Goal: Task Accomplishment & Management: Manage account settings

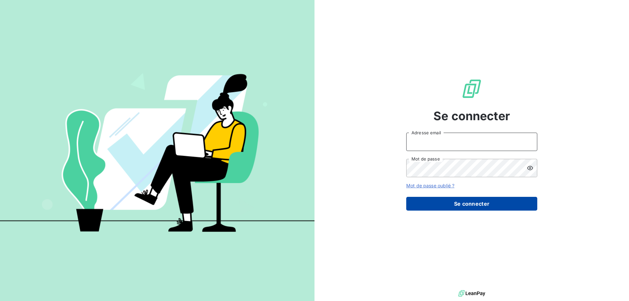
type input "pascale.chancel@cirraplus.com"
click at [471, 205] on button "Se connecter" at bounding box center [471, 204] width 131 height 14
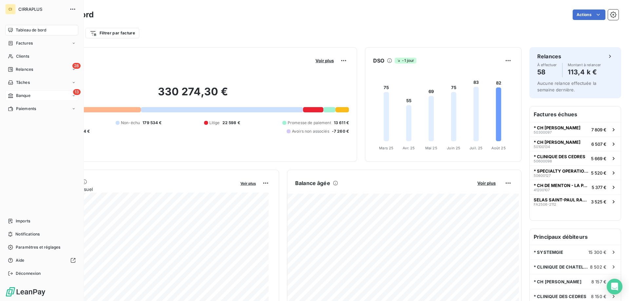
click at [14, 92] on div "13 Banque" at bounding box center [41, 95] width 73 height 10
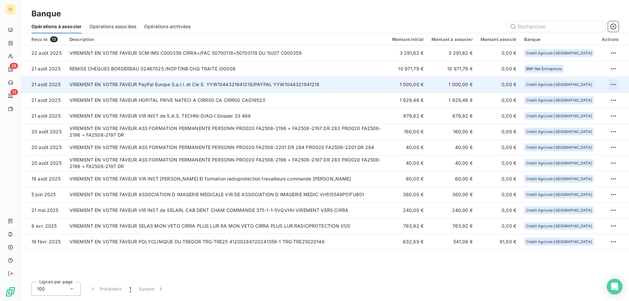
click at [612, 84] on html "CI 28 13 Banque Opérations à associer Opérations associées Opérations archivées…" at bounding box center [314, 150] width 629 height 301
click at [593, 98] on div "Archiver l’opération" at bounding box center [590, 99] width 50 height 10
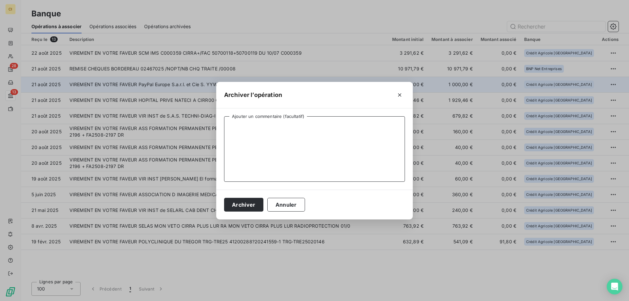
click at [263, 131] on textarea "Ajouter un commentaire (facultatif)" at bounding box center [314, 149] width 181 height 66
type textarea "VERST PAYPAL"
click at [245, 204] on button "Archiver" at bounding box center [243, 205] width 39 height 14
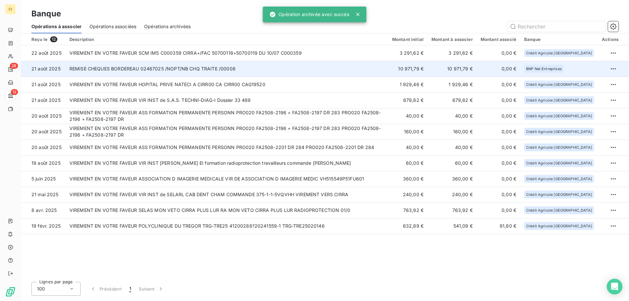
click at [209, 70] on td "REMISE CHEQUES BORDEREAU 02467025 /NOPT/NB CHQ TRAITE /00008" at bounding box center [227, 69] width 323 height 16
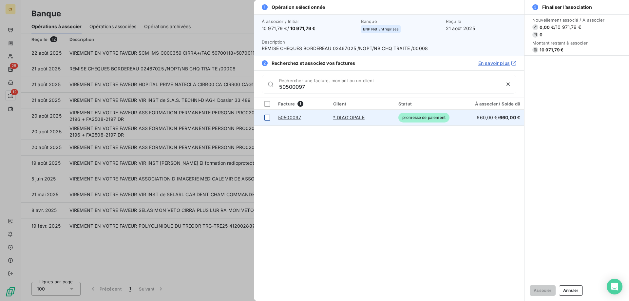
type input "50500097"
click at [267, 118] on div at bounding box center [267, 118] width 6 height 6
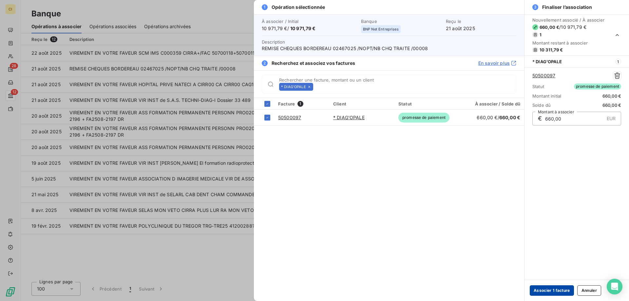
click at [550, 292] on button "Associer 1 facture" at bounding box center [552, 290] width 44 height 10
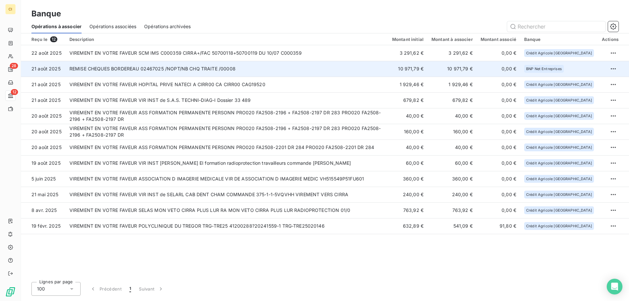
click at [264, 70] on td "REMISE CHEQUES BORDEREAU 02467025 /NOPT/NB CHQ TRAITE /00008" at bounding box center [227, 69] width 323 height 16
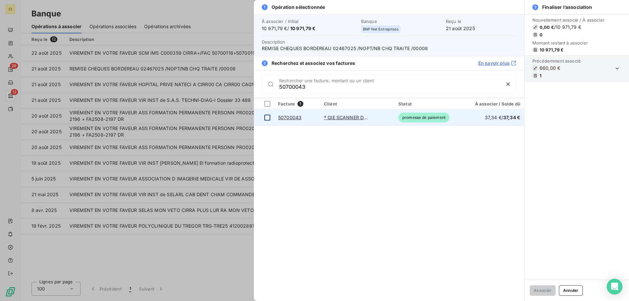
type input "50700043"
click at [269, 118] on div at bounding box center [267, 118] width 6 height 6
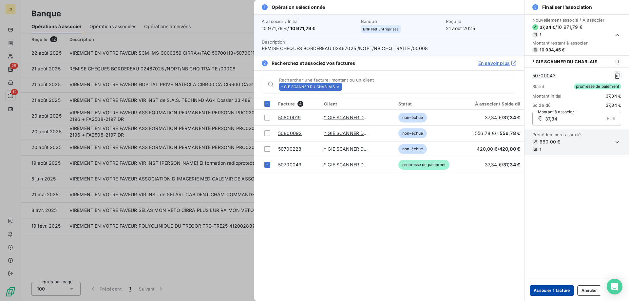
click at [560, 291] on button "Associer 1 facture" at bounding box center [552, 290] width 44 height 10
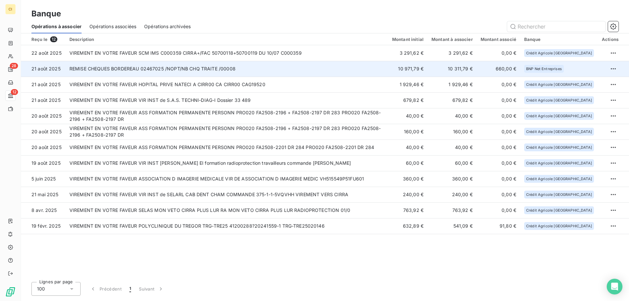
click at [308, 69] on td "REMISE CHEQUES BORDEREAU 02467025 /NOPT/NB CHQ TRAITE /00008" at bounding box center [227, 69] width 323 height 16
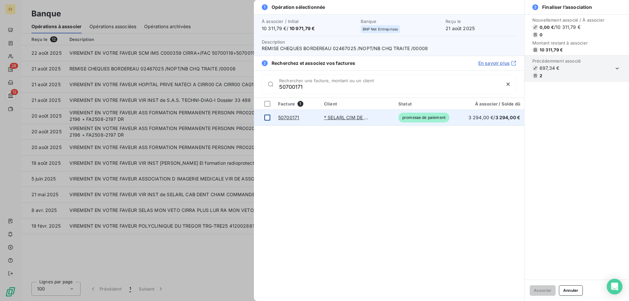
type input "50700171"
click at [266, 116] on div at bounding box center [267, 118] width 6 height 6
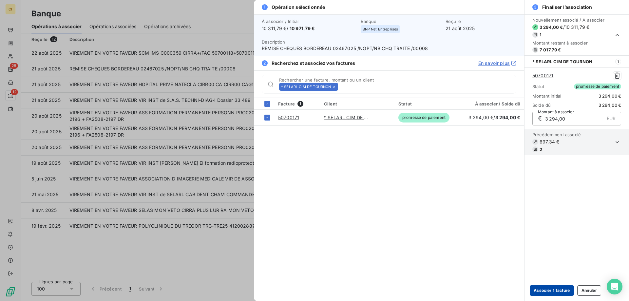
click at [546, 288] on button "Associer 1 facture" at bounding box center [552, 290] width 44 height 10
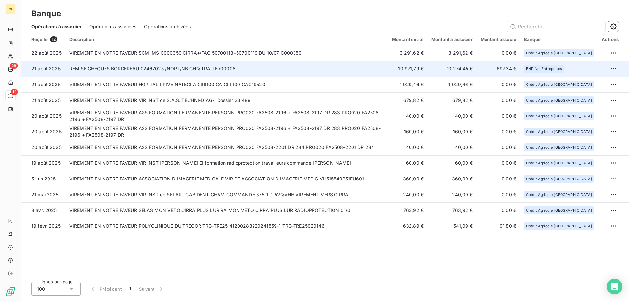
click at [275, 69] on td "REMISE CHEQUES BORDEREAU 02467025 /NOPT/NB CHQ TRAITE /00008" at bounding box center [227, 69] width 323 height 16
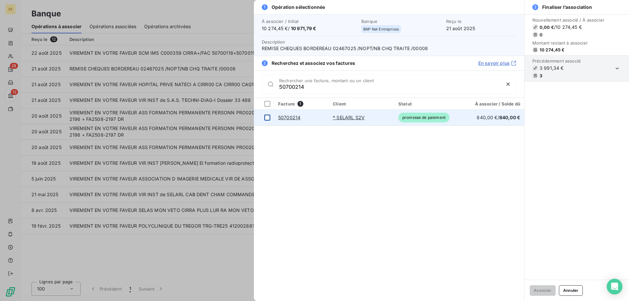
type input "50700214"
click at [266, 118] on div at bounding box center [267, 118] width 6 height 6
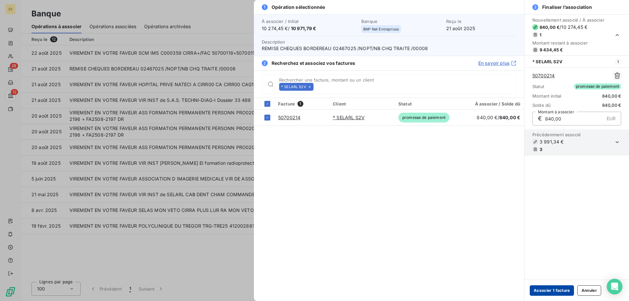
click at [559, 293] on button "Associer 1 facture" at bounding box center [552, 290] width 44 height 10
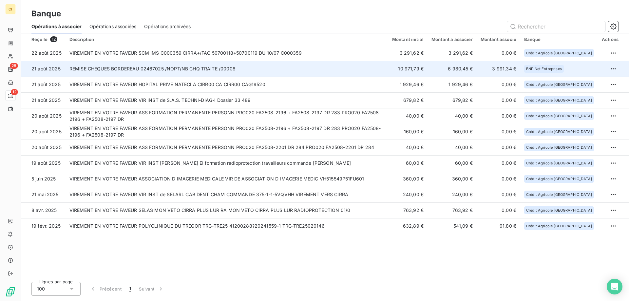
click at [296, 72] on td "REMISE CHEQUES BORDEREAU 02467025 /NOPT/NB CHQ TRAITE /00008" at bounding box center [227, 69] width 323 height 16
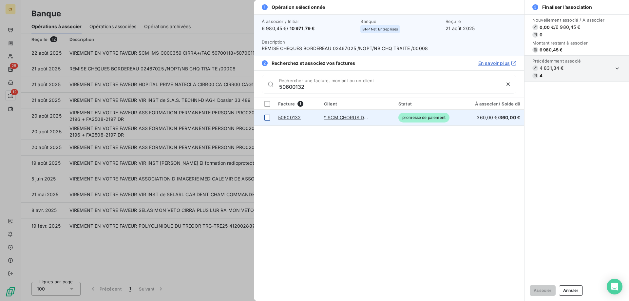
type input "50600132"
click at [267, 115] on div at bounding box center [267, 118] width 6 height 6
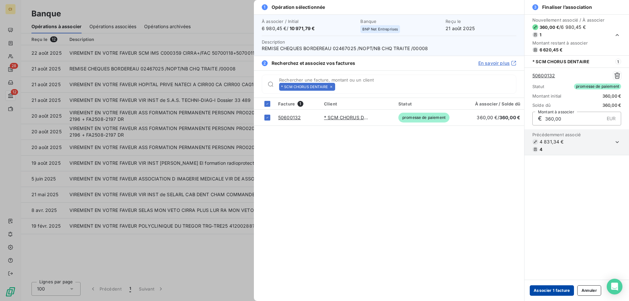
click at [547, 287] on button "Associer 1 facture" at bounding box center [552, 290] width 44 height 10
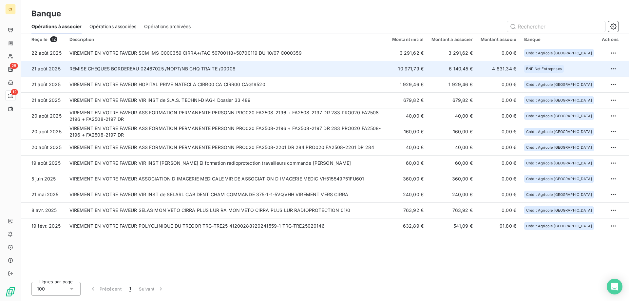
click at [334, 64] on td "REMISE CHEQUES BORDEREAU 02467025 /NOPT/NB CHQ TRAITE /00008" at bounding box center [227, 69] width 323 height 16
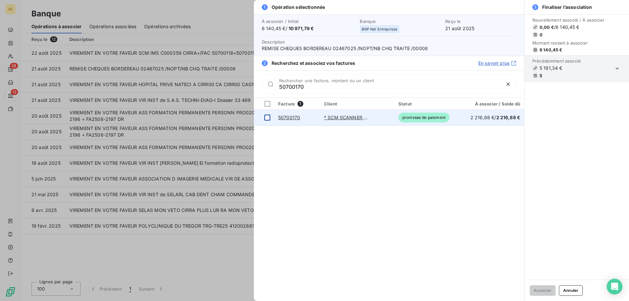
type input "50700170"
click at [268, 118] on div at bounding box center [267, 118] width 6 height 6
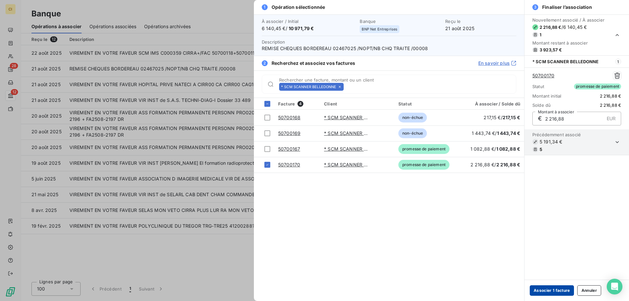
click at [562, 291] on button "Associer 1 facture" at bounding box center [552, 290] width 44 height 10
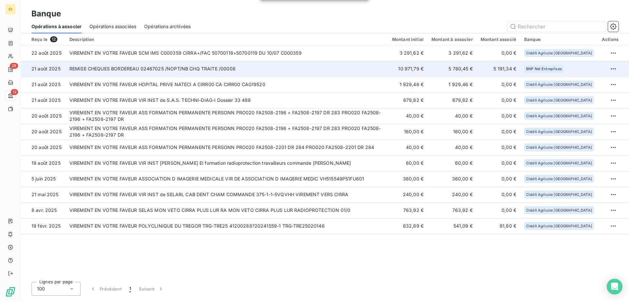
click at [241, 72] on td "REMISE CHEQUES BORDEREAU 02467025 /NOPT/NB CHQ TRAITE /00008" at bounding box center [227, 69] width 323 height 16
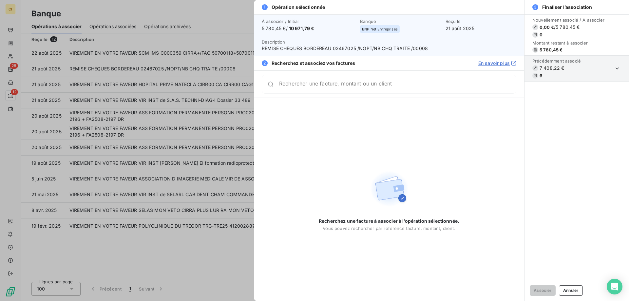
click at [313, 87] on input "Rechercher une facture, montant ou un client" at bounding box center [397, 84] width 237 height 7
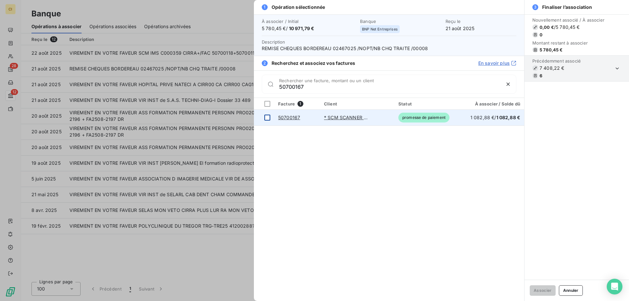
type input "50700167"
click at [270, 119] on td at bounding box center [264, 118] width 20 height 16
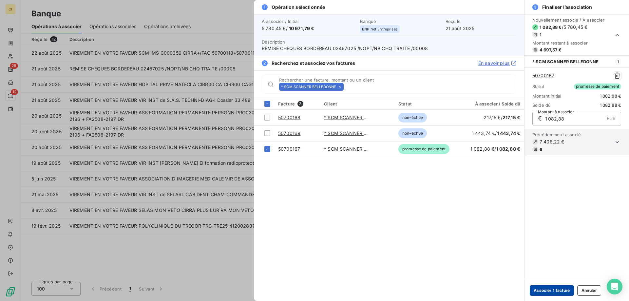
click at [559, 294] on button "Associer 1 facture" at bounding box center [552, 290] width 44 height 10
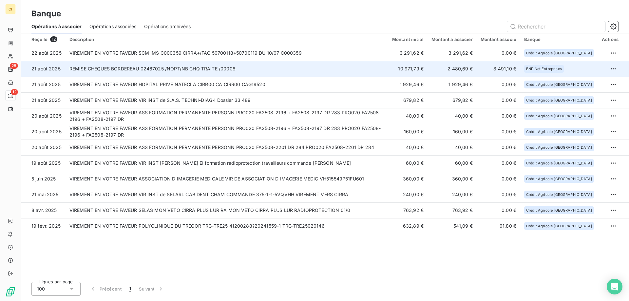
click at [351, 72] on td "REMISE CHEQUES BORDEREAU 02467025 /NOPT/NB CHQ TRAITE /00008" at bounding box center [227, 69] width 323 height 16
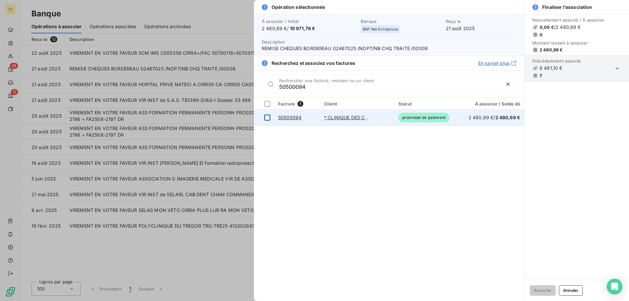
type input "50500094"
click at [265, 115] on div at bounding box center [267, 118] width 6 height 6
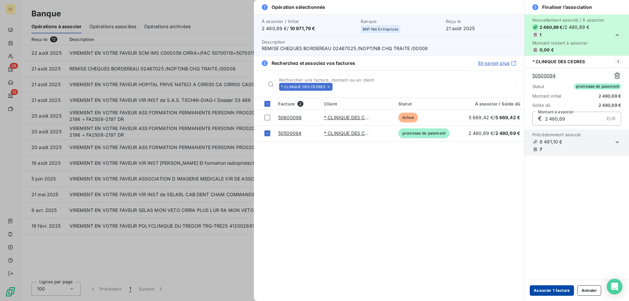
click at [557, 292] on button "Associer 1 facture" at bounding box center [552, 290] width 44 height 10
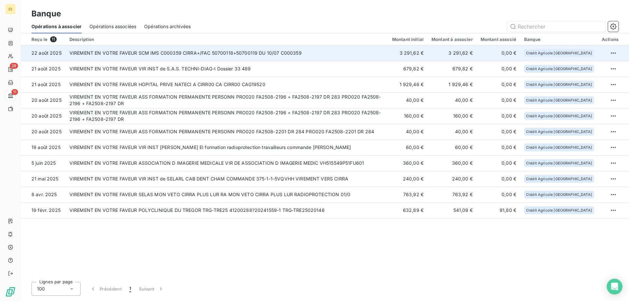
click at [259, 50] on td "VIREMENT EN VOTRE FAVEUR SCM IMS C000359 CIRRA+/FAC 50700118+50700119 DU 10/07 …" at bounding box center [227, 53] width 323 height 16
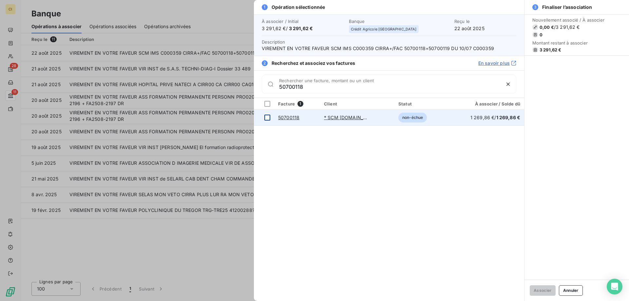
type input "50700118"
click at [269, 119] on div at bounding box center [267, 118] width 6 height 6
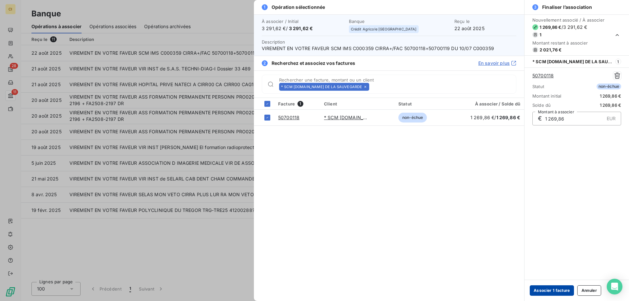
click at [558, 290] on button "Associer 1 facture" at bounding box center [552, 290] width 44 height 10
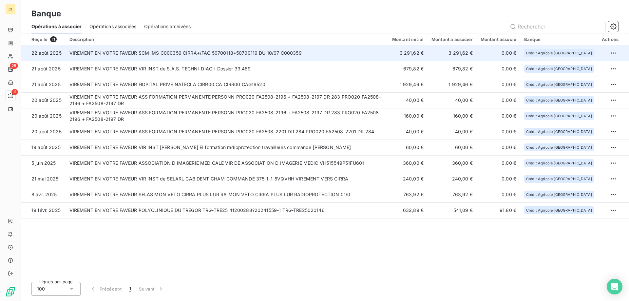
click at [272, 53] on td "VIREMENT EN VOTRE FAVEUR SCM IMS C000359 CIRRA+/FAC 50700118+50700119 DU 10/07 …" at bounding box center [227, 53] width 323 height 16
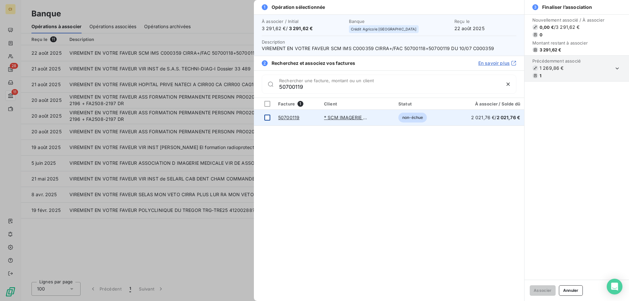
type input "50700119"
click at [268, 117] on div at bounding box center [267, 118] width 6 height 6
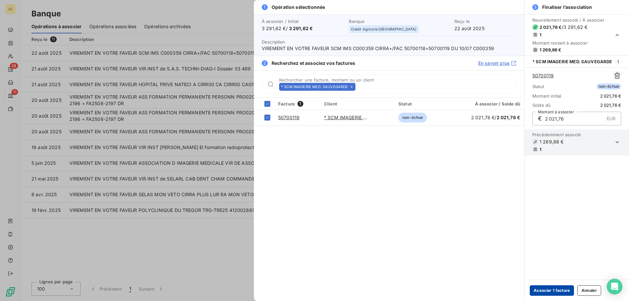
click at [568, 288] on button "Associer 1 facture" at bounding box center [552, 290] width 44 height 10
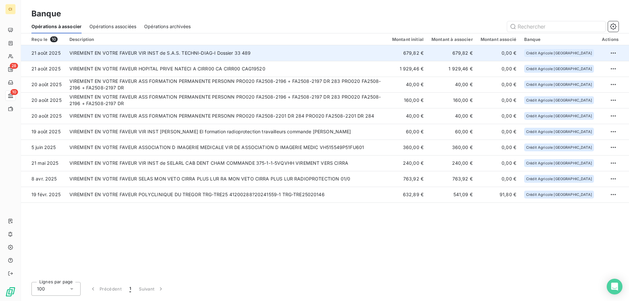
click at [331, 55] on td "VIREMENT EN VOTRE FAVEUR VIR INST de S.A.S. TECHNI-DIAG-I Dossier 33 489" at bounding box center [227, 53] width 323 height 16
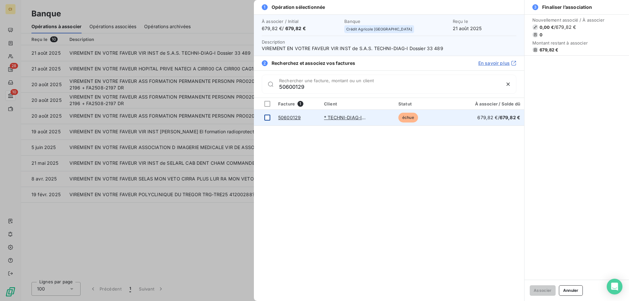
type input "50600129"
click at [267, 119] on div at bounding box center [267, 118] width 6 height 6
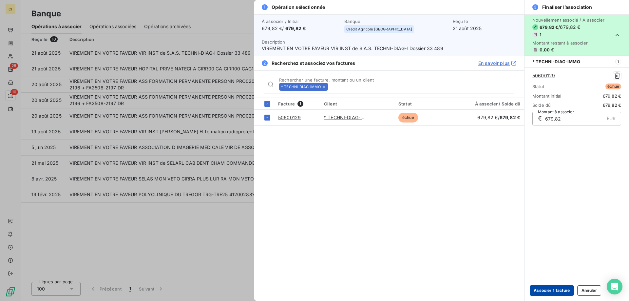
click at [555, 289] on button "Associer 1 facture" at bounding box center [552, 290] width 44 height 10
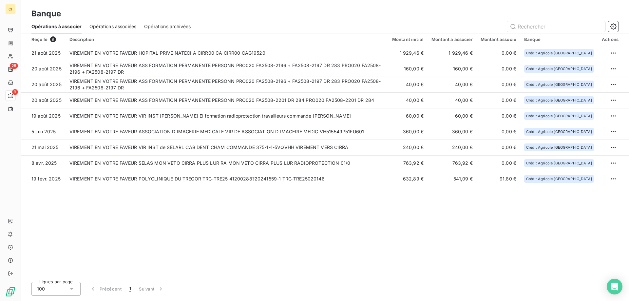
click at [120, 26] on span "Opérations associées" at bounding box center [112, 26] width 47 height 7
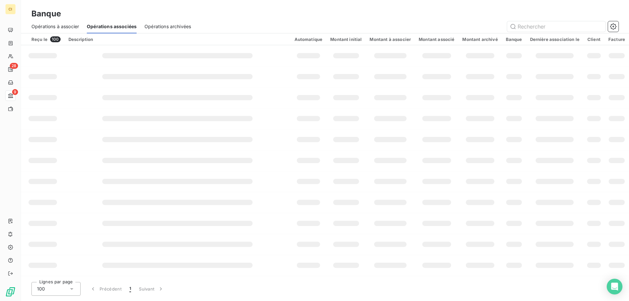
click at [178, 26] on span "Opérations archivées" at bounding box center [167, 26] width 47 height 7
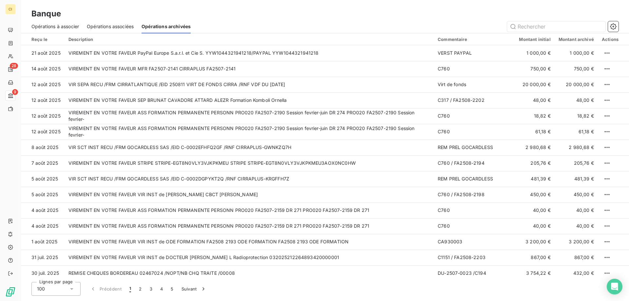
click at [115, 25] on span "Opérations associées" at bounding box center [110, 26] width 47 height 7
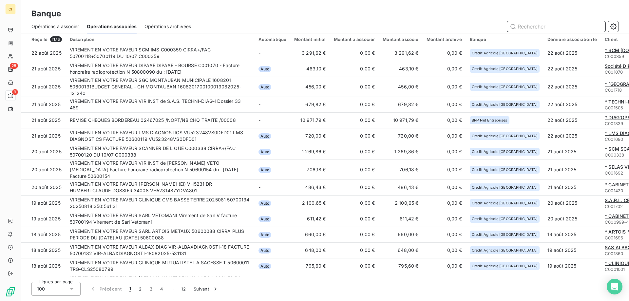
click at [46, 25] on span "Opérations à associer" at bounding box center [55, 26] width 48 height 7
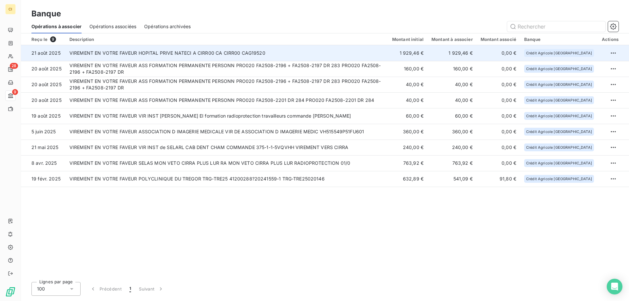
click at [215, 50] on td "VIREMENT EN VOTRE FAVEUR HOPITAL PRIVE NATECI A CIRR00 CA CIRR00 CAG19520" at bounding box center [227, 53] width 323 height 16
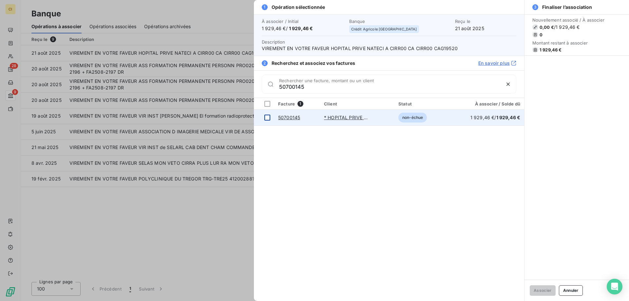
type input "50700145"
click at [267, 118] on div at bounding box center [267, 118] width 6 height 6
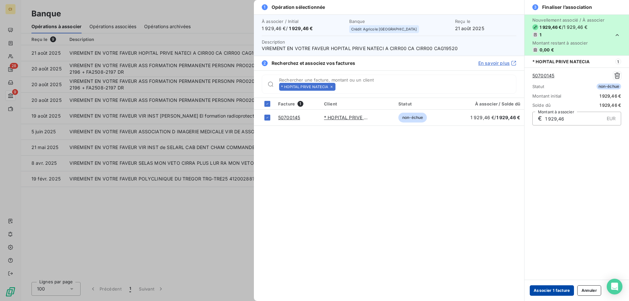
click at [556, 289] on button "Associer 1 facture" at bounding box center [552, 290] width 44 height 10
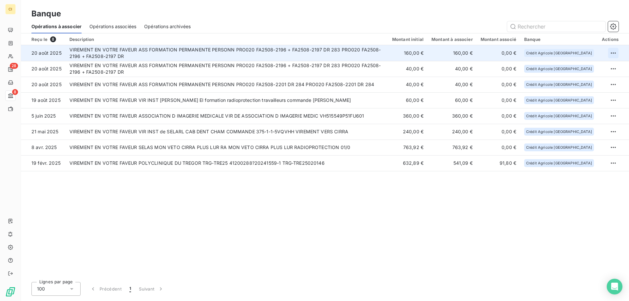
click at [611, 52] on html "CI 28 8 Banque Opérations à associer Opérations associées Opérations archivées …" at bounding box center [314, 150] width 629 height 301
click at [589, 68] on div "Archiver l’opération" at bounding box center [590, 67] width 50 height 10
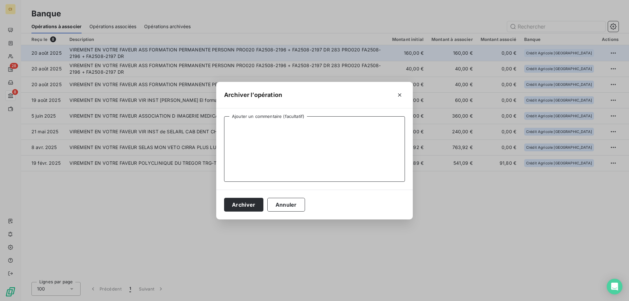
click at [293, 131] on textarea "Ajouter un commentaire (facultatif)" at bounding box center [314, 149] width 181 height 66
drag, startPoint x: 288, startPoint y: 127, endPoint x: 215, endPoint y: 125, distance: 72.4
click at [215, 125] on div "Archiver l’opération C760 REGLEE EN 2X Ajouter un commentaire (facultatif) Arch…" at bounding box center [314, 150] width 629 height 301
type textarea "C760 REGLEE EN 2X"
click at [231, 206] on button "Archiver" at bounding box center [243, 205] width 39 height 14
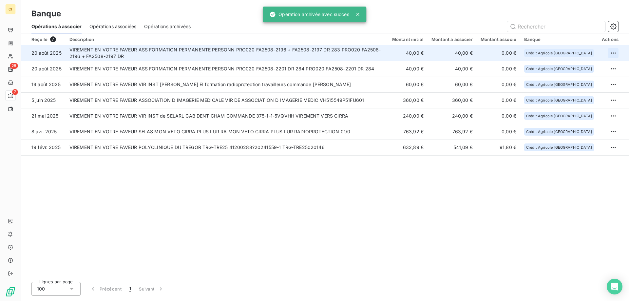
click at [613, 54] on html "CI 28 7 Banque Opérations à associer Opérations associées Opérations archivées …" at bounding box center [314, 150] width 629 height 301
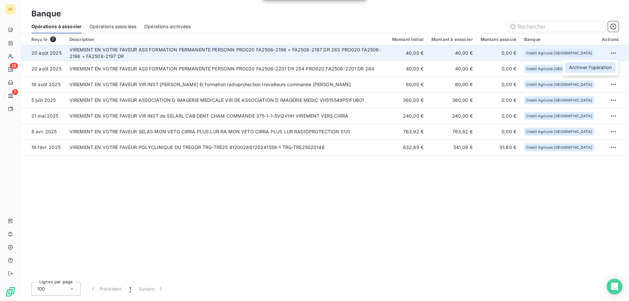
click at [573, 67] on div "Archiver l’opération" at bounding box center [590, 67] width 50 height 10
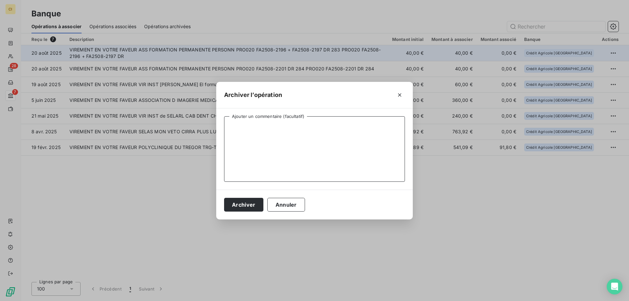
click at [284, 133] on textarea "Ajouter un commentaire (facultatif)" at bounding box center [314, 149] width 181 height 66
paste textarea "C760 REGLEE EN 2X"
type textarea "C760 REGLEE EN 2X"
click at [241, 202] on button "Archiver" at bounding box center [243, 205] width 39 height 14
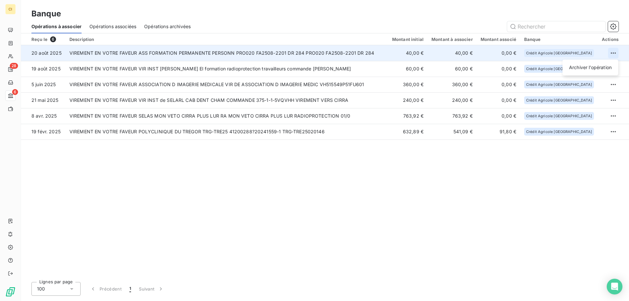
click at [611, 54] on html "CI 28 6 Banque Opérations à associer Opérations associées Opérations archivées …" at bounding box center [314, 150] width 629 height 301
click at [587, 66] on div "Archiver l’opération" at bounding box center [590, 67] width 50 height 10
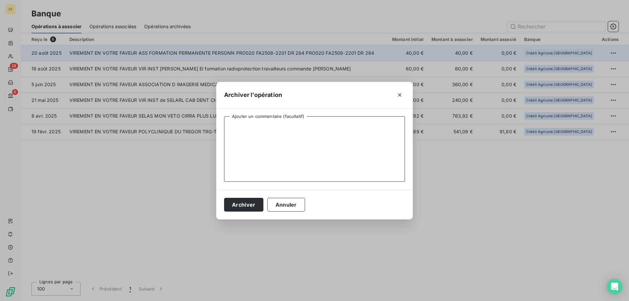
click at [307, 136] on textarea "Ajouter un commentaire (facultatif)" at bounding box center [314, 149] width 181 height 66
type textarea "C760"
click at [236, 203] on button "Archiver" at bounding box center [243, 205] width 39 height 14
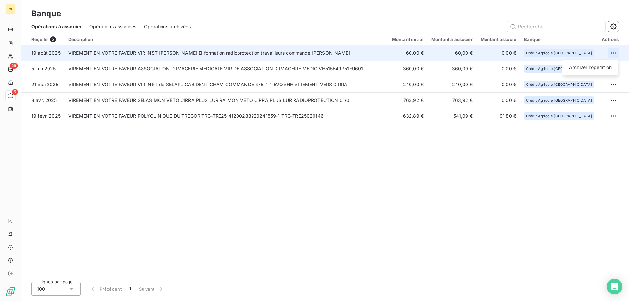
click at [613, 53] on html "CI 28 5 Banque Opérations à associer Opérations associées Opérations archivées …" at bounding box center [314, 150] width 629 height 301
click at [592, 68] on div "Archiver l’opération" at bounding box center [590, 67] width 50 height 10
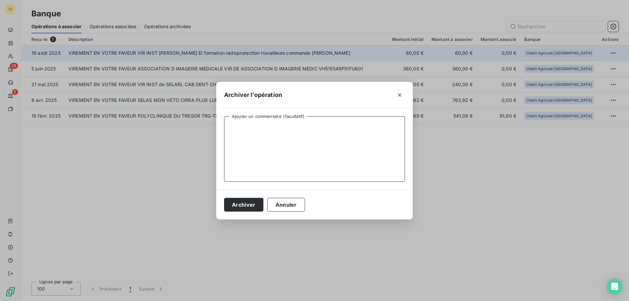
click at [324, 152] on textarea "Ajouter un commentaire (facultatif)" at bounding box center [314, 149] width 181 height 66
type textarea "C760 / FA2508-2204"
click at [242, 204] on button "Archiver" at bounding box center [243, 205] width 39 height 14
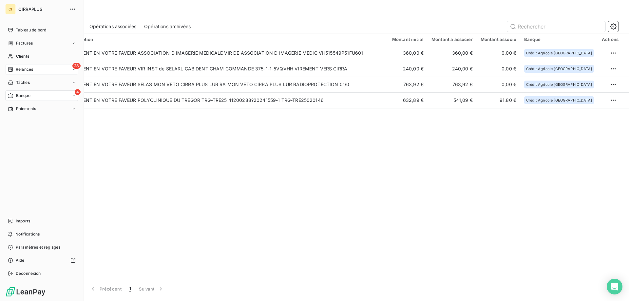
click at [23, 69] on span "Relances" at bounding box center [24, 70] width 17 height 6
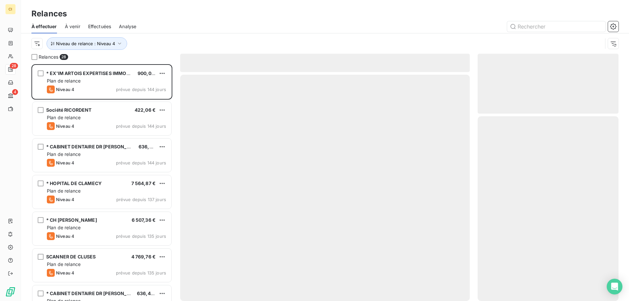
scroll to position [232, 136]
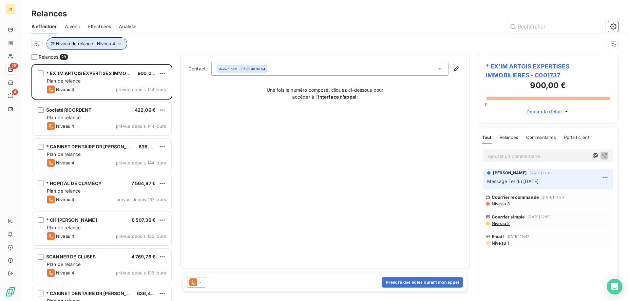
click at [119, 42] on icon "button" at bounding box center [119, 43] width 7 height 7
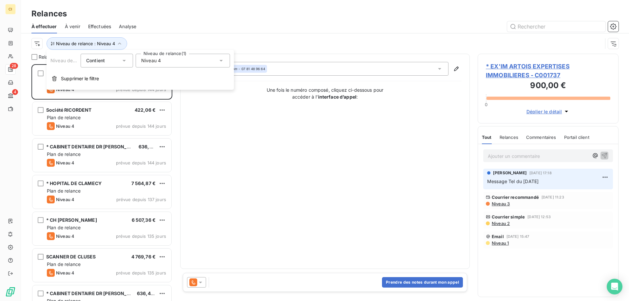
click at [221, 60] on icon at bounding box center [221, 60] width 7 height 7
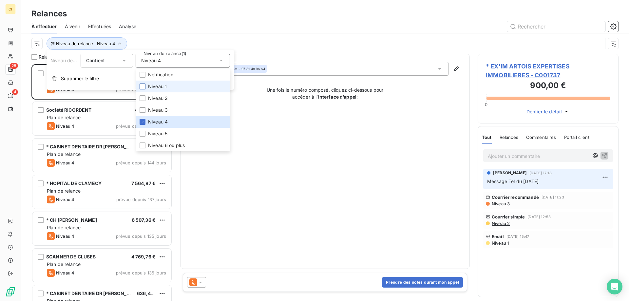
click at [143, 85] on div at bounding box center [143, 87] width 6 height 6
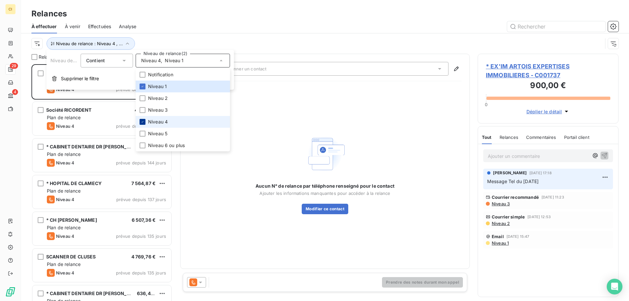
click at [144, 119] on div at bounding box center [143, 122] width 6 height 6
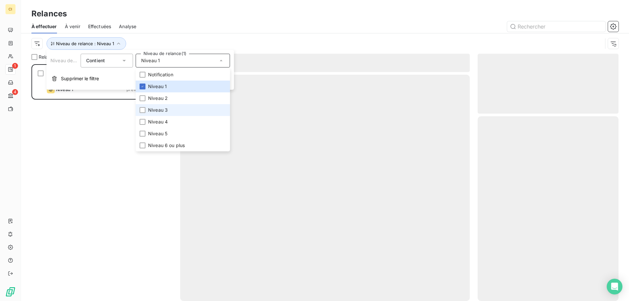
scroll to position [232, 136]
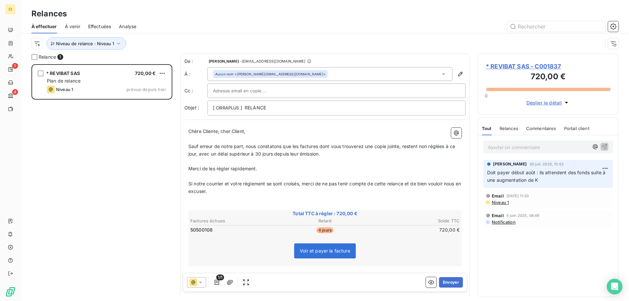
click at [191, 25] on div at bounding box center [381, 26] width 474 height 10
click at [515, 63] on span "* REVIBAT SAS - C001837" at bounding box center [548, 66] width 124 height 9
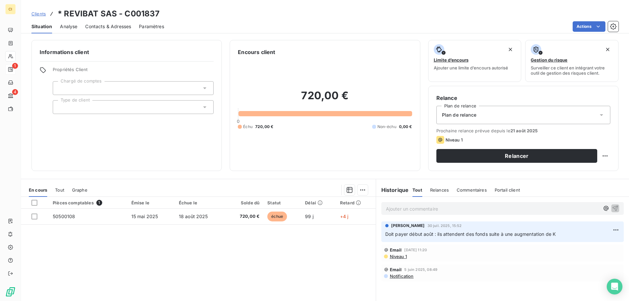
click at [106, 27] on span "Contacts & Adresses" at bounding box center [108, 26] width 46 height 7
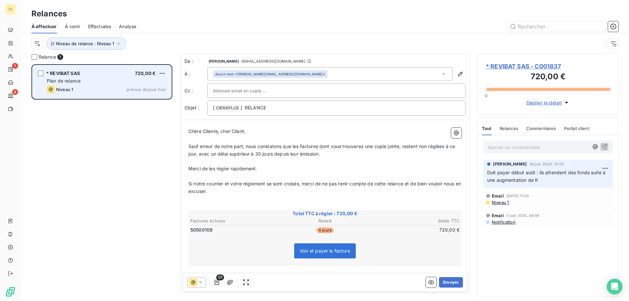
scroll to position [232, 136]
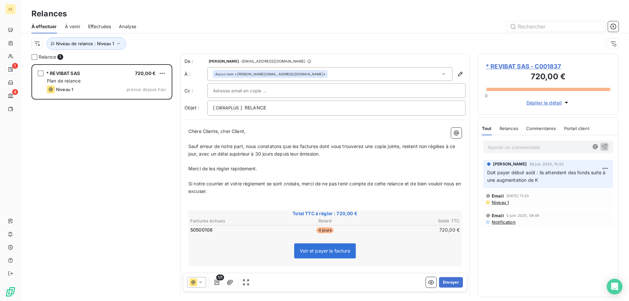
click at [333, 156] on p "Sauf erreur de notre part, nous constatons que les factures dont vous trouverez…" at bounding box center [324, 150] width 273 height 15
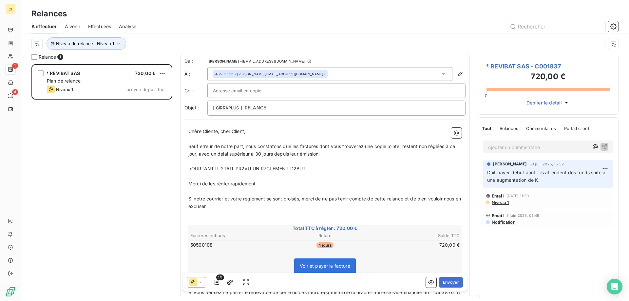
drag, startPoint x: 311, startPoint y: 167, endPoint x: 179, endPoint y: 167, distance: 132.4
click at [179, 167] on div "Relance 1 * REVIBAT SAS 720,00 € Plan de relance Niveau 1 prévue depuis hier De…" at bounding box center [325, 177] width 608 height 247
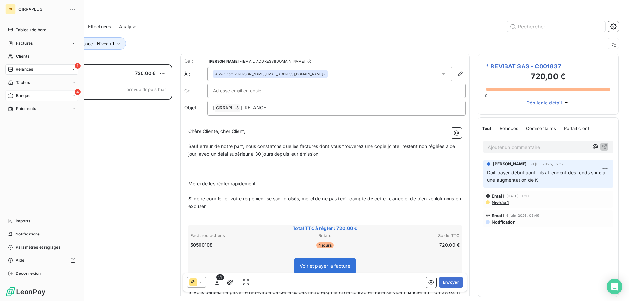
click at [21, 93] on span "Banque" at bounding box center [23, 96] width 14 height 6
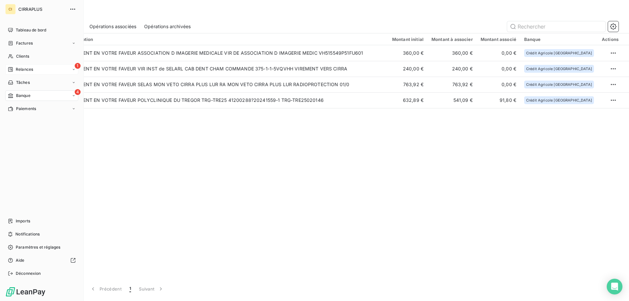
click at [20, 69] on span "Relances" at bounding box center [24, 70] width 17 height 6
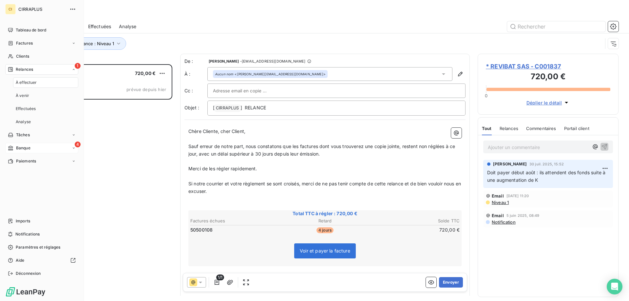
scroll to position [232, 136]
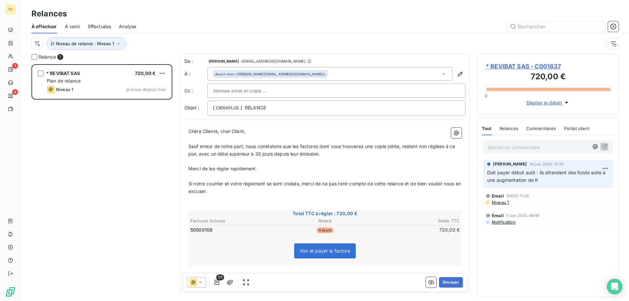
click at [338, 156] on p "Sauf erreur de notre part, nous constatons que les factures dont vous trouverez…" at bounding box center [324, 150] width 273 height 15
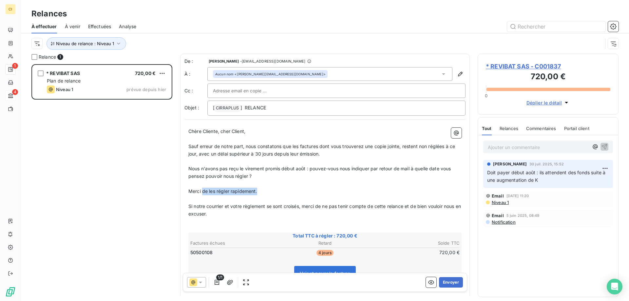
drag, startPoint x: 203, startPoint y: 190, endPoint x: 263, endPoint y: 192, distance: 59.7
click at [263, 192] on p "Merci de les régler rapidement." at bounding box center [324, 192] width 273 height 8
click at [446, 281] on button "Envoyer" at bounding box center [451, 282] width 24 height 10
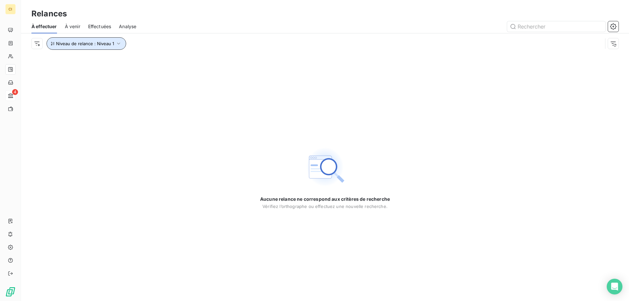
click at [117, 44] on icon "button" at bounding box center [118, 43] width 7 height 7
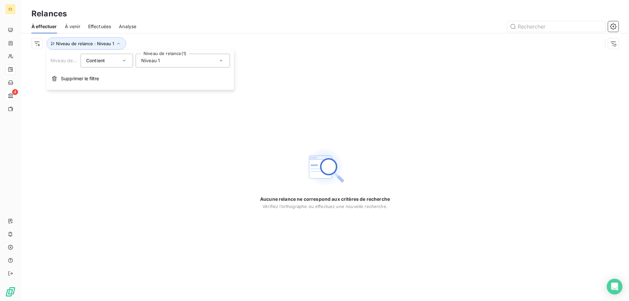
click at [221, 60] on icon at bounding box center [221, 60] width 7 height 7
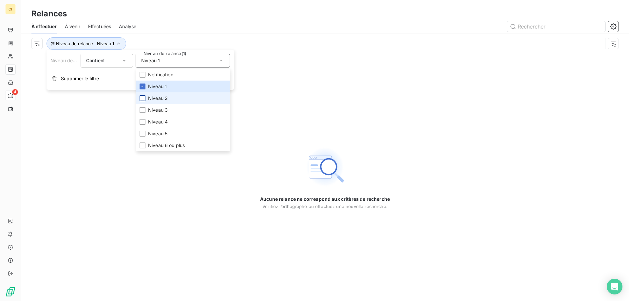
click at [145, 98] on div at bounding box center [143, 98] width 6 height 6
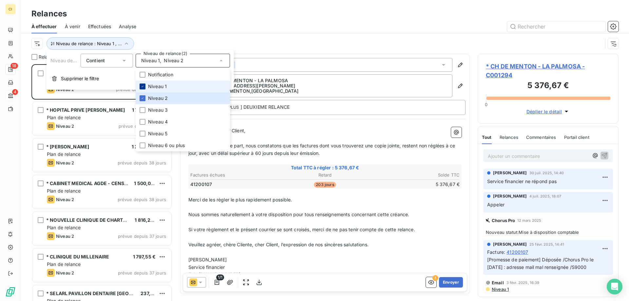
scroll to position [232, 136]
click at [143, 87] on icon at bounding box center [143, 87] width 4 height 4
click at [183, 19] on div "Relances" at bounding box center [325, 14] width 608 height 12
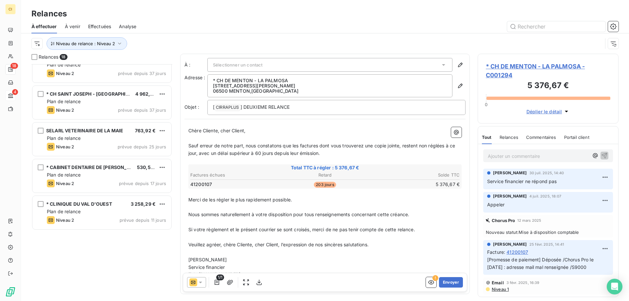
scroll to position [129, 0]
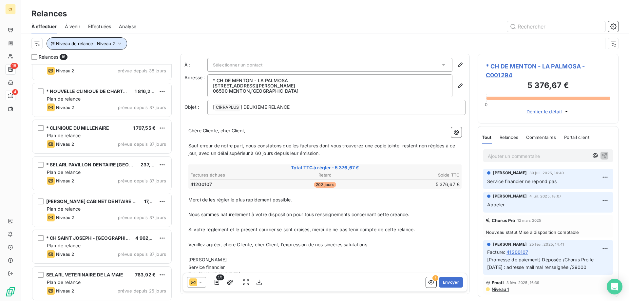
click at [119, 43] on icon "button" at bounding box center [119, 43] width 7 height 7
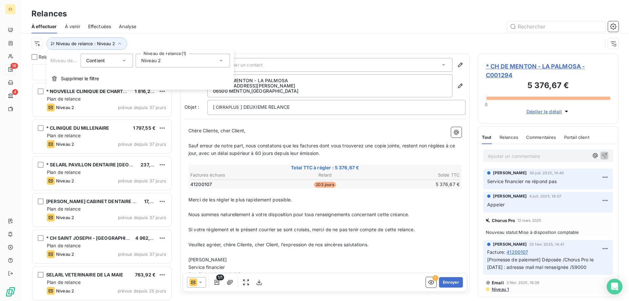
click at [219, 61] on icon at bounding box center [221, 60] width 7 height 7
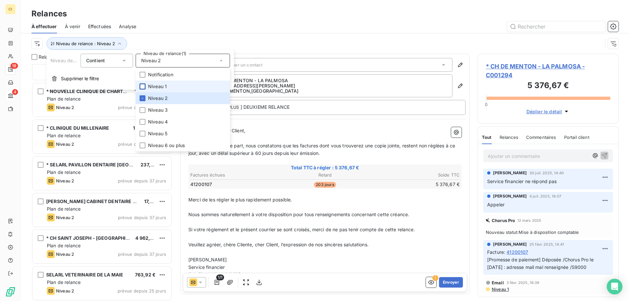
click at [143, 85] on div at bounding box center [143, 87] width 6 height 6
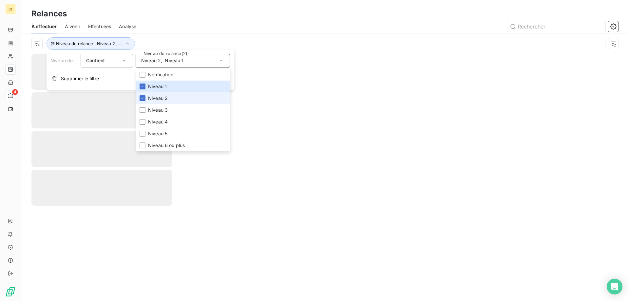
click at [141, 94] on li "Niveau 2" at bounding box center [183, 98] width 94 height 12
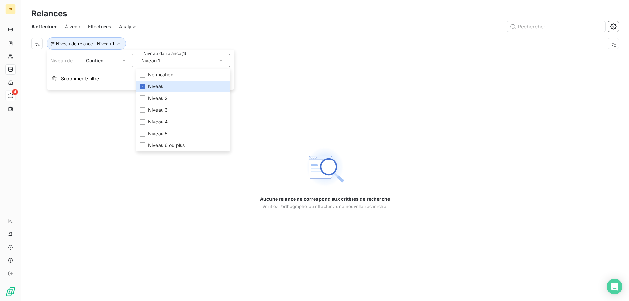
click at [164, 21] on div at bounding box center [381, 26] width 474 height 10
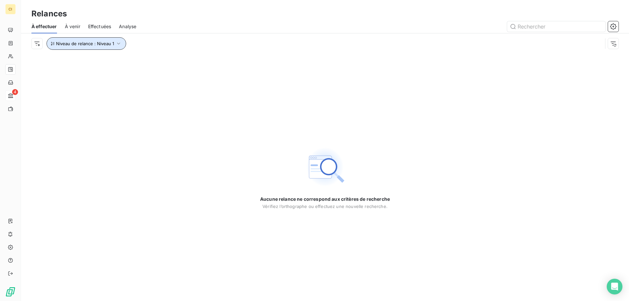
click at [117, 43] on icon "button" at bounding box center [118, 43] width 7 height 7
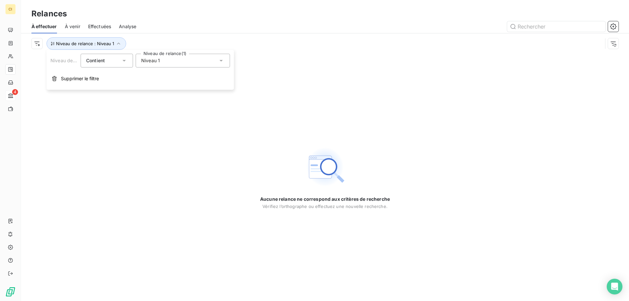
click at [219, 60] on icon at bounding box center [221, 60] width 7 height 7
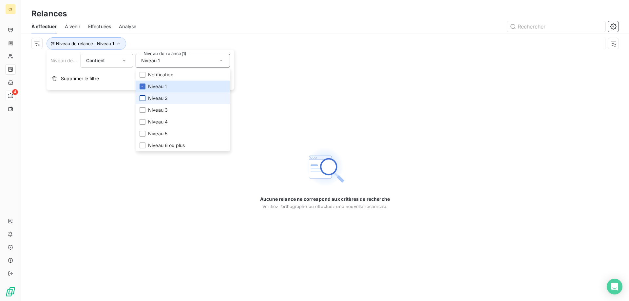
click at [143, 95] on div at bounding box center [143, 98] width 6 height 6
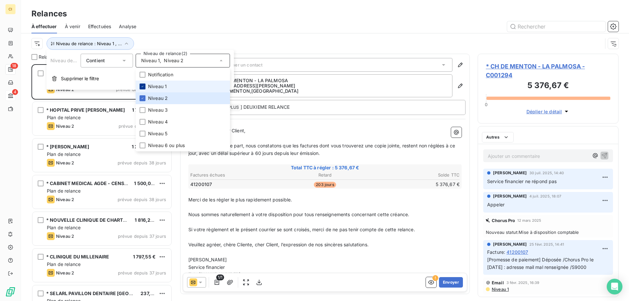
scroll to position [232, 136]
drag, startPoint x: 142, startPoint y: 84, endPoint x: 144, endPoint y: 80, distance: 4.6
click at [142, 83] on li "Niveau 1" at bounding box center [183, 87] width 94 height 12
click at [180, 20] on div "À effectuer À venir Effectuées Analyse" at bounding box center [325, 27] width 608 height 14
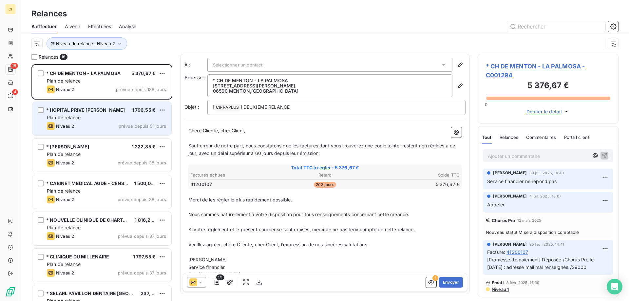
click at [109, 120] on div "Plan de relance" at bounding box center [106, 117] width 119 height 7
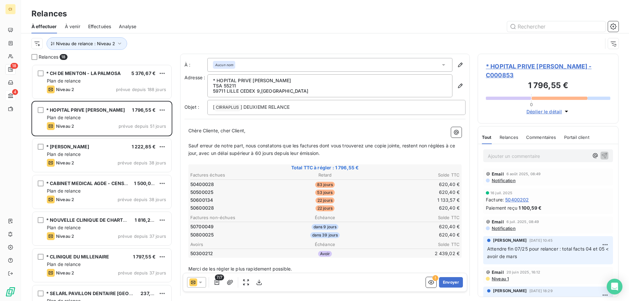
click at [200, 282] on icon at bounding box center [200, 283] width 3 height 2
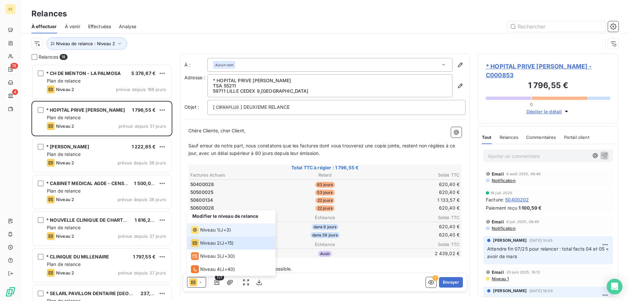
click at [212, 231] on span "Niveau 1" at bounding box center [209, 230] width 19 height 7
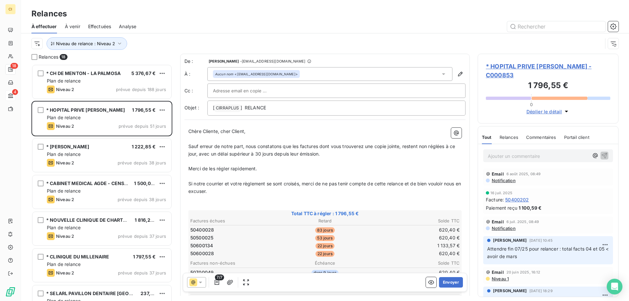
click at [535, 64] on span "* HOPITAL PRIVE [PERSON_NAME] - C000853" at bounding box center [548, 71] width 124 height 18
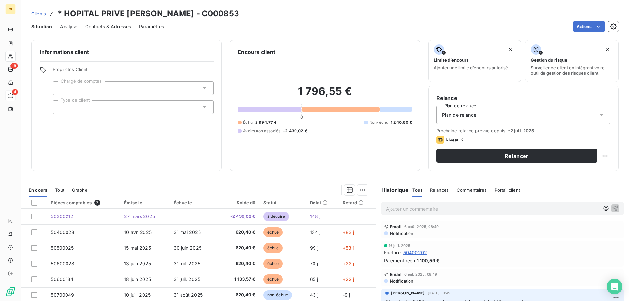
click at [118, 27] on span "Contacts & Adresses" at bounding box center [108, 26] width 46 height 7
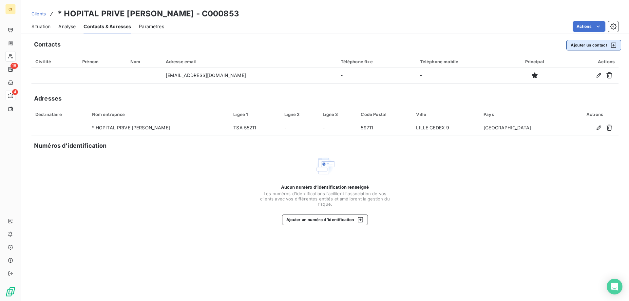
click at [586, 45] on button "Ajouter un contact" at bounding box center [593, 45] width 55 height 10
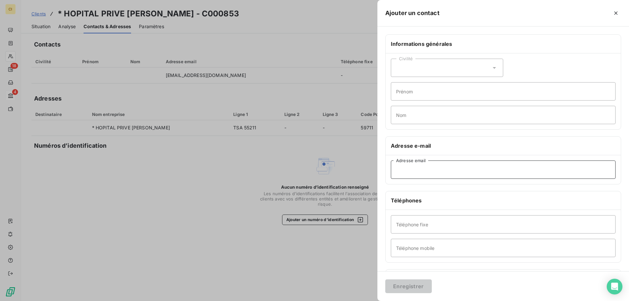
click at [404, 170] on input "Adresse email" at bounding box center [503, 170] width 225 height 18
paste input "frontoffice.fournisseurs@ramsaygds.fr"
type input "frontoffice.fournisseurs@ramsaygds.fr"
click at [406, 286] on button "Enregistrer" at bounding box center [408, 286] width 47 height 14
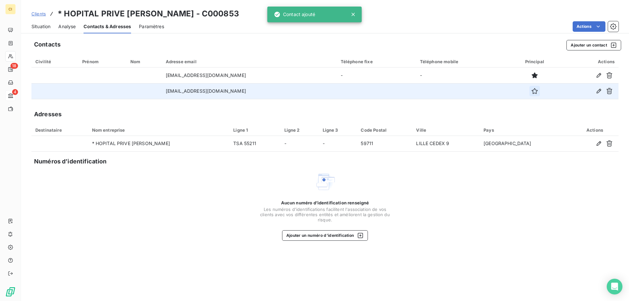
click at [538, 92] on icon "button" at bounding box center [534, 91] width 7 height 7
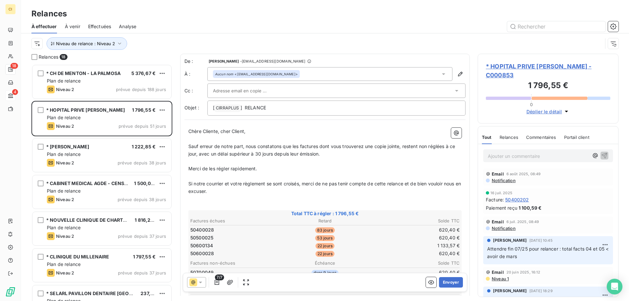
scroll to position [232, 136]
click at [445, 282] on button "Envoyer" at bounding box center [451, 282] width 24 height 10
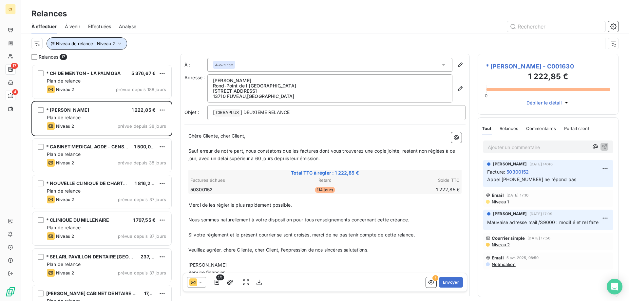
click at [119, 44] on icon "button" at bounding box center [119, 43] width 7 height 7
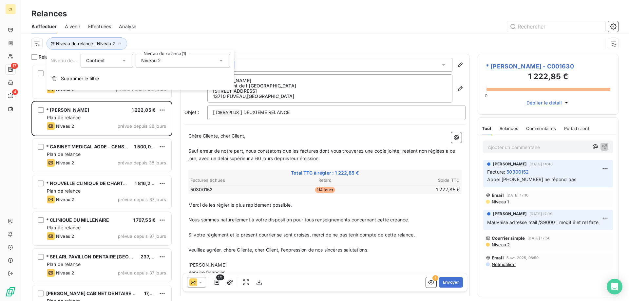
click at [220, 61] on icon at bounding box center [221, 61] width 3 height 2
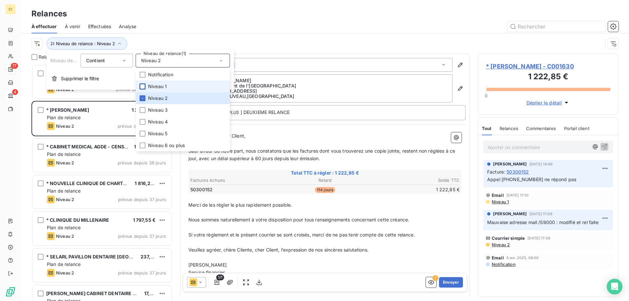
click at [142, 87] on div at bounding box center [143, 87] width 6 height 6
click at [142, 101] on div at bounding box center [143, 98] width 6 height 6
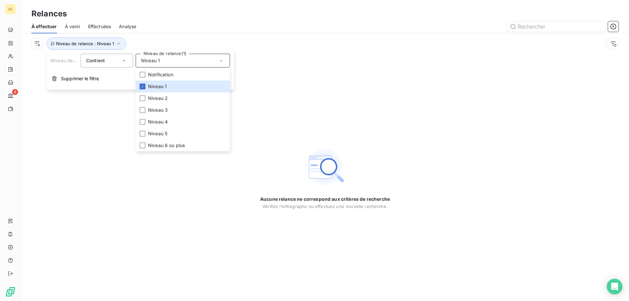
click at [185, 31] on div at bounding box center [381, 26] width 474 height 10
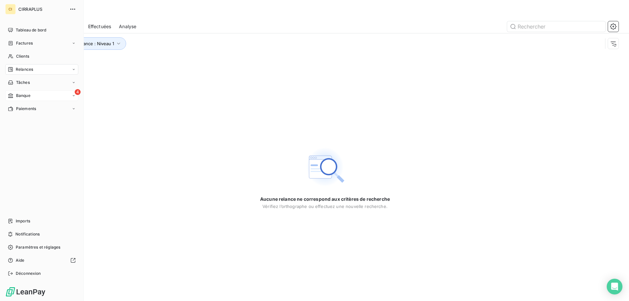
click at [22, 92] on div "4 Banque" at bounding box center [41, 95] width 73 height 10
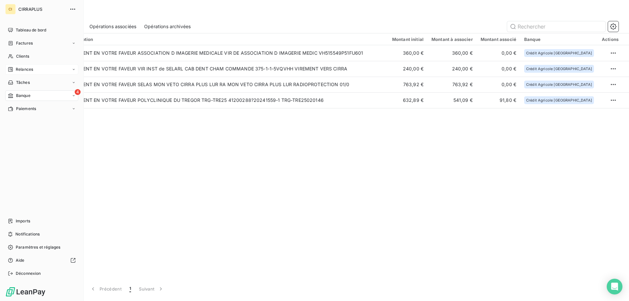
click at [26, 69] on span "Relances" at bounding box center [24, 70] width 17 height 6
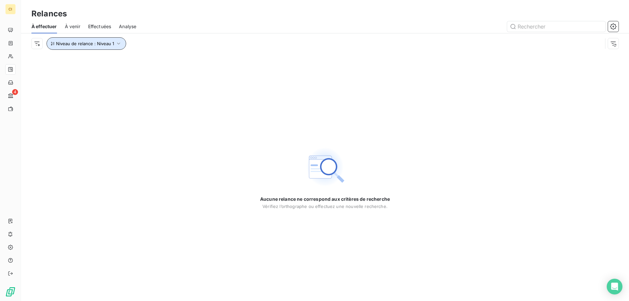
click at [119, 42] on icon "button" at bounding box center [118, 43] width 7 height 7
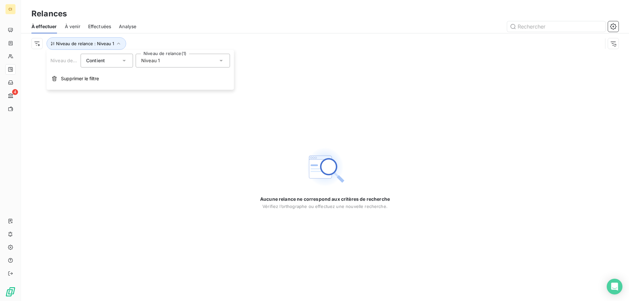
click at [221, 62] on icon at bounding box center [221, 60] width 7 height 7
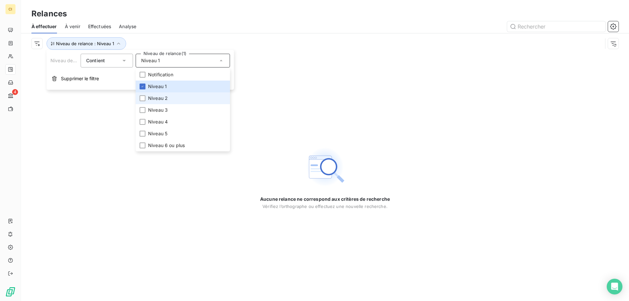
click at [143, 102] on li "Niveau 2" at bounding box center [183, 98] width 94 height 12
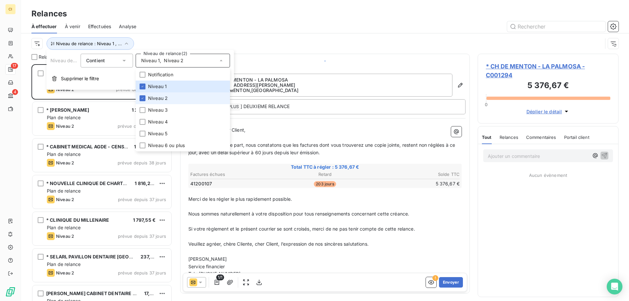
scroll to position [232, 136]
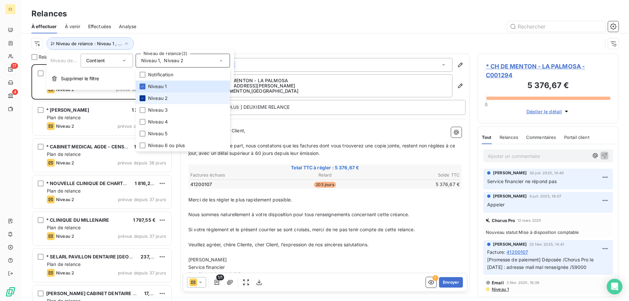
click at [143, 95] on div at bounding box center [143, 98] width 6 height 6
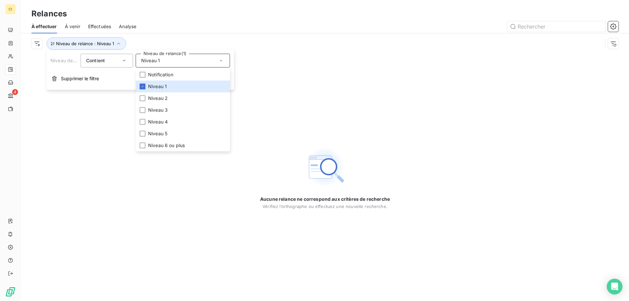
click at [190, 13] on div "Relances" at bounding box center [325, 14] width 608 height 12
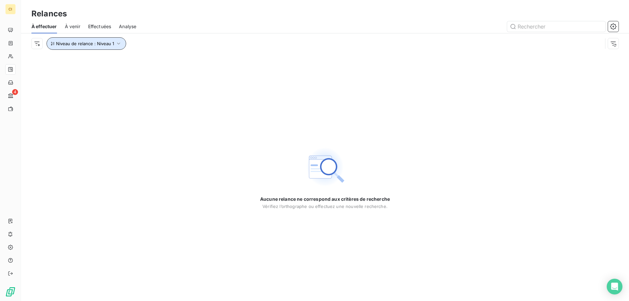
click at [118, 43] on icon "button" at bounding box center [118, 43] width 7 height 7
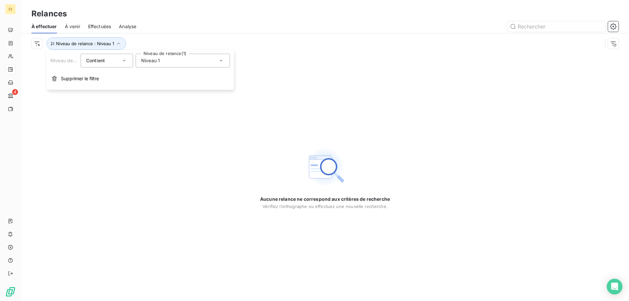
drag, startPoint x: 220, startPoint y: 59, endPoint x: 198, endPoint y: 68, distance: 24.0
click at [220, 59] on icon at bounding box center [221, 60] width 7 height 7
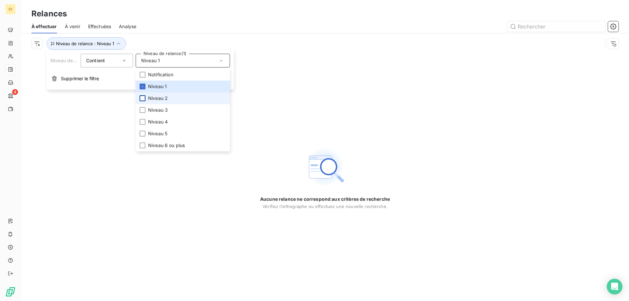
click at [141, 97] on div at bounding box center [143, 98] width 6 height 6
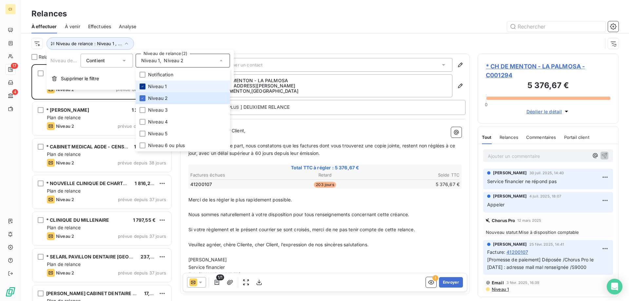
scroll to position [232, 136]
click at [141, 85] on icon at bounding box center [143, 87] width 4 height 4
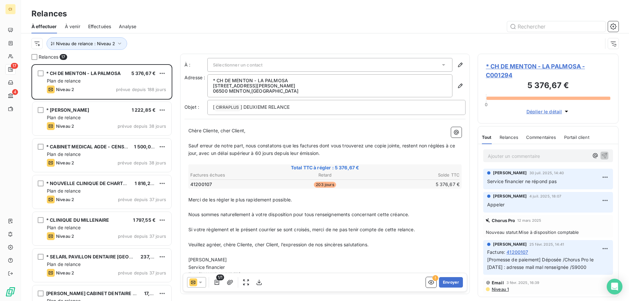
click at [160, 23] on div at bounding box center [381, 26] width 474 height 10
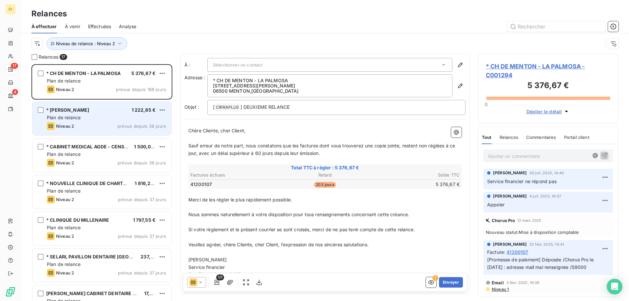
click at [111, 112] on div "* SELAS MANATHAN 1 222,85 €" at bounding box center [106, 110] width 119 height 6
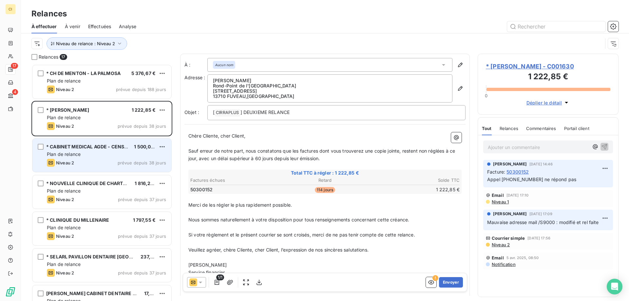
click at [106, 153] on div "Plan de relance" at bounding box center [106, 154] width 119 height 7
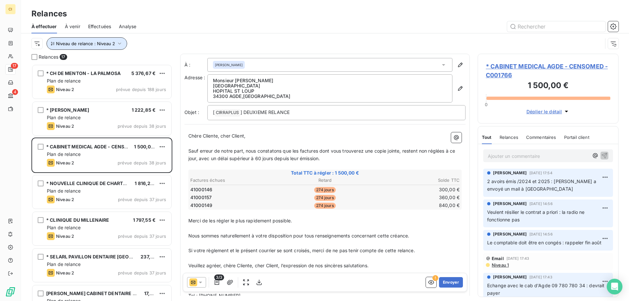
click at [118, 42] on icon "button" at bounding box center [119, 43] width 7 height 7
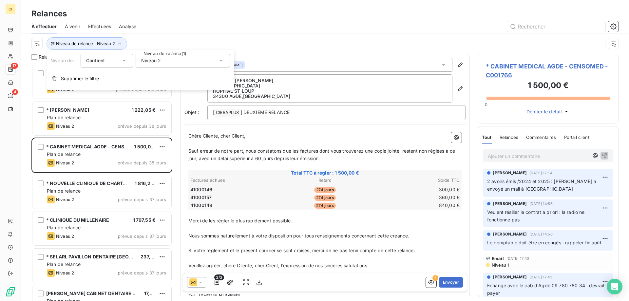
click at [222, 59] on icon at bounding box center [221, 60] width 7 height 7
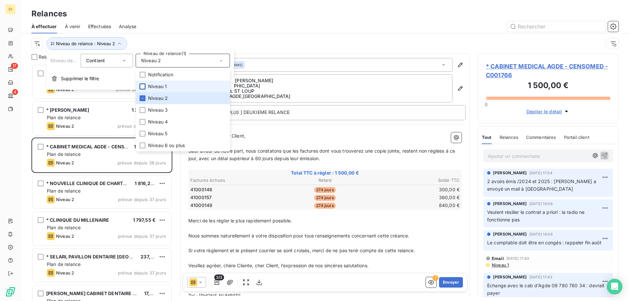
click at [145, 86] on div at bounding box center [143, 87] width 6 height 6
click at [145, 96] on div at bounding box center [143, 98] width 6 height 6
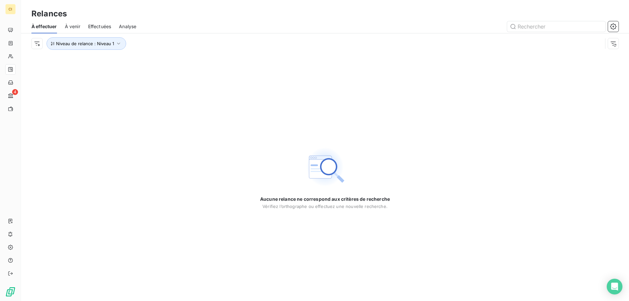
click at [197, 24] on div at bounding box center [381, 26] width 474 height 10
click at [118, 42] on icon "button" at bounding box center [118, 43] width 7 height 7
click at [221, 61] on icon at bounding box center [221, 61] width 3 height 2
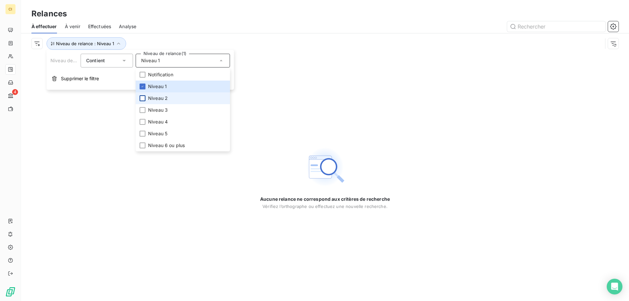
click at [144, 97] on div at bounding box center [143, 98] width 6 height 6
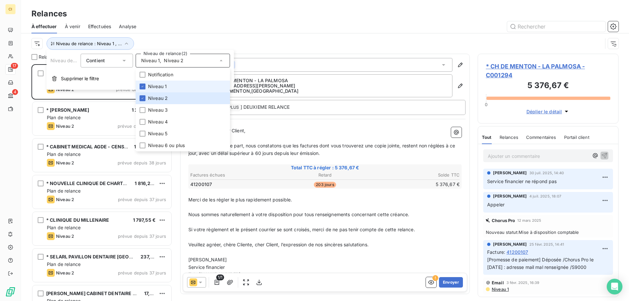
scroll to position [232, 136]
click at [143, 86] on icon at bounding box center [143, 87] width 4 height 4
click at [172, 17] on div "Relances" at bounding box center [325, 14] width 608 height 12
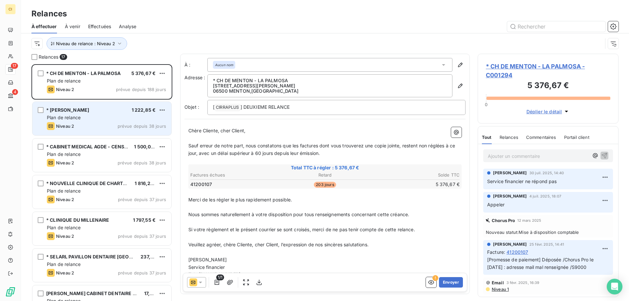
click at [89, 112] on span "* [PERSON_NAME]" at bounding box center [67, 110] width 43 height 6
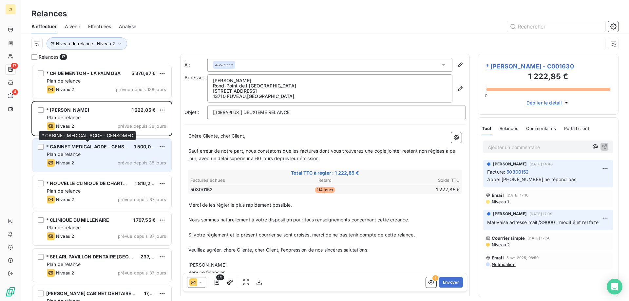
click at [86, 146] on span "* CABINET MEDICAL AGDE - CENSOMED" at bounding box center [92, 147] width 92 height 6
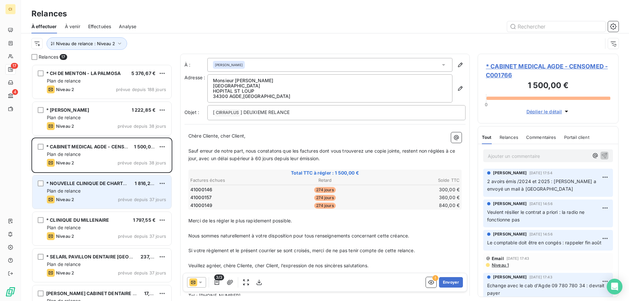
click at [86, 184] on span "* NOUVELLE CLINIQUE DE CHARTREUSE" at bounding box center [92, 184] width 92 height 6
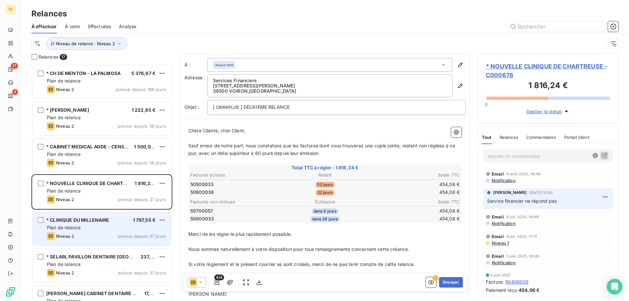
click at [104, 229] on div "Plan de relance" at bounding box center [106, 227] width 119 height 7
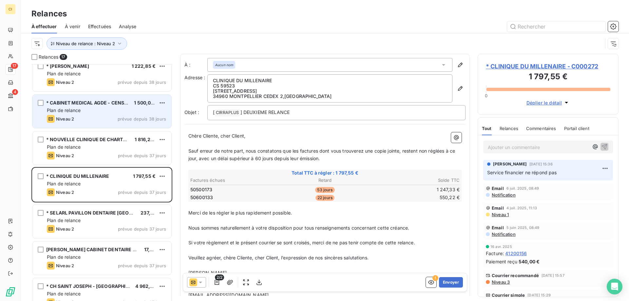
scroll to position [66, 0]
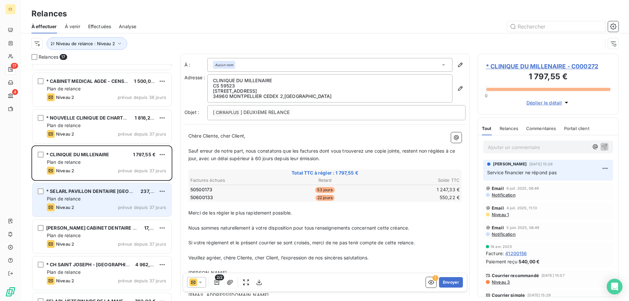
click at [87, 197] on div "Plan de relance" at bounding box center [106, 199] width 119 height 7
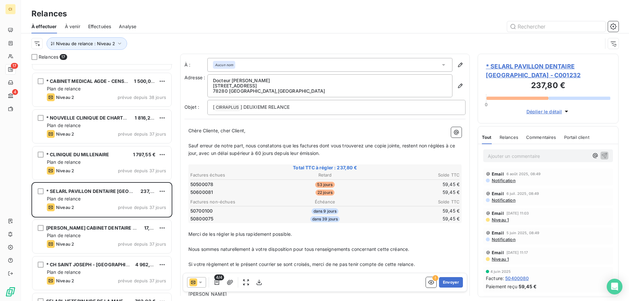
click at [538, 60] on div "* SELARL PAVILLON DENTAIRE GUYANCOURT - C001232 237,80 € 0 Déplier le détail" at bounding box center [548, 89] width 141 height 70
click at [538, 64] on span "* SELARL PAVILLON DENTAIRE [GEOGRAPHIC_DATA] - C001232" at bounding box center [548, 71] width 124 height 18
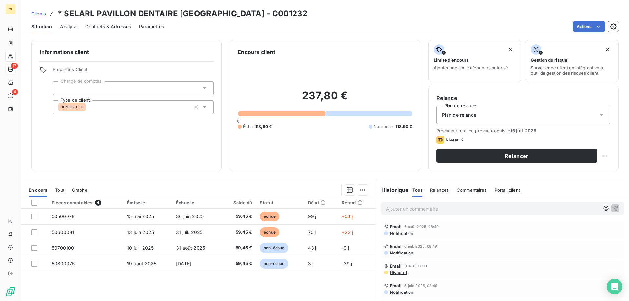
click at [116, 28] on span "Contacts & Adresses" at bounding box center [108, 26] width 46 height 7
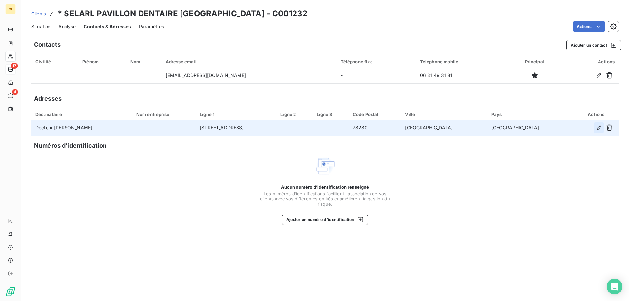
click at [595, 127] on button "button" at bounding box center [599, 128] width 10 height 10
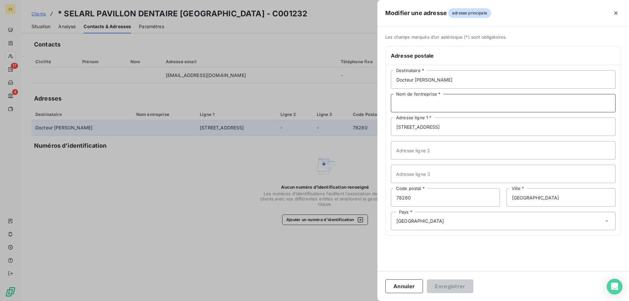
click at [398, 105] on input "Nom de l’entreprise *" at bounding box center [503, 103] width 225 height 18
paste input "SELARL PAVILLON DENTAIRE"
type input "SELARL PAVILLON DENTAIRE GUYANCOURT"
click at [446, 285] on button "Enregistrer" at bounding box center [450, 286] width 47 height 14
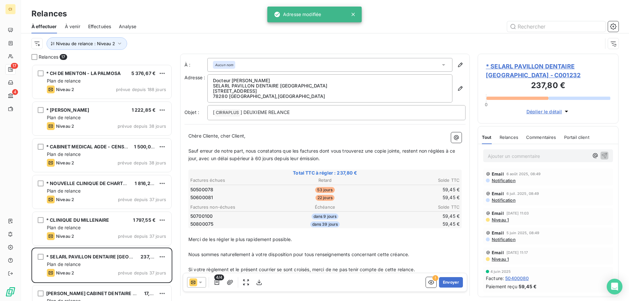
scroll to position [232, 136]
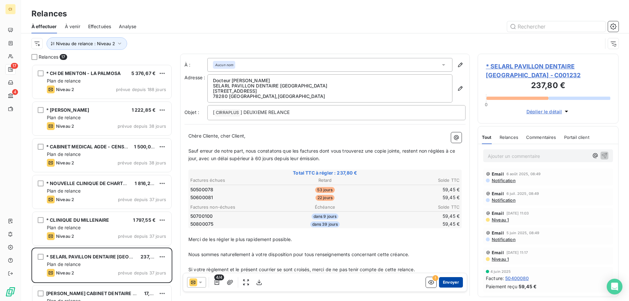
click at [447, 284] on button "Envoyer" at bounding box center [451, 282] width 24 height 10
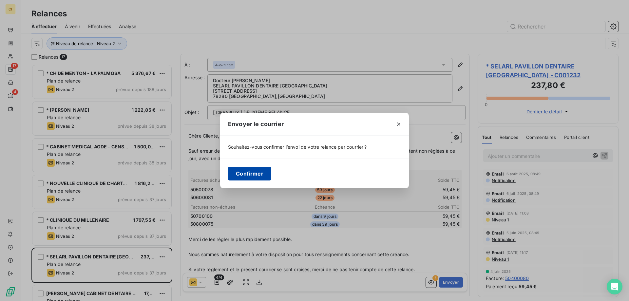
click at [251, 176] on button "Confirmer" at bounding box center [249, 174] width 43 height 14
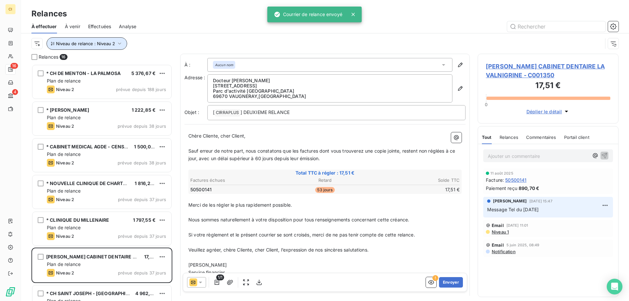
click at [119, 42] on icon "button" at bounding box center [119, 43] width 7 height 7
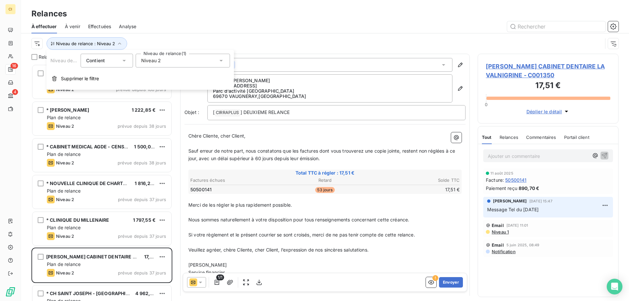
click at [219, 61] on icon at bounding box center [221, 60] width 7 height 7
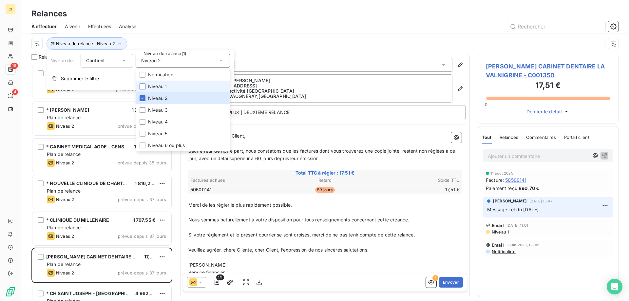
click at [144, 87] on div at bounding box center [143, 87] width 6 height 6
click at [145, 98] on div at bounding box center [143, 98] width 6 height 6
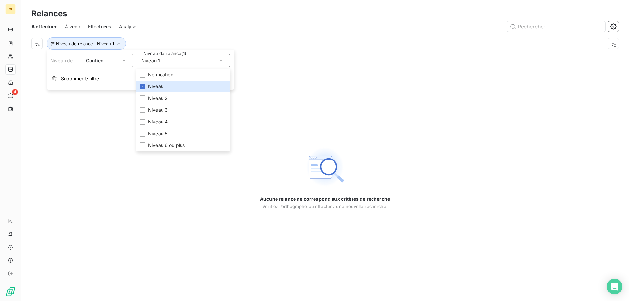
click at [202, 28] on div at bounding box center [381, 26] width 474 height 10
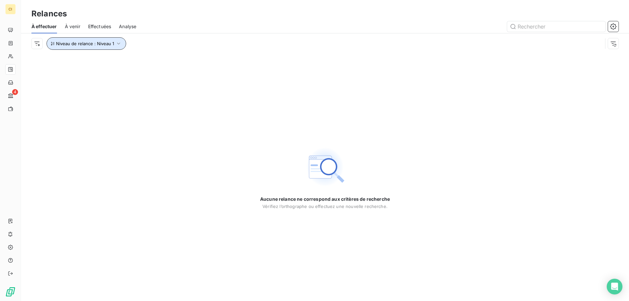
click at [115, 43] on icon "button" at bounding box center [118, 43] width 7 height 7
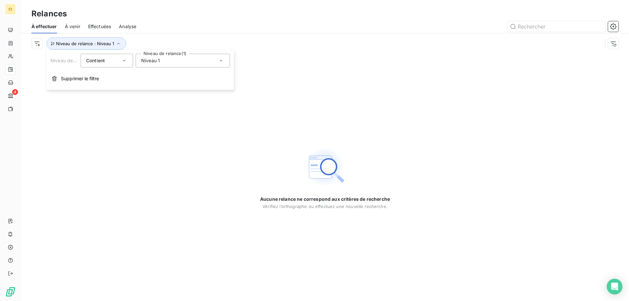
click at [220, 62] on icon at bounding box center [221, 60] width 7 height 7
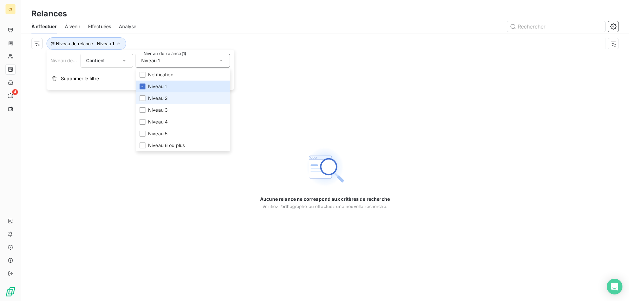
click at [145, 95] on li "Niveau 2" at bounding box center [183, 98] width 94 height 12
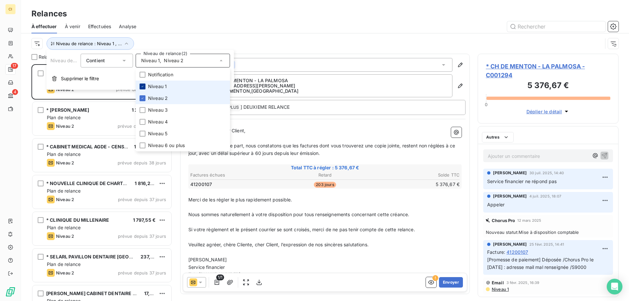
scroll to position [232, 136]
click at [144, 86] on icon at bounding box center [143, 87] width 4 height 4
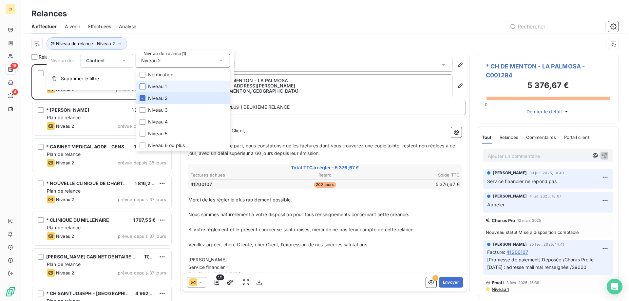
click at [191, 23] on div at bounding box center [381, 26] width 474 height 10
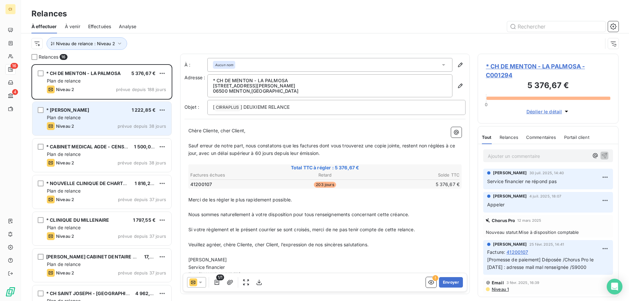
click at [104, 111] on div "* SELAS MANATHAN 1 222,85 €" at bounding box center [106, 110] width 119 height 6
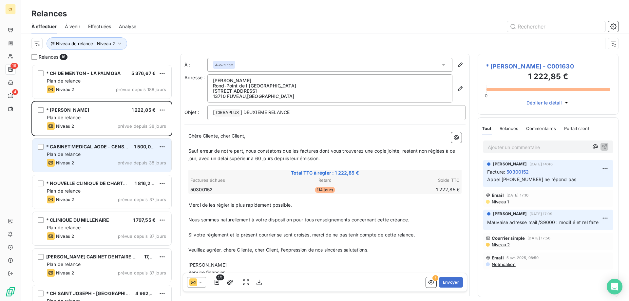
click at [96, 158] on div "* CABINET MEDICAL AGDE - CENSOMED 1 500,00 € Plan de relance Niveau 2 prévue de…" at bounding box center [101, 155] width 139 height 33
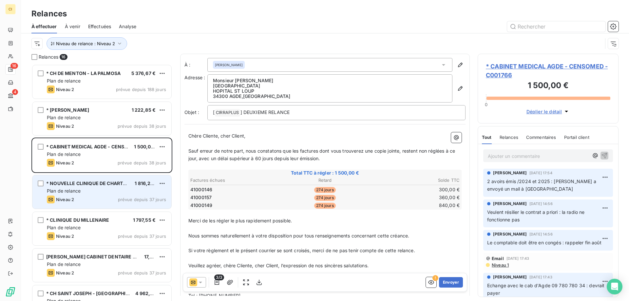
click at [98, 191] on div "Plan de relance" at bounding box center [106, 191] width 119 height 7
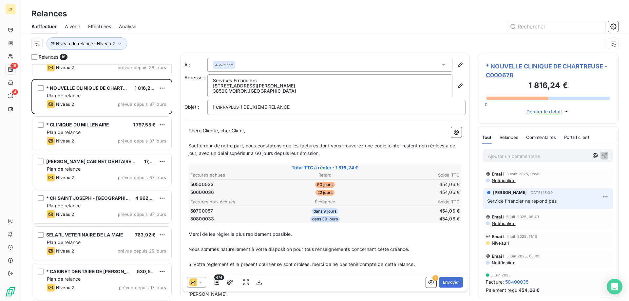
scroll to position [99, 0]
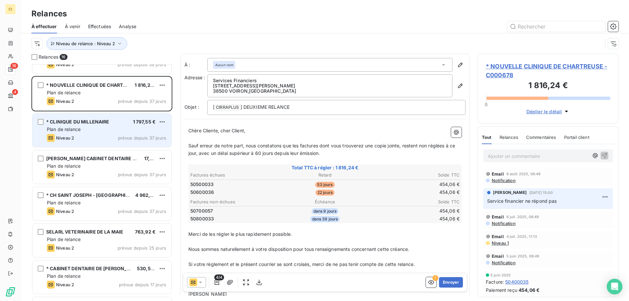
click at [122, 131] on div "Plan de relance" at bounding box center [106, 129] width 119 height 7
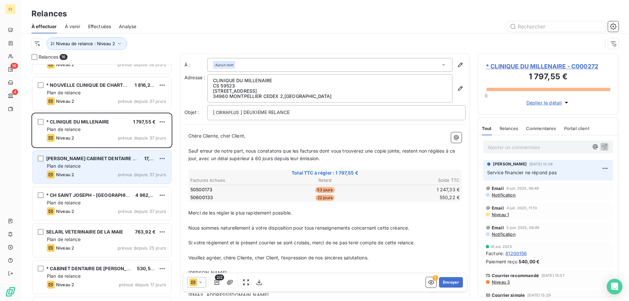
click at [124, 164] on div "Plan de relance" at bounding box center [106, 166] width 119 height 7
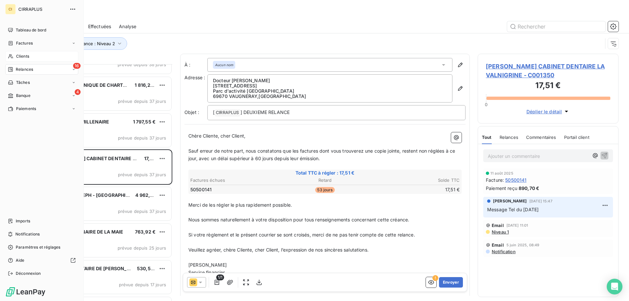
click at [19, 56] on span "Clients" at bounding box center [22, 56] width 13 height 6
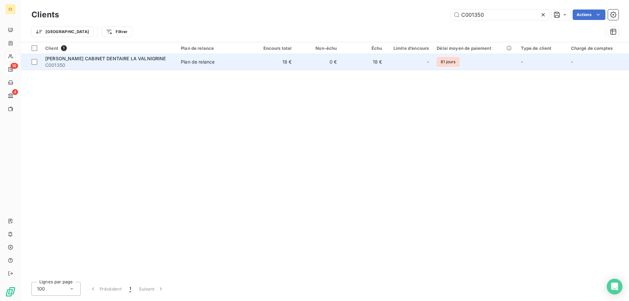
type input "C001350"
click at [66, 57] on span "[PERSON_NAME] CABINET DENTAIRE LA VALNIGRINE" at bounding box center [105, 59] width 121 height 6
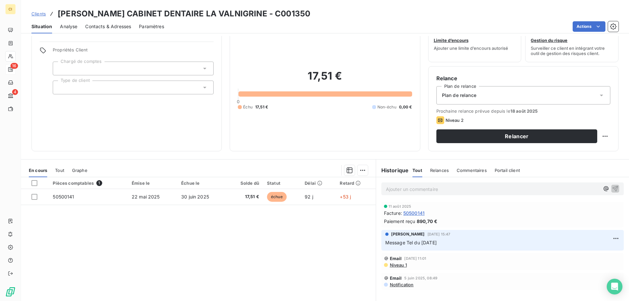
scroll to position [42, 0]
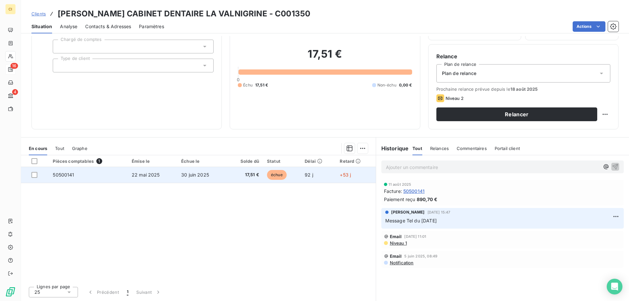
click at [53, 173] on span "50500141" at bounding box center [63, 175] width 21 height 6
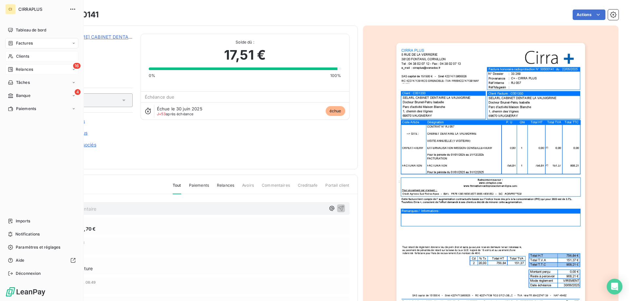
click at [25, 94] on span "Banque" at bounding box center [23, 96] width 14 height 6
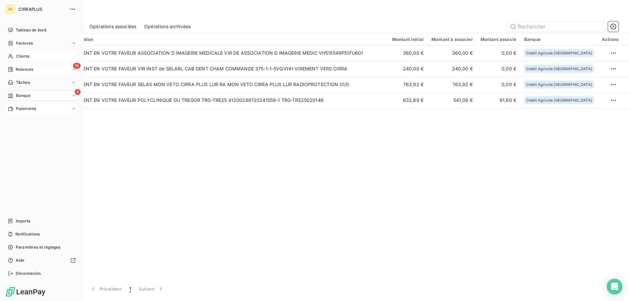
click at [24, 107] on span "Paiements" at bounding box center [26, 109] width 20 height 6
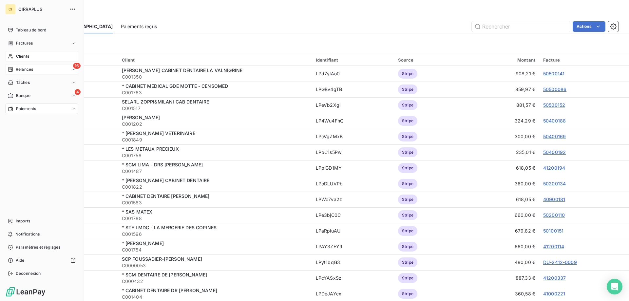
click at [24, 56] on span "Clients" at bounding box center [22, 56] width 13 height 6
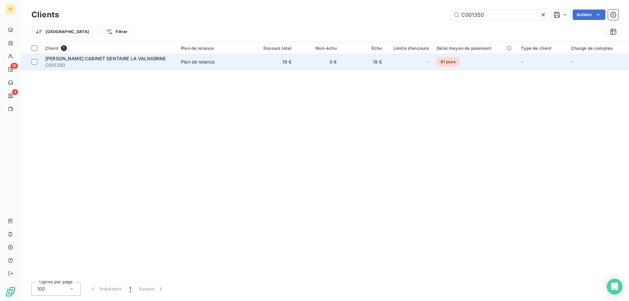
click at [106, 59] on span "[PERSON_NAME] CABINET DENTAIRE LA VALNIGRINE" at bounding box center [105, 59] width 121 height 6
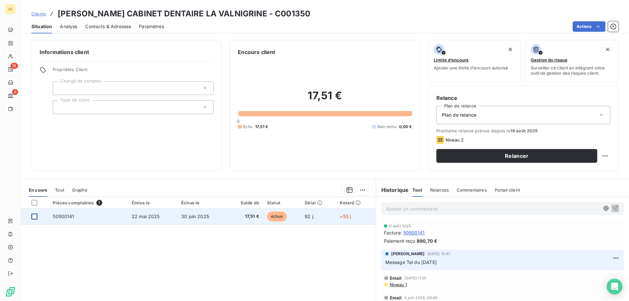
click at [35, 217] on div at bounding box center [34, 217] width 6 height 6
click at [35, 216] on icon at bounding box center [34, 217] width 4 height 4
click at [62, 215] on span "50500141" at bounding box center [63, 217] width 21 height 6
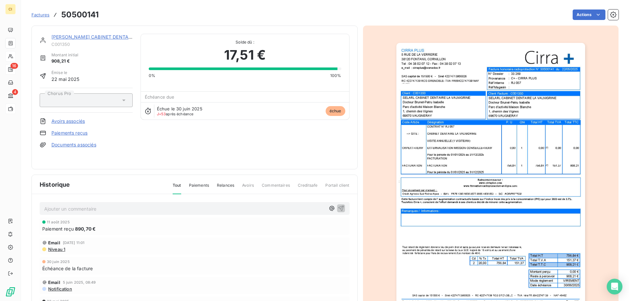
click at [70, 132] on link "Paiements reçus" at bounding box center [69, 133] width 36 height 7
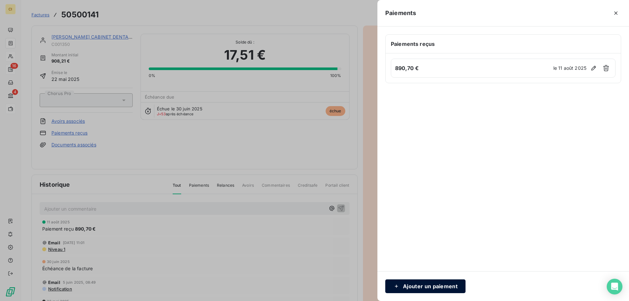
click at [429, 284] on button "Ajouter un paiement" at bounding box center [425, 286] width 80 height 14
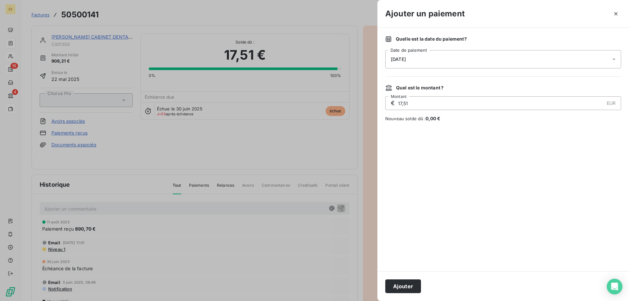
click at [614, 59] on icon at bounding box center [613, 60] width 3 height 2
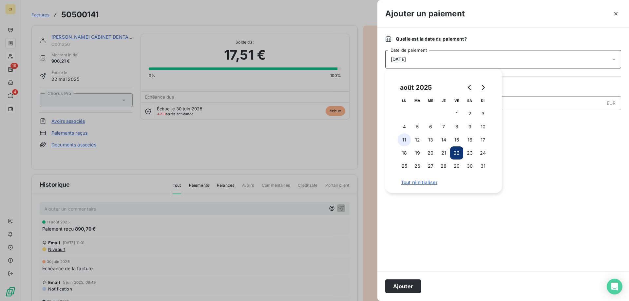
click at [404, 138] on button "11" at bounding box center [404, 139] width 13 height 13
click at [418, 247] on div at bounding box center [503, 197] width 236 height 134
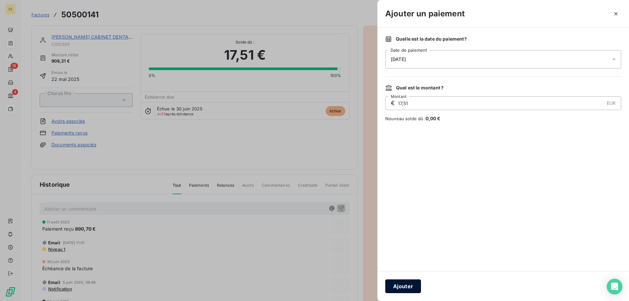
click at [398, 285] on button "Ajouter" at bounding box center [403, 286] width 36 height 14
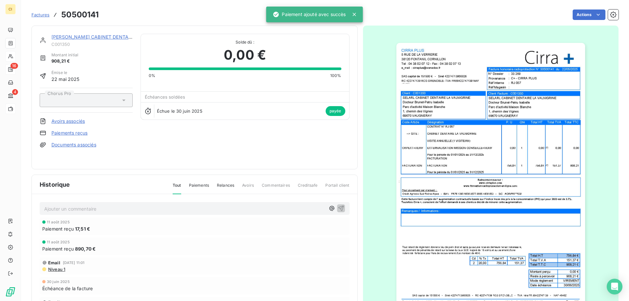
click at [59, 212] on p "Ajouter un commentaire ﻿" at bounding box center [184, 209] width 281 height 8
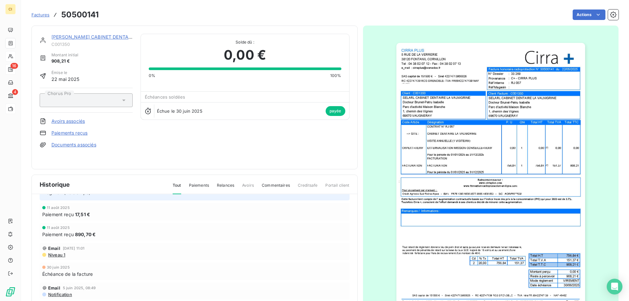
scroll to position [12, 0]
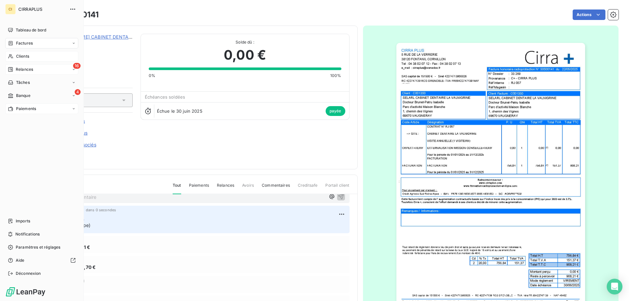
click at [24, 71] on span "Relances" at bounding box center [24, 70] width 17 height 6
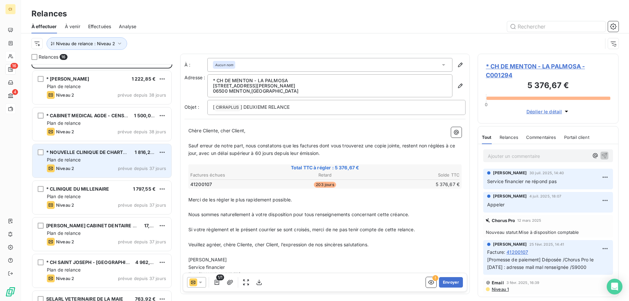
scroll to position [33, 0]
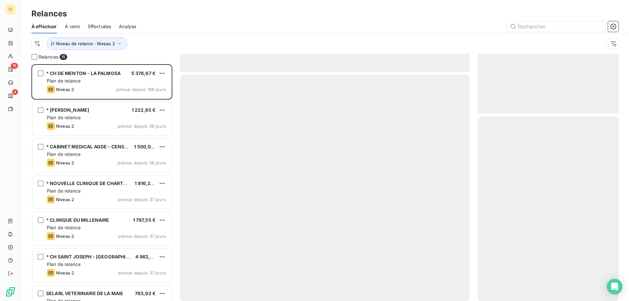
scroll to position [232, 136]
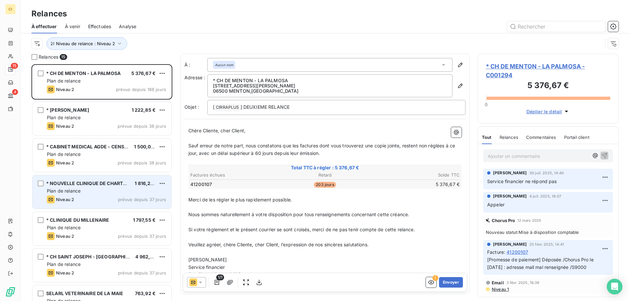
click at [109, 191] on div "Plan de relance" at bounding box center [106, 191] width 119 height 7
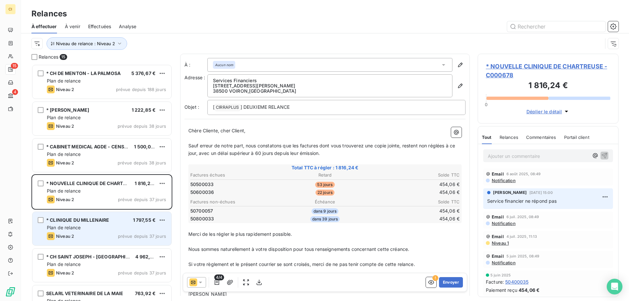
click at [112, 232] on div "* CLINIQUE DU MILLENAIRE 1 797,55 € Plan de relance Niveau 2 prévue depuis 37 j…" at bounding box center [101, 228] width 139 height 33
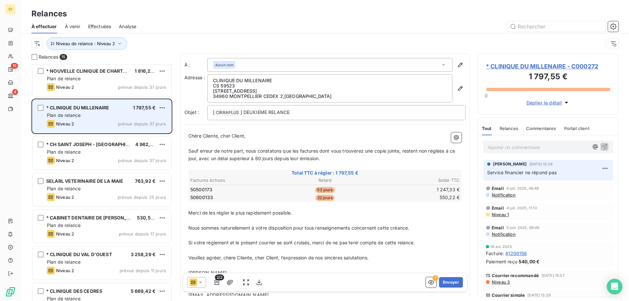
scroll to position [131, 0]
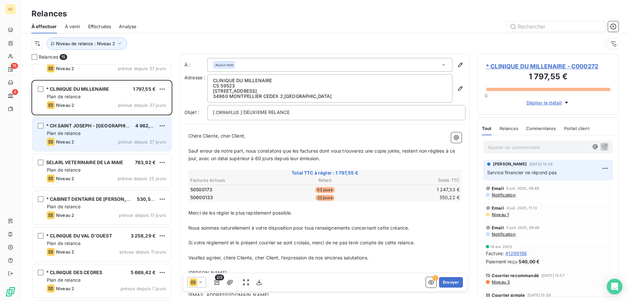
click at [105, 136] on div "Plan de relance" at bounding box center [106, 133] width 119 height 7
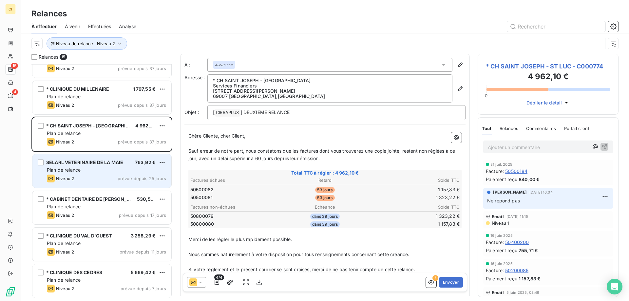
click at [107, 169] on div "Plan de relance" at bounding box center [106, 170] width 119 height 7
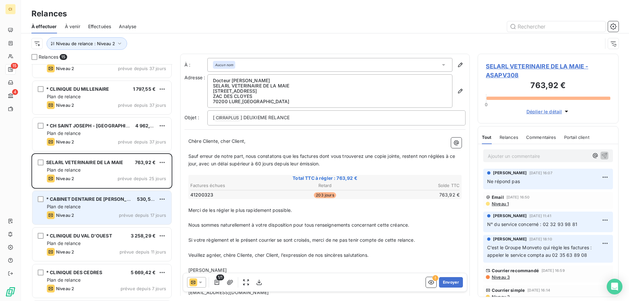
click at [105, 201] on span "* CABINET DENTAIRE DE [PERSON_NAME]" at bounding box center [94, 199] width 96 height 6
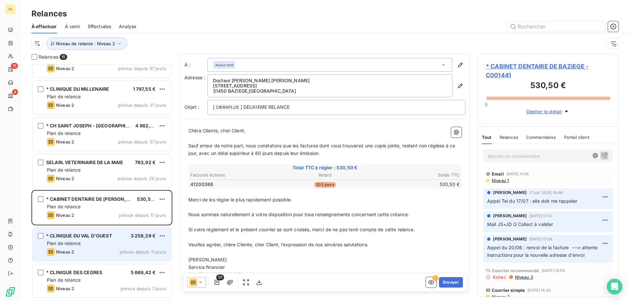
click at [100, 239] on div "* CLINIQUE DU VAL D'OUEST" at bounding box center [79, 236] width 66 height 7
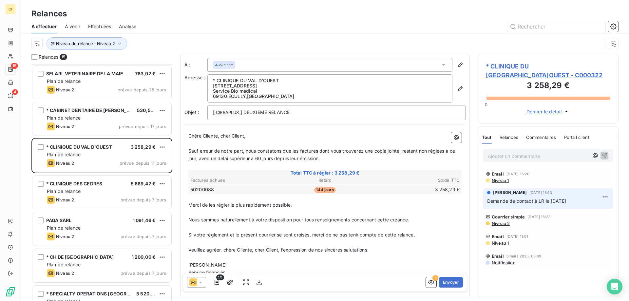
scroll to position [230, 0]
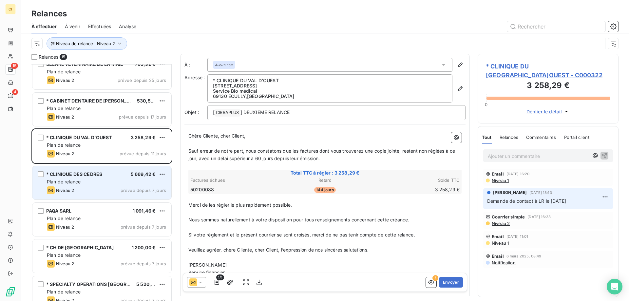
click at [97, 182] on div "Plan de relance" at bounding box center [106, 182] width 119 height 7
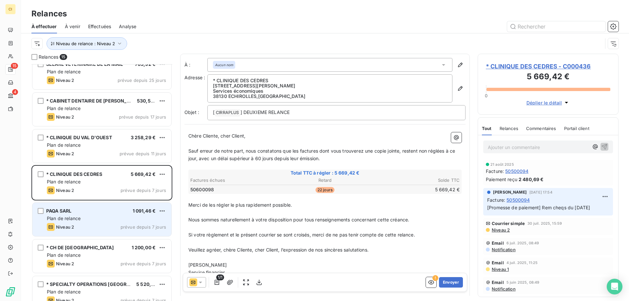
click at [93, 222] on div "PAQA SARL 1 091,46 € Plan de relance Niveau 2 prévue depuis 7 jours" at bounding box center [101, 219] width 139 height 33
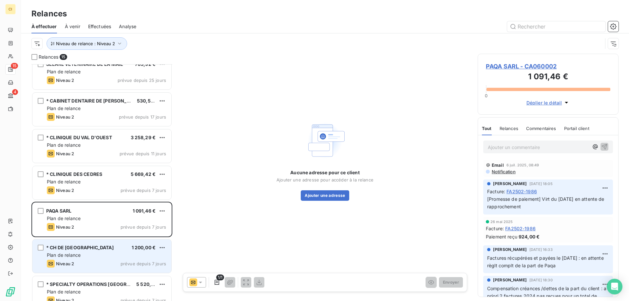
click at [85, 256] on div "Plan de relance" at bounding box center [106, 255] width 119 height 7
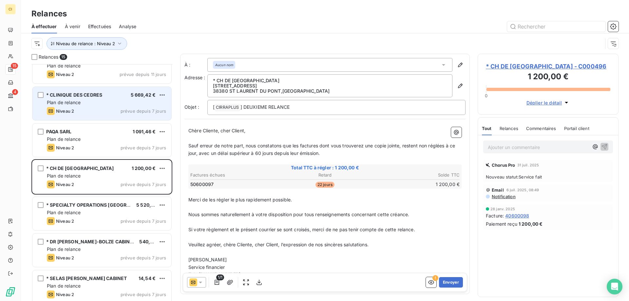
scroll to position [314, 0]
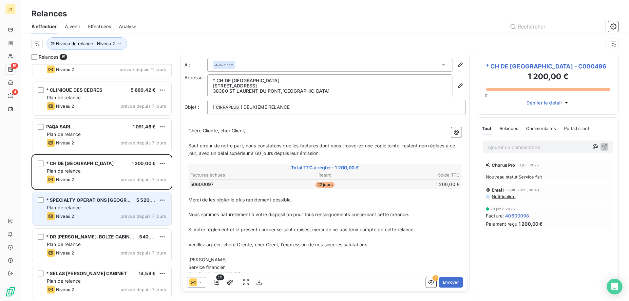
click at [86, 201] on span "* SPECIALTY OPERATIONS [GEOGRAPHIC_DATA]" at bounding box center [101, 200] width 110 height 6
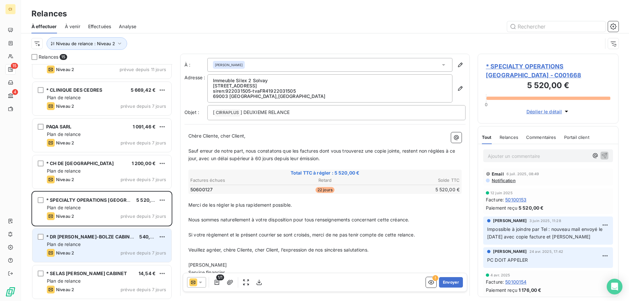
click at [87, 245] on div "Plan de relance" at bounding box center [106, 244] width 119 height 7
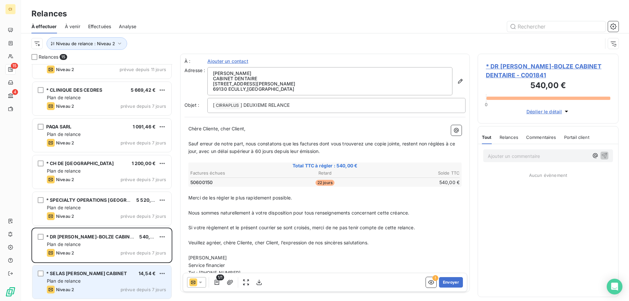
click at [110, 286] on div "Niveau 2 prévue depuis 7 jours" at bounding box center [106, 290] width 119 height 8
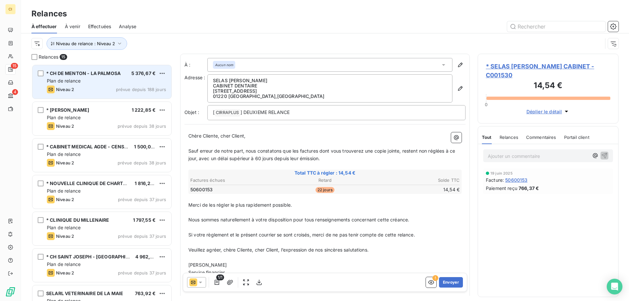
click at [92, 92] on div "Niveau 2 prévue depuis 188 jours" at bounding box center [106, 90] width 119 height 8
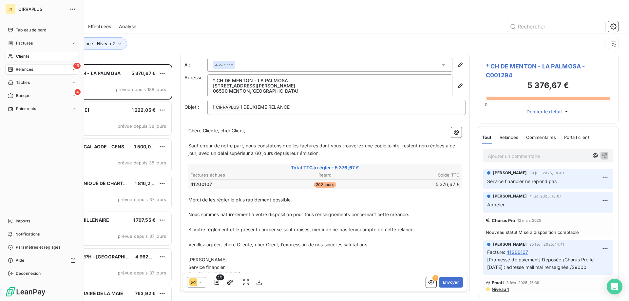
click at [22, 56] on span "Clients" at bounding box center [22, 56] width 13 height 6
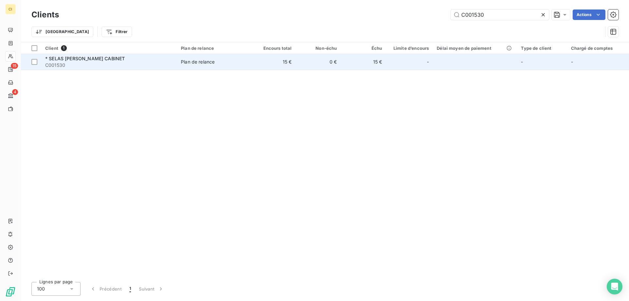
type input "C001530"
click at [54, 63] on span "C001530" at bounding box center [109, 65] width 128 height 7
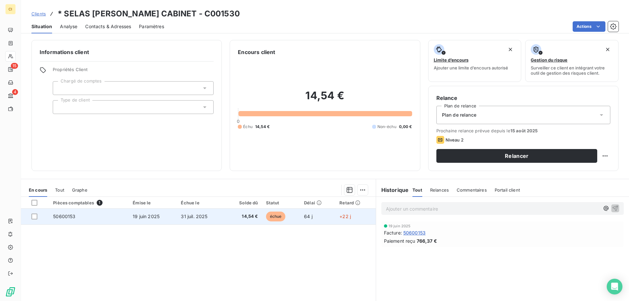
click at [64, 214] on span "50600153" at bounding box center [64, 217] width 22 height 6
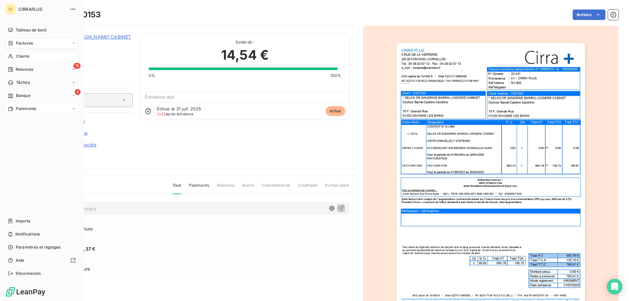
click at [26, 111] on span "Paiements" at bounding box center [26, 109] width 20 height 6
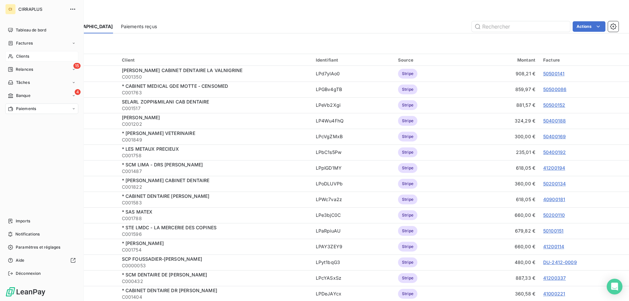
click at [23, 56] on span "Clients" at bounding box center [22, 56] width 13 height 6
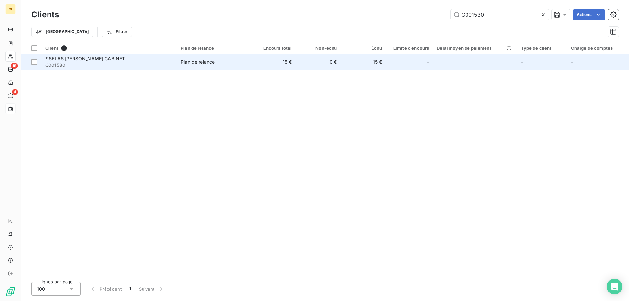
click at [131, 64] on span "C001530" at bounding box center [109, 65] width 128 height 7
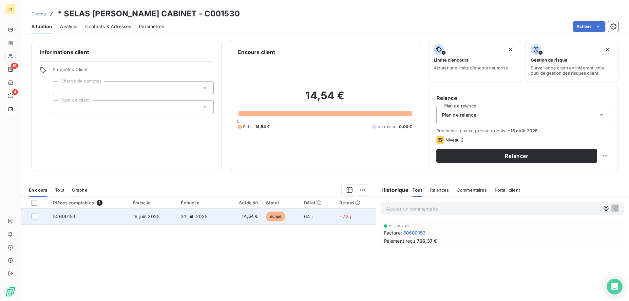
click at [65, 212] on td "50600153" at bounding box center [89, 217] width 80 height 16
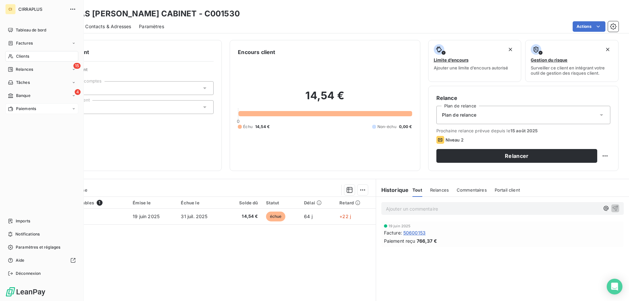
click at [22, 108] on span "Paiements" at bounding box center [26, 109] width 20 height 6
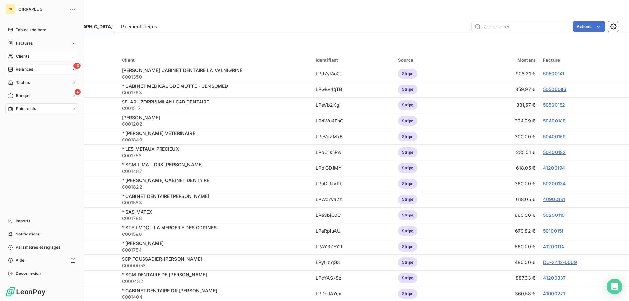
click at [24, 70] on span "Relances" at bounding box center [24, 70] width 17 height 6
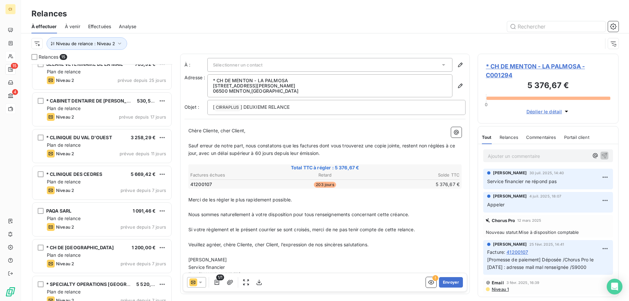
scroll to position [314, 0]
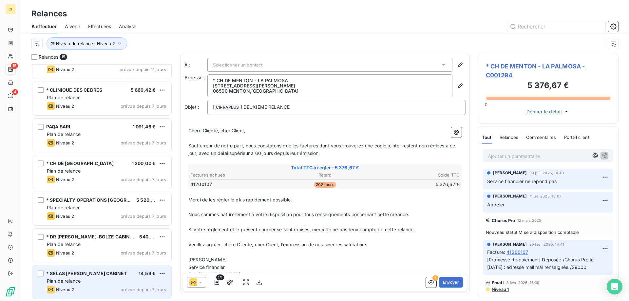
click at [123, 278] on div "Plan de relance" at bounding box center [106, 281] width 119 height 7
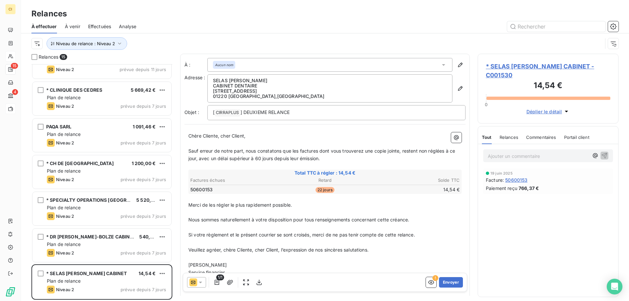
click at [200, 282] on icon at bounding box center [200, 283] width 3 height 2
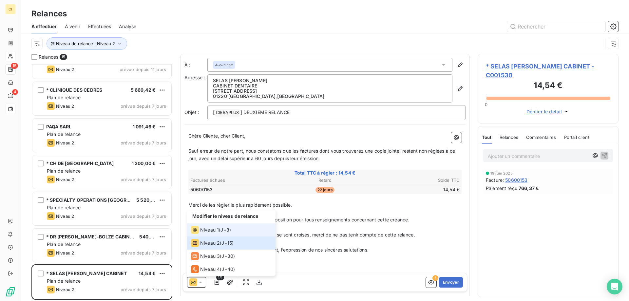
click at [208, 230] on span "Niveau 1" at bounding box center [209, 230] width 19 height 7
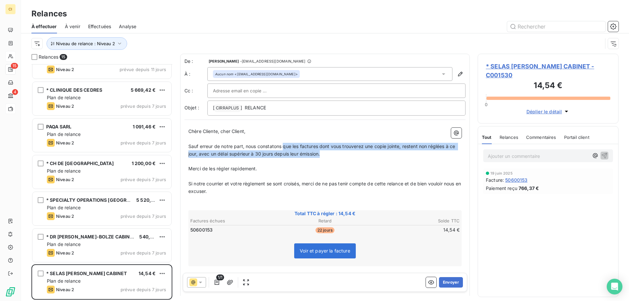
drag, startPoint x: 284, startPoint y: 146, endPoint x: 420, endPoint y: 157, distance: 136.4
click at [420, 157] on p "Sauf erreur de notre part, nous constatons que les factures dont vous trouverez…" at bounding box center [324, 150] width 273 height 15
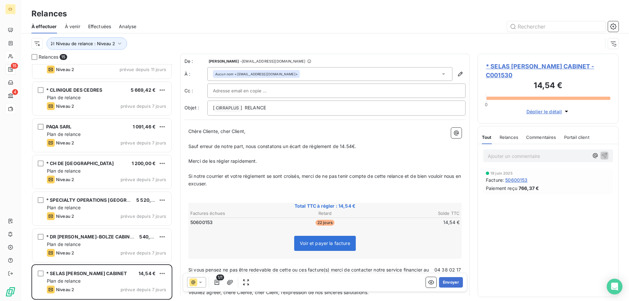
click at [189, 146] on span "Sauf erreur de notre part, nous constatons un écart de règlement de 14.54€." at bounding box center [272, 146] width 168 height 6
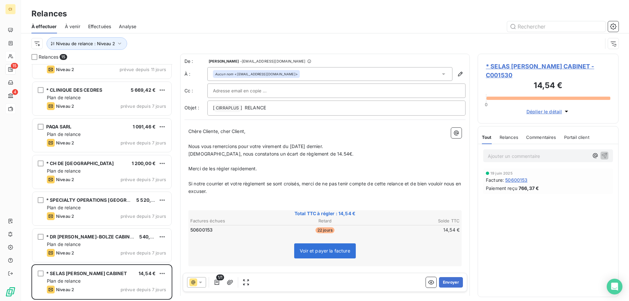
click at [331, 153] on p "Néanmoins, nous constatons un écart de règlement de 14.54€." at bounding box center [324, 154] width 273 height 8
drag, startPoint x: 325, startPoint y: 154, endPoint x: 402, endPoint y: 152, distance: 77.4
click at [326, 154] on span "Néanmoins, nous constatons un écart de règlement de 14.54€ en notre faveur." at bounding box center [288, 154] width 200 height 6
click at [213, 169] on span "Merci de les régler rapidement." at bounding box center [222, 169] width 69 height 6
click at [444, 281] on button "Envoyer" at bounding box center [451, 282] width 24 height 10
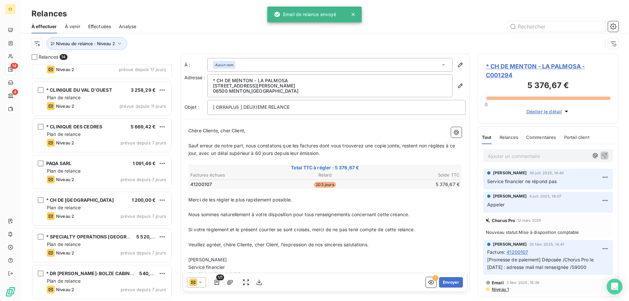
scroll to position [277, 0]
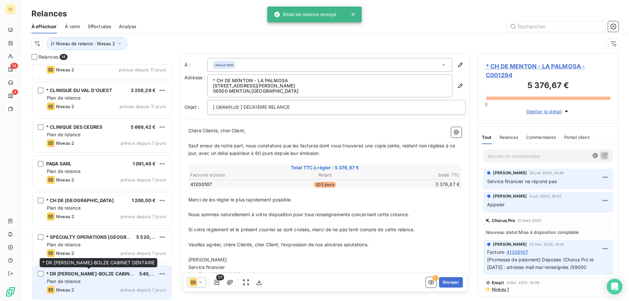
click at [127, 277] on div "* [PERSON_NAME] CABINET DENTAIRE" at bounding box center [90, 274] width 88 height 7
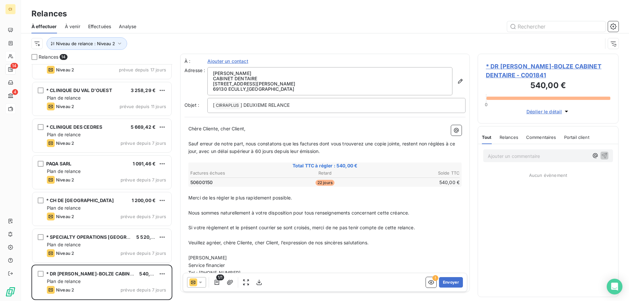
click at [200, 281] on icon at bounding box center [200, 282] width 7 height 7
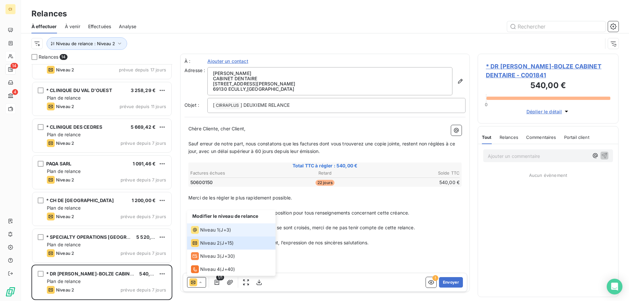
click at [213, 232] on span "Niveau 1" at bounding box center [209, 230] width 19 height 7
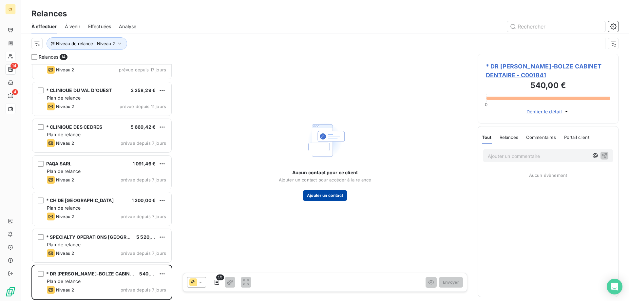
click at [315, 193] on button "Ajouter un contact" at bounding box center [325, 195] width 44 height 10
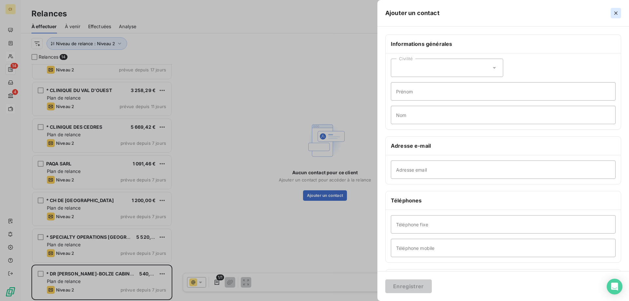
click at [615, 13] on icon "button" at bounding box center [616, 13] width 7 height 7
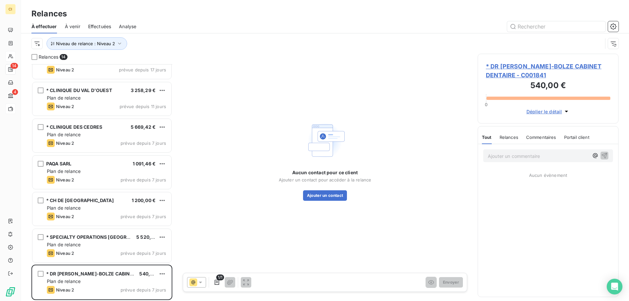
click at [516, 156] on p "Ajouter un commentaire ﻿" at bounding box center [538, 156] width 101 height 8
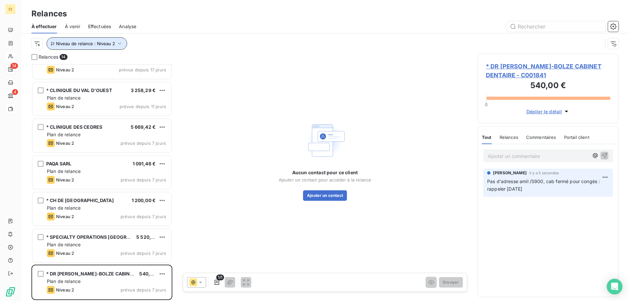
click at [116, 44] on icon "button" at bounding box center [119, 43] width 7 height 7
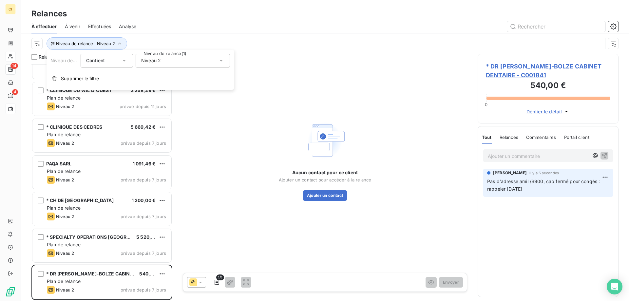
click at [220, 60] on icon at bounding box center [221, 60] width 7 height 7
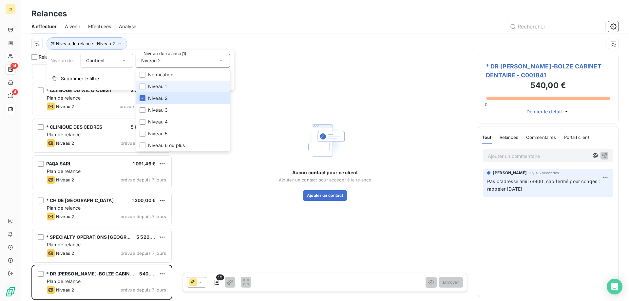
click at [146, 85] on li "Niveau 1" at bounding box center [183, 87] width 94 height 12
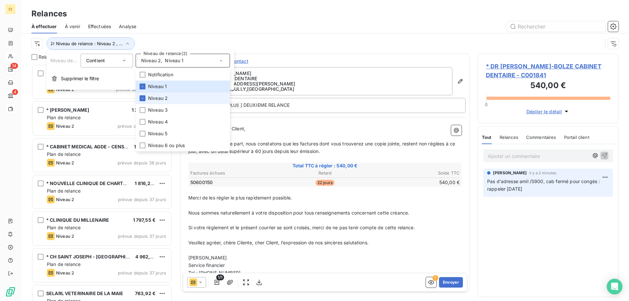
scroll to position [232, 136]
click at [144, 94] on li "Niveau 2" at bounding box center [183, 98] width 94 height 12
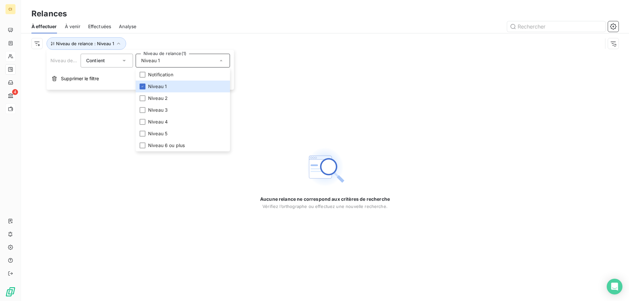
click at [206, 25] on div at bounding box center [381, 26] width 474 height 10
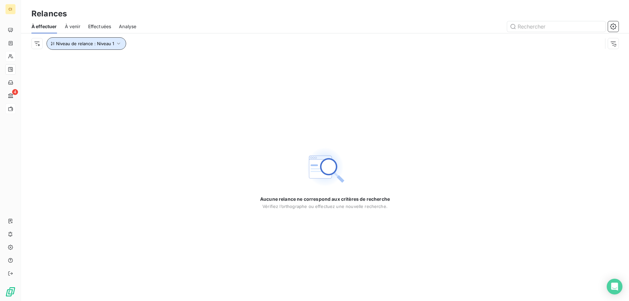
click at [117, 43] on icon "button" at bounding box center [118, 43] width 7 height 7
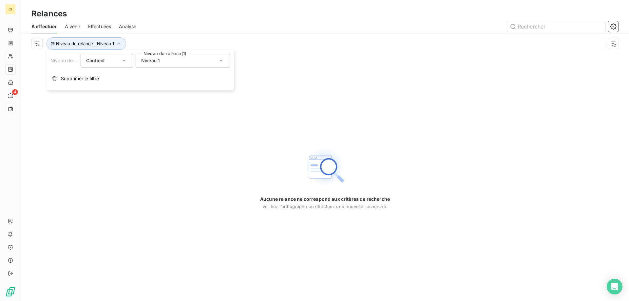
click at [220, 62] on icon at bounding box center [221, 60] width 7 height 7
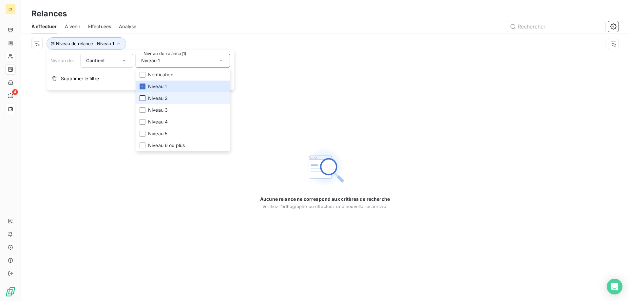
click at [141, 97] on div at bounding box center [143, 98] width 6 height 6
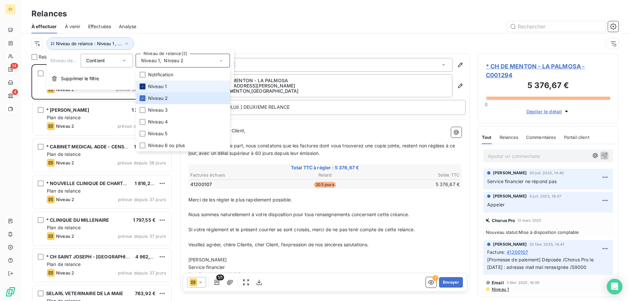
scroll to position [232, 136]
click at [143, 88] on div at bounding box center [143, 87] width 6 height 6
click at [164, 30] on div at bounding box center [381, 26] width 474 height 10
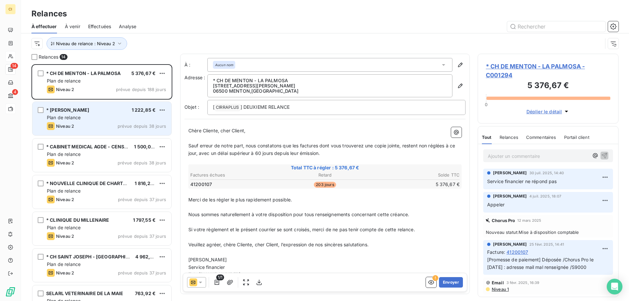
click at [110, 114] on div "* SELAS MANATHAN 1 222,85 € Plan de relance Niveau 2 prévue depuis 38 jours" at bounding box center [101, 118] width 139 height 33
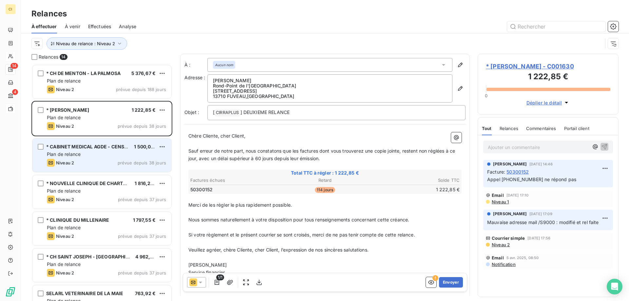
click at [103, 155] on div "Plan de relance" at bounding box center [106, 154] width 119 height 7
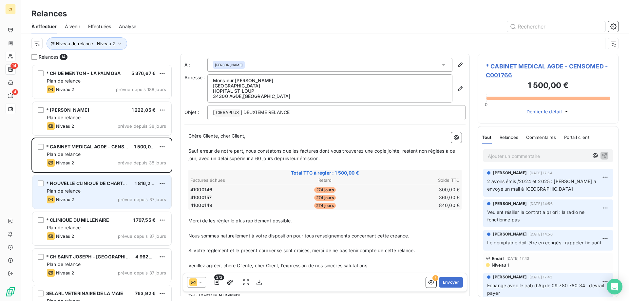
click at [88, 185] on span "* NOUVELLE CLINIQUE DE CHARTREUSE" at bounding box center [92, 184] width 92 height 6
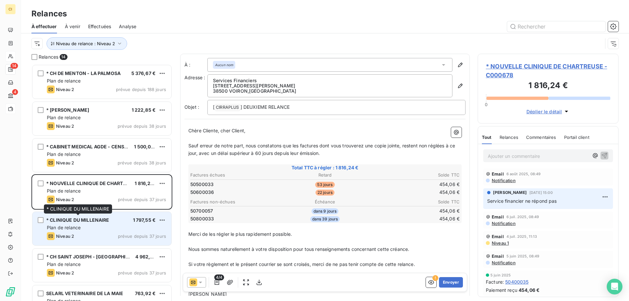
click at [85, 219] on span "* CLINIQUE DU MILLENAIRE" at bounding box center [77, 220] width 63 height 6
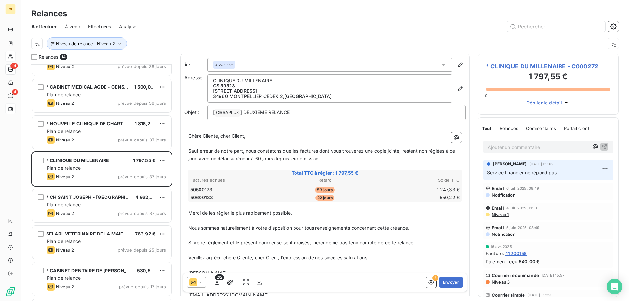
scroll to position [66, 0]
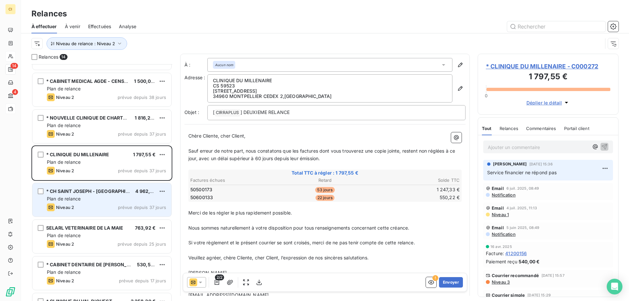
click at [80, 196] on span "Plan de relance" at bounding box center [64, 199] width 34 height 6
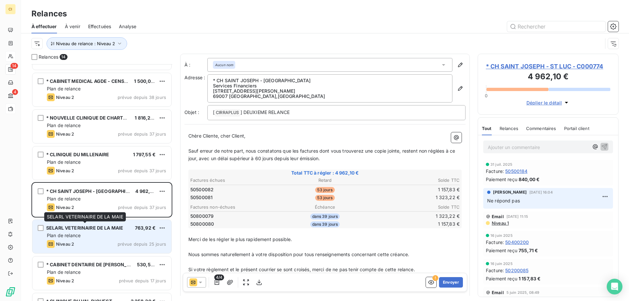
click at [112, 229] on span "SELARL VETERINAIRE DE LA MAIE" at bounding box center [84, 228] width 77 height 6
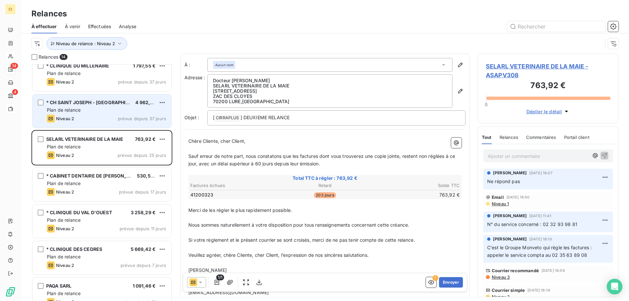
scroll to position [197, 0]
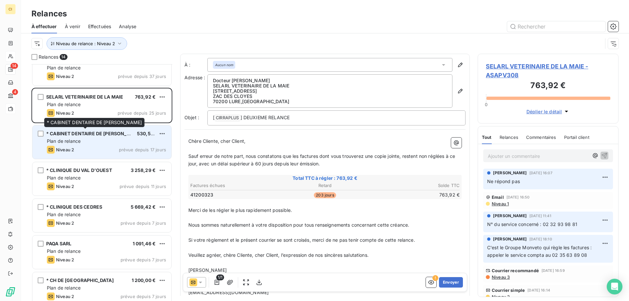
click at [112, 136] on div "* CABINET DENTAIRE DE [PERSON_NAME]" at bounding box center [89, 133] width 86 height 7
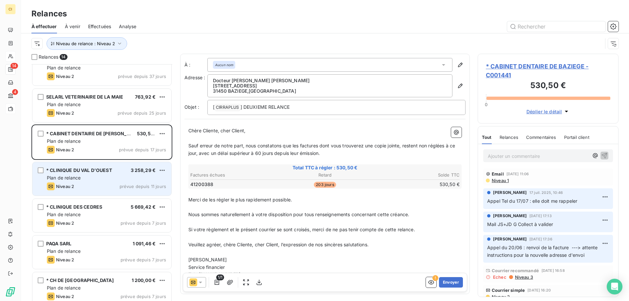
click at [101, 182] on div "* CLINIQUE DU VAL D'OUEST 3 258,29 € Plan de relance Niveau 2 prévue depuis 11 …" at bounding box center [101, 178] width 139 height 33
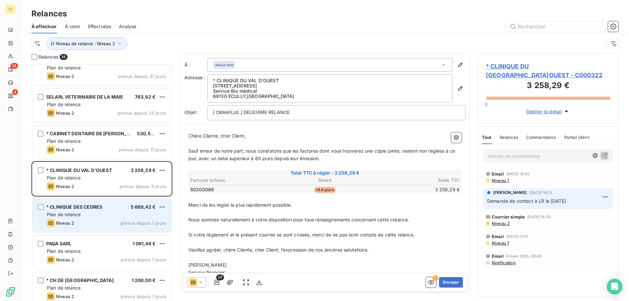
click at [89, 221] on div "Niveau 2 prévue depuis 7 jours" at bounding box center [106, 223] width 119 height 8
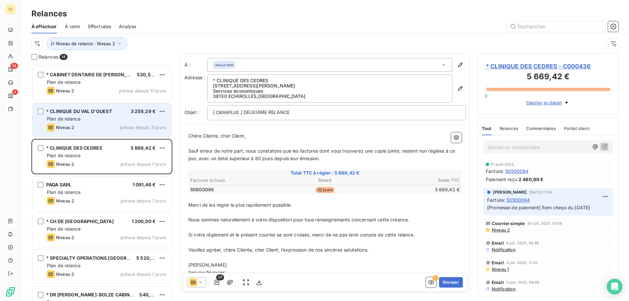
scroll to position [277, 0]
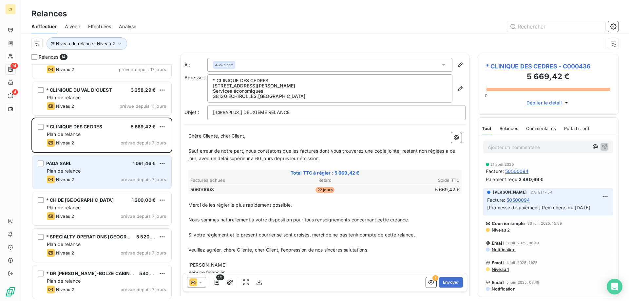
click at [100, 171] on div "Plan de relance" at bounding box center [106, 171] width 119 height 7
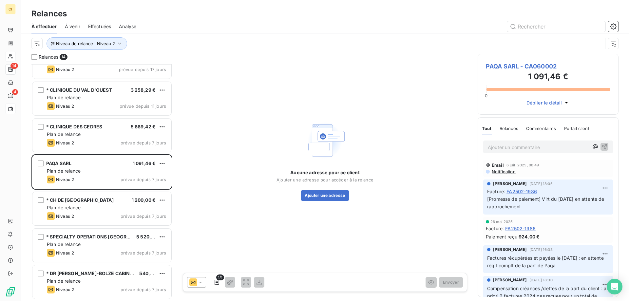
click at [509, 64] on span "PAQA SARL - CA060002" at bounding box center [548, 66] width 124 height 9
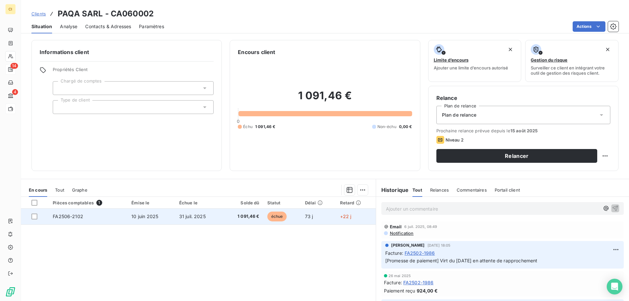
click at [76, 214] on span "FA2506-2102" at bounding box center [68, 217] width 30 height 6
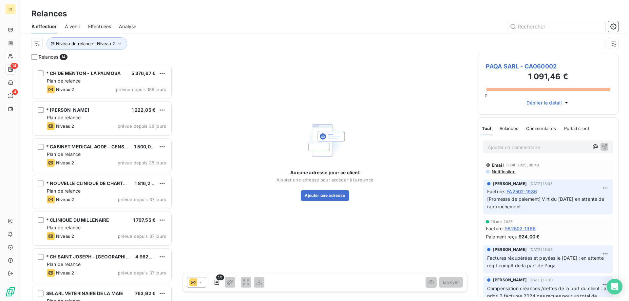
scroll to position [232, 136]
click at [201, 281] on icon at bounding box center [200, 282] width 7 height 7
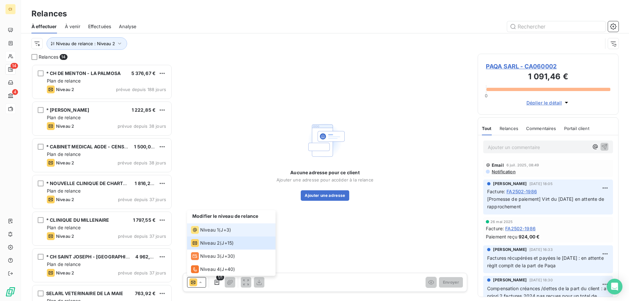
click at [209, 232] on span "Niveau 1" at bounding box center [209, 230] width 19 height 7
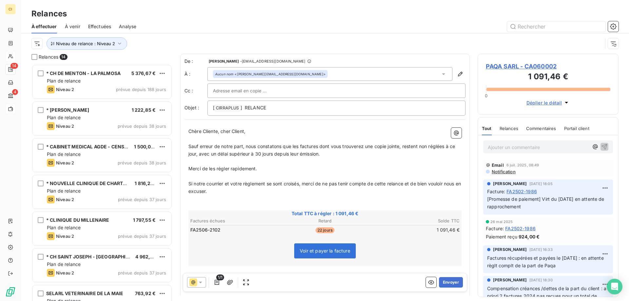
click at [525, 66] on span "PAQA SARL - CA060002" at bounding box center [548, 66] width 124 height 9
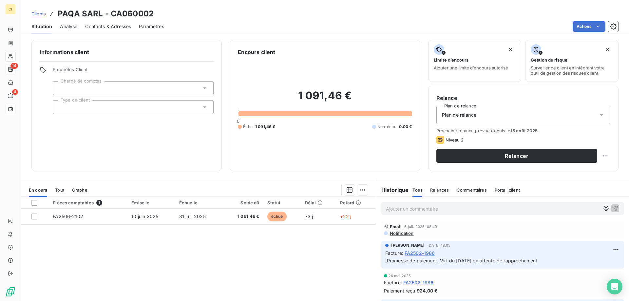
click at [107, 26] on span "Contacts & Adresses" at bounding box center [108, 26] width 46 height 7
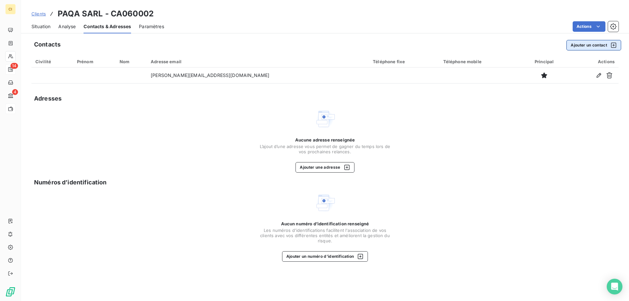
click at [576, 45] on button "Ajouter un contact" at bounding box center [593, 45] width 55 height 10
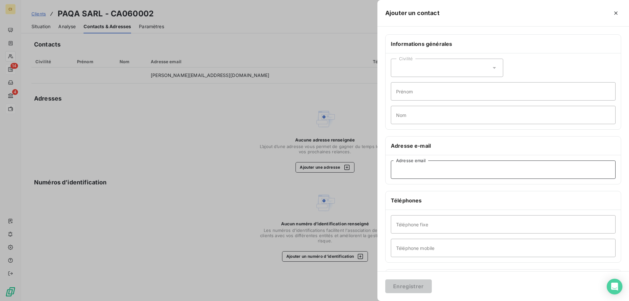
click at [403, 169] on input "Adresse email" at bounding box center [503, 170] width 225 height 18
paste input "c.dagault@paqa-inspection.fr"
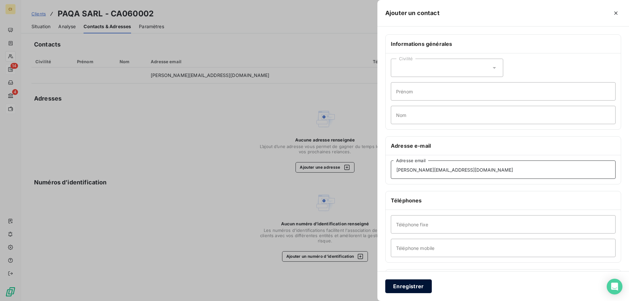
type input "c.dagault@paqa-inspection.fr"
click at [403, 284] on button "Enregistrer" at bounding box center [408, 286] width 47 height 14
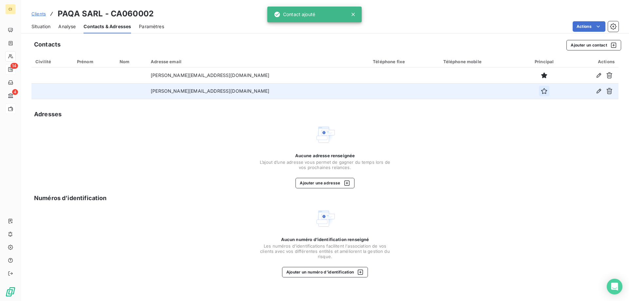
click at [539, 95] on button "button" at bounding box center [544, 91] width 10 height 10
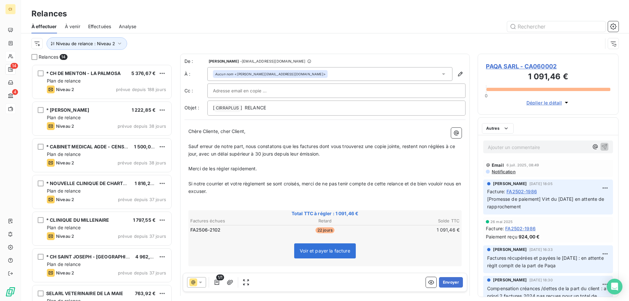
scroll to position [232, 136]
click at [455, 90] on icon at bounding box center [456, 91] width 3 height 2
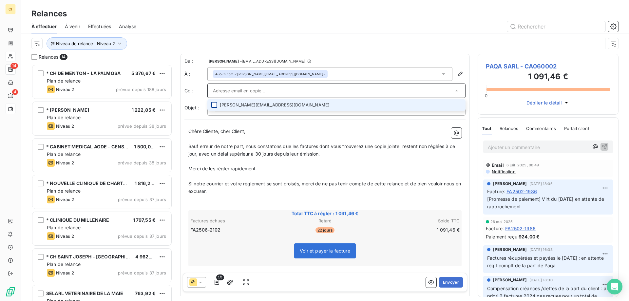
click at [212, 104] on div at bounding box center [214, 105] width 6 height 6
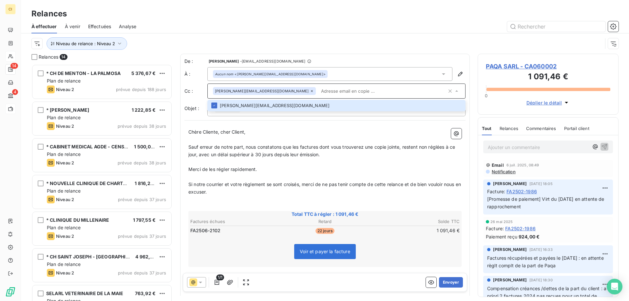
click at [239, 245] on div "Voir et payer la facture" at bounding box center [324, 253] width 271 height 28
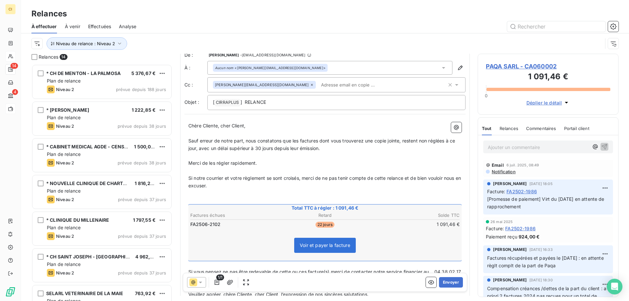
scroll to position [0, 0]
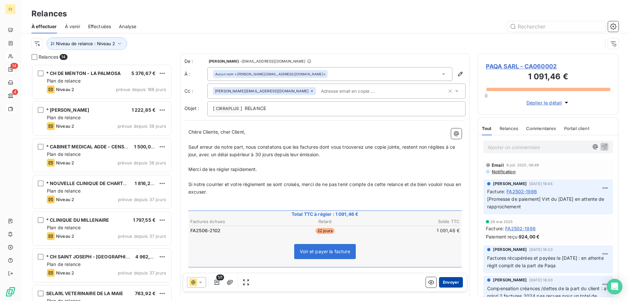
click at [447, 282] on button "Envoyer" at bounding box center [451, 282] width 24 height 10
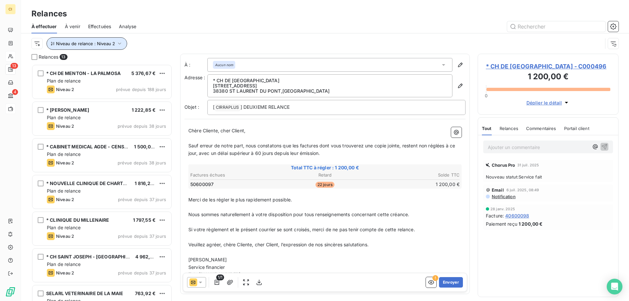
click at [120, 42] on icon "button" at bounding box center [119, 43] width 7 height 7
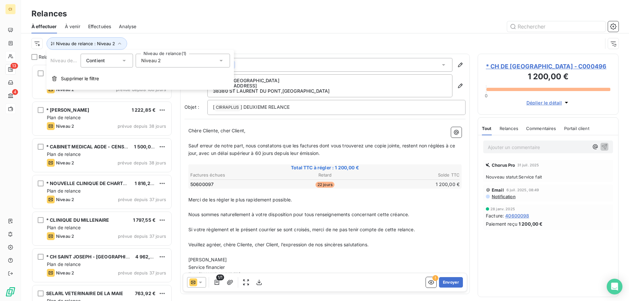
click at [220, 60] on icon at bounding box center [221, 61] width 3 height 2
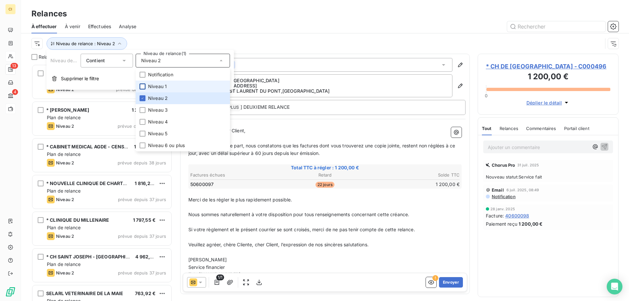
click at [145, 85] on div at bounding box center [143, 87] width 6 height 6
click at [143, 96] on div at bounding box center [143, 98] width 6 height 6
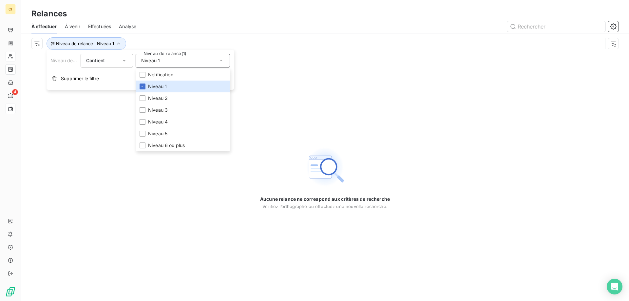
click at [191, 22] on div at bounding box center [381, 26] width 474 height 10
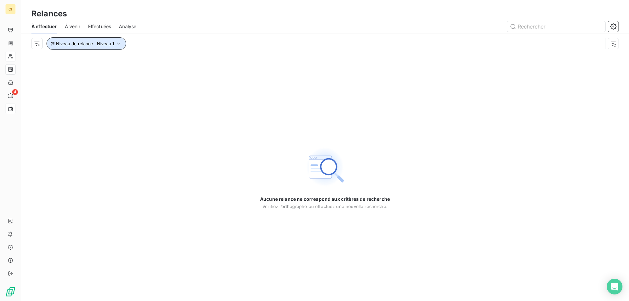
click at [117, 44] on icon "button" at bounding box center [118, 43] width 7 height 7
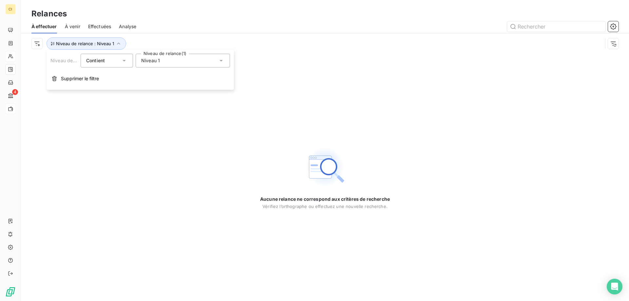
click at [219, 59] on icon at bounding box center [221, 60] width 7 height 7
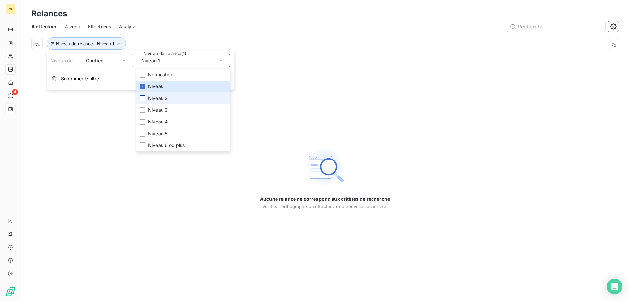
click at [145, 96] on div at bounding box center [143, 98] width 6 height 6
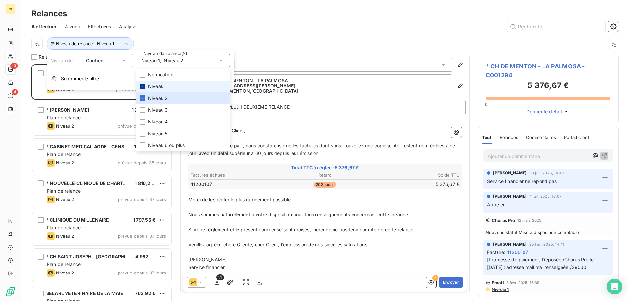
scroll to position [232, 136]
drag, startPoint x: 143, startPoint y: 86, endPoint x: 143, endPoint y: 83, distance: 3.3
click at [143, 86] on icon at bounding box center [143, 87] width 4 height 4
click at [177, 17] on div "Relances" at bounding box center [325, 14] width 608 height 12
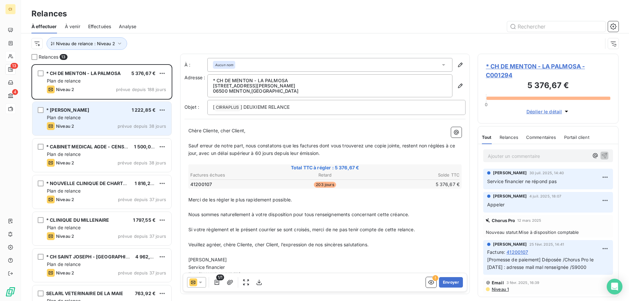
click at [112, 110] on div "* SELAS MANATHAN 1 222,85 €" at bounding box center [106, 110] width 119 height 6
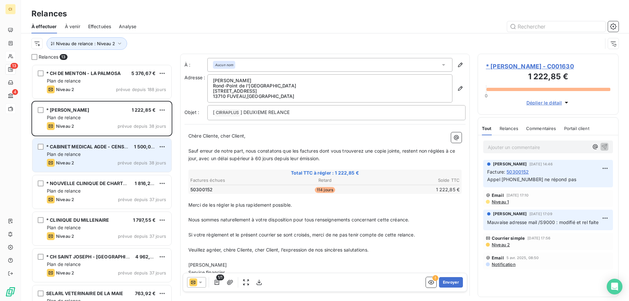
click at [96, 155] on div "Plan de relance" at bounding box center [106, 154] width 119 height 7
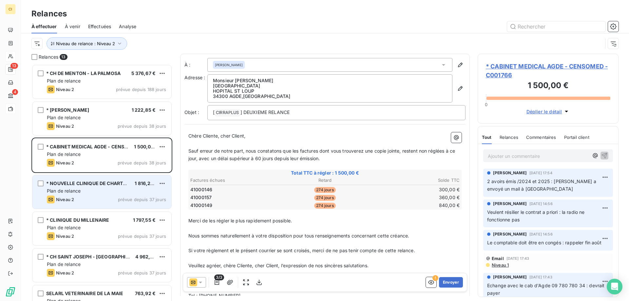
click at [90, 189] on div "Plan de relance" at bounding box center [106, 191] width 119 height 7
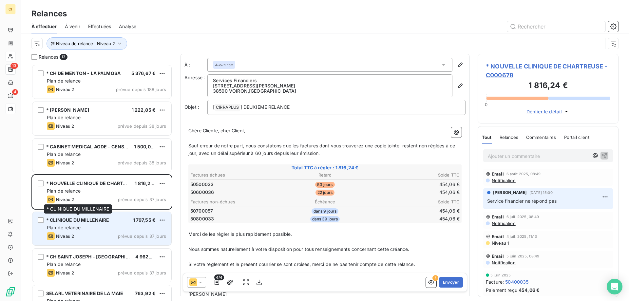
click at [88, 221] on span "* CLINIQUE DU MILLENAIRE" at bounding box center [77, 220] width 63 height 6
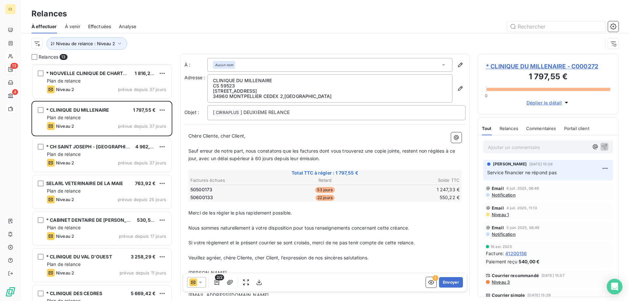
scroll to position [131, 0]
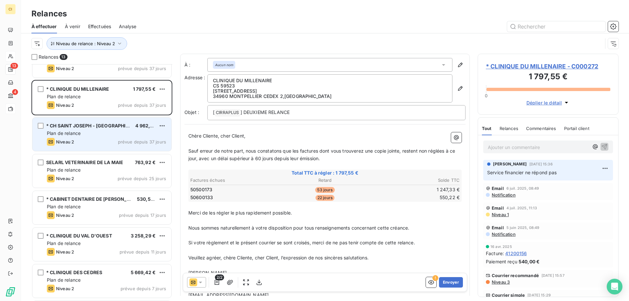
click at [83, 136] on div "Plan de relance" at bounding box center [106, 133] width 119 height 7
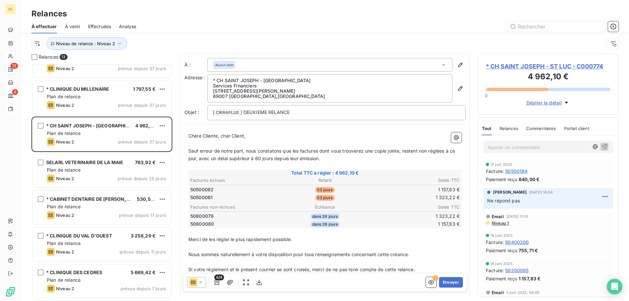
click at [537, 65] on span "* CH SAINT JOSEPH - ST LUC - C000774" at bounding box center [548, 66] width 124 height 9
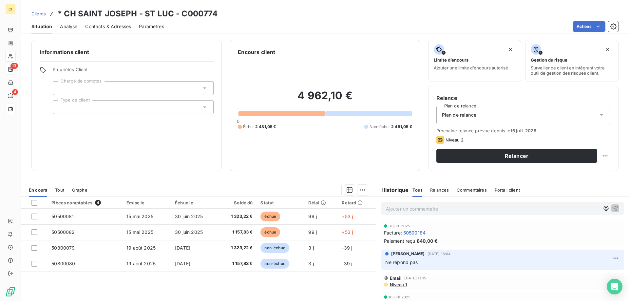
click at [112, 28] on span "Contacts & Adresses" at bounding box center [108, 26] width 46 height 7
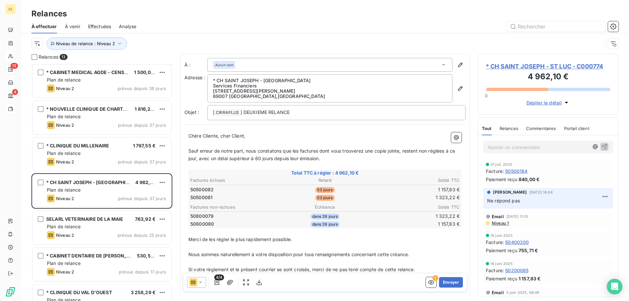
scroll to position [240, 0]
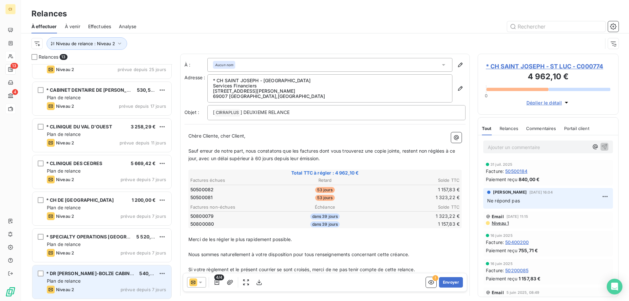
click at [119, 283] on div "Plan de relance" at bounding box center [106, 281] width 119 height 7
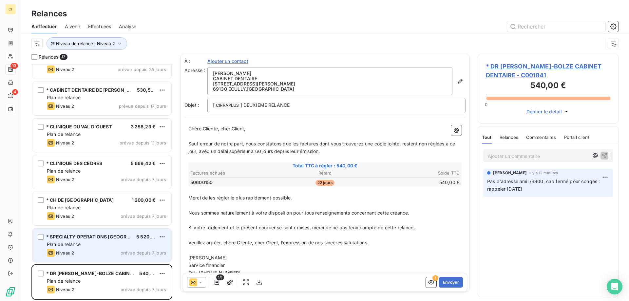
click at [74, 254] on div "Niveau 2 prévue depuis 7 jours" at bounding box center [106, 253] width 119 height 8
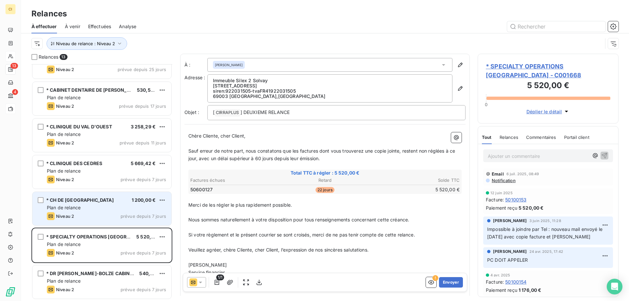
click at [113, 210] on div "Plan de relance" at bounding box center [106, 207] width 119 height 7
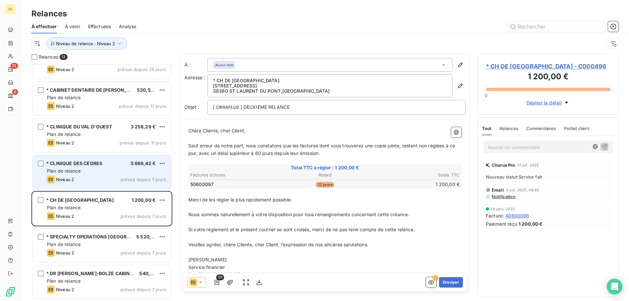
click at [102, 179] on div "Niveau 2 prévue depuis 7 jours" at bounding box center [106, 180] width 119 height 8
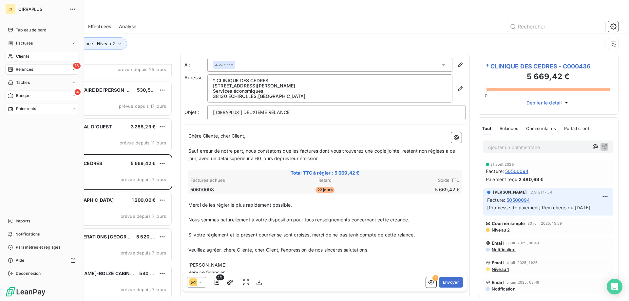
click at [15, 93] on div "Banque" at bounding box center [19, 96] width 23 height 6
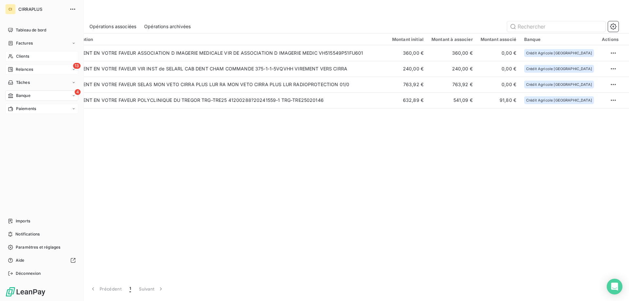
click at [22, 67] on span "Relances" at bounding box center [24, 70] width 17 height 6
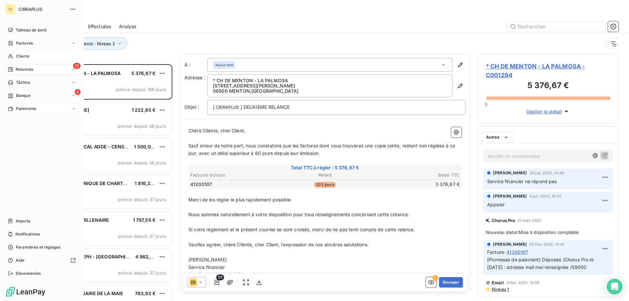
scroll to position [232, 136]
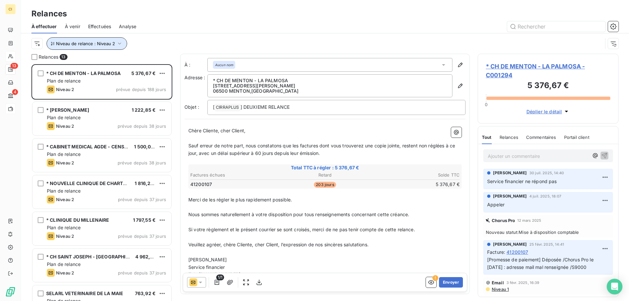
click at [119, 44] on icon "button" at bounding box center [119, 43] width 7 height 7
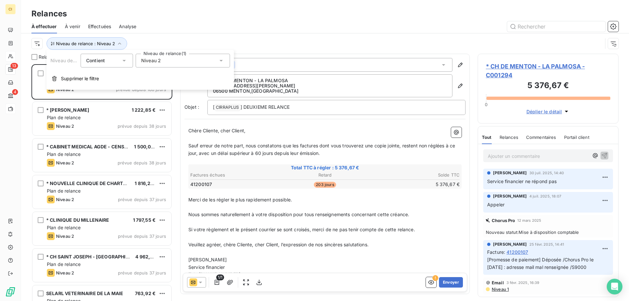
click at [220, 59] on icon at bounding box center [221, 60] width 7 height 7
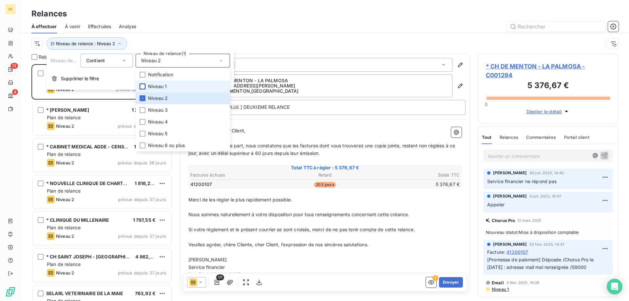
click at [142, 86] on div at bounding box center [143, 87] width 6 height 6
click at [143, 98] on icon at bounding box center [143, 98] width 2 height 1
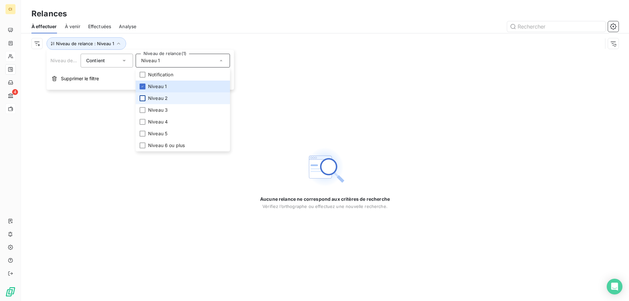
click at [171, 221] on div "Aucune relance ne correspond aux critères de recherche Vérifiez l’orthographe o…" at bounding box center [325, 177] width 608 height 247
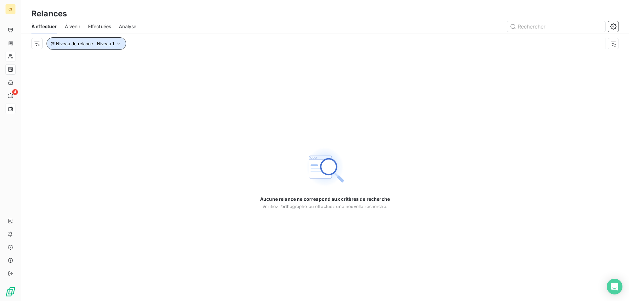
click at [120, 43] on icon "button" at bounding box center [118, 43] width 7 height 7
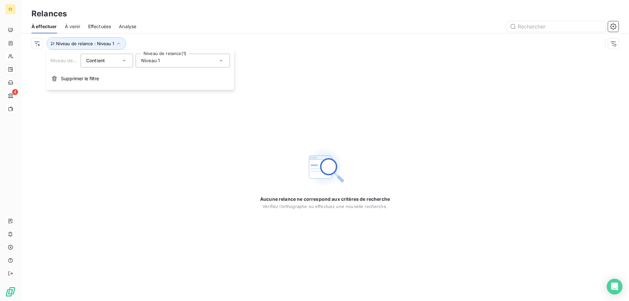
click at [220, 60] on icon at bounding box center [221, 61] width 3 height 2
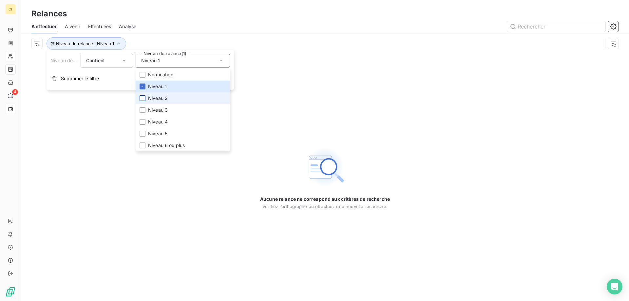
click at [141, 100] on div at bounding box center [143, 98] width 6 height 6
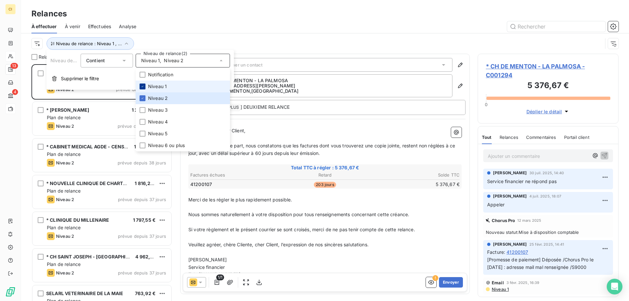
scroll to position [232, 136]
click at [142, 86] on icon at bounding box center [143, 87] width 4 height 4
click at [193, 11] on div "Relances" at bounding box center [325, 14] width 608 height 12
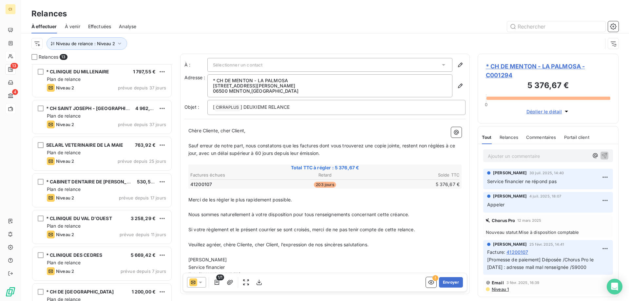
scroll to position [0, 0]
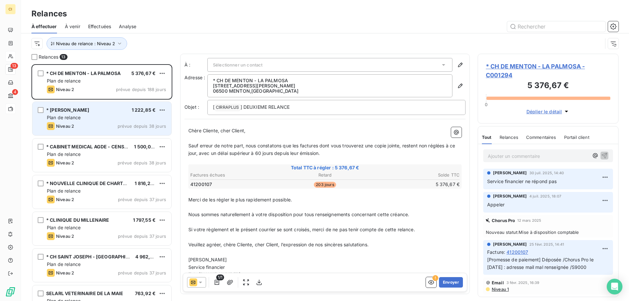
click at [129, 121] on div "* SELAS MANATHAN 1 222,85 € Plan de relance Niveau 2 prévue depuis 38 jours" at bounding box center [101, 118] width 139 height 33
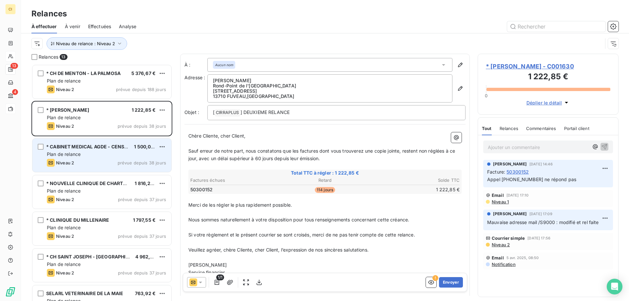
click at [127, 158] on div "* CABINET MEDICAL AGDE - CENSOMED 1 500,00 € Plan de relance Niveau 2 prévue de…" at bounding box center [101, 155] width 139 height 33
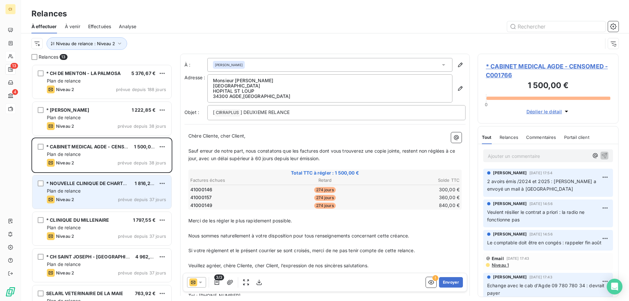
click at [119, 192] on div "Plan de relance" at bounding box center [106, 191] width 119 height 7
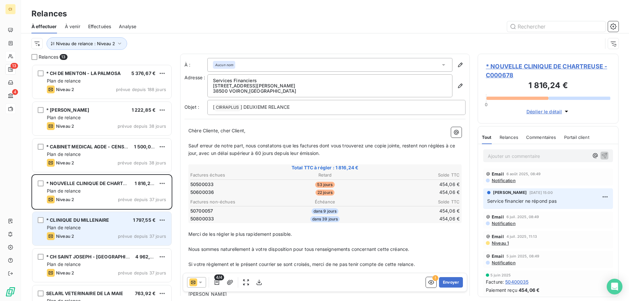
click at [115, 228] on div "Plan de relance" at bounding box center [106, 227] width 119 height 7
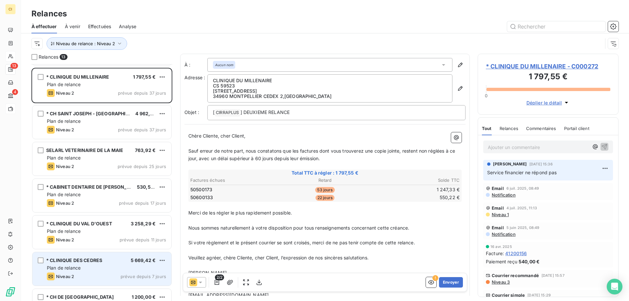
scroll to position [66, 0]
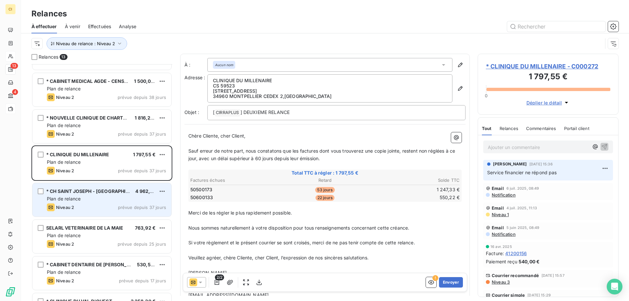
click at [118, 201] on div "Plan de relance" at bounding box center [106, 199] width 119 height 7
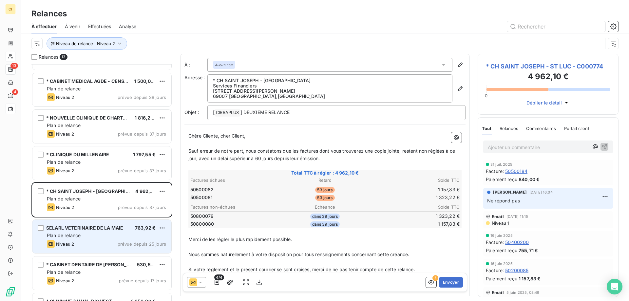
click at [113, 236] on div "Plan de relance" at bounding box center [106, 235] width 119 height 7
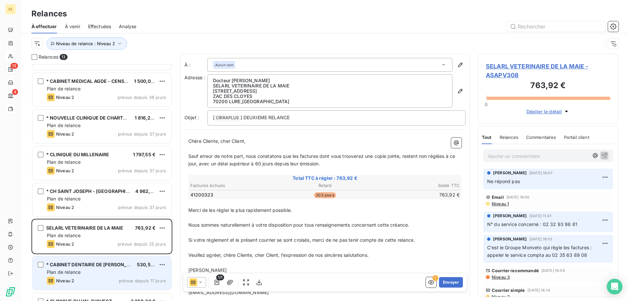
click at [109, 271] on div "Plan de relance" at bounding box center [106, 272] width 119 height 7
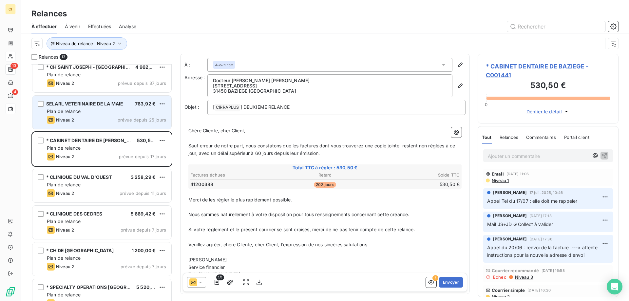
scroll to position [197, 0]
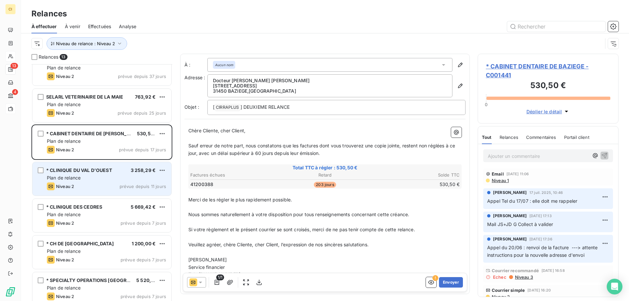
click at [116, 177] on div "Plan de relance" at bounding box center [106, 178] width 119 height 7
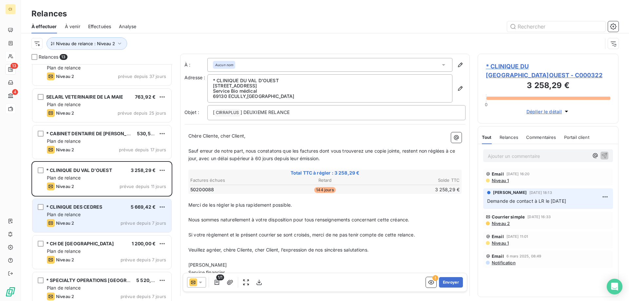
click at [107, 217] on div "Plan de relance" at bounding box center [106, 214] width 119 height 7
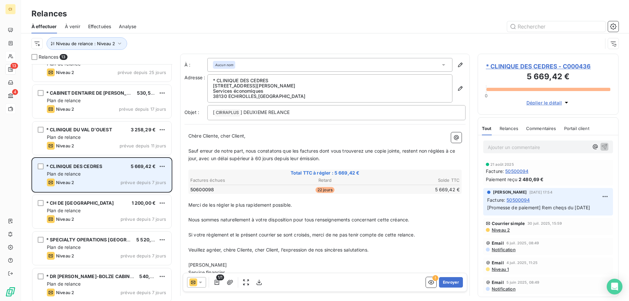
scroll to position [240, 0]
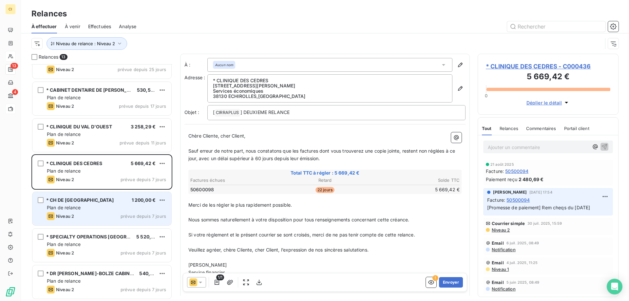
click at [116, 206] on div "Plan de relance" at bounding box center [106, 207] width 119 height 7
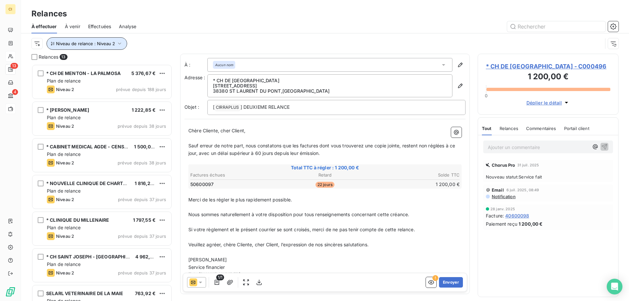
click at [118, 44] on icon "button" at bounding box center [119, 43] width 7 height 7
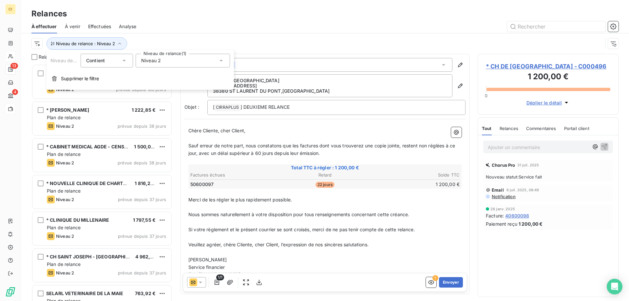
click at [221, 61] on icon at bounding box center [221, 61] width 3 height 2
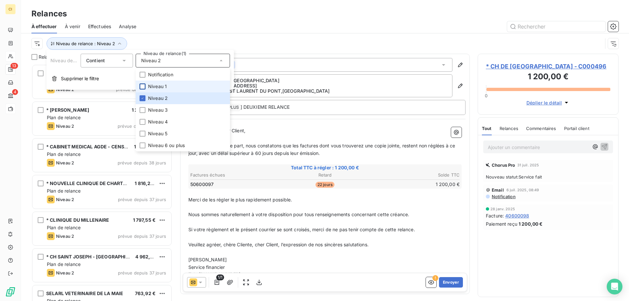
click at [145, 86] on div at bounding box center [143, 87] width 6 height 6
click at [143, 96] on div at bounding box center [143, 98] width 6 height 6
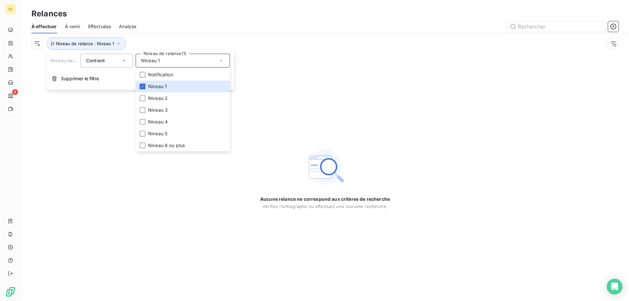
click at [197, 232] on div "Aucune relance ne correspond aux critères de recherche Vérifiez l’orthographe o…" at bounding box center [325, 177] width 608 height 247
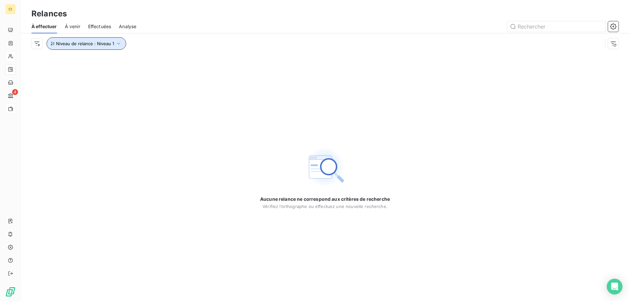
click at [119, 43] on icon "button" at bounding box center [118, 43] width 7 height 7
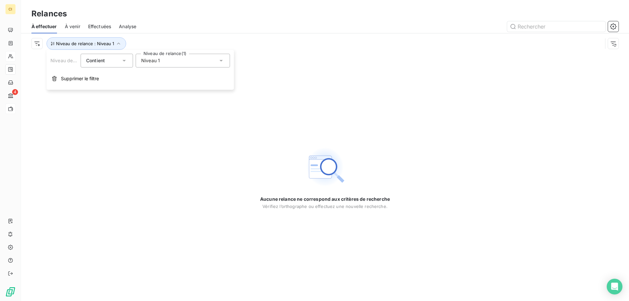
click at [220, 60] on icon at bounding box center [221, 60] width 7 height 7
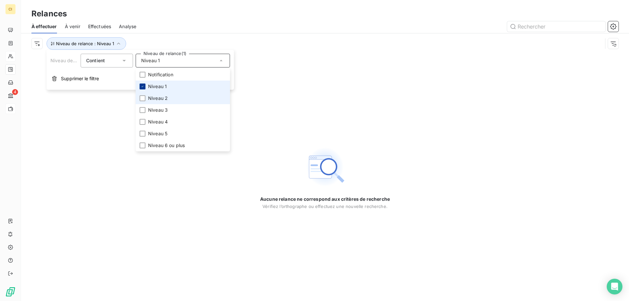
drag, startPoint x: 143, startPoint y: 98, endPoint x: 143, endPoint y: 85, distance: 12.8
click at [143, 97] on div at bounding box center [143, 98] width 6 height 6
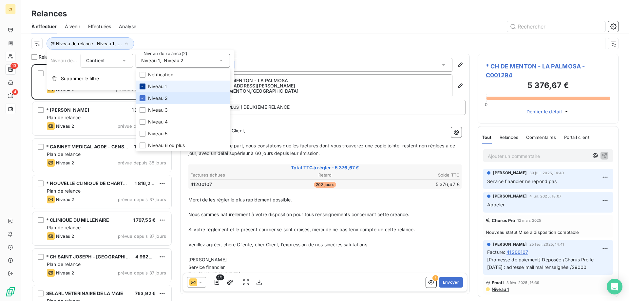
scroll to position [232, 136]
click at [143, 85] on icon at bounding box center [143, 87] width 4 height 4
click at [219, 29] on div at bounding box center [381, 26] width 474 height 10
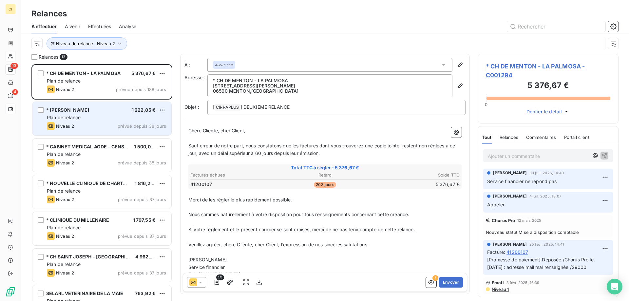
click at [114, 115] on div "Plan de relance" at bounding box center [106, 117] width 119 height 7
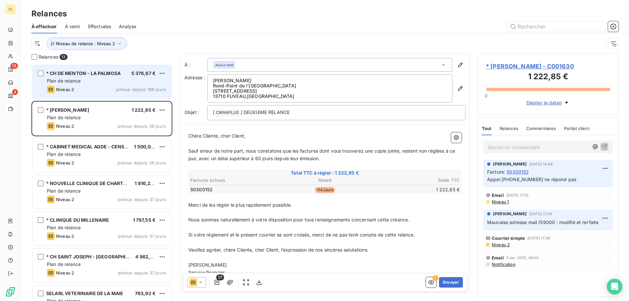
click at [109, 78] on div "Plan de relance" at bounding box center [106, 81] width 119 height 7
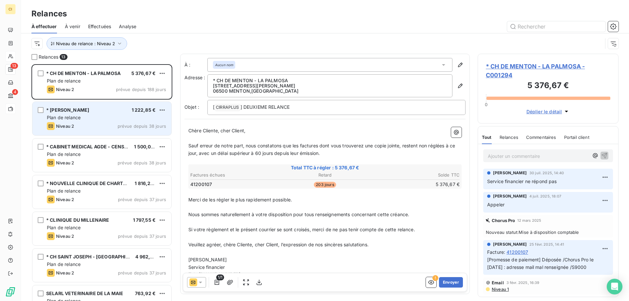
click at [93, 122] on div "* SELAS MANATHAN 1 222,85 € Plan de relance Niveau 2 prévue depuis 38 jours" at bounding box center [101, 118] width 139 height 33
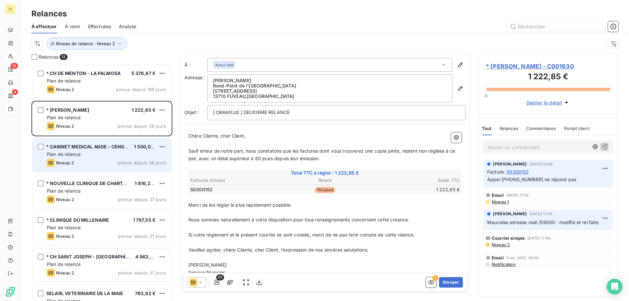
click at [86, 162] on div "Niveau 2 prévue depuis 38 jours" at bounding box center [106, 163] width 119 height 8
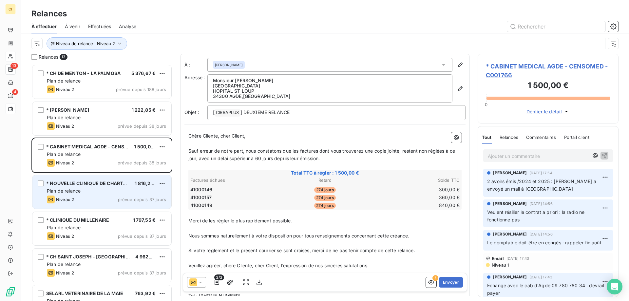
click at [83, 185] on span "* NOUVELLE CLINIQUE DE CHARTREUSE" at bounding box center [92, 184] width 92 height 6
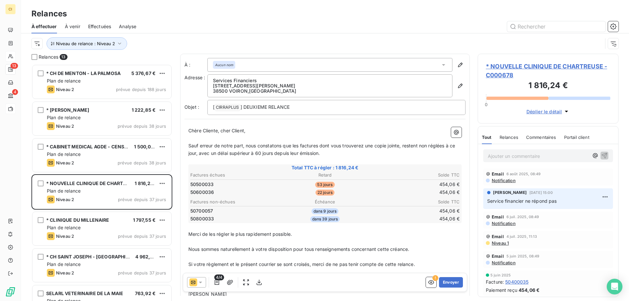
click at [532, 65] on span "* NOUVELLE CLINIQUE DE CHARTREUSE - C000678" at bounding box center [548, 71] width 124 height 18
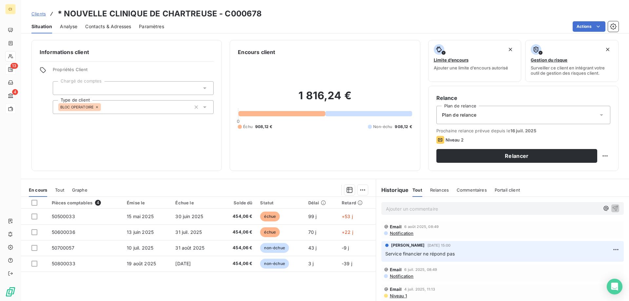
click at [113, 23] on div "Contacts & Adresses" at bounding box center [108, 27] width 46 height 14
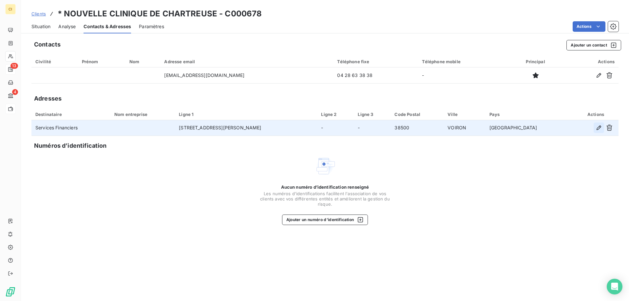
click at [597, 127] on icon "button" at bounding box center [599, 127] width 7 height 7
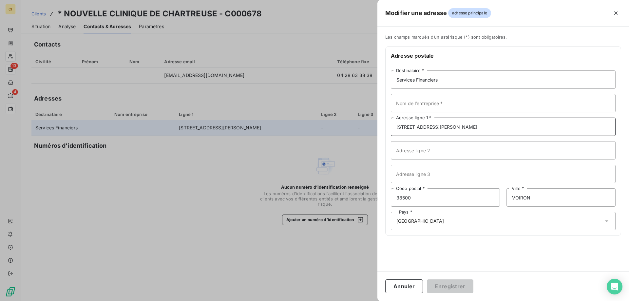
drag, startPoint x: 449, startPoint y: 123, endPoint x: 373, endPoint y: 125, distance: 75.7
click at [373, 301] on div "Modifier une adresse adresse principale Les champs marqués d’un astérisque (*) …" at bounding box center [314, 301] width 629 height 0
click at [404, 153] on input "Adresse ligne 2" at bounding box center [503, 150] width 225 height 18
paste input "10, rue Dr BUTTERLIN"
type input "10, rue Dr BUTTERLIN"
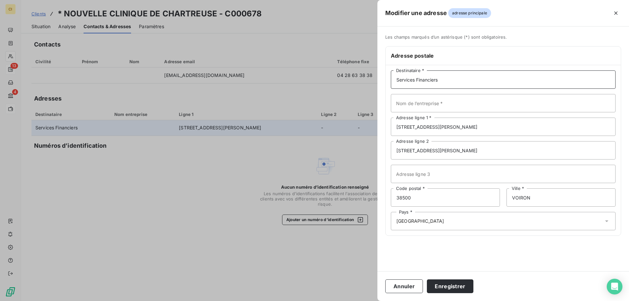
drag, startPoint x: 450, startPoint y: 80, endPoint x: 380, endPoint y: 82, distance: 70.1
click at [380, 82] on div "Les champs marqués d’un astérisque (*) sont obligatoires. Adresse postale Servi…" at bounding box center [503, 138] width 252 height 209
drag, startPoint x: 444, startPoint y: 127, endPoint x: 373, endPoint y: 135, distance: 71.2
click at [373, 301] on div "Modifier une adresse adresse principale Les champs marqués d’un astérisque (*) …" at bounding box center [314, 301] width 629 height 0
paste input "Services Financiers"
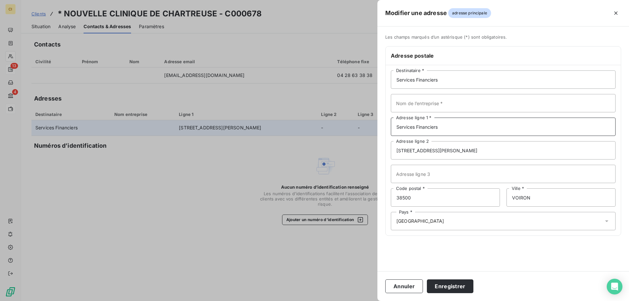
type input "Services Financiers"
click at [398, 103] on input "Nom de l’entreprise *" at bounding box center [503, 103] width 225 height 18
paste input "NOUVELLE CLINIQUE DE CHARTREUSE"
type input "NOUVELLE CLINIQUE DE CHARTREUSE"
drag, startPoint x: 449, startPoint y: 79, endPoint x: 377, endPoint y: 79, distance: 72.1
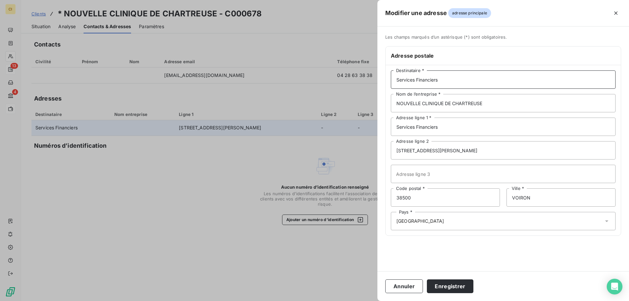
click at [377, 301] on div "Modifier une adresse adresse principale Les champs marqués d’un astérisque (*) …" at bounding box center [314, 301] width 629 height 0
click at [447, 287] on button "Enregistrer" at bounding box center [450, 286] width 47 height 14
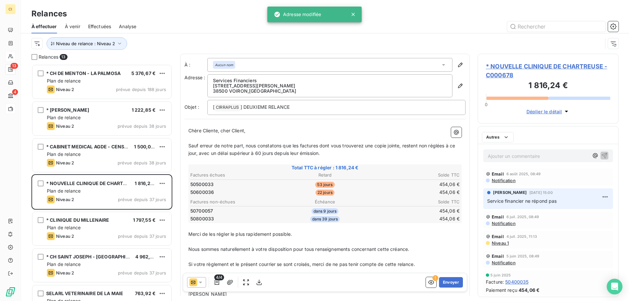
scroll to position [232, 136]
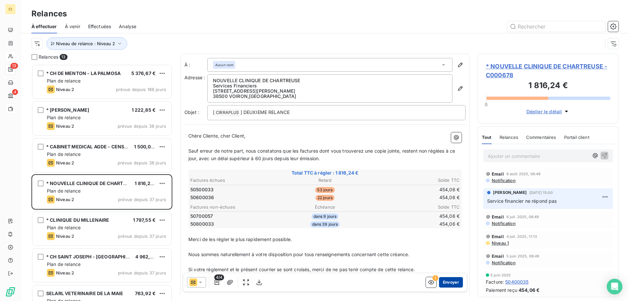
click at [443, 281] on button "Envoyer" at bounding box center [451, 282] width 24 height 10
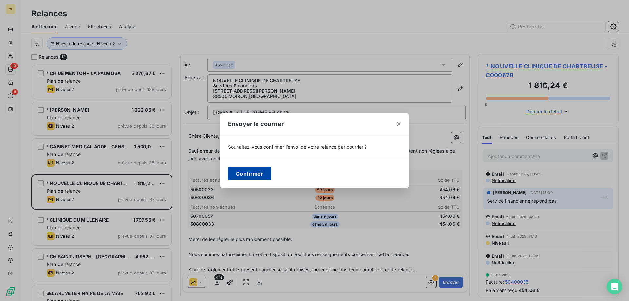
click at [241, 176] on button "Confirmer" at bounding box center [249, 174] width 43 height 14
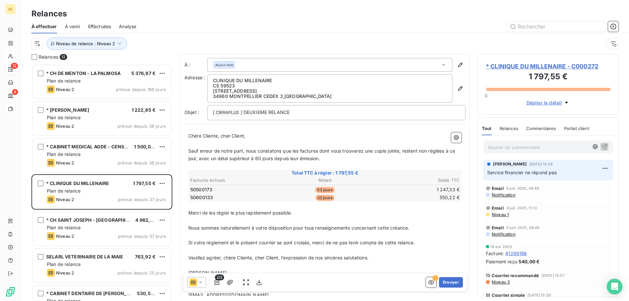
click at [537, 66] on span "* CLINIQUE DU MILLENAIRE - C000272" at bounding box center [548, 66] width 124 height 9
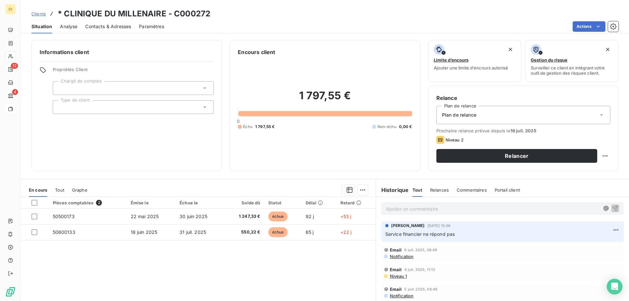
click at [101, 25] on span "Contacts & Adresses" at bounding box center [108, 26] width 46 height 7
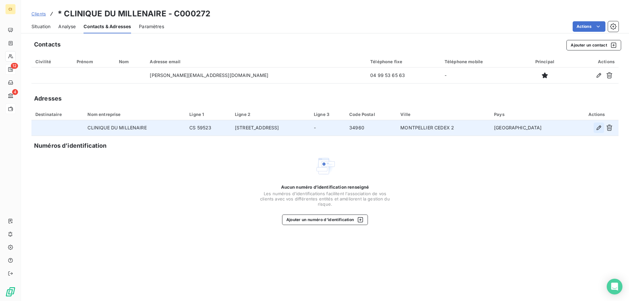
click at [597, 128] on icon "button" at bounding box center [599, 127] width 5 height 5
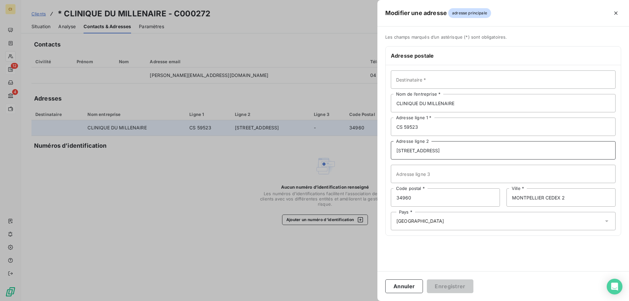
drag, startPoint x: 468, startPoint y: 149, endPoint x: 380, endPoint y: 147, distance: 88.5
click at [380, 147] on div "Les champs marqués d’un astérisque (*) sont obligatoires. Adresse postale Desti…" at bounding box center [503, 138] width 252 height 209
drag, startPoint x: 419, startPoint y: 126, endPoint x: 393, endPoint y: 126, distance: 25.9
click at [393, 126] on input "CS 59523" at bounding box center [503, 127] width 225 height 18
click at [402, 173] on input "Adresse ligne 3" at bounding box center [503, 174] width 225 height 18
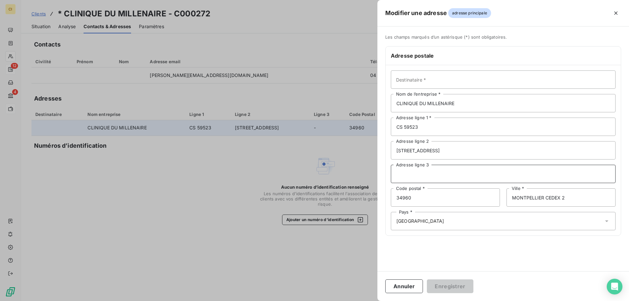
paste input "CS 59523"
type input "CS 59523"
drag, startPoint x: 433, startPoint y: 125, endPoint x: 393, endPoint y: 125, distance: 40.0
click at [393, 125] on input "CS 59523" at bounding box center [503, 127] width 225 height 18
type input "Services Financiers"
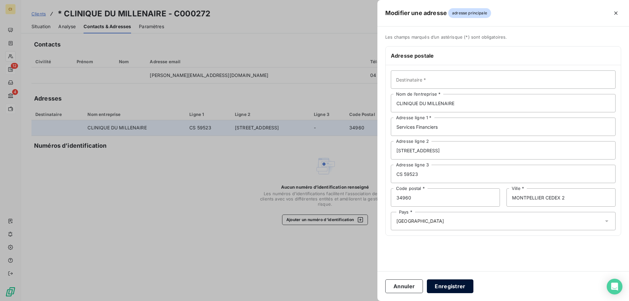
click at [448, 285] on button "Enregistrer" at bounding box center [450, 286] width 47 height 14
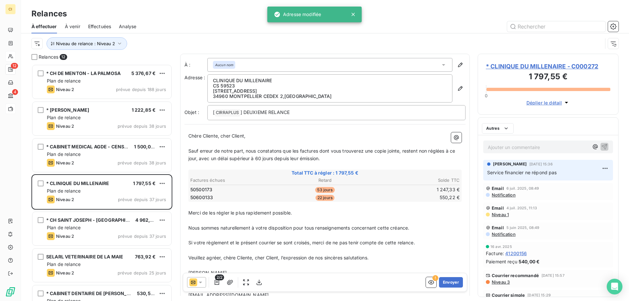
scroll to position [232, 136]
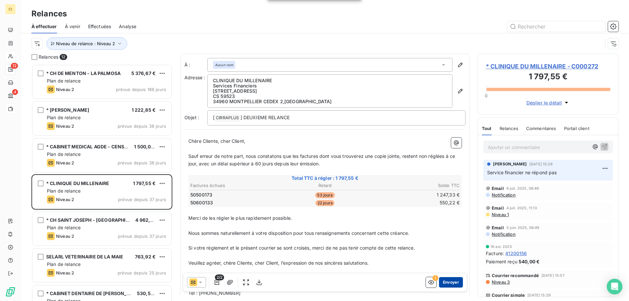
click at [444, 279] on button "Envoyer" at bounding box center [451, 282] width 24 height 10
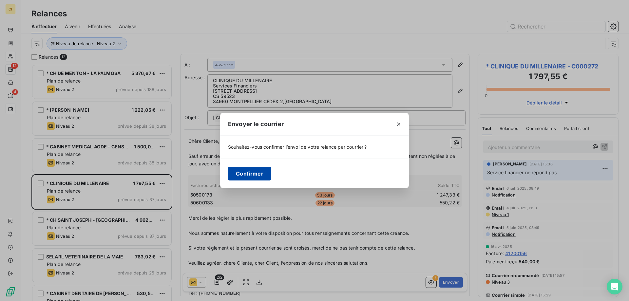
click at [246, 172] on button "Confirmer" at bounding box center [249, 174] width 43 height 14
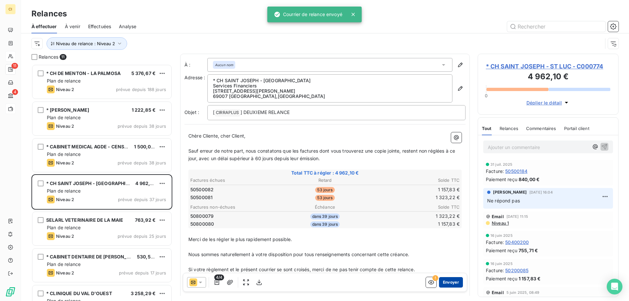
click at [446, 280] on button "Envoyer" at bounding box center [451, 282] width 24 height 10
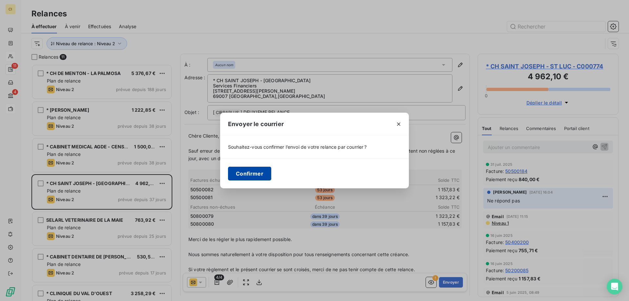
click at [241, 171] on button "Confirmer" at bounding box center [249, 174] width 43 height 14
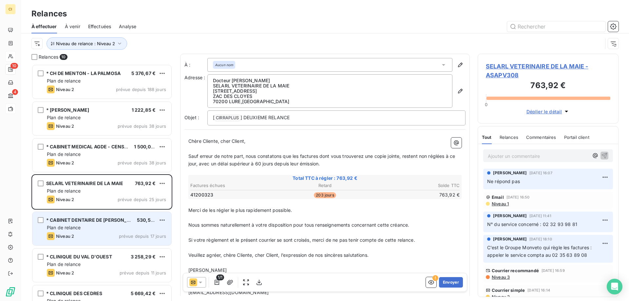
click at [86, 228] on div "Plan de relance" at bounding box center [106, 227] width 119 height 7
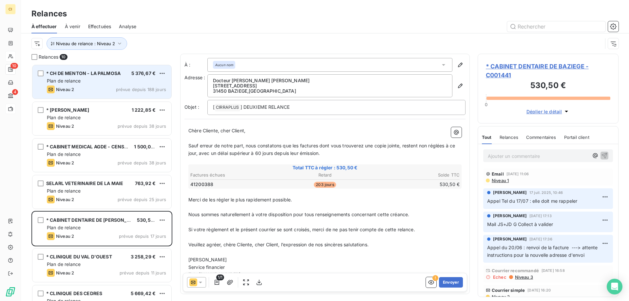
click at [132, 84] on div "Plan de relance" at bounding box center [106, 81] width 119 height 7
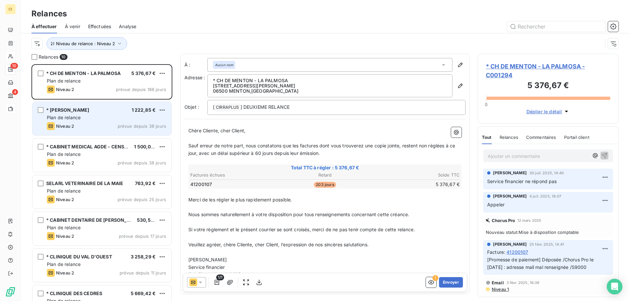
click at [104, 118] on div "Plan de relance" at bounding box center [106, 117] width 119 height 7
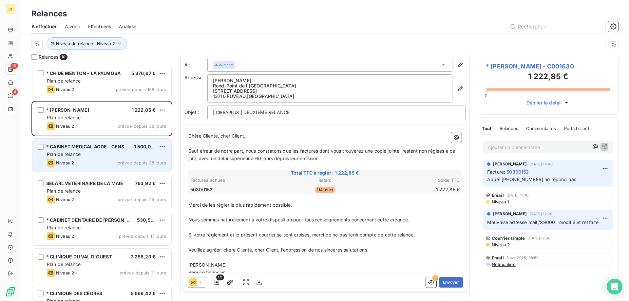
click at [104, 148] on span "* CABINET MEDICAL AGDE - CENSOMED" at bounding box center [92, 147] width 92 height 6
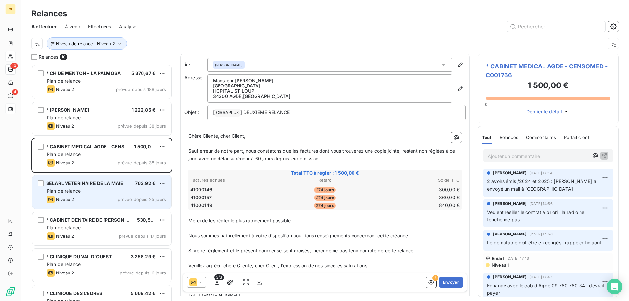
click at [118, 195] on div "SELARL VETERINAIRE DE LA MAIE 763,92 € Plan de relance Niveau 2 prévue depuis 2…" at bounding box center [101, 191] width 139 height 33
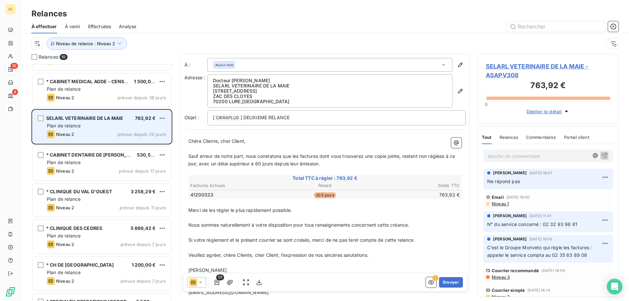
scroll to position [66, 0]
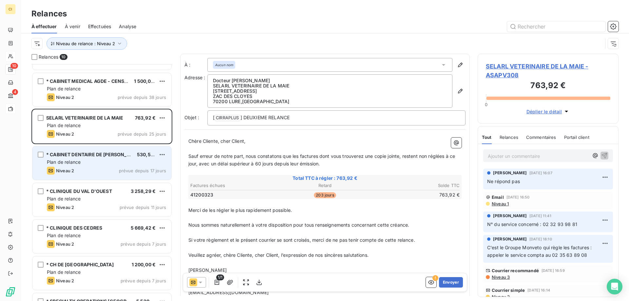
click at [116, 170] on div "Niveau 2 prévue depuis 17 jours" at bounding box center [106, 171] width 119 height 8
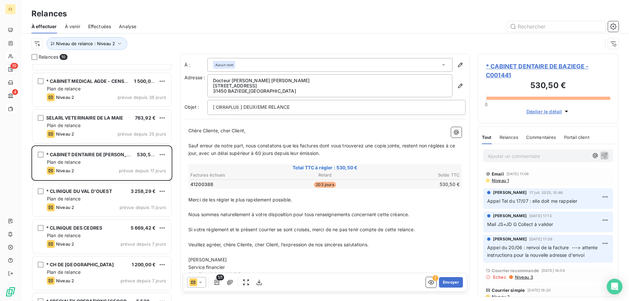
click at [499, 180] on span "Niveau 1" at bounding box center [500, 180] width 18 height 5
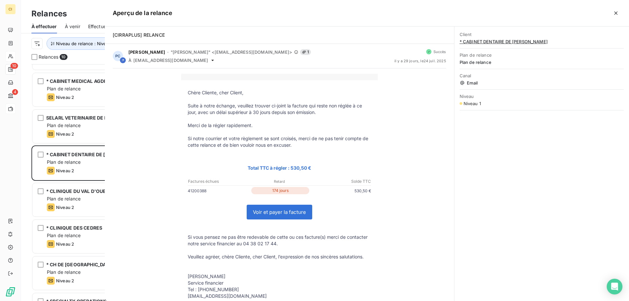
scroll to position [232, 136]
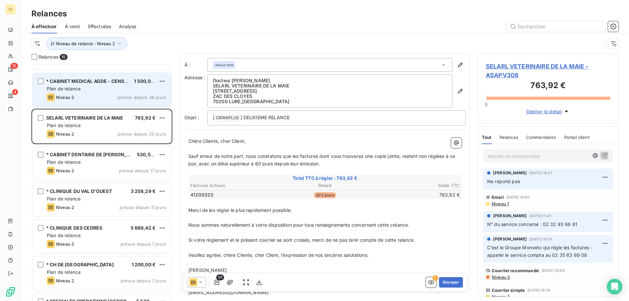
click at [110, 80] on span "* CABINET MEDICAL AGDE - CENSOMED" at bounding box center [92, 81] width 92 height 6
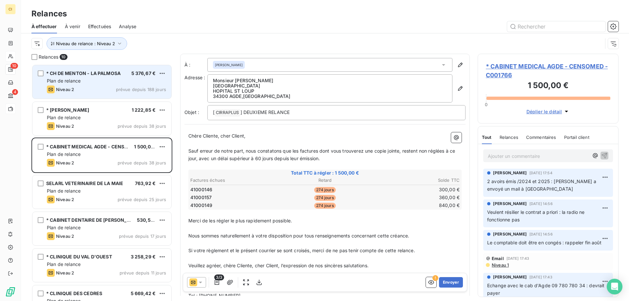
click at [109, 80] on div "Plan de relance" at bounding box center [106, 81] width 119 height 7
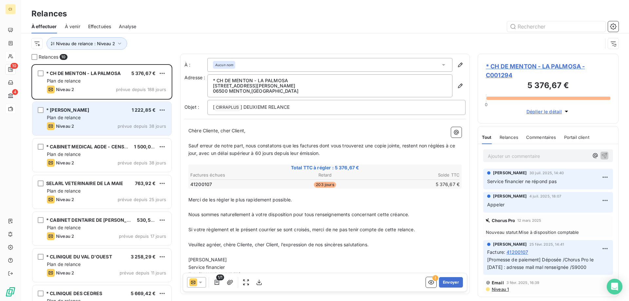
click at [104, 121] on div "Plan de relance" at bounding box center [106, 117] width 119 height 7
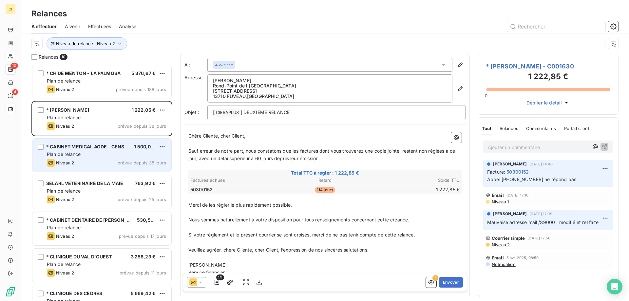
click at [100, 154] on div "Plan de relance" at bounding box center [106, 154] width 119 height 7
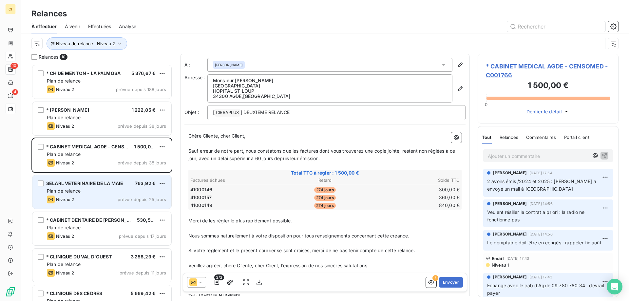
click at [87, 191] on div "Plan de relance" at bounding box center [106, 191] width 119 height 7
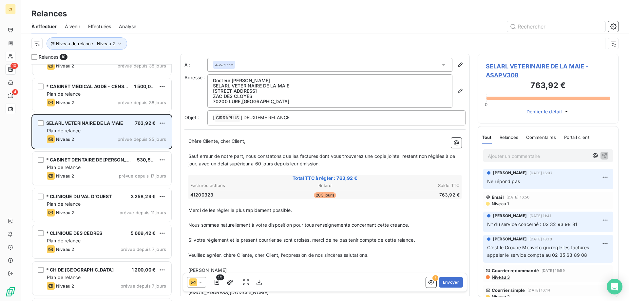
scroll to position [66, 0]
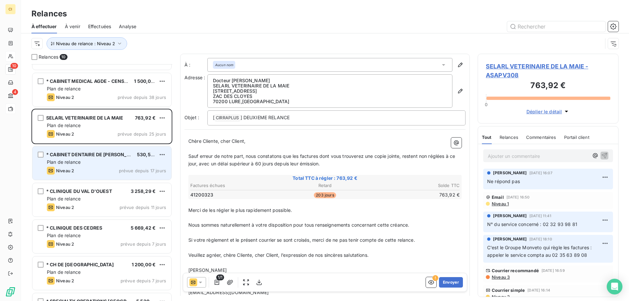
click at [95, 170] on div "Niveau 2 prévue depuis 17 jours" at bounding box center [106, 171] width 119 height 8
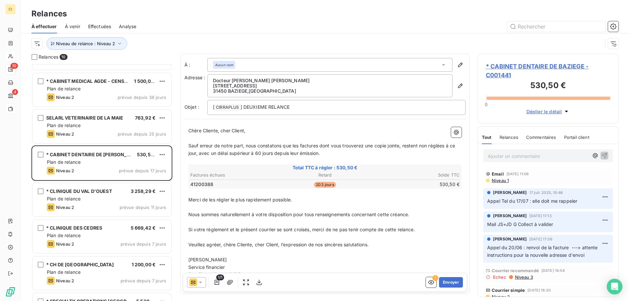
click at [538, 67] on span "* CABINET DENTAIRE DE BAZIEGE - C001441" at bounding box center [548, 71] width 124 height 18
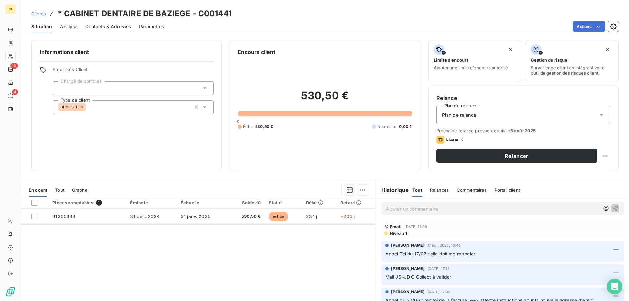
click at [102, 24] on span "Contacts & Adresses" at bounding box center [108, 26] width 46 height 7
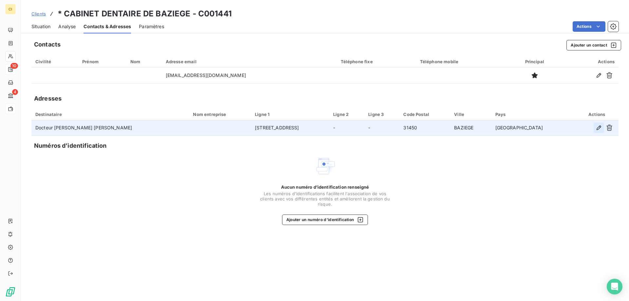
click at [598, 126] on icon "button" at bounding box center [599, 127] width 7 height 7
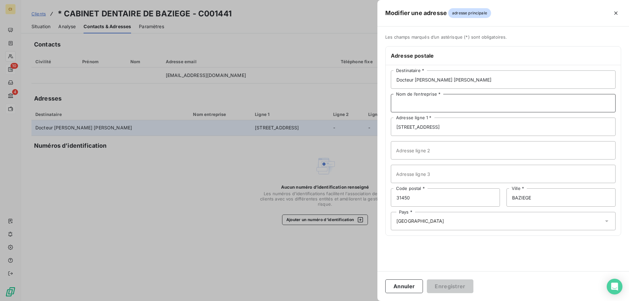
click at [411, 107] on input "Nom de l’entreprise *" at bounding box center [503, 103] width 225 height 18
type input "Cabinet dentaire"
drag, startPoint x: 444, startPoint y: 126, endPoint x: 373, endPoint y: 119, distance: 71.1
click at [373, 301] on div "Modifier une adresse adresse principale Les champs marqués d’un astérisque (*) …" at bounding box center [314, 301] width 629 height 0
click at [440, 127] on input "7, avenue de l'Hers" at bounding box center [503, 127] width 225 height 18
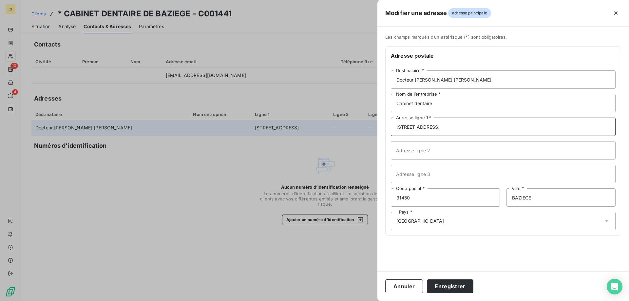
drag, startPoint x: 440, startPoint y: 127, endPoint x: 375, endPoint y: 127, distance: 65.2
click at [375, 301] on div "Modifier une adresse adresse principale Les champs marqués d’un astérisque (*) …" at bounding box center [314, 301] width 629 height 0
paste input "39 Grand Rue"
type input "39 Grand Rue"
click at [445, 283] on button "Enregistrer" at bounding box center [450, 286] width 47 height 14
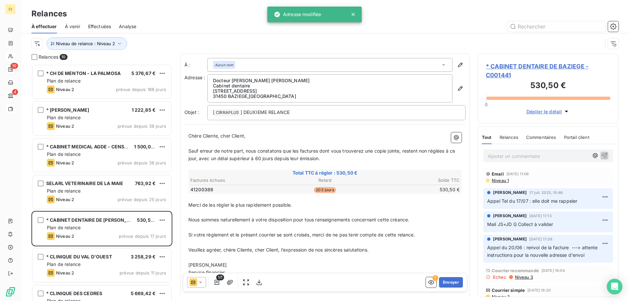
scroll to position [232, 136]
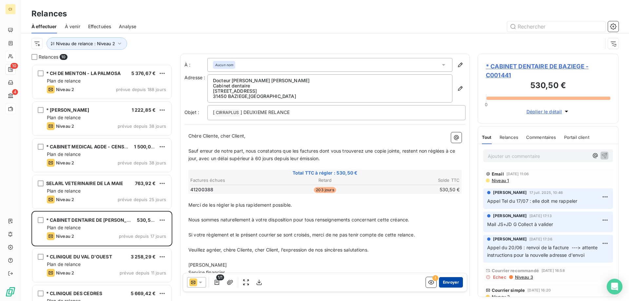
click at [442, 282] on button "Envoyer" at bounding box center [451, 282] width 24 height 10
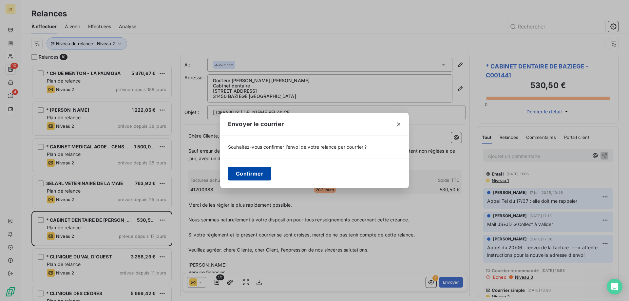
click at [257, 170] on button "Confirmer" at bounding box center [249, 174] width 43 height 14
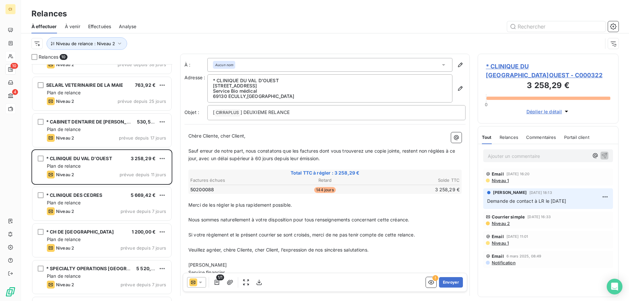
scroll to position [93, 0]
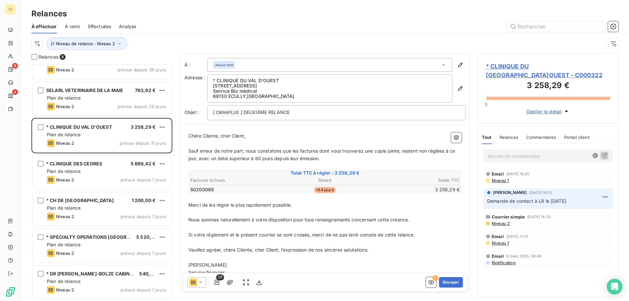
click at [530, 63] on span "* CLINIQUE DU VAL D'OUEST - C000322" at bounding box center [548, 71] width 124 height 18
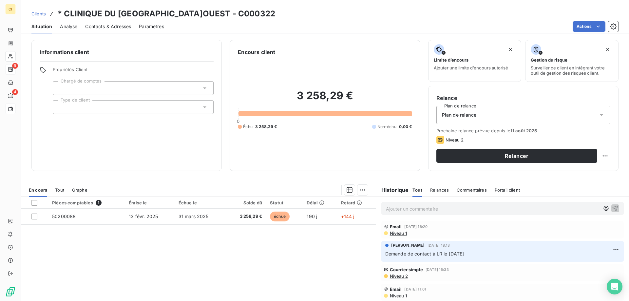
click at [106, 25] on span "Contacts & Adresses" at bounding box center [108, 26] width 46 height 7
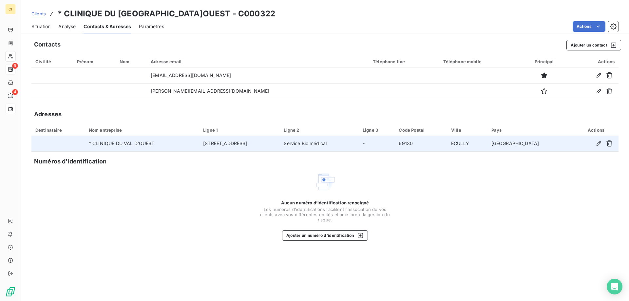
click at [593, 141] on div at bounding box center [596, 143] width 37 height 10
click at [598, 144] on icon "button" at bounding box center [599, 143] width 7 height 7
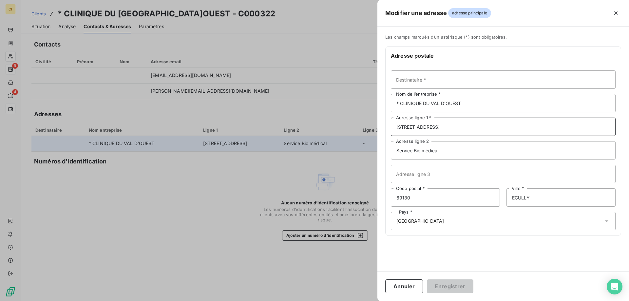
drag, startPoint x: 461, startPoint y: 127, endPoint x: 352, endPoint y: 124, distance: 109.5
click at [352, 301] on div "Modifier une adresse adresse principale Les champs marqués d’un astérisque (*) …" at bounding box center [314, 301] width 629 height 0
click at [406, 181] on input "Adresse ligne 3" at bounding box center [503, 174] width 225 height 18
paste input "39 chemin de la Vernique"
type input "39 chemin de la Vernique"
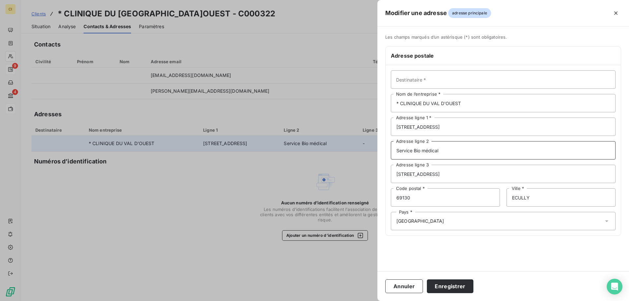
drag, startPoint x: 448, startPoint y: 151, endPoint x: 375, endPoint y: 148, distance: 73.1
click at [375, 301] on div "Modifier une adresse adresse principale Les champs marqués d’un astérisque (*) …" at bounding box center [314, 301] width 629 height 0
drag, startPoint x: 457, startPoint y: 125, endPoint x: 368, endPoint y: 124, distance: 88.5
click at [368, 301] on div "Modifier une adresse adresse principale Les champs marqués d’un astérisque (*) …" at bounding box center [314, 301] width 629 height 0
paste input "Service Bio médical"
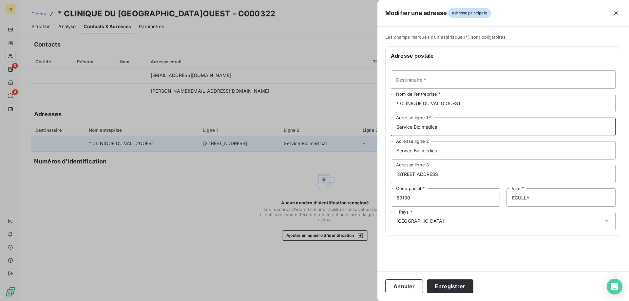
type input "Service Bio médical"
drag, startPoint x: 454, startPoint y: 177, endPoint x: 367, endPoint y: 171, distance: 87.6
click at [367, 301] on div "Modifier une adresse adresse principale Les champs marqués d’un astérisque (*) …" at bounding box center [314, 301] width 629 height 0
drag, startPoint x: 444, startPoint y: 149, endPoint x: 378, endPoint y: 149, distance: 65.9
click at [378, 149] on div "Les champs marqués d’un astérisque (*) sont obligatoires. Adresse postale Desti…" at bounding box center [503, 138] width 252 height 209
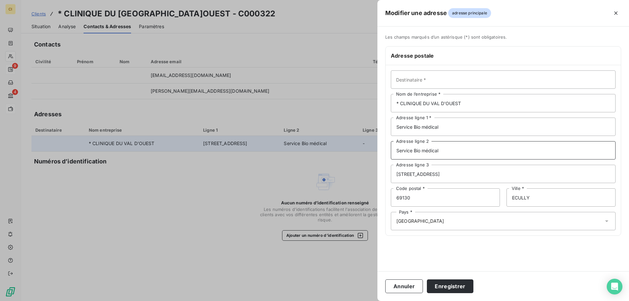
paste input "39 chemin de la Vernique"
type input "39 chemin de la Vernique"
drag, startPoint x: 456, startPoint y: 173, endPoint x: 372, endPoint y: 173, distance: 84.2
click at [372, 301] on div "Modifier une adresse adresse principale Les champs marqués d’un astérisque (*) …" at bounding box center [314, 301] width 629 height 0
click at [450, 287] on button "Enregistrer" at bounding box center [450, 286] width 47 height 14
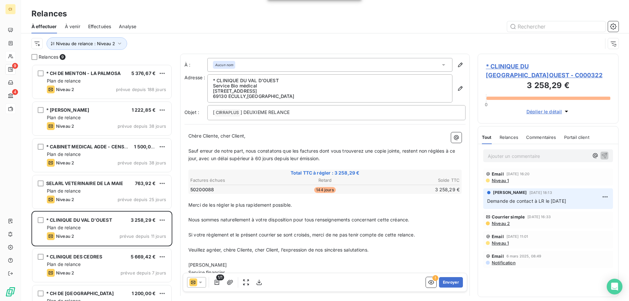
scroll to position [232, 136]
click at [444, 283] on button "Envoyer" at bounding box center [451, 282] width 24 height 10
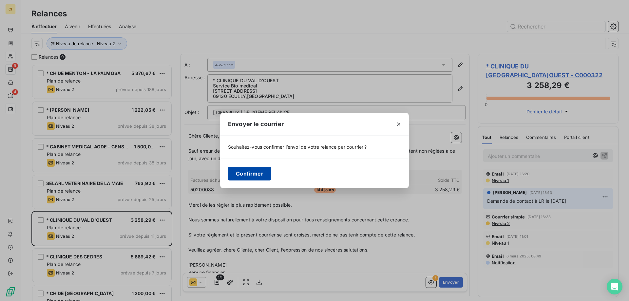
click at [256, 172] on button "Confirmer" at bounding box center [249, 174] width 43 height 14
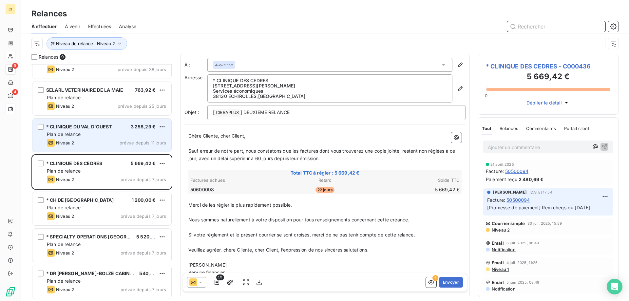
scroll to position [57, 0]
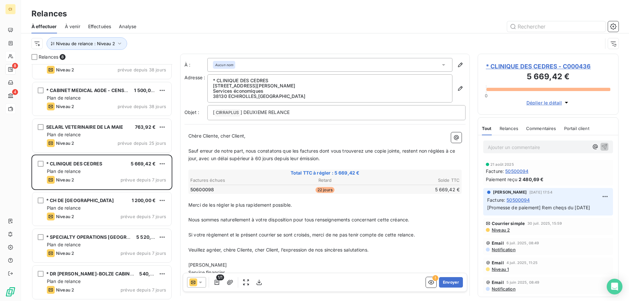
click at [524, 67] on span "* CLINIQUE DES CEDRES - C000436" at bounding box center [548, 66] width 124 height 9
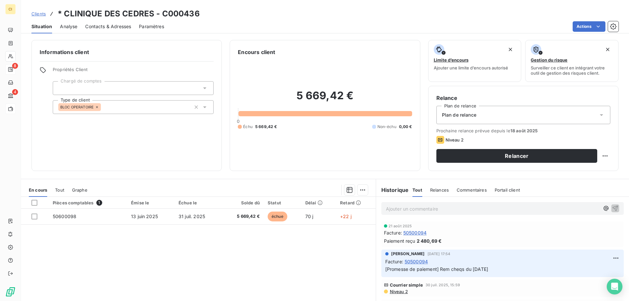
click at [115, 28] on span "Contacts & Adresses" at bounding box center [108, 26] width 46 height 7
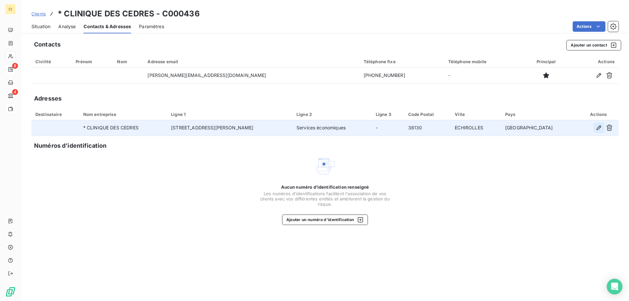
click at [595, 127] on button "button" at bounding box center [599, 128] width 10 height 10
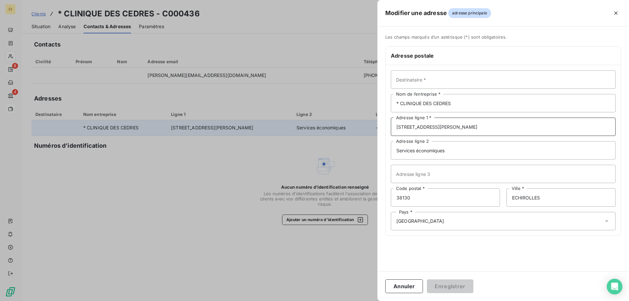
drag, startPoint x: 456, startPoint y: 129, endPoint x: 375, endPoint y: 124, distance: 80.8
click at [375, 301] on div "Modifier une adresse adresse principale Les champs marqués d’un astérisque (*) …" at bounding box center [314, 301] width 629 height 0
click at [398, 170] on input "Adresse ligne 3" at bounding box center [503, 174] width 225 height 18
paste input "21 Rue Albert Londres"
type input "21 Rue Albert Londres"
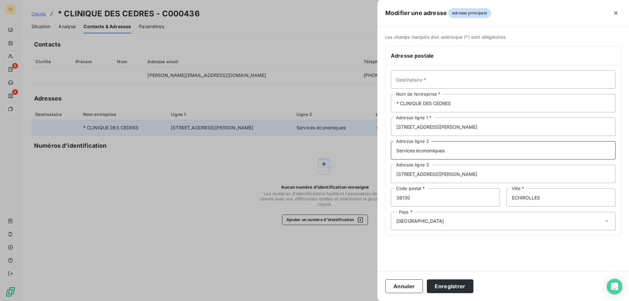
drag, startPoint x: 440, startPoint y: 149, endPoint x: 374, endPoint y: 149, distance: 65.9
click at [374, 301] on div "Modifier une adresse adresse principale Les champs marqués d’un astérisque (*) …" at bounding box center [314, 301] width 629 height 0
drag, startPoint x: 460, startPoint y: 121, endPoint x: 374, endPoint y: 126, distance: 85.4
click at [374, 301] on div "Modifier une adresse adresse principale Les champs marqués d’un astérisque (*) …" at bounding box center [314, 301] width 629 height 0
paste input "Services économiqu"
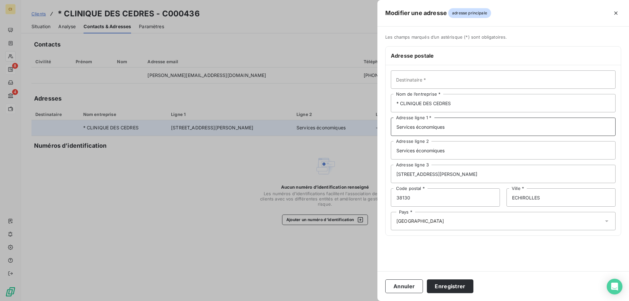
type input "Services économiques"
drag, startPoint x: 453, startPoint y: 176, endPoint x: 371, endPoint y: 175, distance: 81.9
click at [371, 301] on div "Modifier une adresse adresse principale Les champs marqués d’un astérisque (*) …" at bounding box center [314, 301] width 629 height 0
drag, startPoint x: 449, startPoint y: 150, endPoint x: 376, endPoint y: 154, distance: 72.2
click at [376, 301] on div "Modifier une adresse adresse principale Les champs marqués d’un astérisque (*) …" at bounding box center [314, 301] width 629 height 0
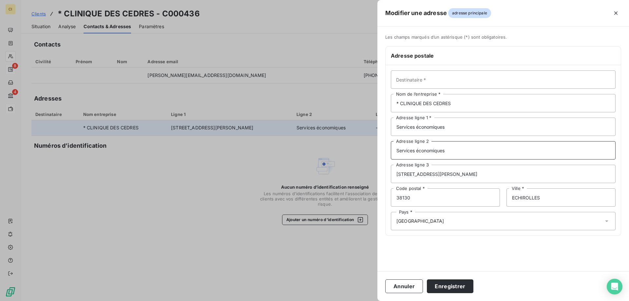
paste input "21 Rue Albert Londr"
type input "21 Rue Albert Londres"
drag, startPoint x: 454, startPoint y: 175, endPoint x: 355, endPoint y: 174, distance: 98.6
click at [355, 301] on div "Modifier une adresse adresse principale Les champs marqués d’un astérisque (*) …" at bounding box center [314, 301] width 629 height 0
click at [458, 286] on button "Enregistrer" at bounding box center [450, 286] width 47 height 14
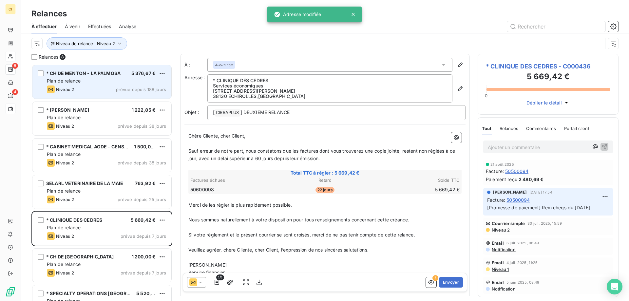
scroll to position [232, 136]
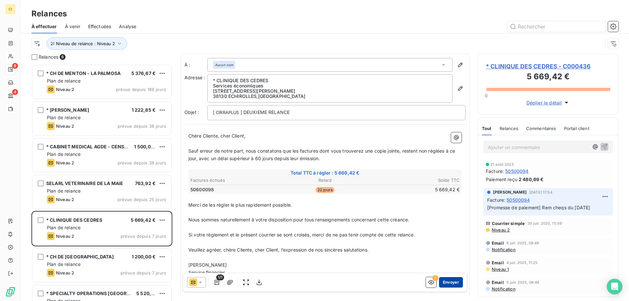
click at [447, 283] on button "Envoyer" at bounding box center [451, 282] width 24 height 10
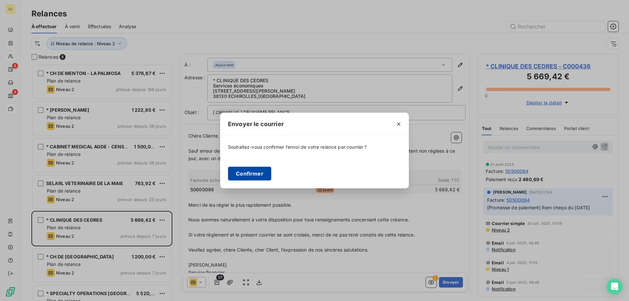
click at [259, 177] on button "Confirmer" at bounding box center [249, 174] width 43 height 14
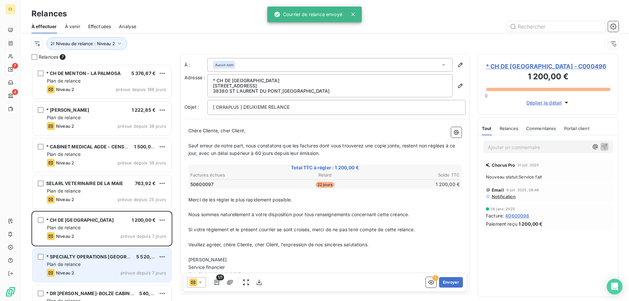
click at [112, 259] on div "* SPECIALTY OPERATIONS [GEOGRAPHIC_DATA]" at bounding box center [88, 257] width 85 height 7
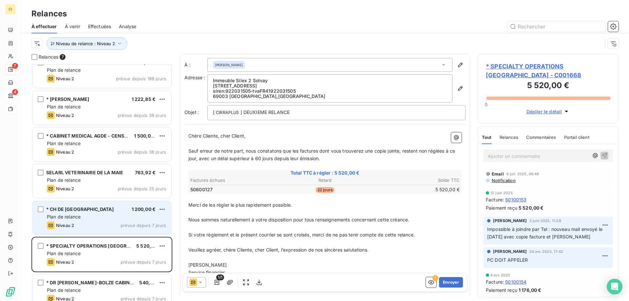
scroll to position [20, 0]
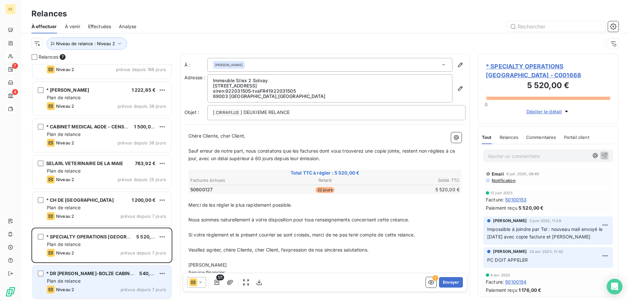
click at [99, 278] on div "Plan de relance" at bounding box center [106, 281] width 119 height 7
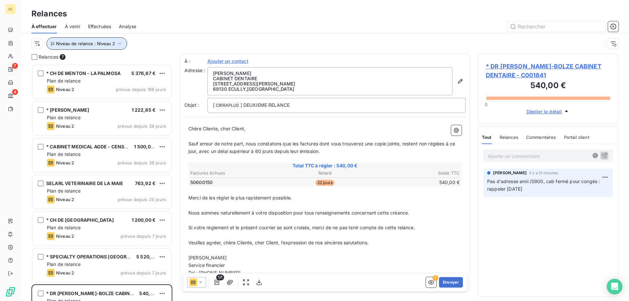
click at [118, 42] on icon "button" at bounding box center [119, 43] width 7 height 7
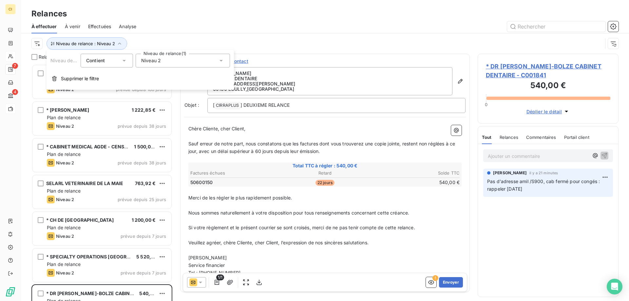
drag, startPoint x: 223, startPoint y: 63, endPoint x: 218, endPoint y: 67, distance: 6.5
click at [223, 62] on icon at bounding box center [221, 60] width 7 height 7
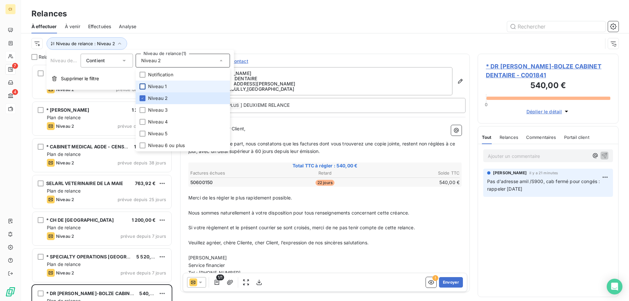
click at [142, 88] on div at bounding box center [143, 87] width 6 height 6
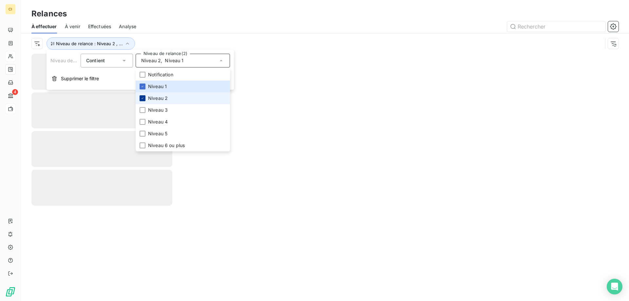
click at [142, 98] on icon at bounding box center [143, 98] width 4 height 4
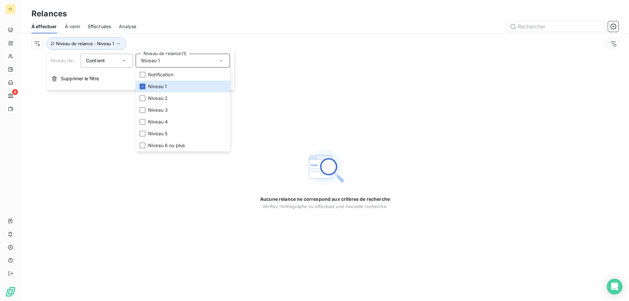
click at [116, 209] on div "Aucune relance ne correspond aux critères de recherche [PERSON_NAME] l’orthogra…" at bounding box center [325, 177] width 608 height 247
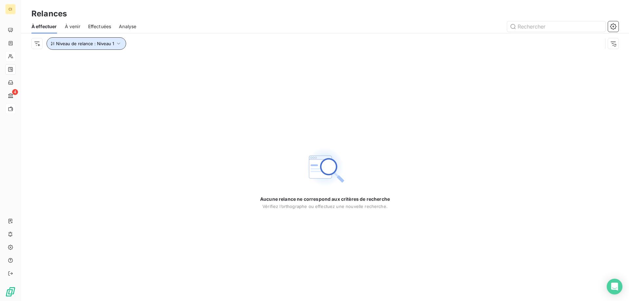
click at [118, 43] on icon "button" at bounding box center [118, 43] width 7 height 7
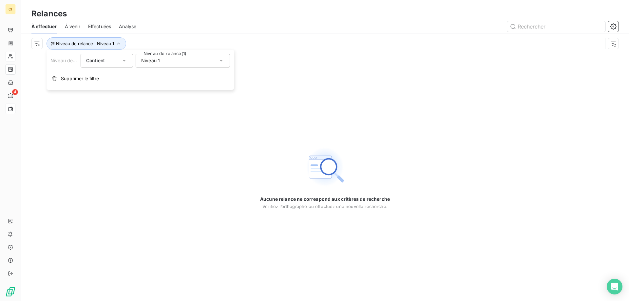
click at [220, 58] on icon at bounding box center [221, 60] width 7 height 7
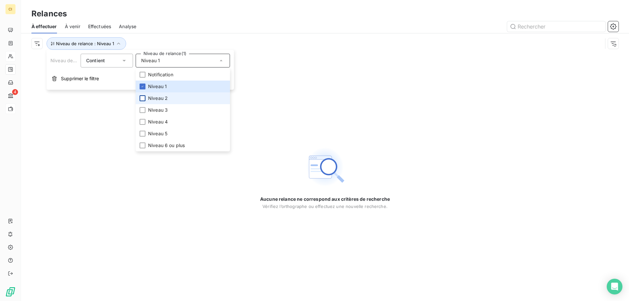
click at [143, 97] on div at bounding box center [143, 98] width 6 height 6
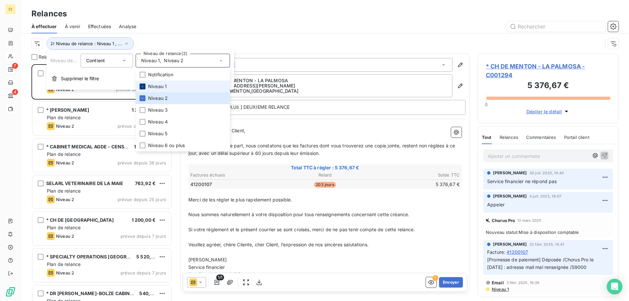
scroll to position [232, 136]
click at [143, 86] on icon at bounding box center [143, 87] width 4 height 4
click at [183, 22] on div at bounding box center [381, 26] width 474 height 10
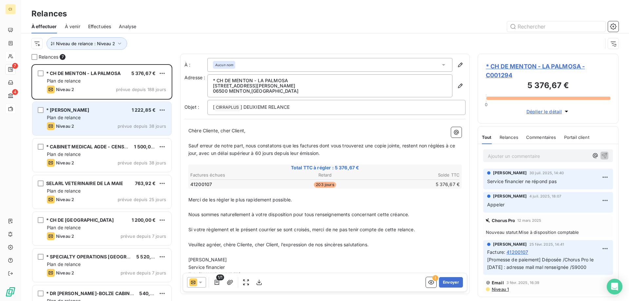
click at [107, 107] on div "* SELAS MANATHAN 1 222,85 €" at bounding box center [106, 110] width 119 height 6
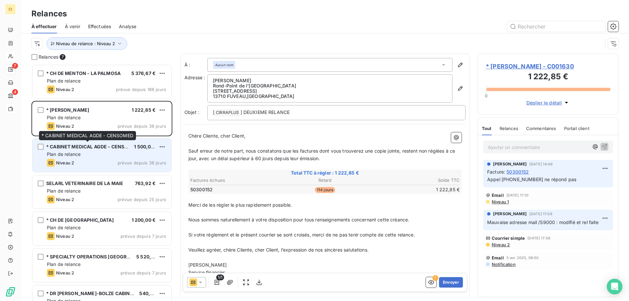
click at [102, 145] on span "* CABINET MEDICAL AGDE - CENSOMED" at bounding box center [92, 147] width 92 height 6
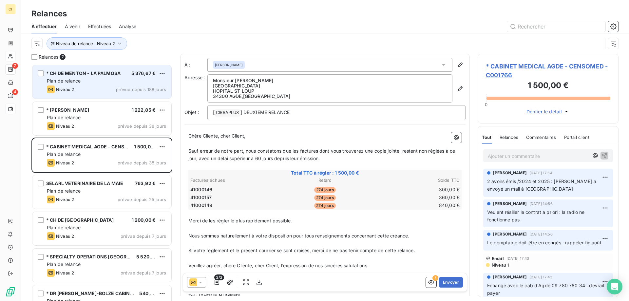
click at [105, 82] on div "Plan de relance" at bounding box center [106, 81] width 119 height 7
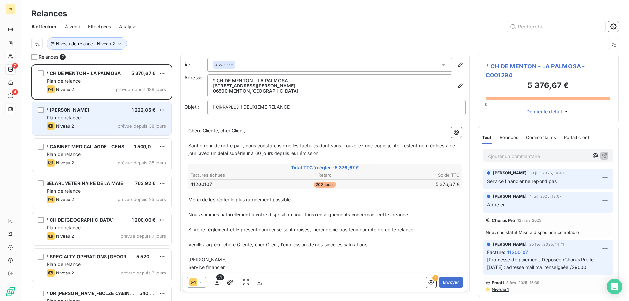
click at [97, 123] on div "Niveau 2 prévue depuis 38 jours" at bounding box center [106, 126] width 119 height 8
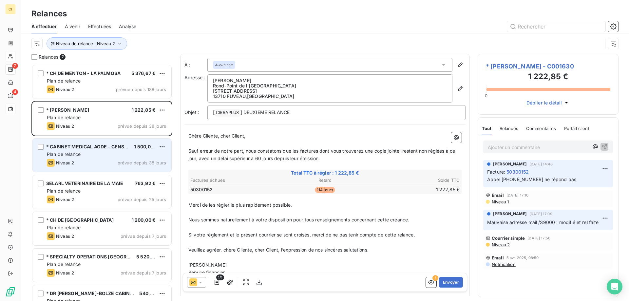
click at [86, 154] on div "Plan de relance" at bounding box center [106, 154] width 119 height 7
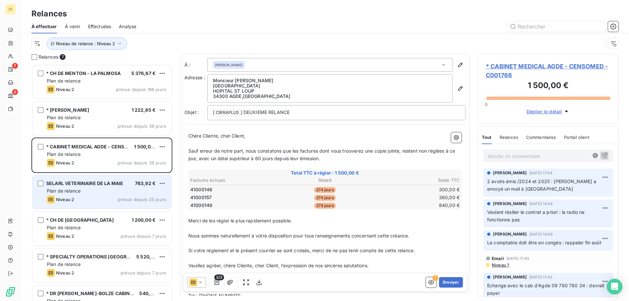
click at [71, 205] on div "SELARL VETERINAIRE DE LA MAIE 763,92 € Plan de relance Niveau 2 prévue depuis 2…" at bounding box center [101, 191] width 139 height 33
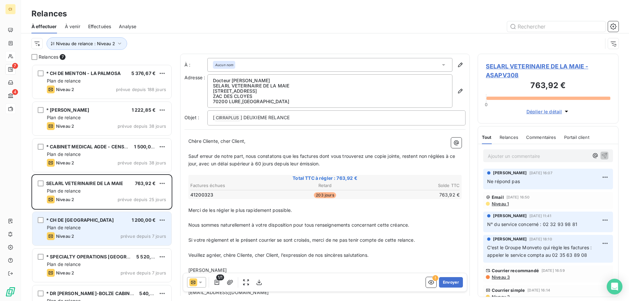
click at [77, 233] on div "Niveau 2 prévue depuis 7 jours" at bounding box center [106, 236] width 119 height 8
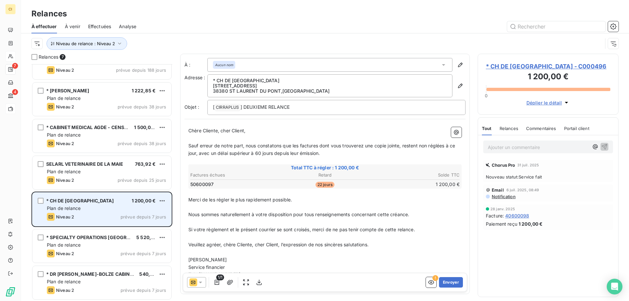
scroll to position [20, 0]
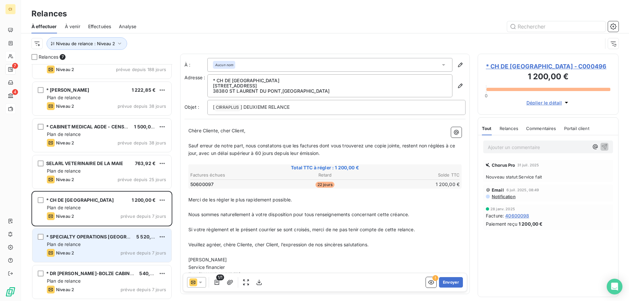
click at [77, 237] on span "* SPECIALTY OPERATIONS [GEOGRAPHIC_DATA]" at bounding box center [101, 237] width 110 height 6
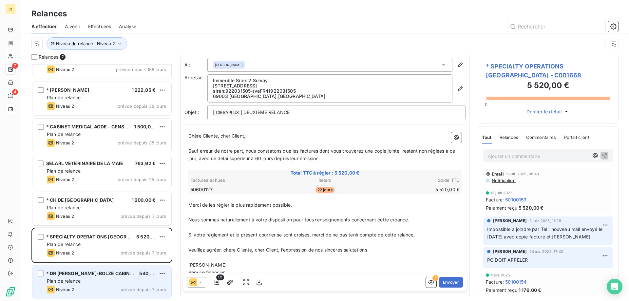
click at [105, 279] on div "Plan de relance" at bounding box center [106, 281] width 119 height 7
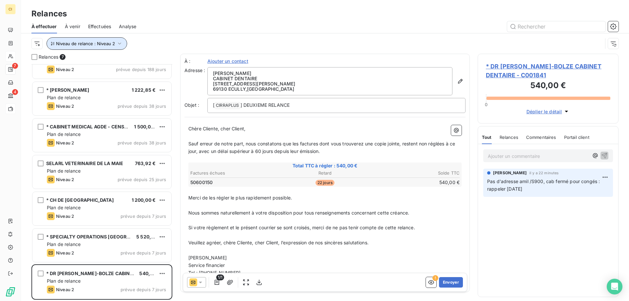
click at [121, 42] on icon "button" at bounding box center [119, 43] width 7 height 7
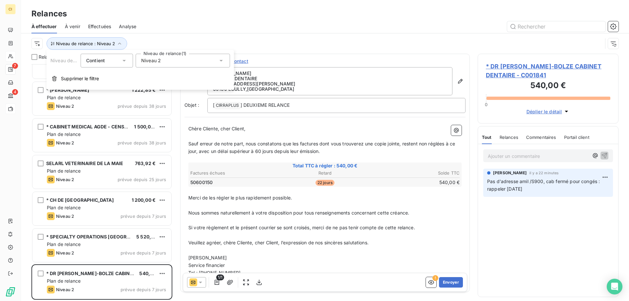
click at [220, 60] on icon at bounding box center [221, 61] width 3 height 2
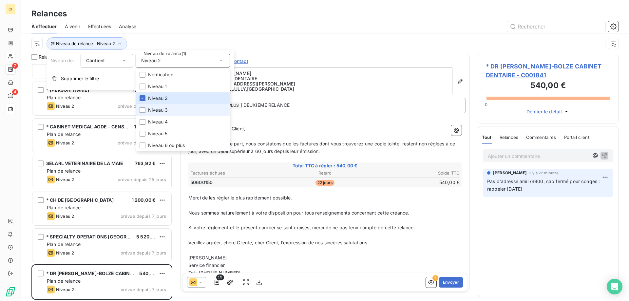
drag, startPoint x: 142, startPoint y: 111, endPoint x: 143, endPoint y: 104, distance: 6.6
click at [142, 110] on div at bounding box center [143, 110] width 6 height 6
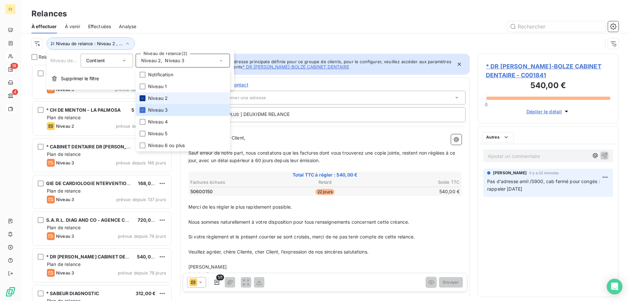
scroll to position [232, 136]
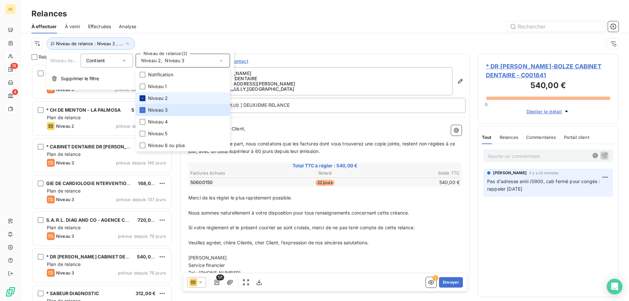
click at [143, 100] on icon at bounding box center [143, 98] width 4 height 4
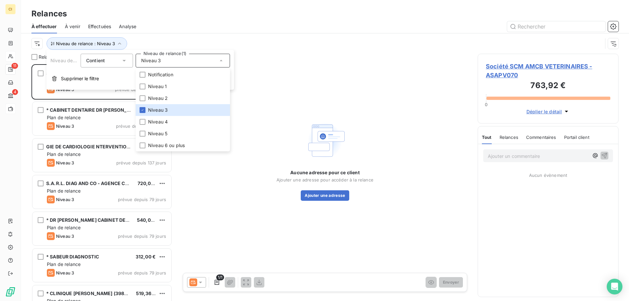
scroll to position [232, 136]
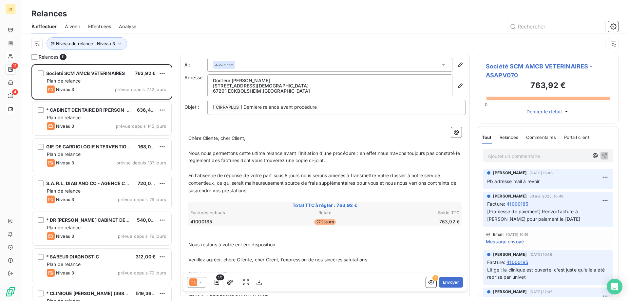
click at [181, 15] on div "Relances" at bounding box center [325, 14] width 608 height 12
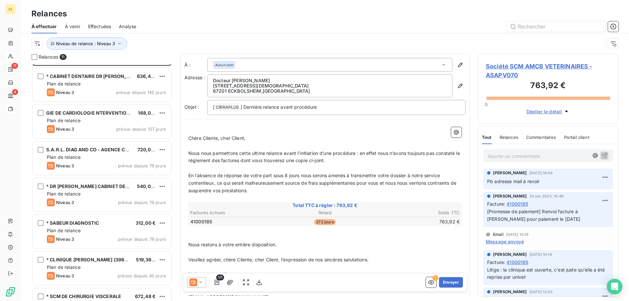
scroll to position [0, 0]
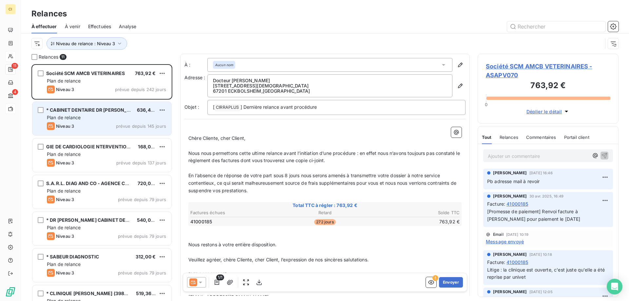
click at [87, 116] on div "Plan de relance" at bounding box center [106, 117] width 119 height 7
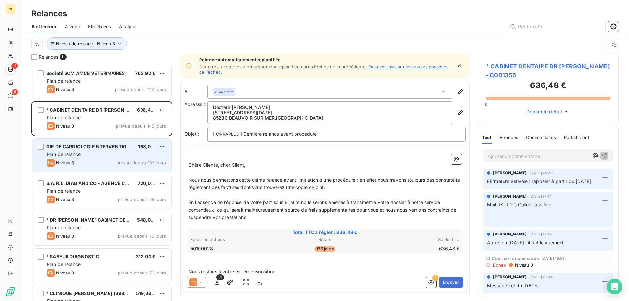
click at [94, 150] on div "GIE DE CARDIOLOGIE NTERVENTIONNELLE 168,00 € Plan de relance Niveau 3 prévue de…" at bounding box center [101, 155] width 139 height 33
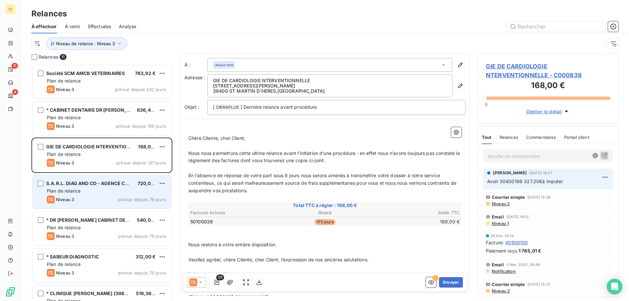
click at [100, 186] on div "S.A.R.L. DIAG AND CO - AGENCE CANOPEE" at bounding box center [89, 183] width 86 height 7
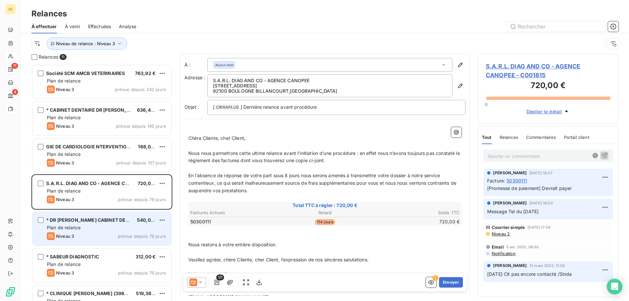
click at [118, 223] on div "* DR [PERSON_NAME] CABINET DENTAIRE" at bounding box center [89, 220] width 86 height 7
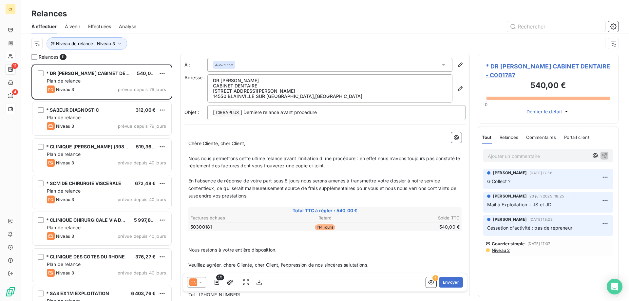
scroll to position [164, 0]
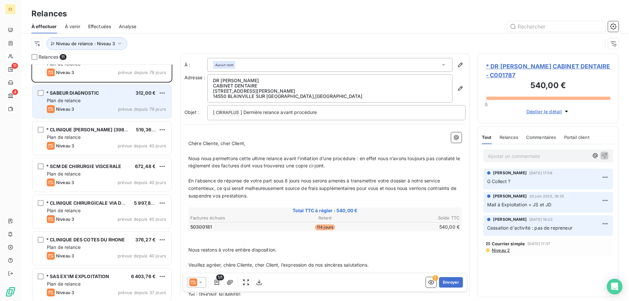
click at [100, 104] on div "* SABEUR DIAGNOSTIC 312,00 € Plan de relance Niveau 3 prévue depuis 79 jours" at bounding box center [101, 101] width 139 height 33
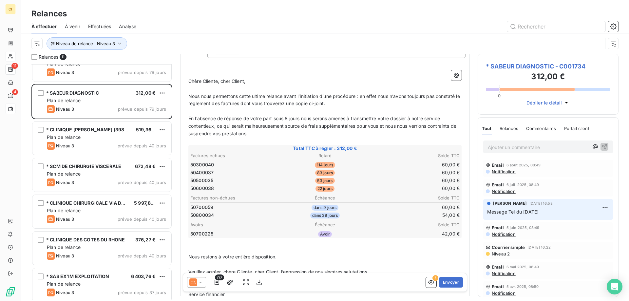
scroll to position [116, 0]
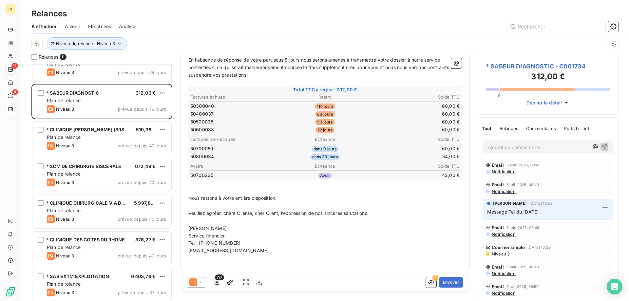
click at [201, 283] on icon at bounding box center [200, 282] width 7 height 7
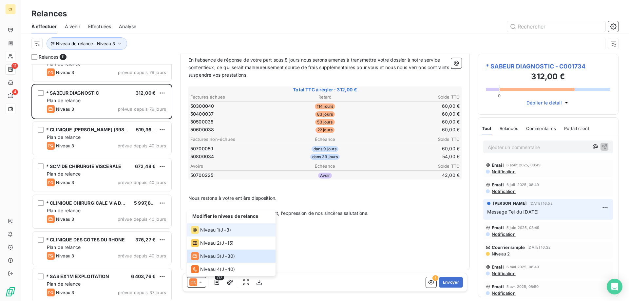
click at [217, 229] on span "Niveau 1" at bounding box center [209, 230] width 19 height 7
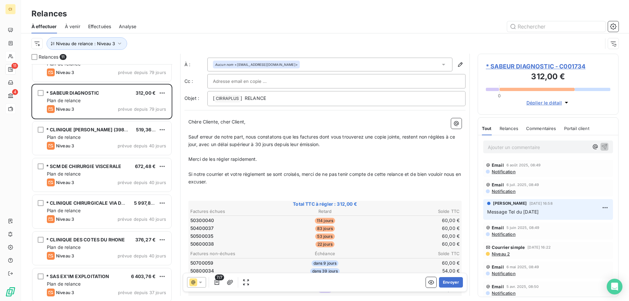
scroll to position [0, 0]
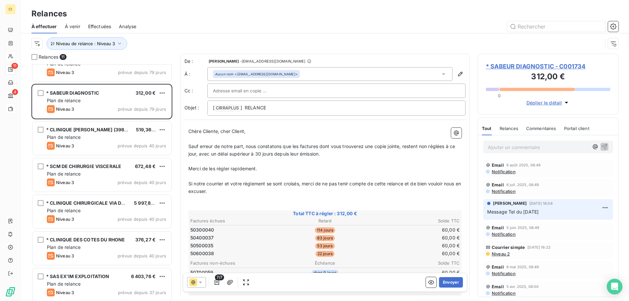
click at [332, 152] on p "Sauf erreur de notre part, nous constatons que les factures dont vous trouverez…" at bounding box center [324, 150] width 273 height 15
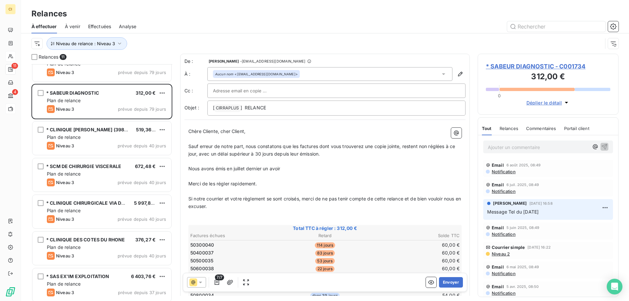
click at [290, 167] on p "Nous avons émis en juillet dernier un avoir" at bounding box center [324, 169] width 273 height 8
click at [449, 282] on button "Envoyer" at bounding box center [451, 282] width 24 height 10
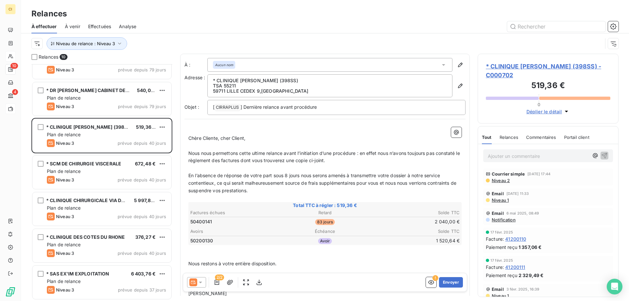
click at [500, 181] on span "Niveau 2" at bounding box center [500, 180] width 19 height 5
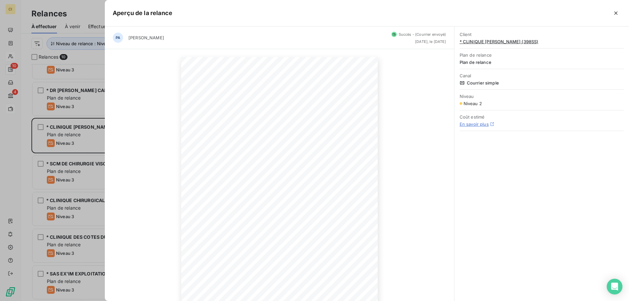
click at [613, 14] on button "button" at bounding box center [616, 13] width 10 height 10
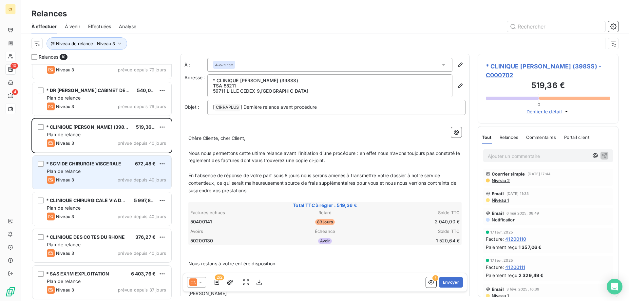
click at [113, 181] on div "Niveau 3 prévue depuis 40 jours" at bounding box center [106, 180] width 119 height 8
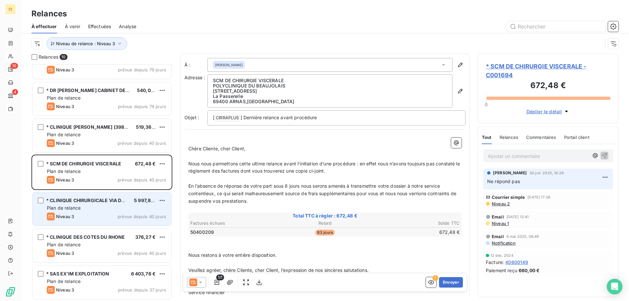
click at [95, 204] on div "* CLINIQUE CHIRURGICALE VIA DOMITIA 5 997,89 € Plan de relance Niveau 3 prévue …" at bounding box center [101, 208] width 139 height 33
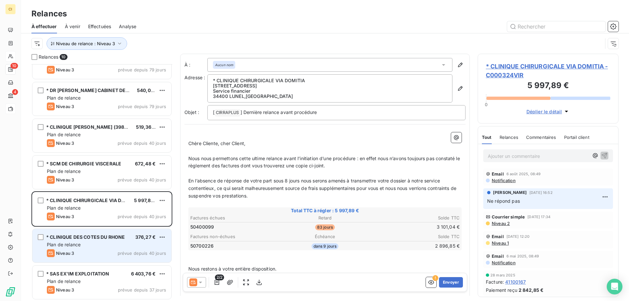
click at [91, 234] on div "* CLINIQUE DES COTES DU RHONE 376,27 € Plan de relance Niveau 3 prévue depuis 4…" at bounding box center [101, 245] width 139 height 33
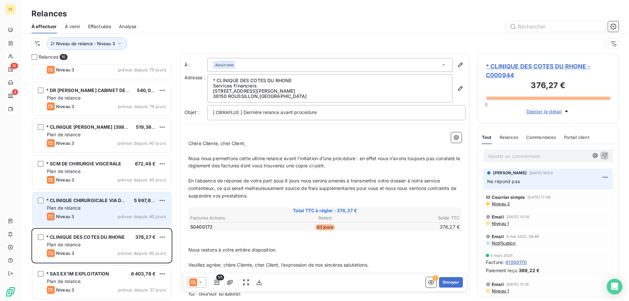
scroll to position [130, 0]
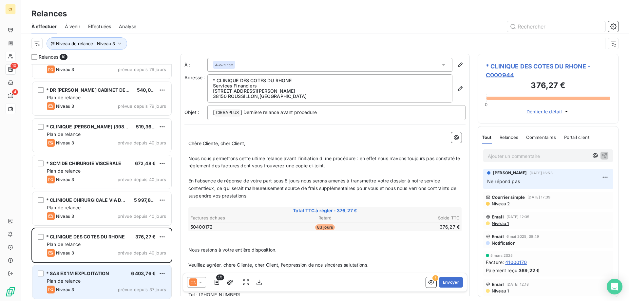
click at [85, 279] on div "Plan de relance" at bounding box center [106, 281] width 119 height 7
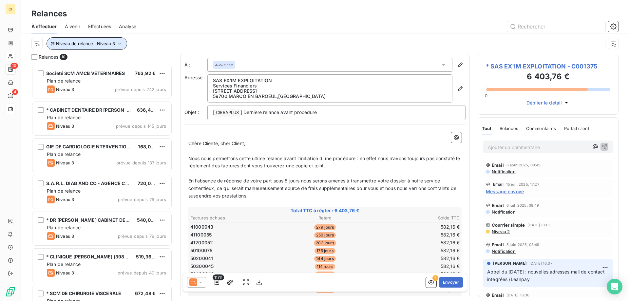
click at [117, 43] on icon "button" at bounding box center [119, 43] width 7 height 7
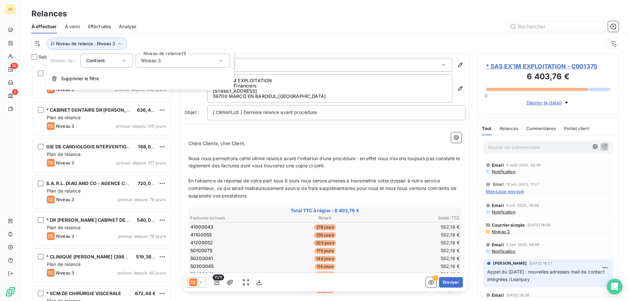
click at [220, 61] on icon at bounding box center [221, 60] width 7 height 7
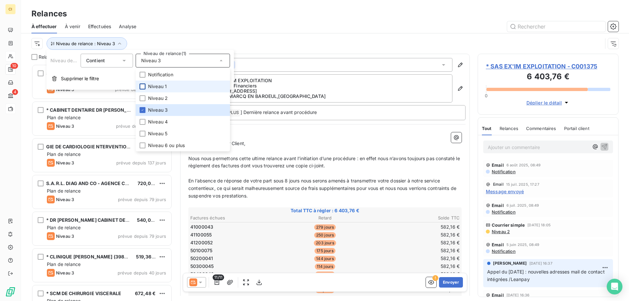
click at [143, 88] on div at bounding box center [143, 87] width 6 height 6
click at [142, 107] on div at bounding box center [143, 110] width 6 height 6
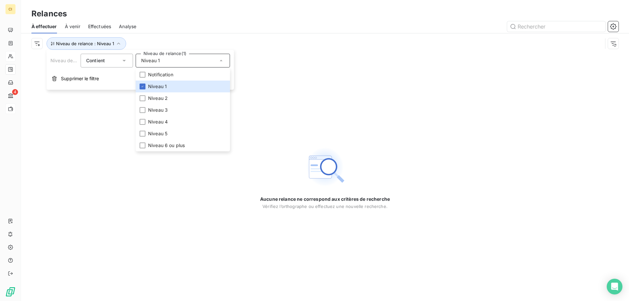
click at [132, 123] on div "Aucune relance ne correspond aux critères de recherche [PERSON_NAME] l’orthogra…" at bounding box center [325, 177] width 608 height 247
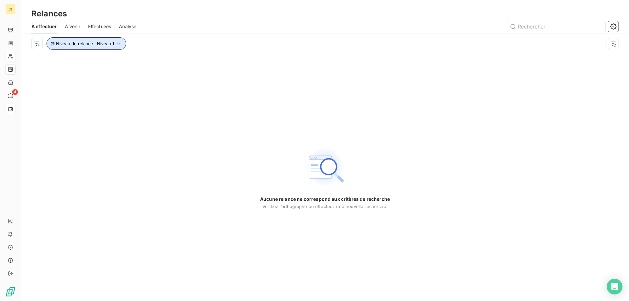
click at [118, 42] on icon "button" at bounding box center [118, 43] width 7 height 7
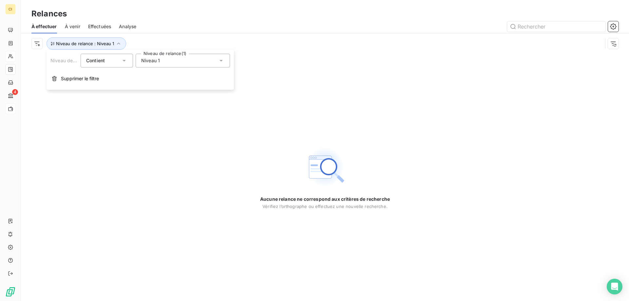
click at [223, 60] on icon at bounding box center [221, 61] width 3 height 2
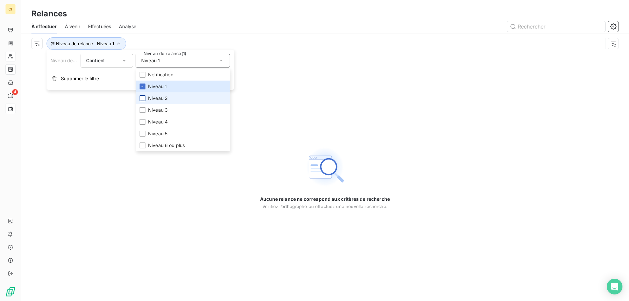
click at [143, 96] on div at bounding box center [143, 98] width 6 height 6
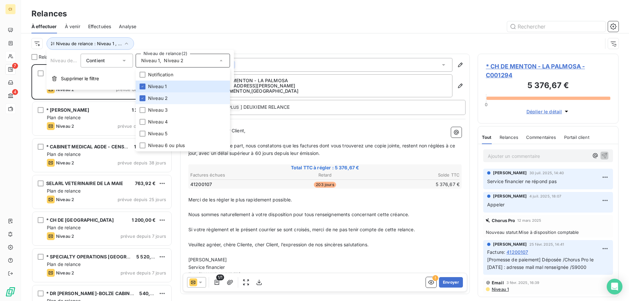
scroll to position [232, 136]
click at [142, 86] on icon at bounding box center [143, 87] width 4 height 4
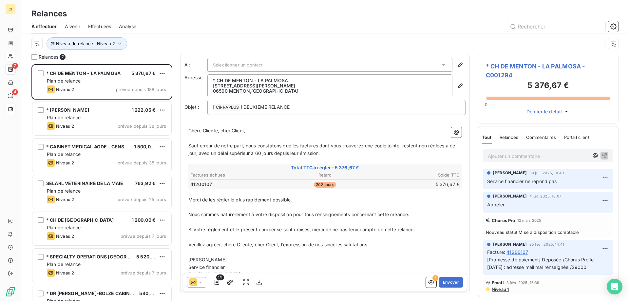
click at [206, 17] on div "Relances" at bounding box center [325, 14] width 608 height 12
click at [119, 45] on icon "button" at bounding box center [119, 43] width 7 height 7
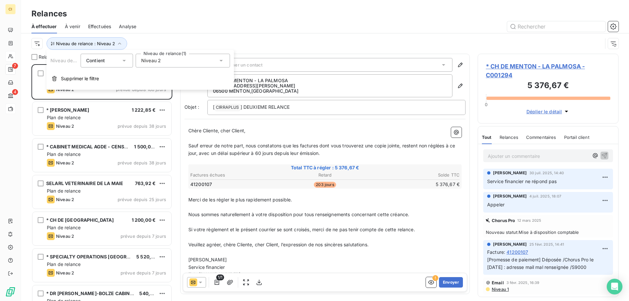
click at [219, 61] on icon at bounding box center [221, 60] width 7 height 7
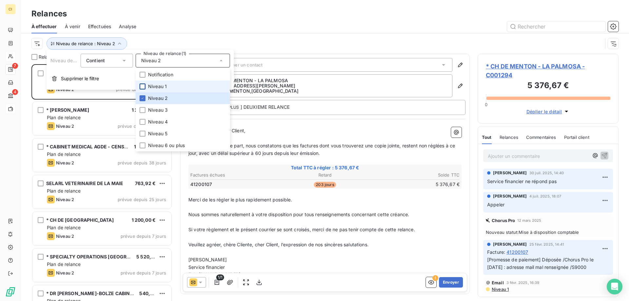
click at [145, 86] on div at bounding box center [143, 87] width 6 height 6
click at [142, 97] on icon at bounding box center [143, 98] width 4 height 4
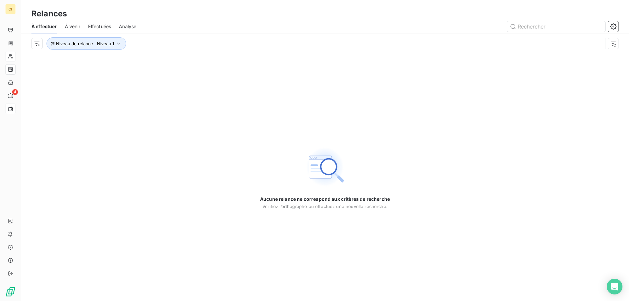
click at [118, 180] on div "Aucune relance ne correspond aux critères de recherche [PERSON_NAME] l’orthogra…" at bounding box center [325, 177] width 608 height 247
click at [118, 42] on icon "button" at bounding box center [118, 43] width 7 height 7
click at [219, 59] on icon at bounding box center [221, 60] width 7 height 7
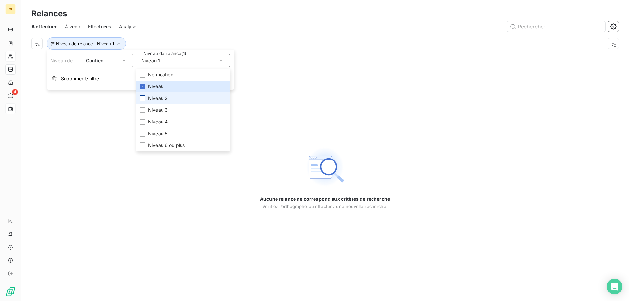
click at [140, 97] on div at bounding box center [143, 98] width 6 height 6
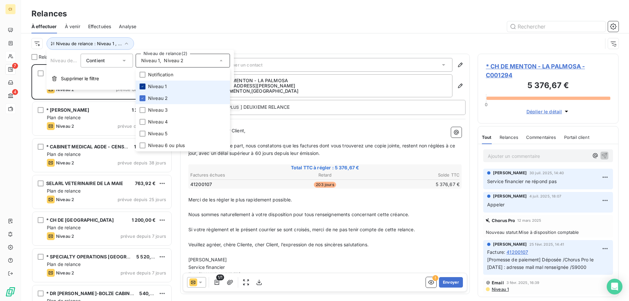
scroll to position [232, 136]
click at [143, 86] on icon at bounding box center [143, 87] width 4 height 4
click at [179, 20] on div "À effectuer À venir Effectuées Analyse" at bounding box center [325, 27] width 608 height 14
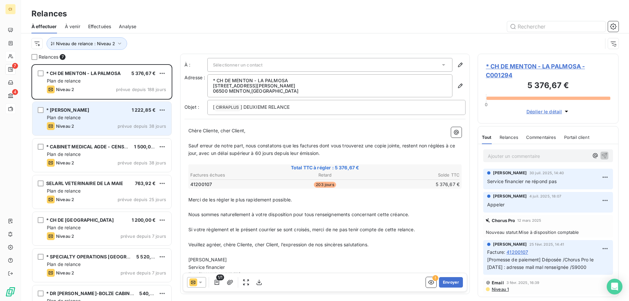
click at [124, 116] on div "Plan de relance" at bounding box center [106, 117] width 119 height 7
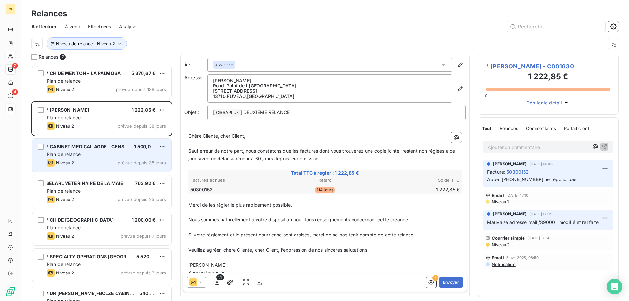
click at [112, 151] on div "* CABINET MEDICAL AGDE - CENSOMED 1 500,00 € Plan de relance Niveau 2 prévue de…" at bounding box center [101, 155] width 139 height 33
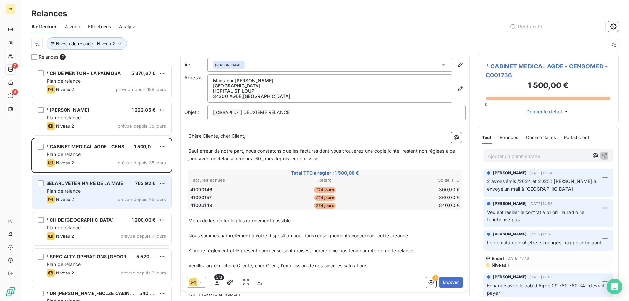
click at [95, 193] on div "Plan de relance" at bounding box center [106, 191] width 119 height 7
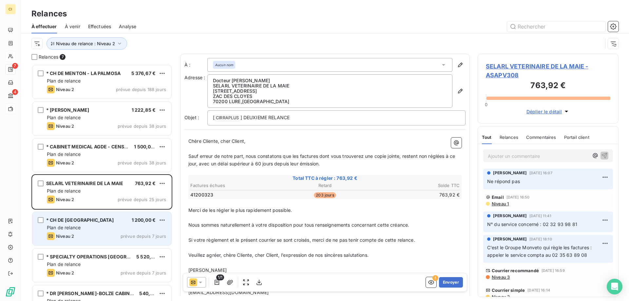
click at [96, 227] on div "Plan de relance" at bounding box center [106, 227] width 119 height 7
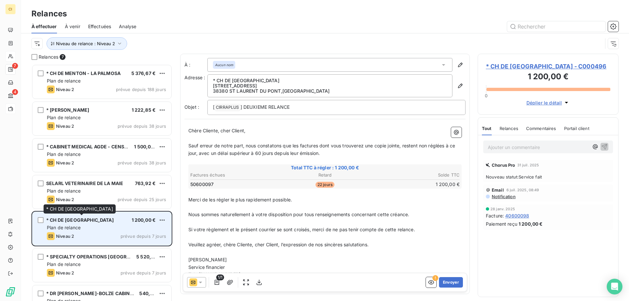
scroll to position [20, 0]
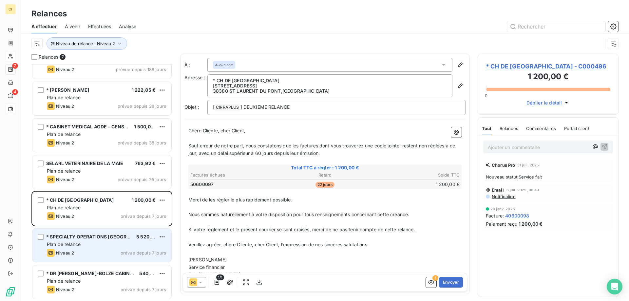
click at [91, 244] on div "Plan de relance" at bounding box center [106, 244] width 119 height 7
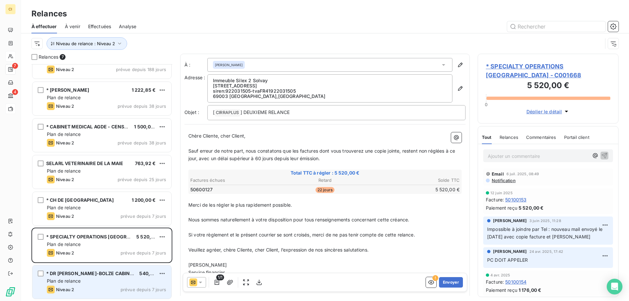
click at [92, 282] on div "Plan de relance" at bounding box center [106, 281] width 119 height 7
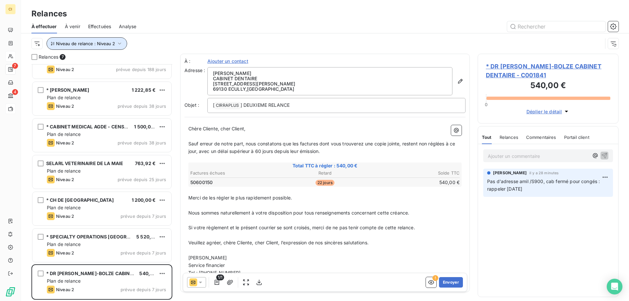
click at [117, 44] on icon "button" at bounding box center [119, 43] width 7 height 7
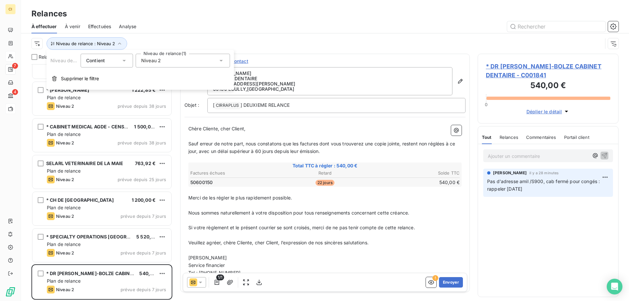
click at [219, 60] on icon at bounding box center [221, 60] width 7 height 7
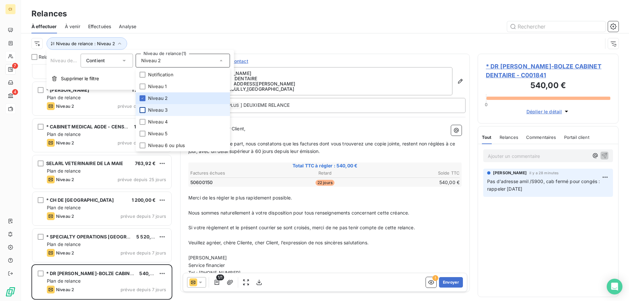
click at [143, 110] on div at bounding box center [143, 110] width 6 height 6
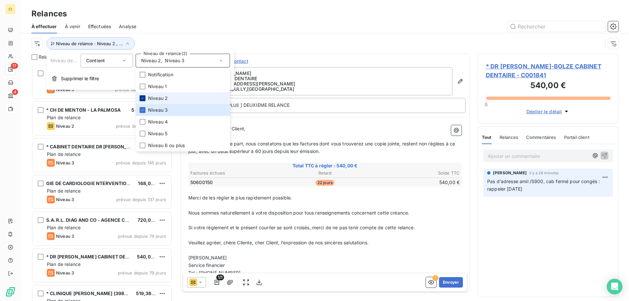
scroll to position [232, 136]
click at [144, 99] on icon at bounding box center [143, 98] width 4 height 4
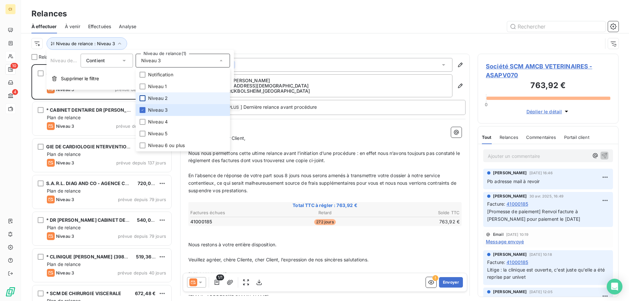
click at [163, 30] on div at bounding box center [381, 26] width 474 height 10
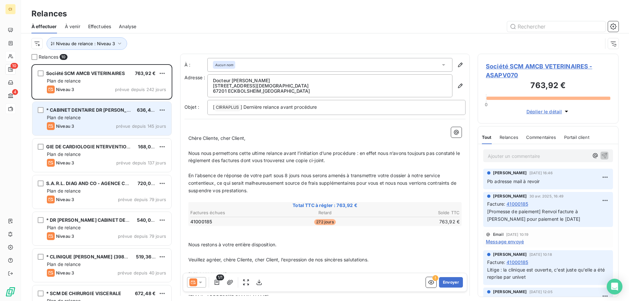
click at [113, 121] on div "Plan de relance" at bounding box center [106, 117] width 119 height 7
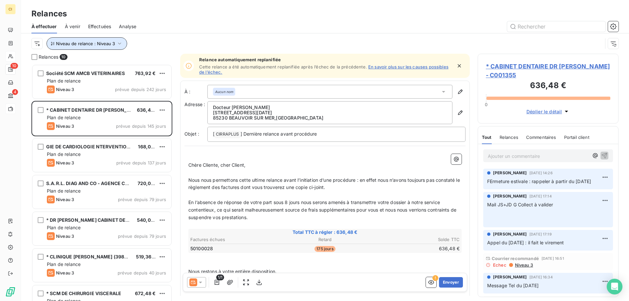
click at [118, 44] on icon "button" at bounding box center [119, 44] width 3 height 2
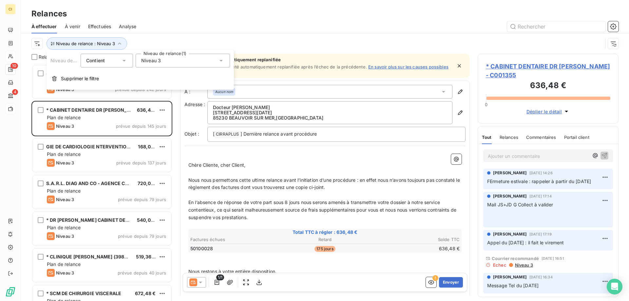
click at [222, 59] on icon at bounding box center [221, 60] width 7 height 7
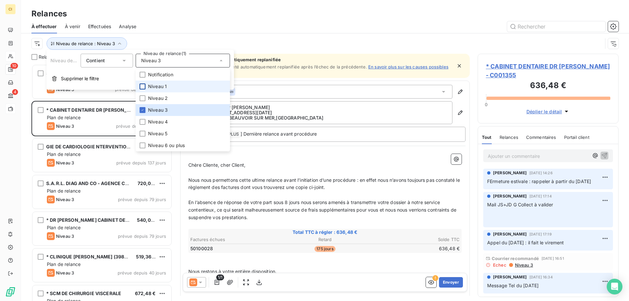
click at [144, 89] on div at bounding box center [143, 87] width 6 height 6
click at [144, 108] on icon at bounding box center [143, 110] width 4 height 4
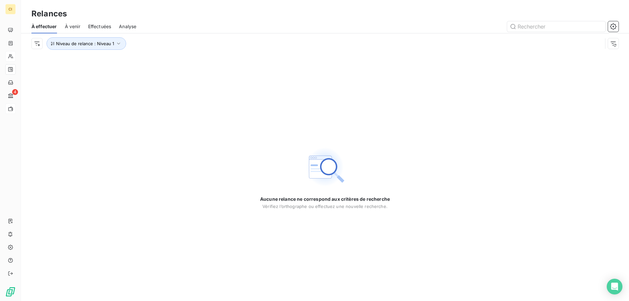
click at [130, 201] on div "Aucune relance ne correspond aux critères de recherche [PERSON_NAME] l’orthogra…" at bounding box center [325, 177] width 608 height 247
drag, startPoint x: 117, startPoint y: 40, endPoint x: 120, endPoint y: 41, distance: 3.3
click at [117, 40] on button "Niveau de relance : Niveau 1" at bounding box center [87, 43] width 80 height 12
click at [220, 59] on icon at bounding box center [221, 60] width 7 height 7
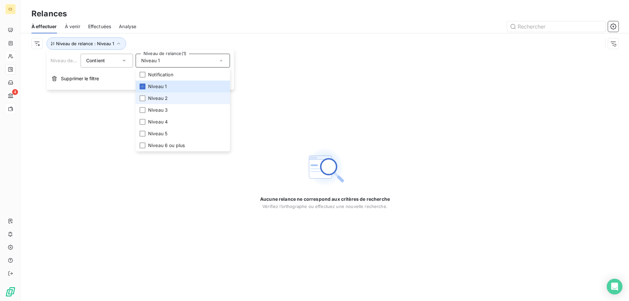
click at [146, 100] on li "Niveau 2" at bounding box center [183, 98] width 94 height 12
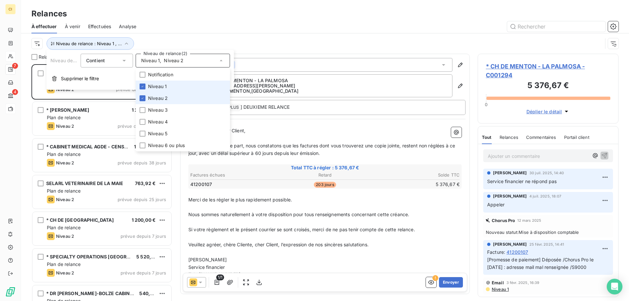
scroll to position [232, 136]
click at [143, 85] on icon at bounding box center [143, 87] width 4 height 4
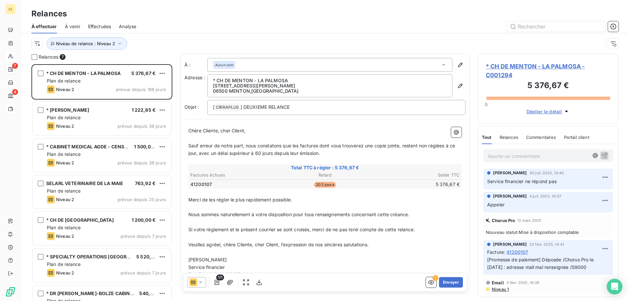
click at [219, 29] on div at bounding box center [381, 26] width 474 height 10
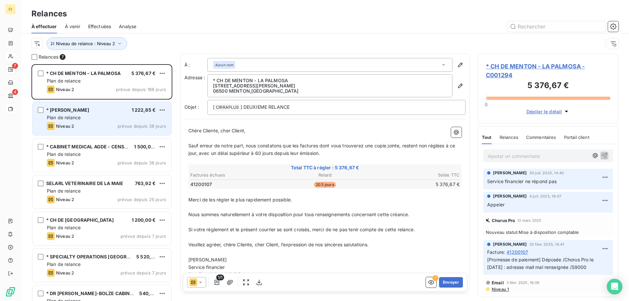
click at [120, 111] on div "* SELAS MANATHAN 1 222,85 €" at bounding box center [106, 110] width 119 height 6
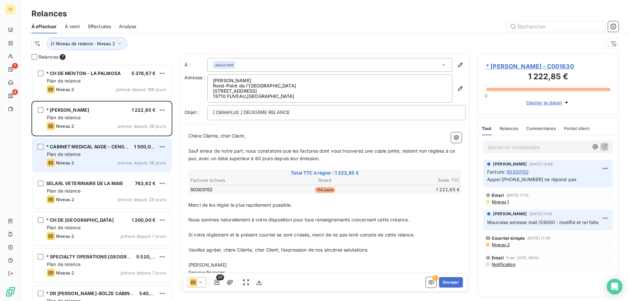
click at [122, 156] on div "Plan de relance" at bounding box center [106, 154] width 119 height 7
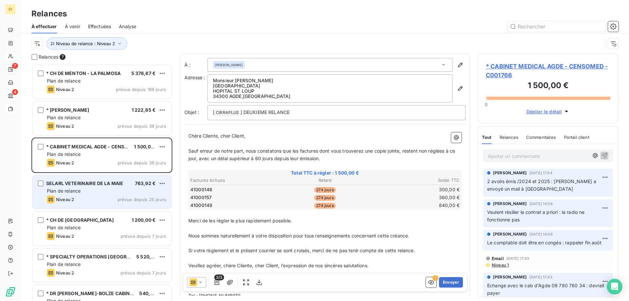
click at [103, 189] on div "Plan de relance" at bounding box center [106, 191] width 119 height 7
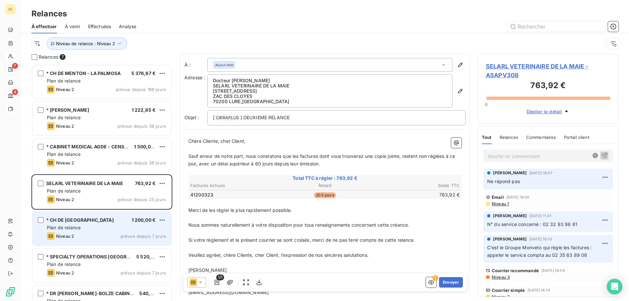
click at [98, 214] on div "* CH DE ST LAURENT DU PONT 1 200,00 € Plan de relance Niveau 2 prévue depuis 7 …" at bounding box center [101, 228] width 139 height 33
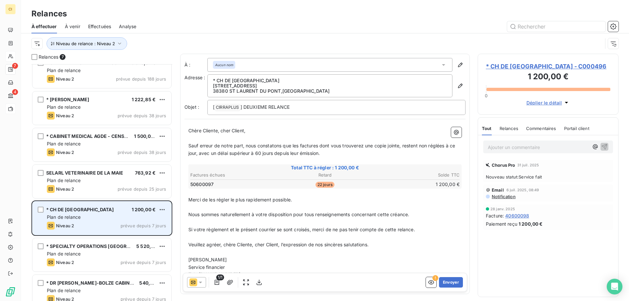
scroll to position [20, 0]
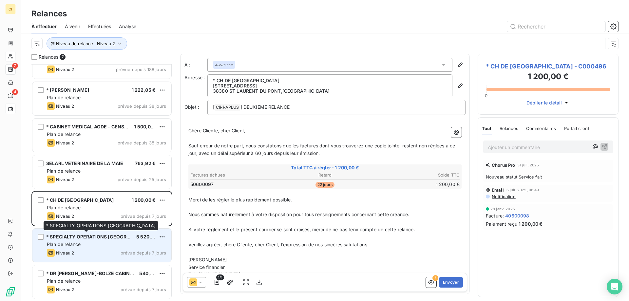
click at [97, 235] on span "* SPECIALTY OPERATIONS [GEOGRAPHIC_DATA]" at bounding box center [101, 237] width 110 height 6
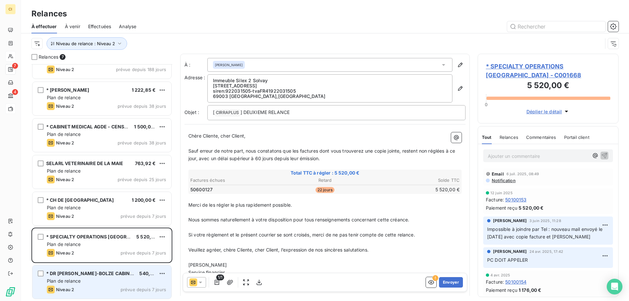
click at [94, 285] on div "* DR RENARD-BOLZE CABINET DENTAIRE 540,00 € Plan de relance Niveau 2 prévue dep…" at bounding box center [101, 281] width 139 height 33
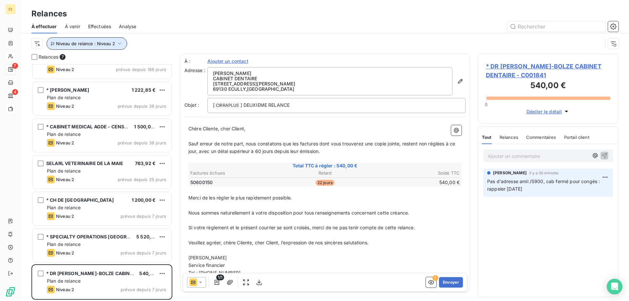
click at [119, 44] on icon "button" at bounding box center [119, 43] width 7 height 7
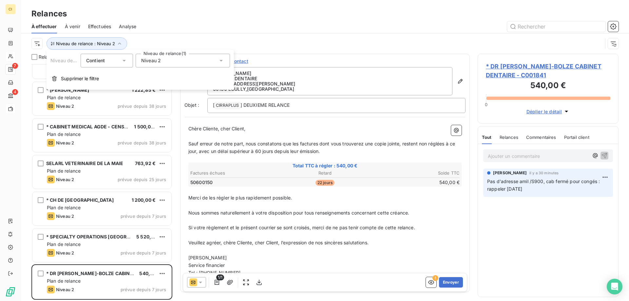
click at [221, 62] on icon at bounding box center [221, 60] width 7 height 7
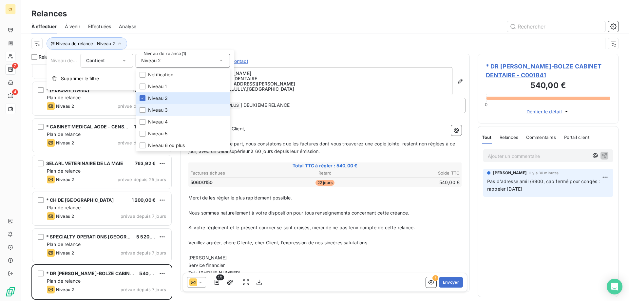
click at [145, 109] on li "Niveau 3" at bounding box center [183, 110] width 94 height 12
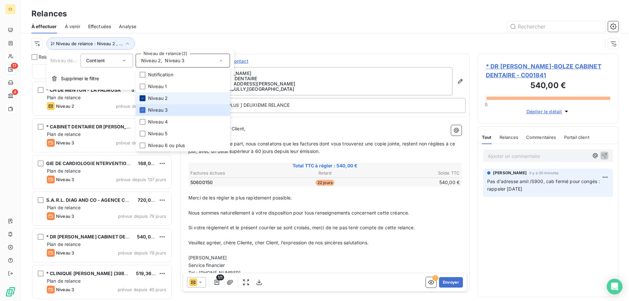
click at [145, 97] on div at bounding box center [143, 98] width 6 height 6
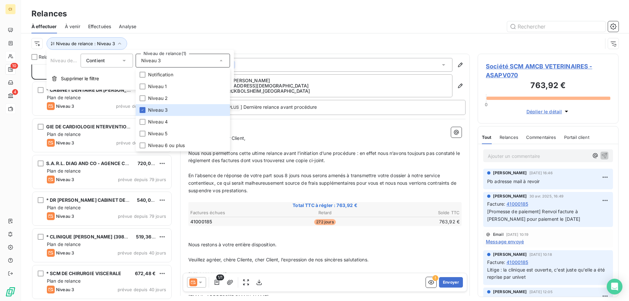
click at [197, 15] on div "Relances" at bounding box center [325, 14] width 608 height 12
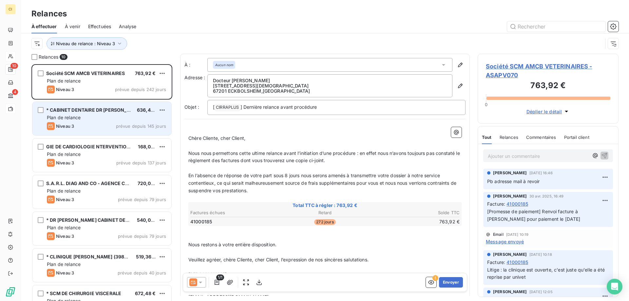
click at [90, 115] on div "Plan de relance" at bounding box center [106, 117] width 119 height 7
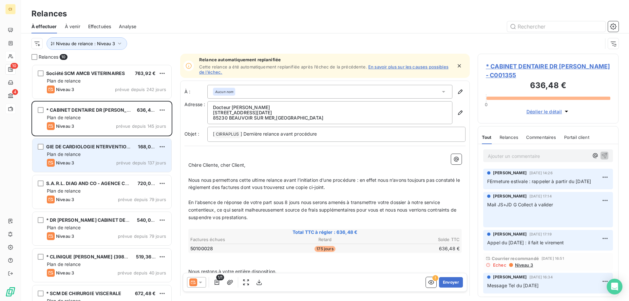
click at [87, 155] on div "Plan de relance" at bounding box center [106, 154] width 119 height 7
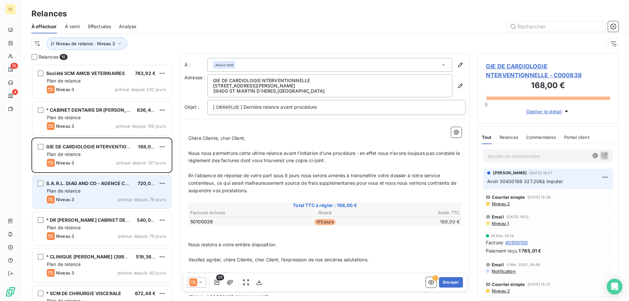
click at [82, 196] on div "Niveau 3 prévue depuis 79 jours" at bounding box center [106, 200] width 119 height 8
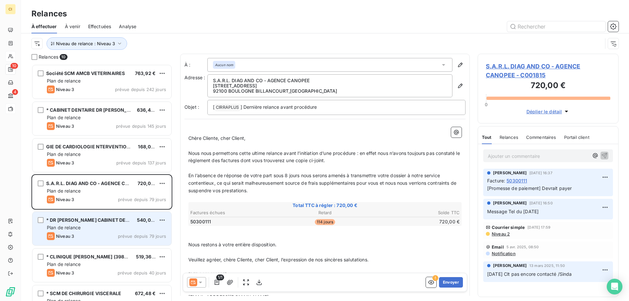
click at [81, 223] on div "* DR [PERSON_NAME] CABINET DENTAIRE" at bounding box center [89, 220] width 86 height 7
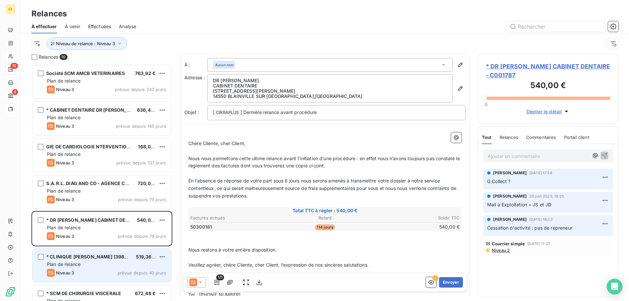
click at [93, 266] on div "Plan de relance" at bounding box center [106, 264] width 119 height 7
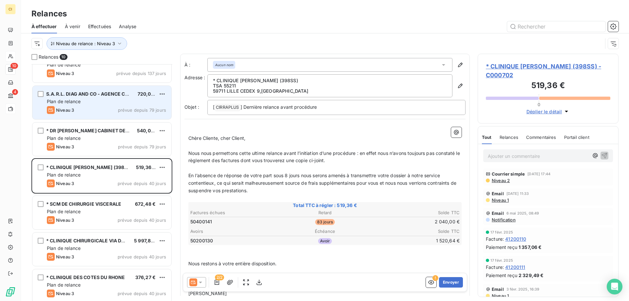
scroll to position [99, 0]
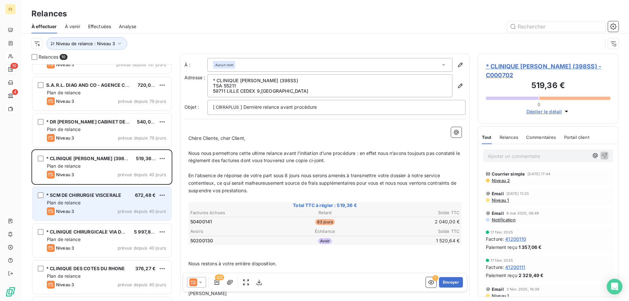
click at [103, 203] on div "Plan de relance" at bounding box center [106, 203] width 119 height 7
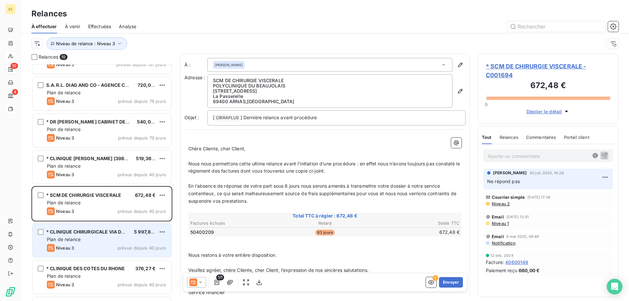
click at [91, 248] on div "Niveau 3 prévue depuis 40 jours" at bounding box center [106, 248] width 119 height 8
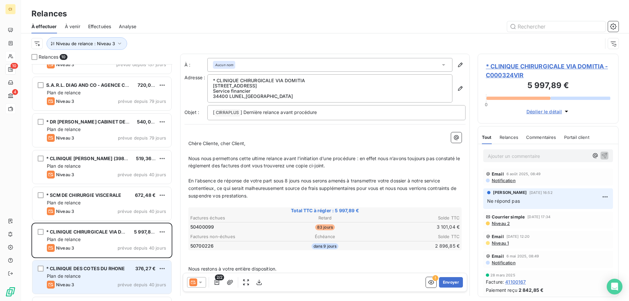
click at [88, 282] on div "Niveau 3 prévue depuis 40 jours" at bounding box center [106, 285] width 119 height 8
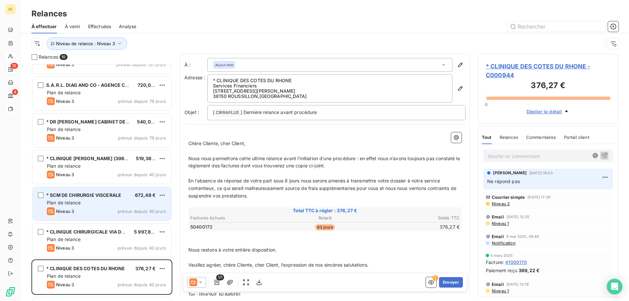
scroll to position [130, 0]
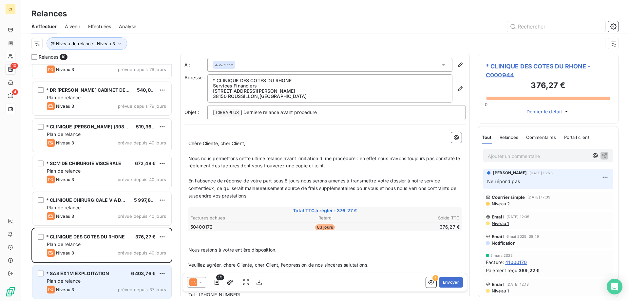
click at [90, 276] on span "* SAS EX'IM EXPLOITATION" at bounding box center [77, 274] width 63 height 6
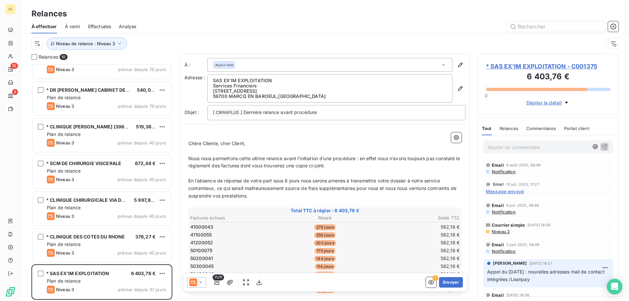
click at [509, 193] on span "Message envoyé" at bounding box center [505, 191] width 38 height 7
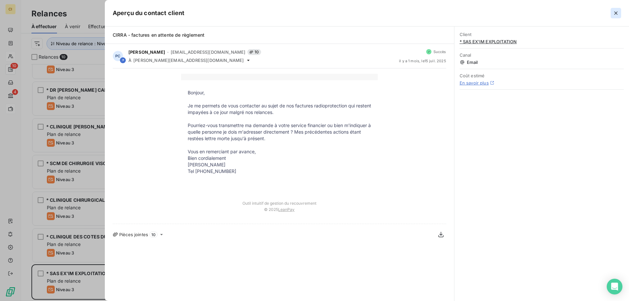
click at [617, 16] on button "button" at bounding box center [616, 13] width 10 height 10
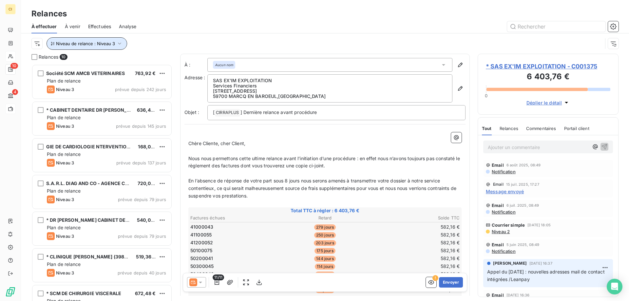
click at [118, 43] on icon "button" at bounding box center [119, 44] width 3 height 2
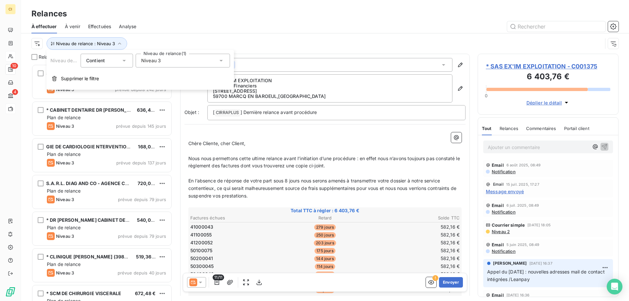
click at [221, 60] on icon at bounding box center [221, 60] width 7 height 7
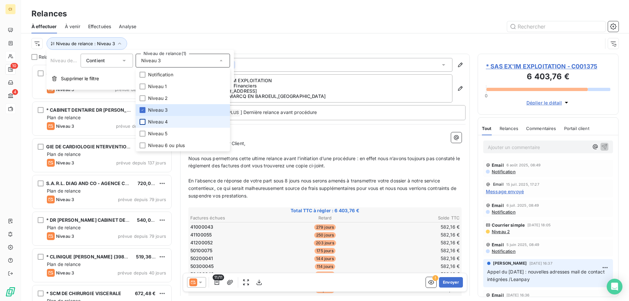
click at [141, 122] on div at bounding box center [143, 122] width 6 height 6
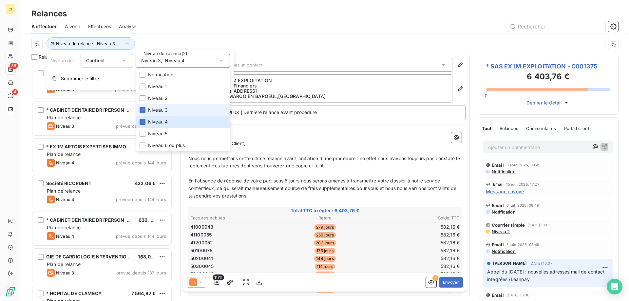
scroll to position [232, 136]
click at [142, 107] on li "Niveau 3" at bounding box center [183, 110] width 94 height 12
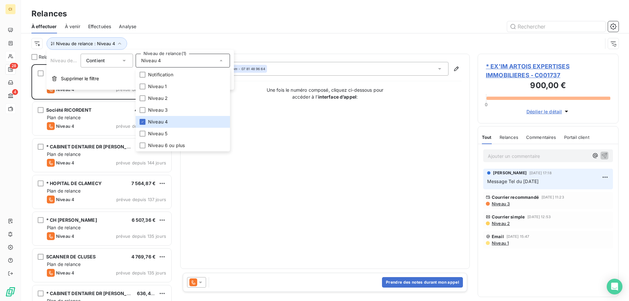
scroll to position [232, 136]
click at [209, 20] on div "À effectuer À venir Effectuées Analyse" at bounding box center [325, 27] width 608 height 14
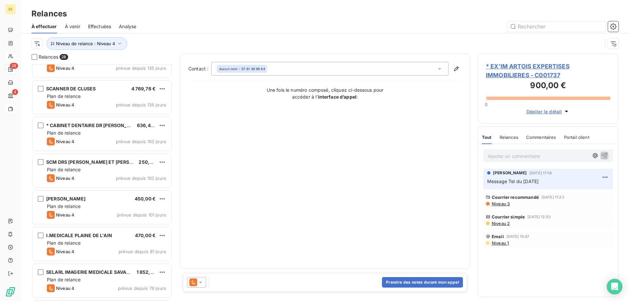
scroll to position [0, 0]
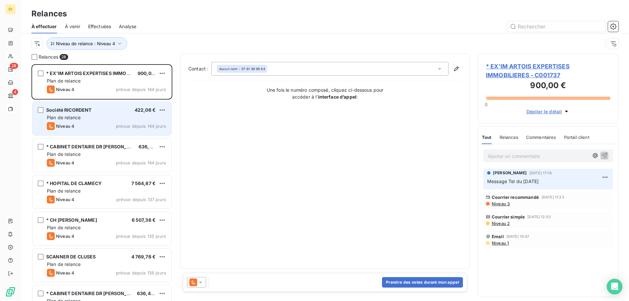
click at [100, 117] on div "Plan de relance" at bounding box center [106, 117] width 119 height 7
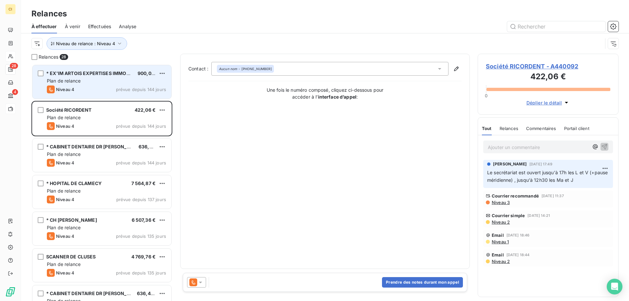
click at [104, 85] on div "* EX'IM ARTOIS EXPERTISES IMMOBILIERES 900,00 € Plan de relance Niveau 4 prévue…" at bounding box center [101, 81] width 139 height 33
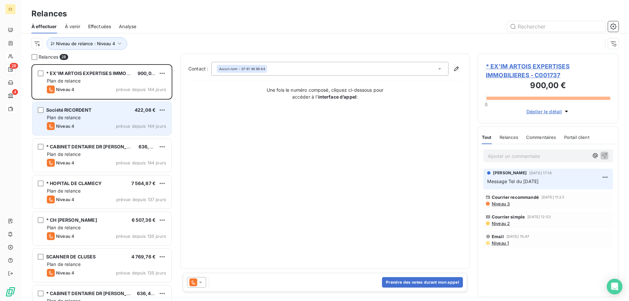
click at [91, 113] on div "Société RICORDENT" at bounding box center [69, 110] width 46 height 7
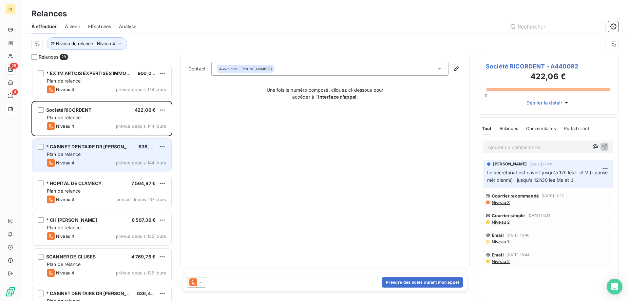
click at [82, 159] on div "Niveau 4 prévue depuis 144 jours" at bounding box center [106, 163] width 119 height 8
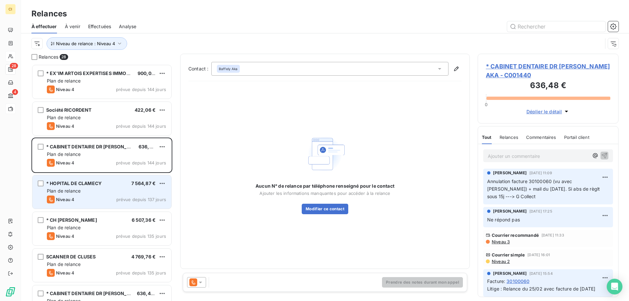
click at [82, 195] on div "* HOPITAL DE CLAMECY 7 564,87 € Plan de relance Niveau 4 prévue depuis 137 jours" at bounding box center [101, 191] width 139 height 33
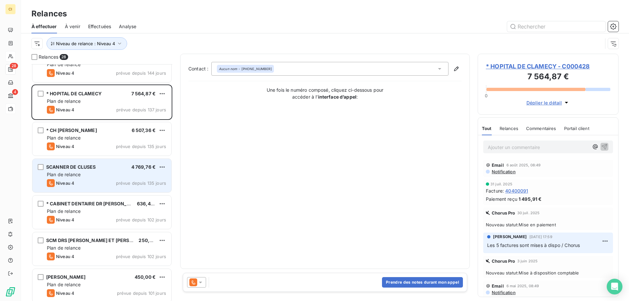
scroll to position [99, 0]
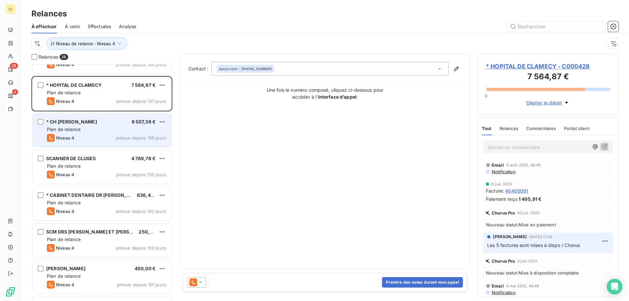
click at [96, 129] on div "Plan de relance" at bounding box center [106, 129] width 119 height 7
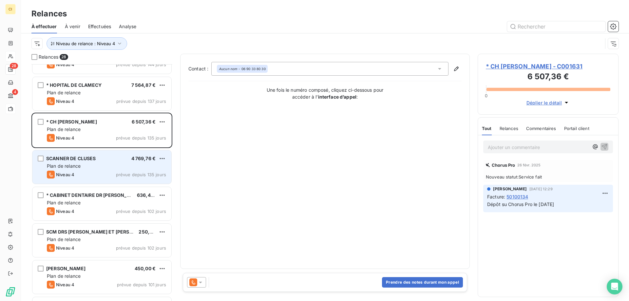
click at [88, 171] on div "Niveau 4 prévue depuis 135 jours" at bounding box center [106, 175] width 119 height 8
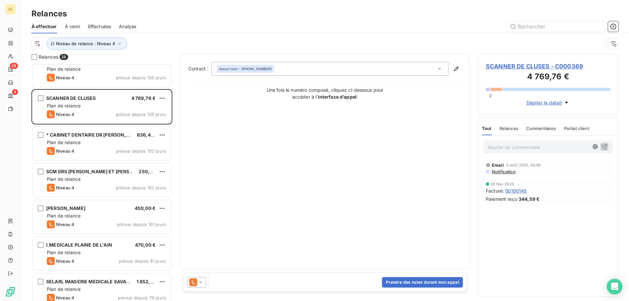
scroll to position [164, 0]
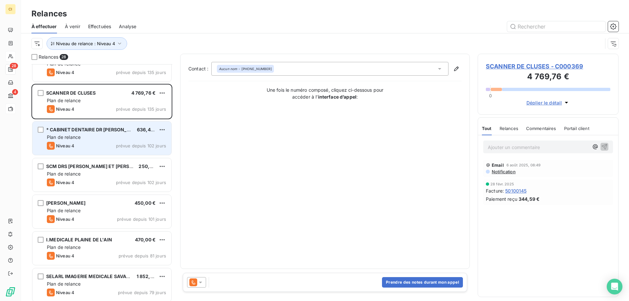
click at [100, 145] on div "Niveau 4 prévue depuis 102 jours" at bounding box center [106, 146] width 119 height 8
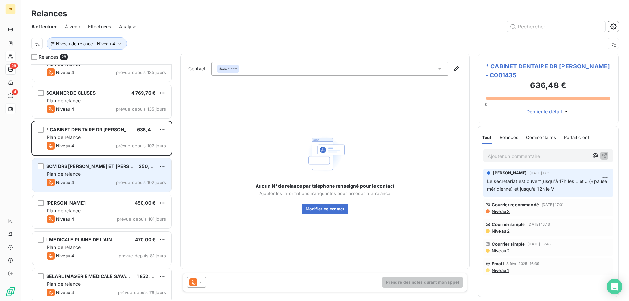
click at [86, 176] on div "Plan de relance" at bounding box center [106, 174] width 119 height 7
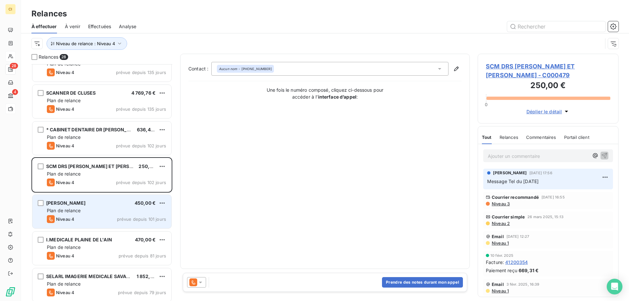
click at [77, 210] on span "Plan de relance" at bounding box center [64, 211] width 34 height 6
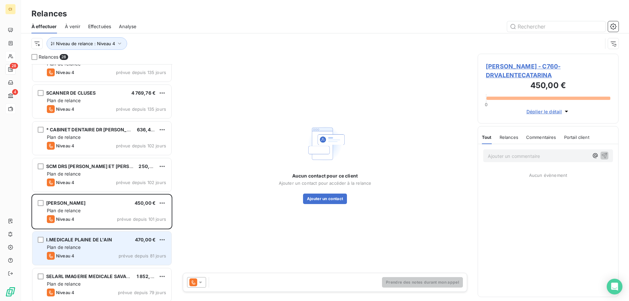
click at [78, 250] on div "Plan de relance" at bounding box center [106, 247] width 119 height 7
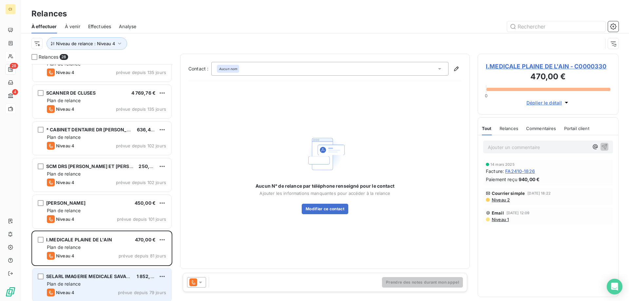
click at [90, 281] on div "Plan de relance" at bounding box center [106, 284] width 119 height 7
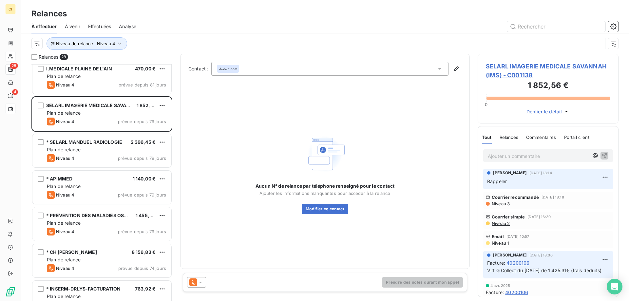
scroll to position [328, 0]
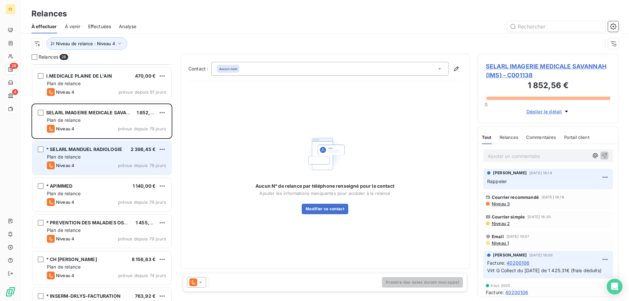
click at [106, 156] on div "Plan de relance" at bounding box center [106, 157] width 119 height 7
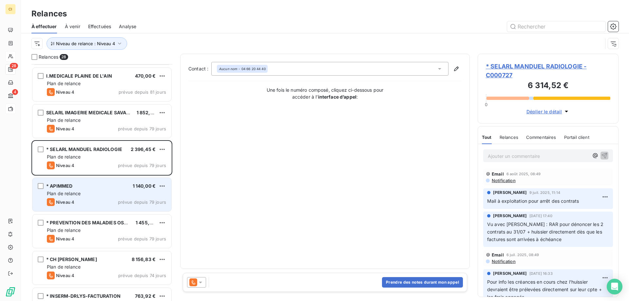
click at [105, 193] on div "Plan de relance" at bounding box center [106, 193] width 119 height 7
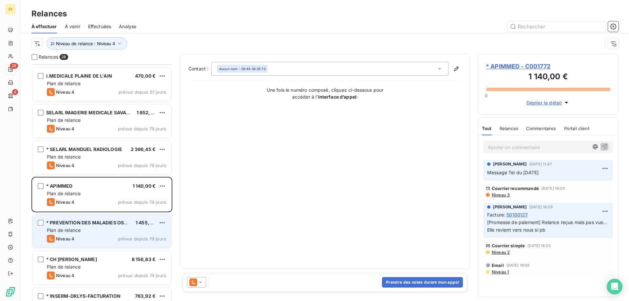
click at [87, 236] on div "Niveau 4 prévue depuis 79 jours" at bounding box center [106, 239] width 119 height 8
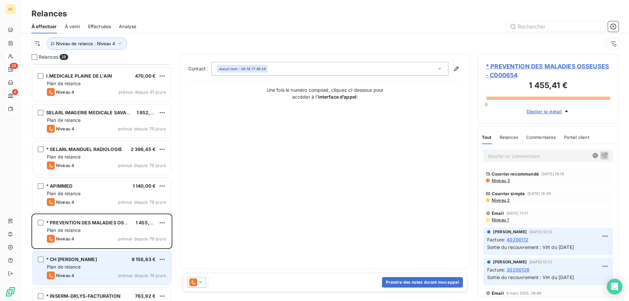
click at [83, 267] on div "Plan de relance" at bounding box center [106, 267] width 119 height 7
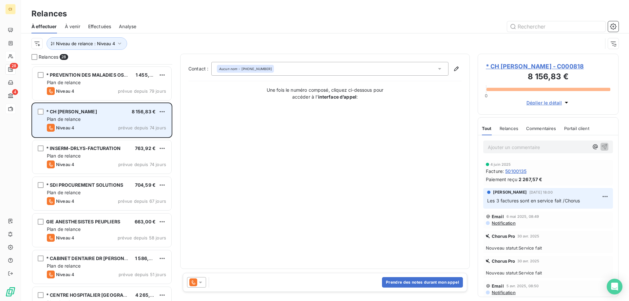
scroll to position [492, 0]
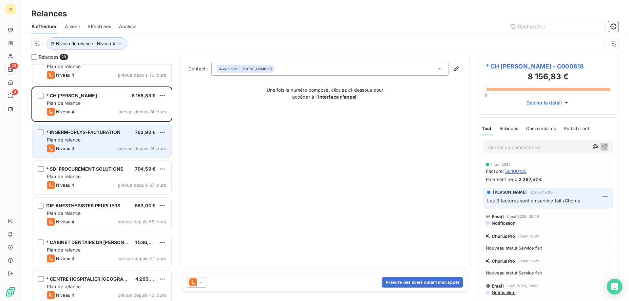
click at [96, 144] on div "Niveau 4 prévue depuis 74 jours" at bounding box center [106, 148] width 119 height 8
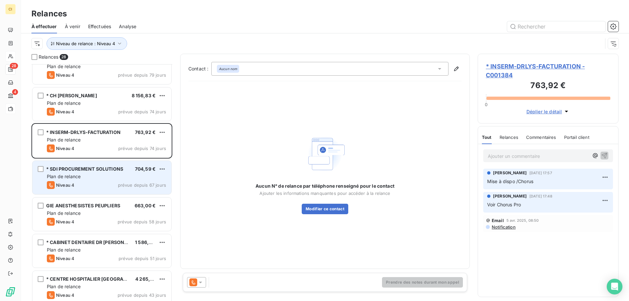
click at [81, 187] on div "Niveau 4 prévue depuis 67 jours" at bounding box center [106, 185] width 119 height 8
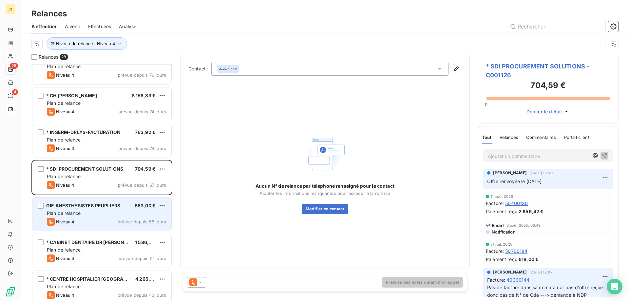
click at [78, 217] on div "GIE ANESTHESISTES PEUPLIERS 663,00 € Plan de relance Niveau 4 prévue depuis 58 …" at bounding box center [101, 214] width 139 height 33
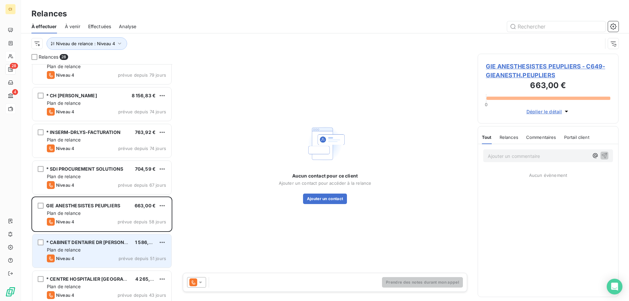
click at [70, 239] on span "* CABINET DENTAIRE DR [PERSON_NAME]" at bounding box center [94, 242] width 96 height 6
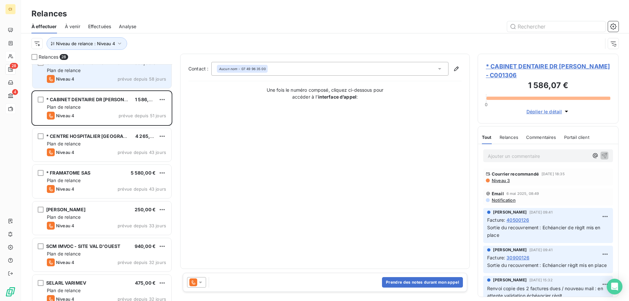
scroll to position [656, 0]
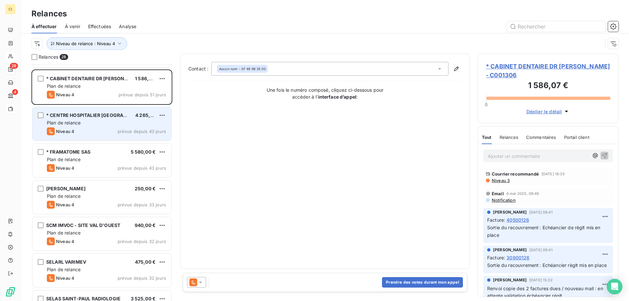
click at [106, 130] on div "Niveau 4 prévue depuis 43 jours" at bounding box center [106, 131] width 119 height 8
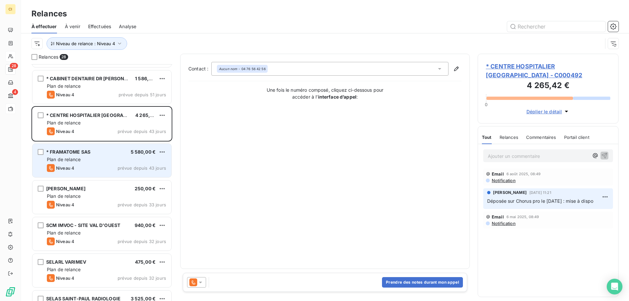
click at [89, 151] on span "* FRAMATOME SAS" at bounding box center [68, 152] width 44 height 6
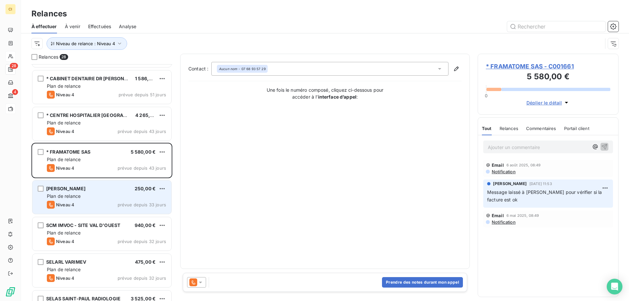
click at [78, 199] on span "Plan de relance" at bounding box center [64, 196] width 34 height 6
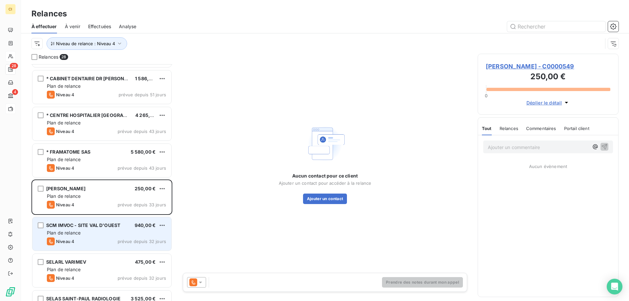
click at [83, 232] on div "Plan de relance" at bounding box center [106, 233] width 119 height 7
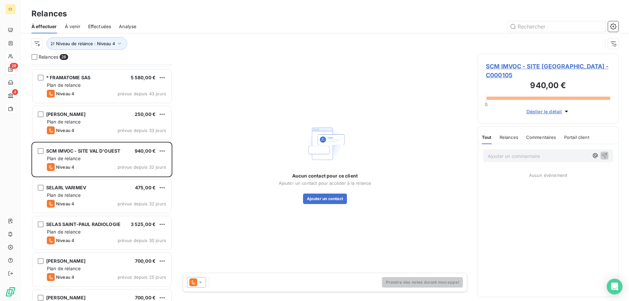
scroll to position [754, 0]
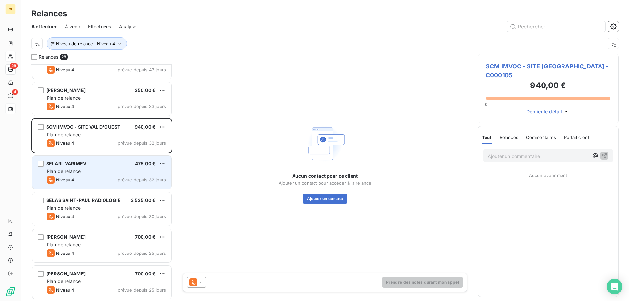
click at [92, 178] on div "Niveau 4 prévue depuis 32 jours" at bounding box center [106, 180] width 119 height 8
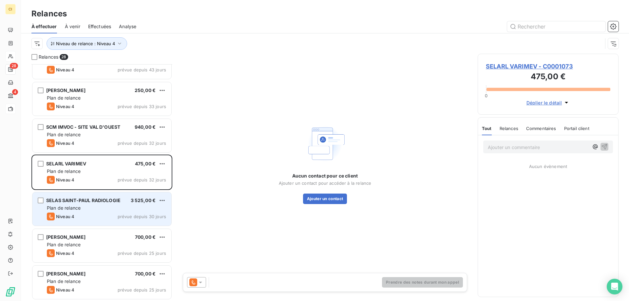
click at [81, 218] on div "Niveau 4 prévue depuis 30 jours" at bounding box center [106, 217] width 119 height 8
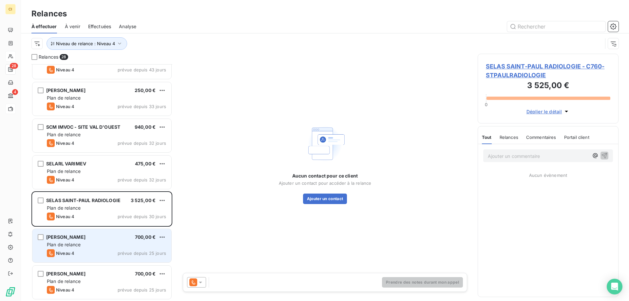
click at [62, 252] on span "Niveau 4" at bounding box center [65, 253] width 18 height 5
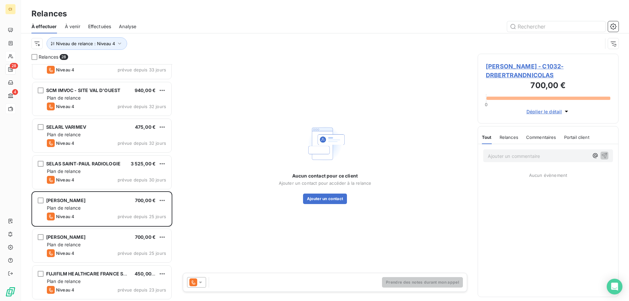
scroll to position [791, 0]
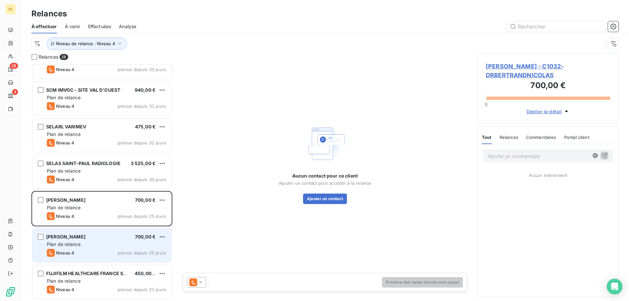
click at [79, 237] on span "DR DEVELAY OLIVIER" at bounding box center [65, 237] width 39 height 6
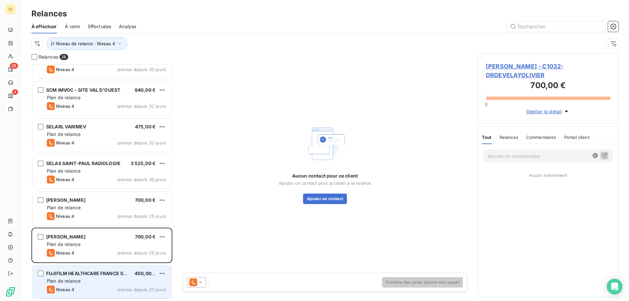
click at [72, 279] on span "Plan de relance" at bounding box center [64, 281] width 34 height 6
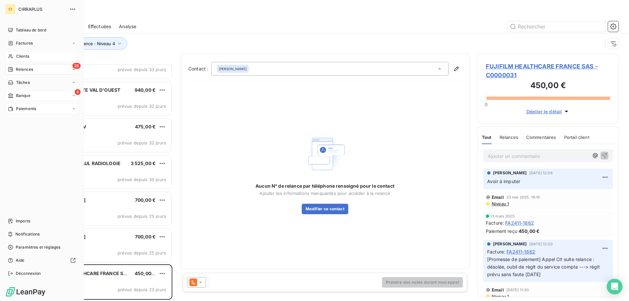
click at [27, 95] on span "Banque" at bounding box center [23, 96] width 14 height 6
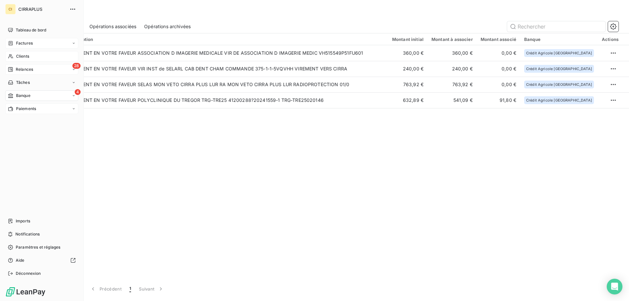
click at [26, 42] on span "Factures" at bounding box center [24, 43] width 17 height 6
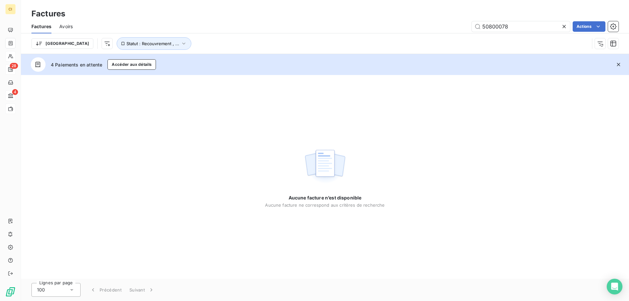
click at [70, 27] on span "Avoirs" at bounding box center [65, 26] width 13 height 7
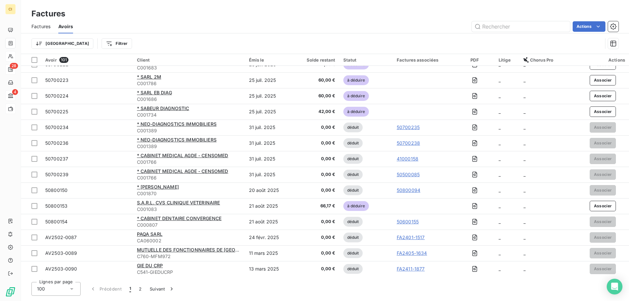
scroll to position [1362, 0]
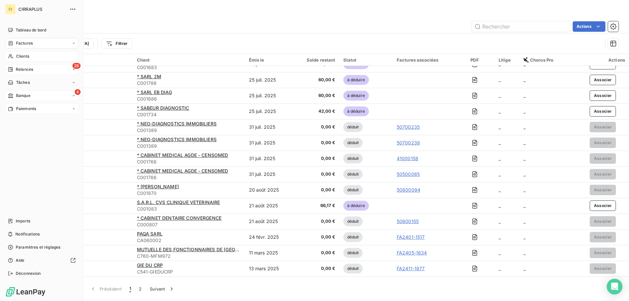
click at [23, 95] on span "Banque" at bounding box center [23, 96] width 14 height 6
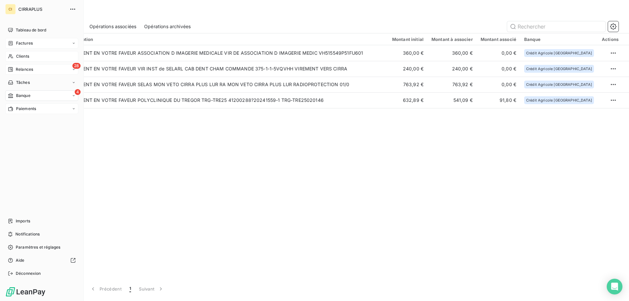
click at [25, 70] on span "Relances" at bounding box center [24, 70] width 17 height 6
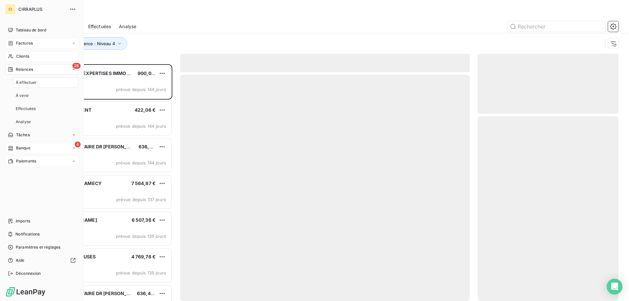
scroll to position [232, 136]
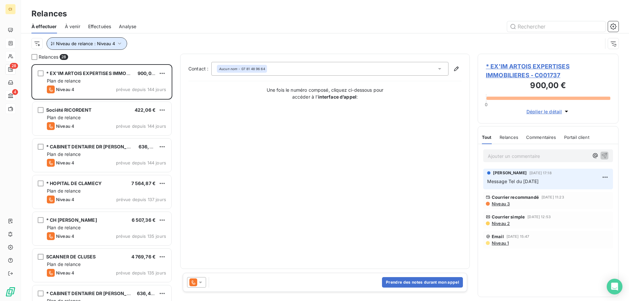
click at [120, 44] on icon "button" at bounding box center [119, 43] width 7 height 7
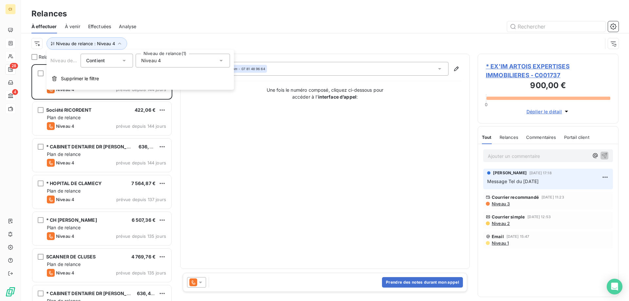
click at [222, 60] on icon at bounding box center [221, 61] width 3 height 2
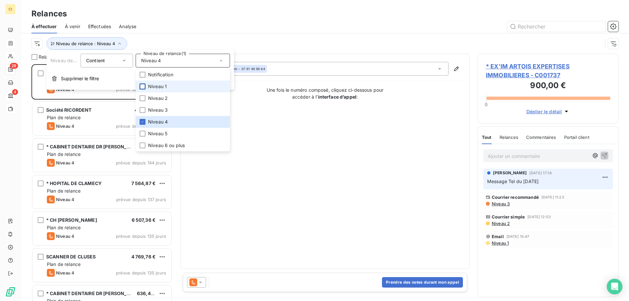
click at [143, 87] on div at bounding box center [143, 87] width 6 height 6
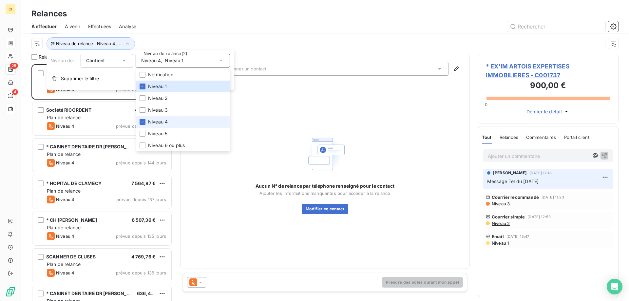
click at [142, 118] on li "Niveau 4" at bounding box center [183, 122] width 94 height 12
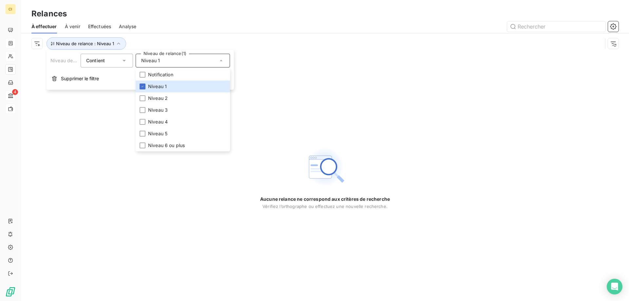
click at [206, 30] on div at bounding box center [381, 26] width 474 height 10
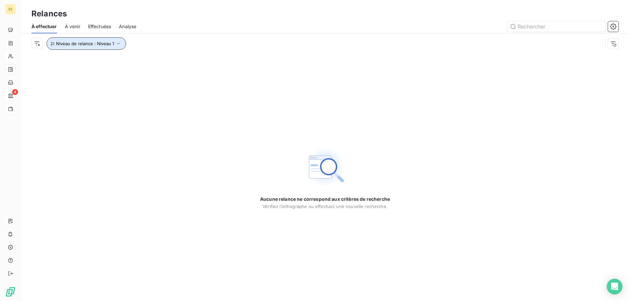
click at [119, 42] on icon "button" at bounding box center [118, 43] width 7 height 7
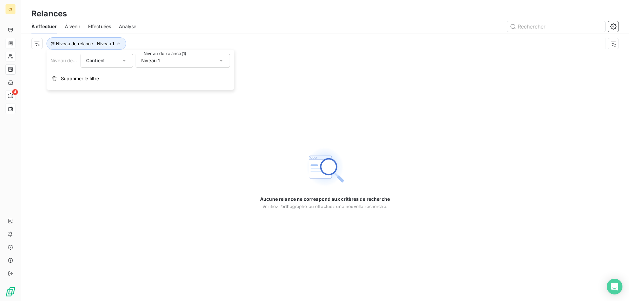
click at [221, 60] on icon at bounding box center [221, 61] width 3 height 2
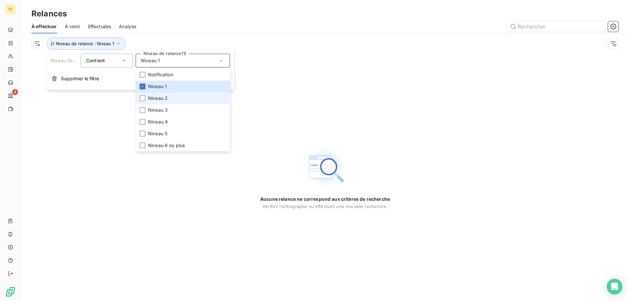
click at [146, 97] on li "Niveau 2" at bounding box center [183, 98] width 94 height 12
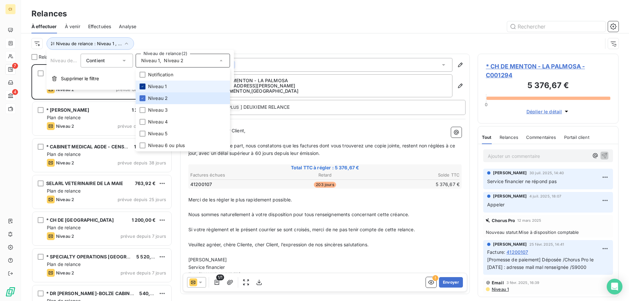
scroll to position [232, 136]
drag, startPoint x: 141, startPoint y: 85, endPoint x: 158, endPoint y: 70, distance: 22.7
click at [141, 84] on div at bounding box center [143, 87] width 6 height 6
click at [210, 12] on div "Relances" at bounding box center [325, 14] width 608 height 12
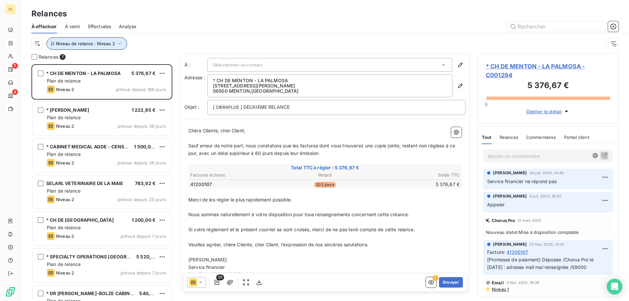
click at [116, 43] on icon "button" at bounding box center [119, 43] width 7 height 7
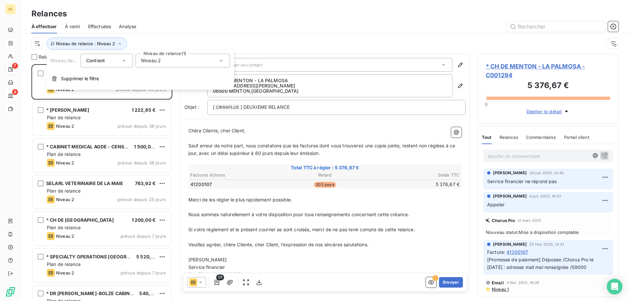
click at [220, 62] on icon at bounding box center [221, 60] width 7 height 7
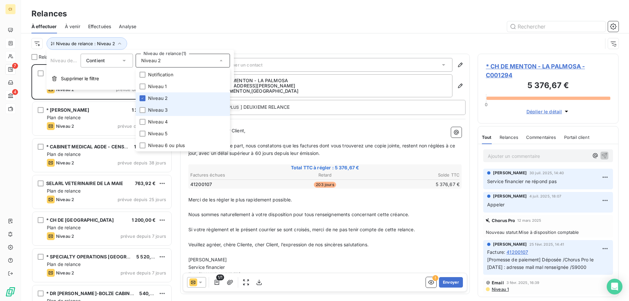
drag, startPoint x: 143, startPoint y: 111, endPoint x: 144, endPoint y: 103, distance: 8.5
click at [143, 112] on div at bounding box center [143, 110] width 6 height 6
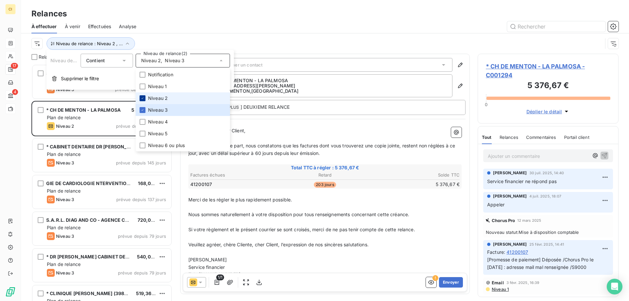
click at [144, 100] on icon at bounding box center [143, 98] width 4 height 4
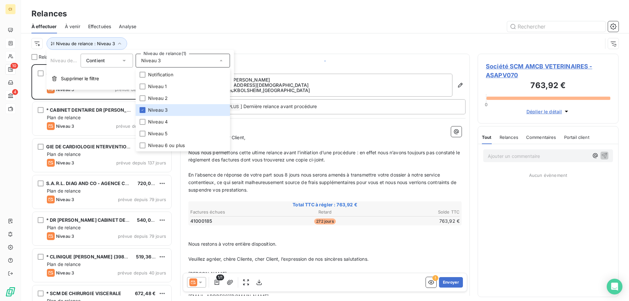
scroll to position [232, 136]
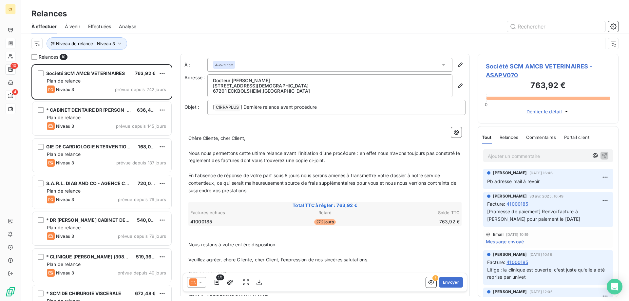
click at [201, 28] on div at bounding box center [381, 26] width 474 height 10
click at [119, 44] on icon "button" at bounding box center [119, 43] width 7 height 7
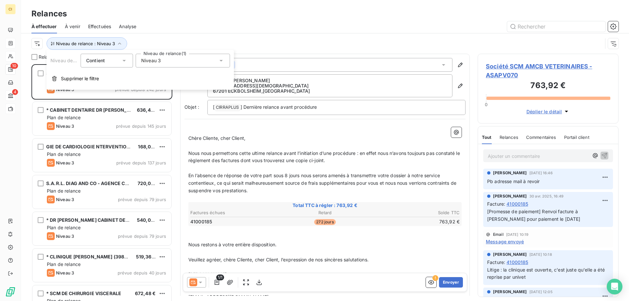
click at [221, 61] on icon at bounding box center [221, 61] width 3 height 2
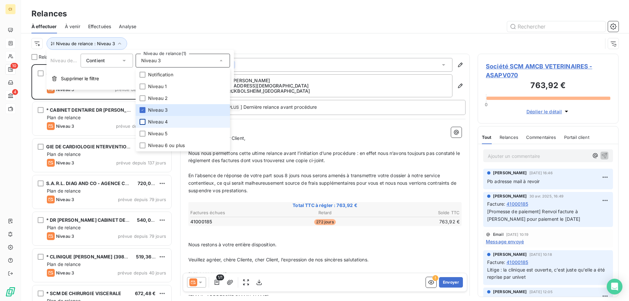
drag, startPoint x: 143, startPoint y: 121, endPoint x: 143, endPoint y: 110, distance: 10.5
click at [143, 119] on div at bounding box center [143, 122] width 6 height 6
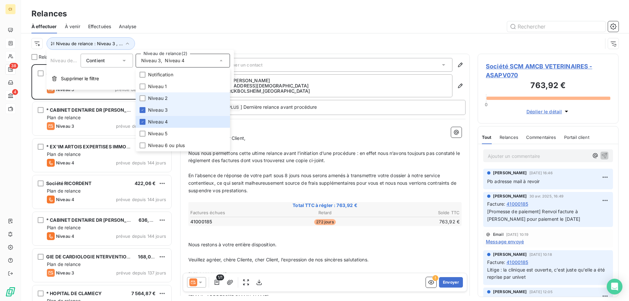
drag, startPoint x: 143, startPoint y: 109, endPoint x: 148, endPoint y: 99, distance: 11.7
click at [143, 109] on icon at bounding box center [143, 110] width 4 height 4
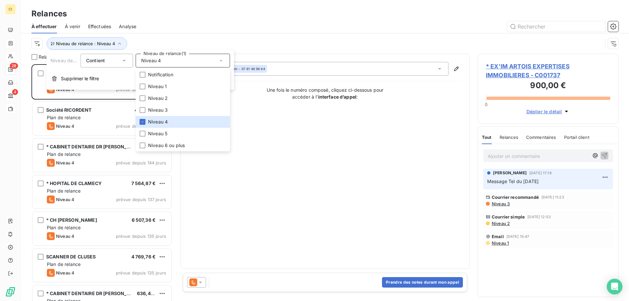
click at [184, 27] on div at bounding box center [381, 26] width 474 height 10
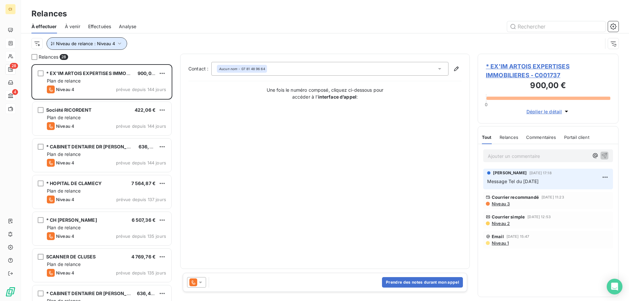
click at [118, 42] on icon "button" at bounding box center [119, 43] width 7 height 7
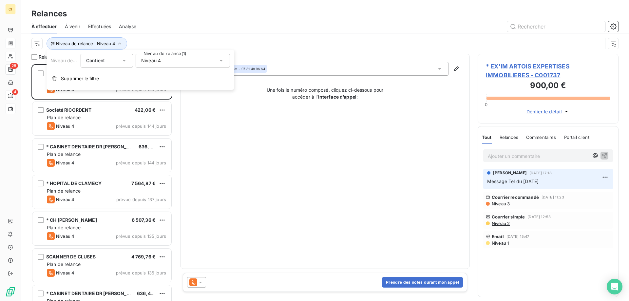
click at [221, 62] on icon at bounding box center [221, 60] width 7 height 7
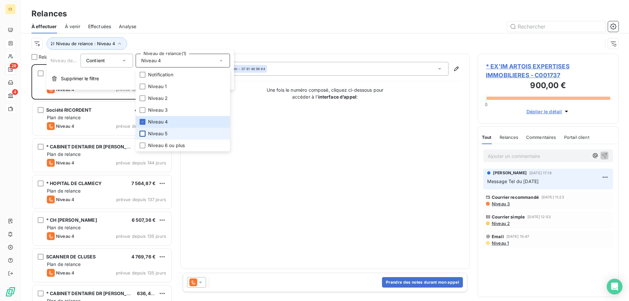
click at [143, 133] on div at bounding box center [143, 134] width 6 height 6
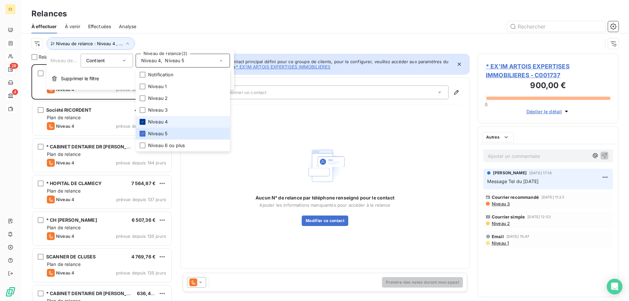
scroll to position [232, 136]
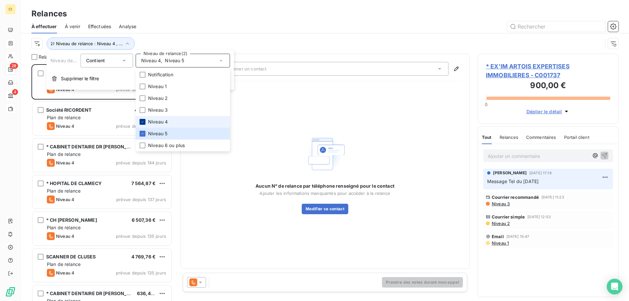
click at [143, 122] on icon at bounding box center [143, 121] width 2 height 1
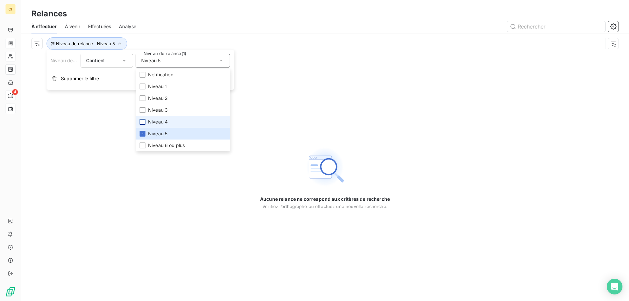
click at [201, 34] on div "Niveau de relance : Niveau 5" at bounding box center [324, 43] width 587 height 20
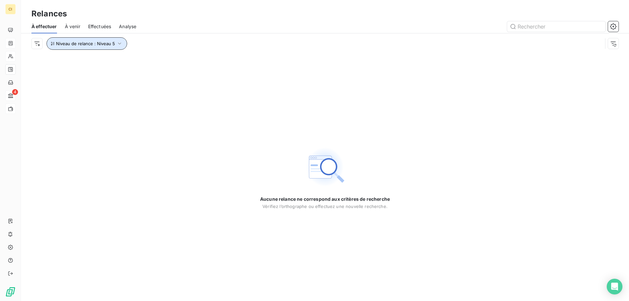
click at [117, 43] on icon "button" at bounding box center [119, 43] width 7 height 7
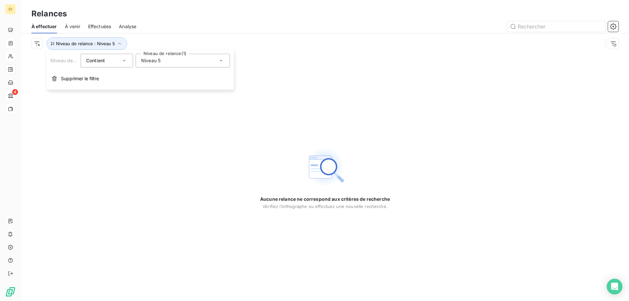
click at [221, 60] on icon at bounding box center [221, 61] width 3 height 2
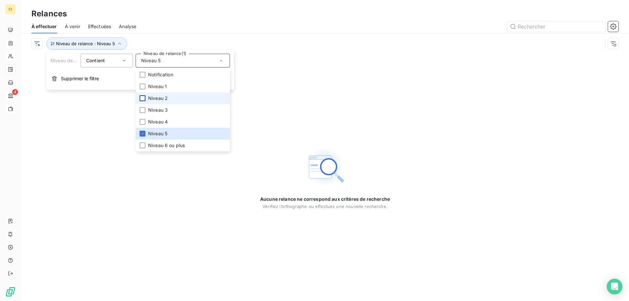
click at [144, 99] on div at bounding box center [143, 98] width 6 height 6
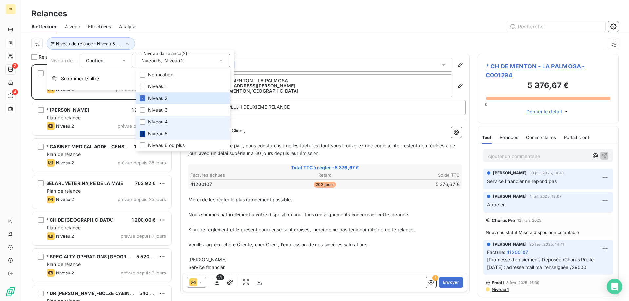
scroll to position [232, 136]
click at [142, 132] on icon at bounding box center [143, 134] width 4 height 4
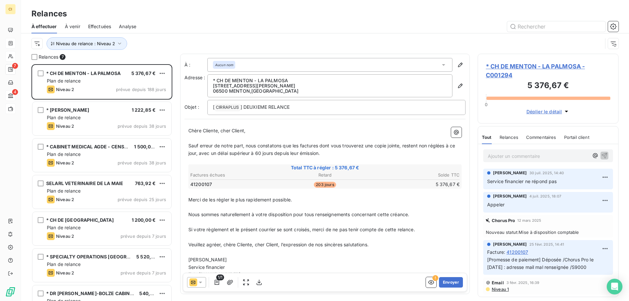
click at [268, 25] on div at bounding box center [381, 26] width 474 height 10
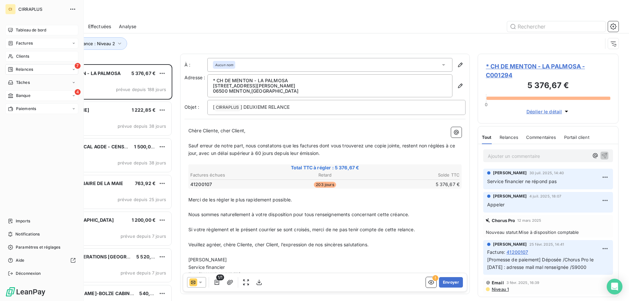
click at [23, 29] on span "Tableau de bord" at bounding box center [31, 30] width 30 height 6
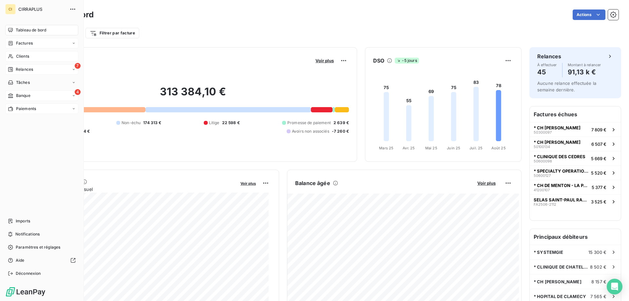
click at [28, 45] on span "Factures" at bounding box center [24, 43] width 17 height 6
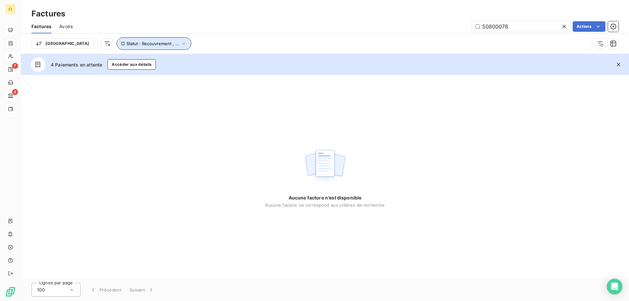
click at [181, 44] on icon "button" at bounding box center [184, 43] width 7 height 7
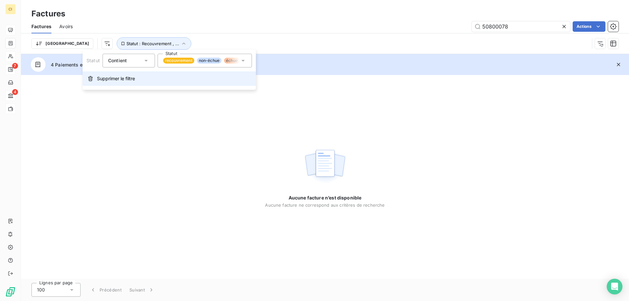
click at [108, 78] on span "Supprimer le filtre" at bounding box center [116, 78] width 38 height 7
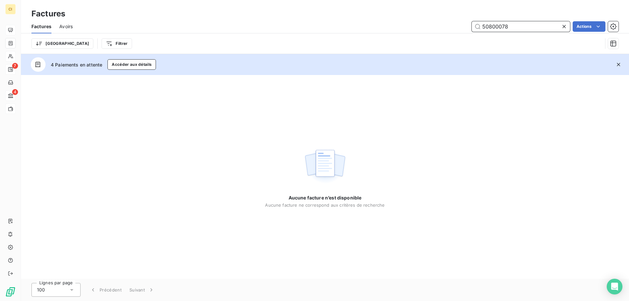
drag, startPoint x: 521, startPoint y: 25, endPoint x: 422, endPoint y: 21, distance: 99.0
click at [422, 21] on div "50800078 Actions" at bounding box center [350, 26] width 538 height 10
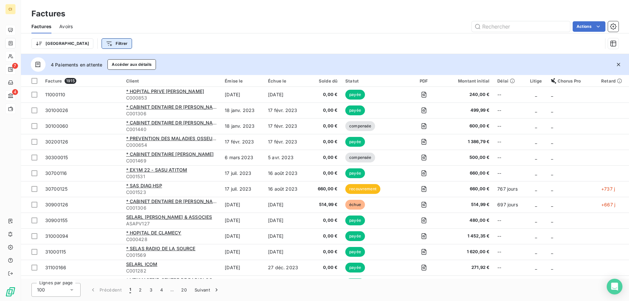
click at [89, 45] on html "CI 7 4 Factures Factures Avoirs Actions Trier Filtrer 4 Paiements en attente Ac…" at bounding box center [314, 150] width 629 height 301
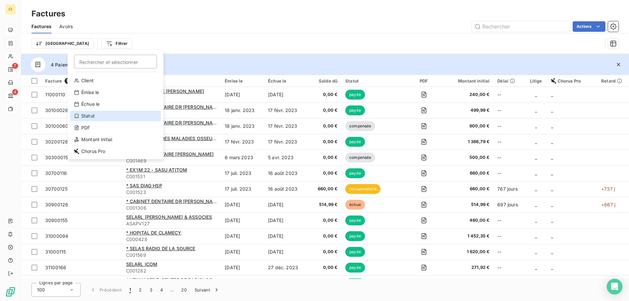
click at [93, 116] on div "Statut" at bounding box center [115, 116] width 91 height 10
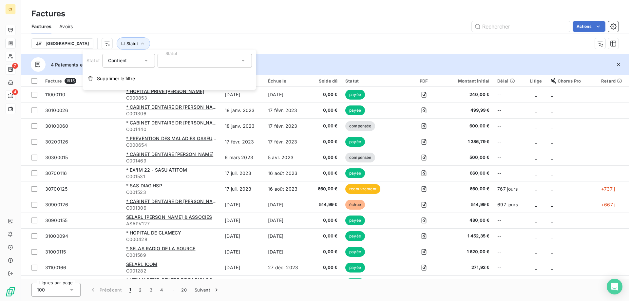
click at [242, 61] on icon at bounding box center [243, 60] width 7 height 7
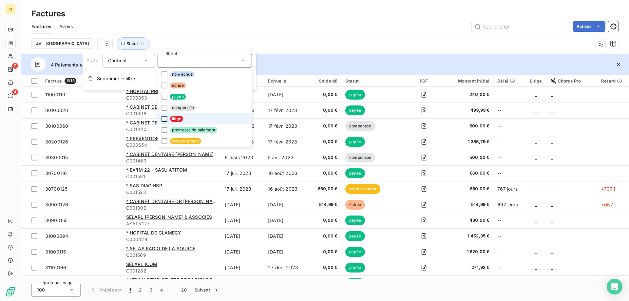
click at [163, 118] on div at bounding box center [165, 119] width 6 height 6
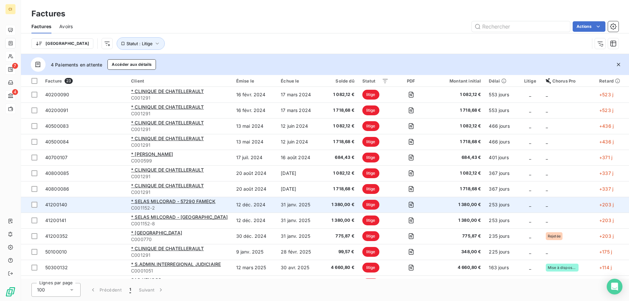
click at [444, 210] on td "1 380,00 €" at bounding box center [457, 205] width 55 height 16
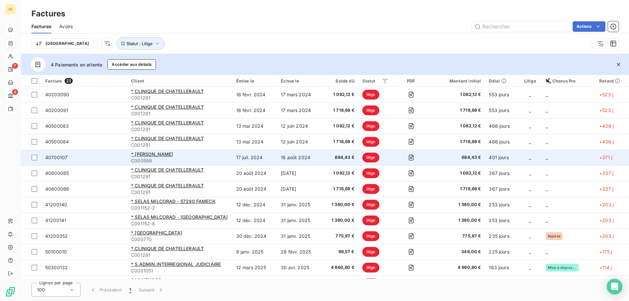
click at [149, 158] on span "C000599" at bounding box center [179, 161] width 97 height 7
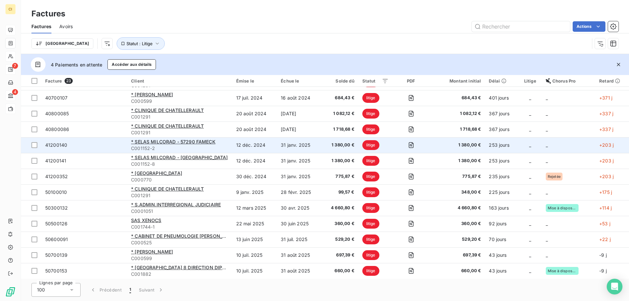
scroll to position [66, 0]
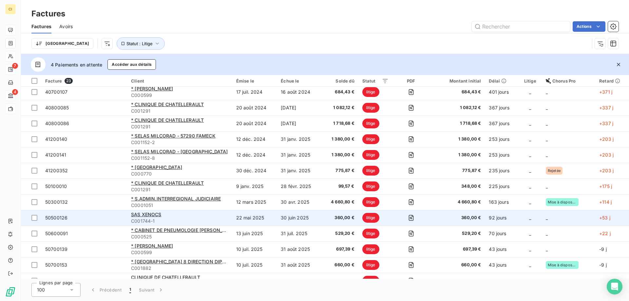
click at [176, 216] on div "SAS XENOCS" at bounding box center [179, 214] width 97 height 7
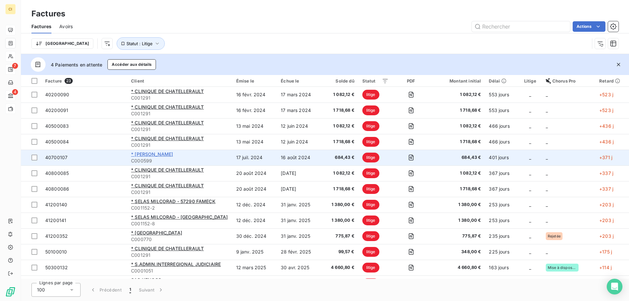
click at [146, 155] on span "* [PERSON_NAME]" at bounding box center [152, 154] width 42 height 6
click at [143, 155] on span "* [PERSON_NAME]" at bounding box center [152, 154] width 42 height 6
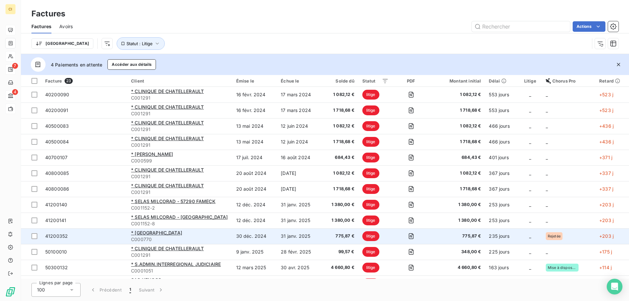
click at [170, 229] on td "* MAIRIE DE COURCHEVEL C000770" at bounding box center [179, 236] width 105 height 16
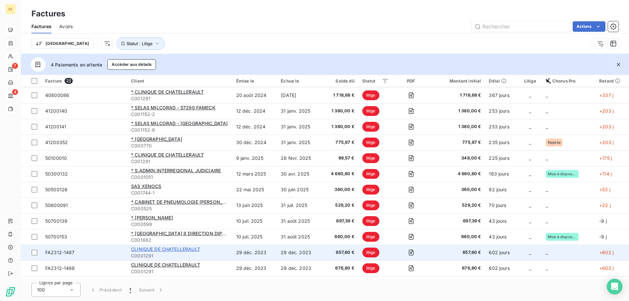
scroll to position [98, 0]
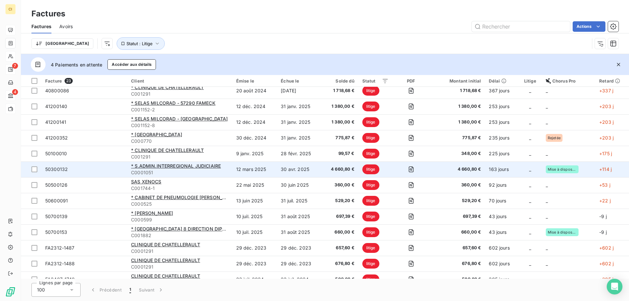
click at [181, 162] on td "* S.ADMIN.INTERREGIONAL JUDICIAIRE C0001051" at bounding box center [179, 170] width 105 height 16
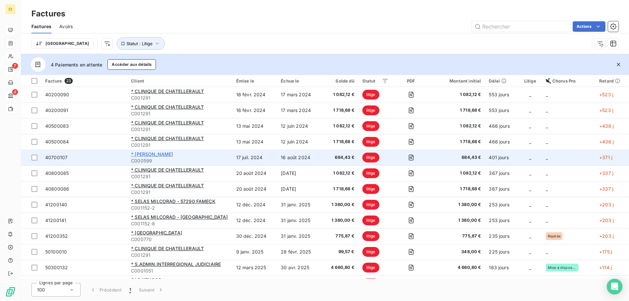
click at [151, 155] on span "* [PERSON_NAME]" at bounding box center [152, 154] width 42 height 6
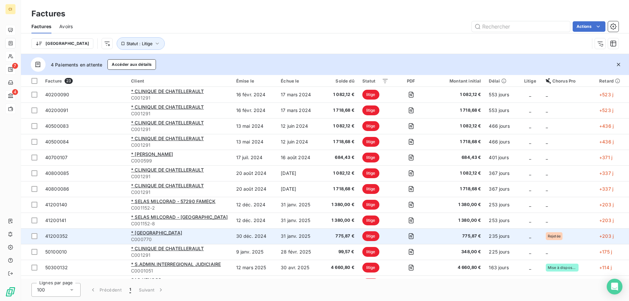
click at [162, 229] on td "* MAIRIE DE COURCHEVEL C000770" at bounding box center [179, 236] width 105 height 16
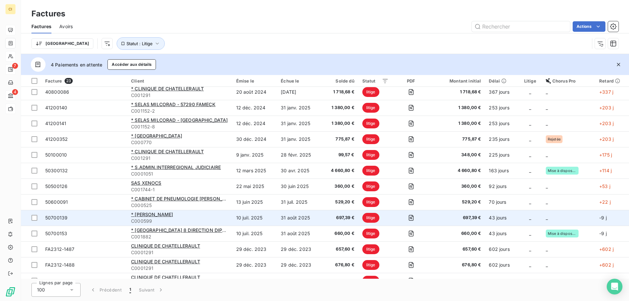
scroll to position [98, 0]
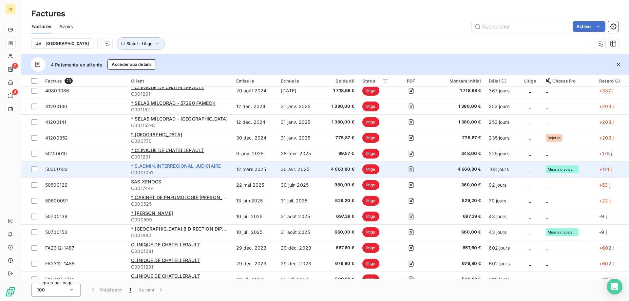
click at [171, 166] on span "* S.ADMIN.INTERREGIONAL JUDICIAIRE" at bounding box center [176, 166] width 90 height 6
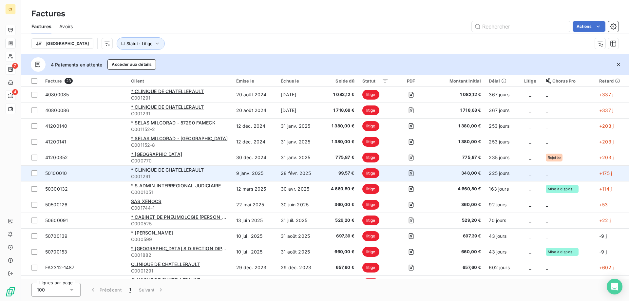
scroll to position [98, 0]
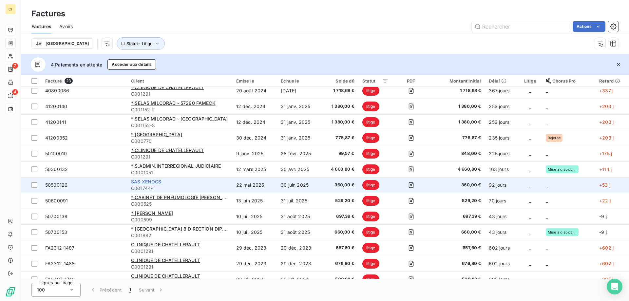
click at [150, 182] on span "SAS XENOCS" at bounding box center [146, 182] width 30 height 6
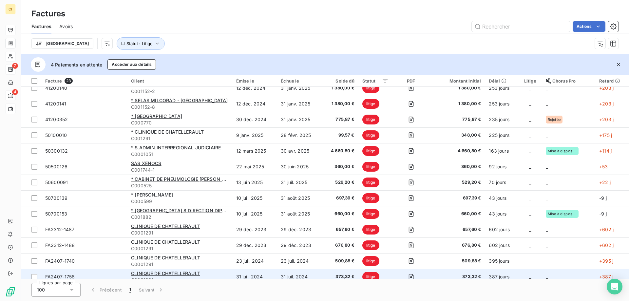
scroll to position [131, 0]
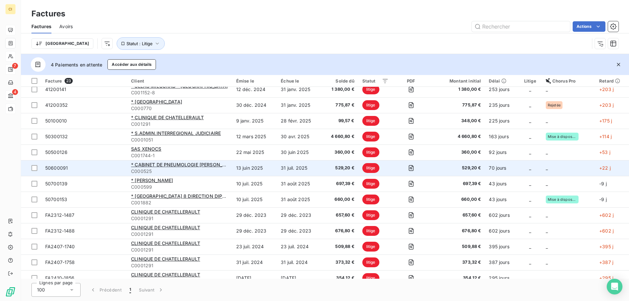
click at [193, 161] on td "* CABINET DE PNEUMOLOGIE DR DAVID ELBAZ C000525" at bounding box center [179, 168] width 105 height 16
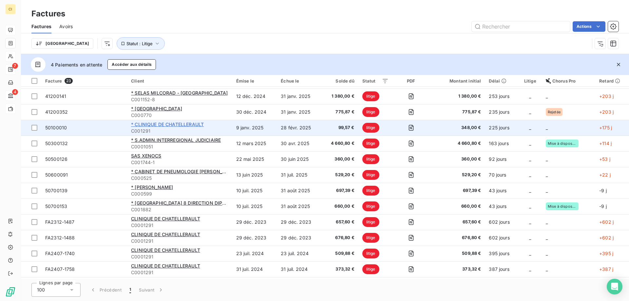
scroll to position [131, 0]
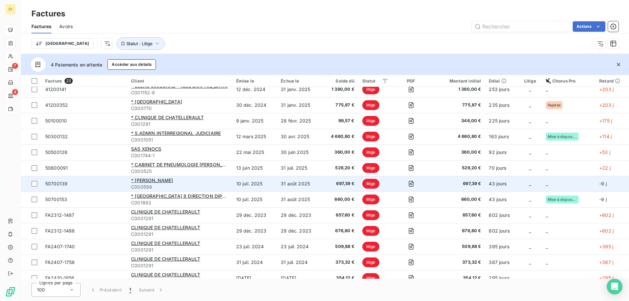
click at [146, 183] on div "* [PERSON_NAME]" at bounding box center [179, 180] width 97 height 7
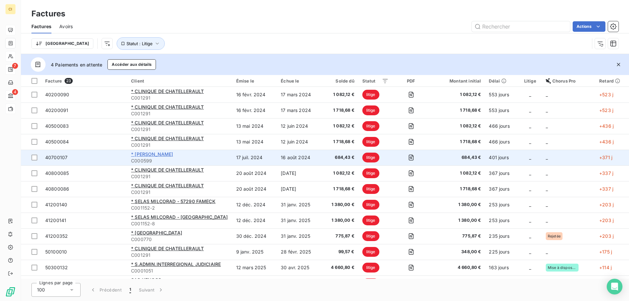
click at [151, 156] on span "* [PERSON_NAME]" at bounding box center [152, 154] width 42 height 6
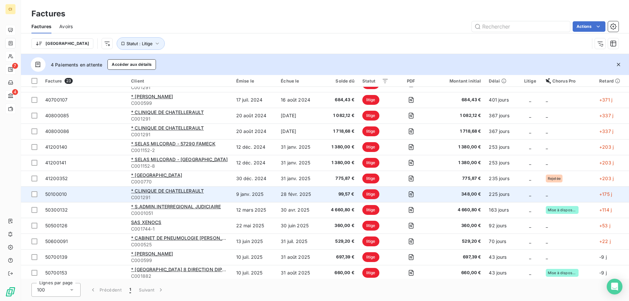
scroll to position [66, 0]
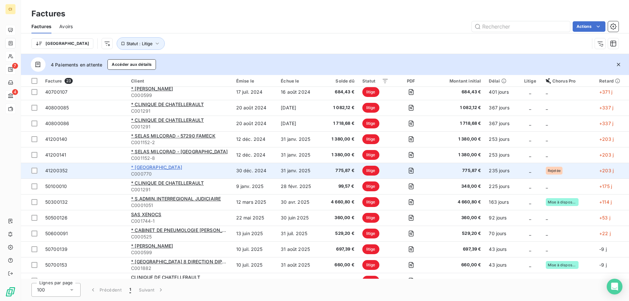
click at [175, 168] on span "* MAIRIE DE COURCHEVEL" at bounding box center [156, 167] width 51 height 6
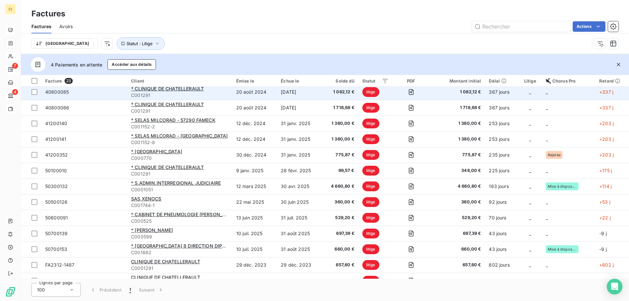
scroll to position [98, 0]
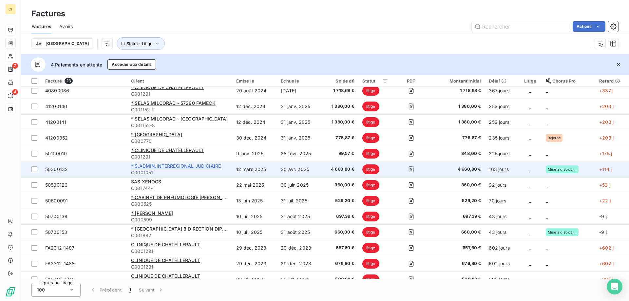
click at [181, 165] on span "* S.ADMIN.INTERREGIONAL JUDICIAIRE" at bounding box center [176, 166] width 90 height 6
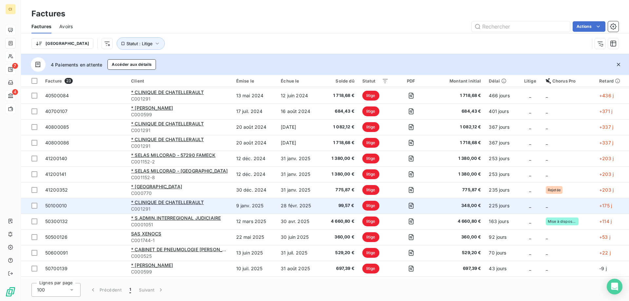
scroll to position [66, 0]
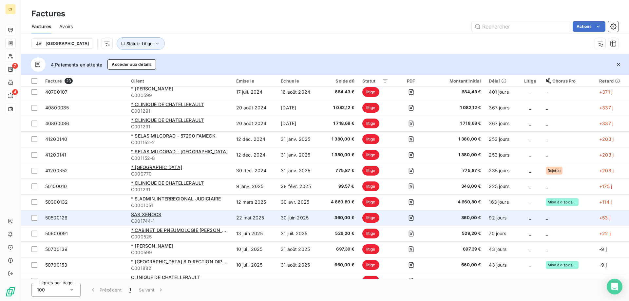
click at [152, 218] on span "C001744-1" at bounding box center [179, 221] width 97 height 7
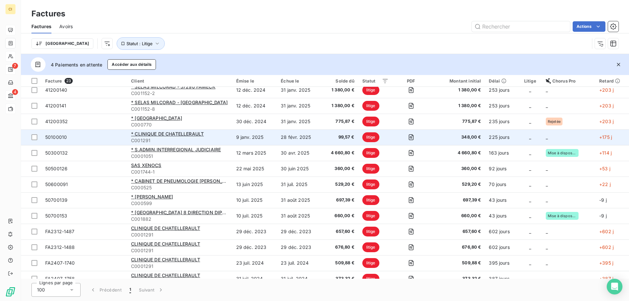
scroll to position [131, 0]
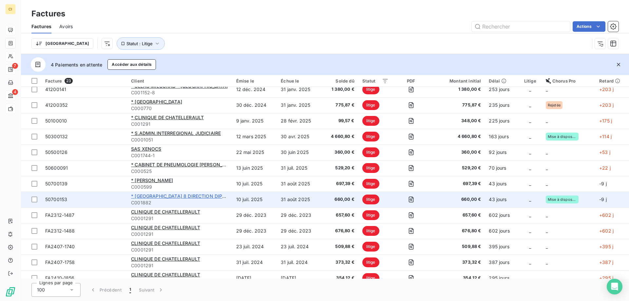
click at [161, 195] on span "* PARIS 8 DIRECTION DIPEFAS" at bounding box center [182, 196] width 103 height 6
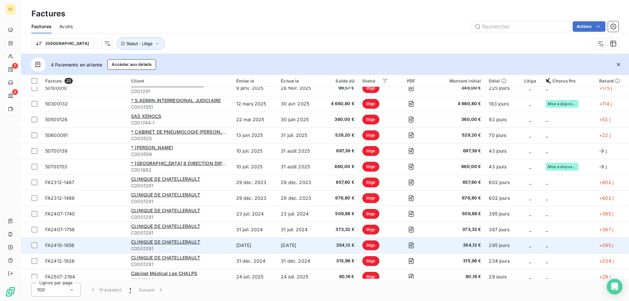
scroll to position [170, 0]
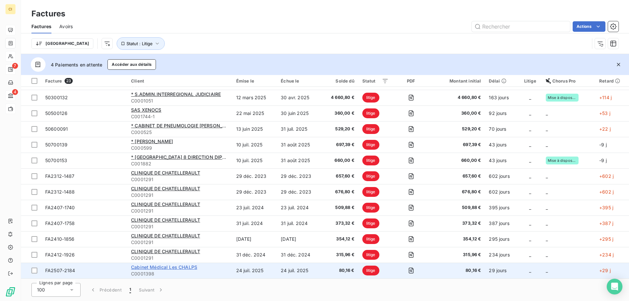
click at [159, 267] on span "Cabinet Médical Les CHALPS" at bounding box center [164, 267] width 66 height 6
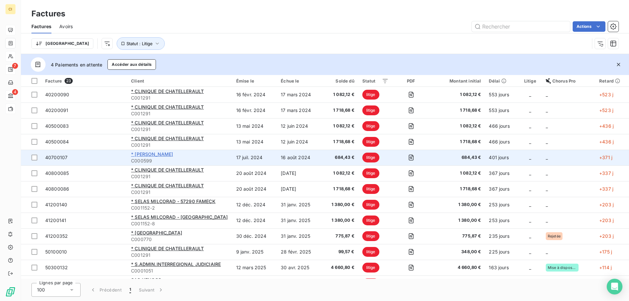
click at [144, 151] on span "* [PERSON_NAME]" at bounding box center [152, 154] width 42 height 6
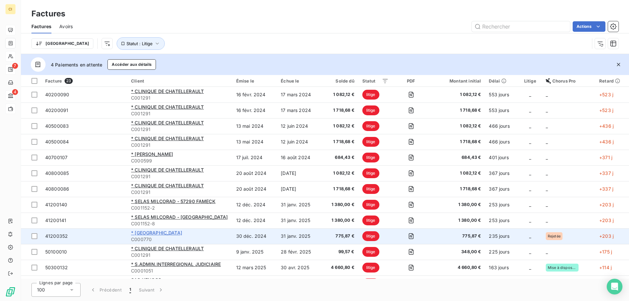
click at [175, 231] on span "* MAIRIE DE COURCHEVEL" at bounding box center [156, 233] width 51 height 6
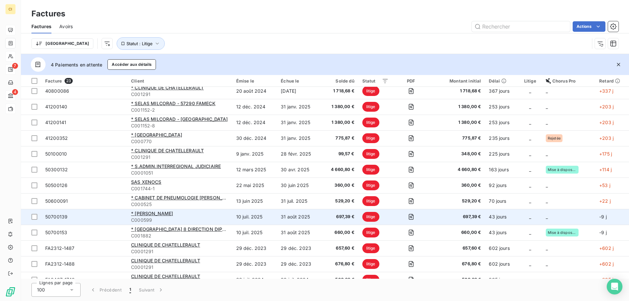
scroll to position [98, 0]
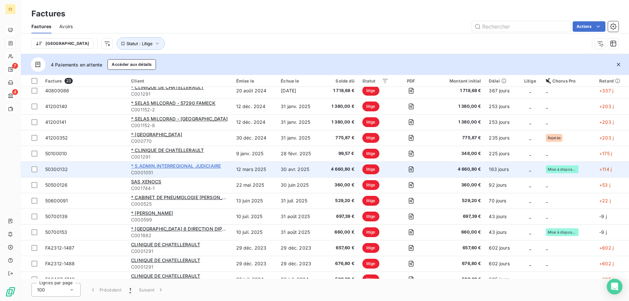
click at [188, 164] on span "* S.ADMIN.INTERREGIONAL JUDICIAIRE" at bounding box center [176, 166] width 90 height 6
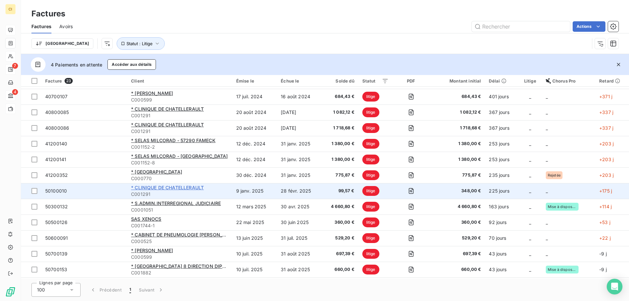
scroll to position [66, 0]
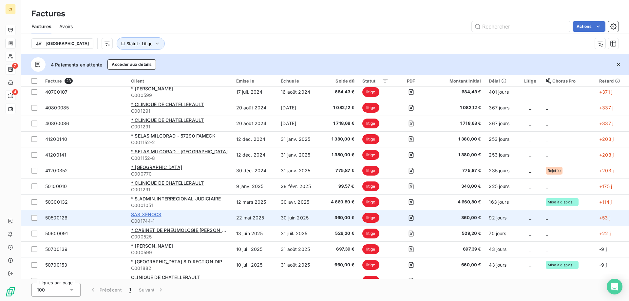
click at [157, 216] on span "SAS XENOCS" at bounding box center [146, 215] width 30 height 6
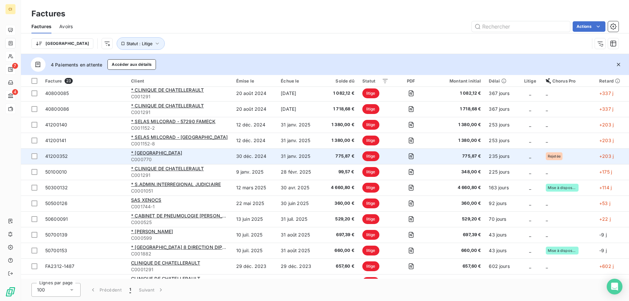
scroll to position [98, 0]
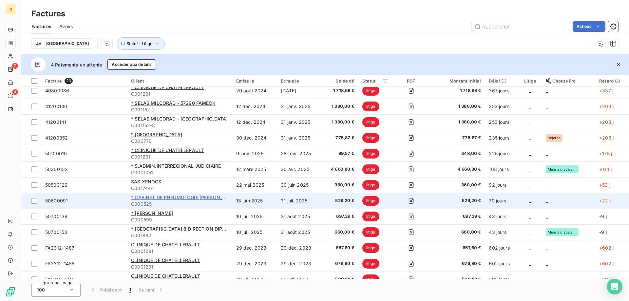
click at [178, 200] on span "* CABINET DE PNEUMOLOGIE [PERSON_NAME]" at bounding box center [184, 198] width 107 height 6
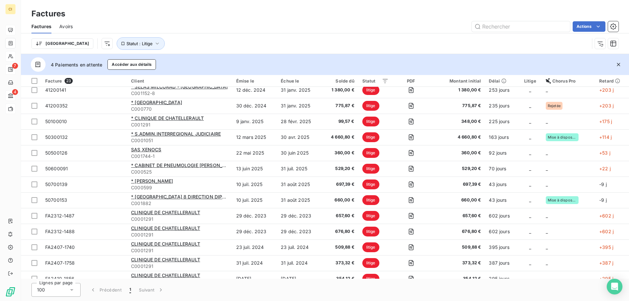
scroll to position [131, 0]
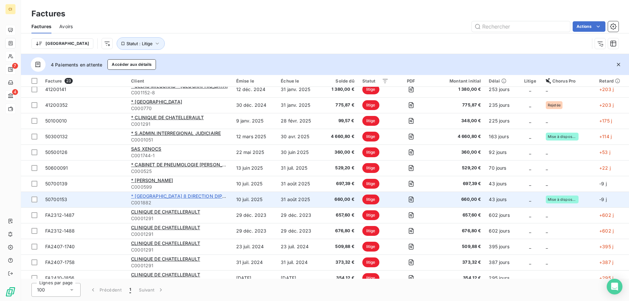
click at [176, 198] on span "* PARIS 8 DIRECTION DIPEFAS" at bounding box center [182, 196] width 103 height 6
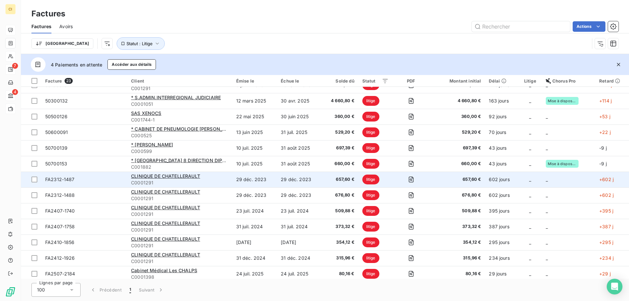
scroll to position [170, 0]
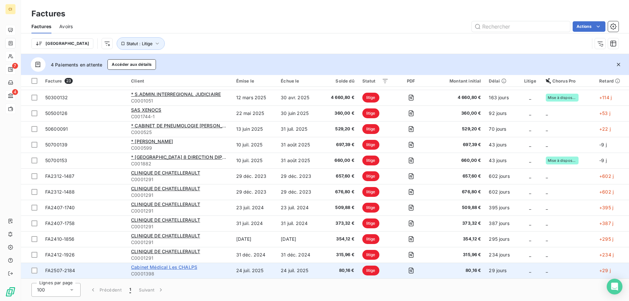
click at [177, 266] on span "Cabinet Médical Les CHALPS" at bounding box center [164, 267] width 66 height 6
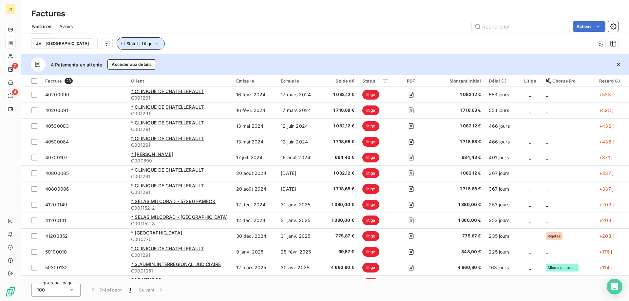
click at [154, 42] on icon "button" at bounding box center [157, 43] width 7 height 7
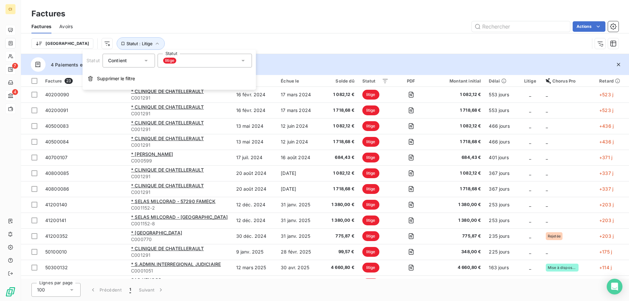
click at [242, 60] on icon at bounding box center [243, 60] width 7 height 7
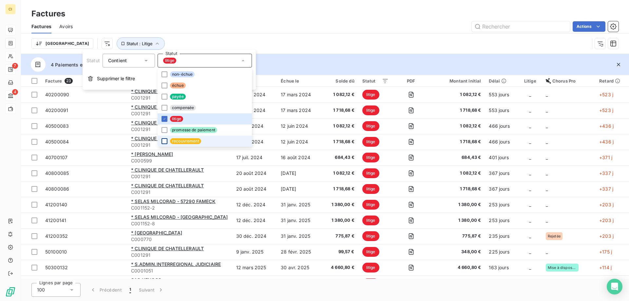
click at [162, 141] on div at bounding box center [165, 141] width 6 height 6
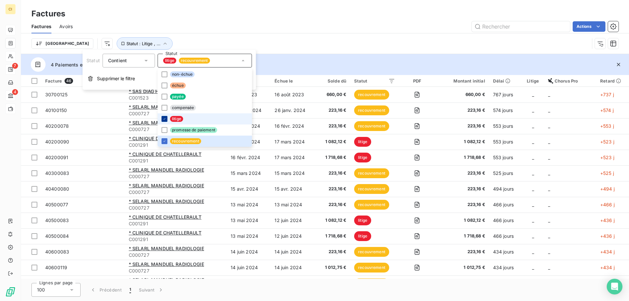
click at [165, 118] on icon at bounding box center [164, 119] width 4 height 4
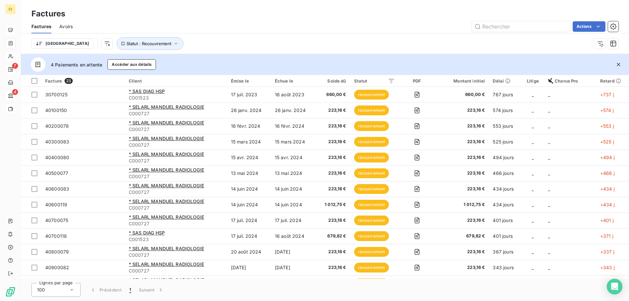
click at [300, 14] on div "Factures" at bounding box center [325, 14] width 608 height 12
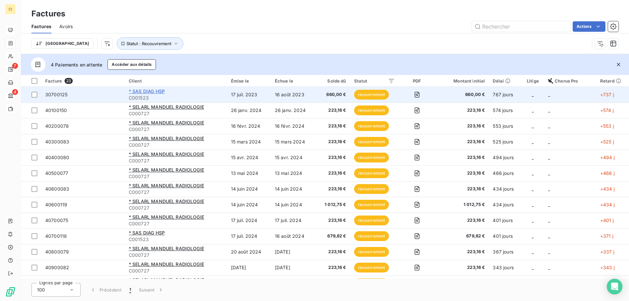
click at [158, 94] on span "* SAS DIAG HSP" at bounding box center [147, 91] width 36 height 6
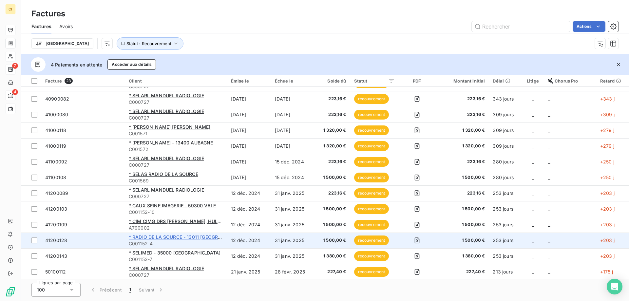
scroll to position [170, 0]
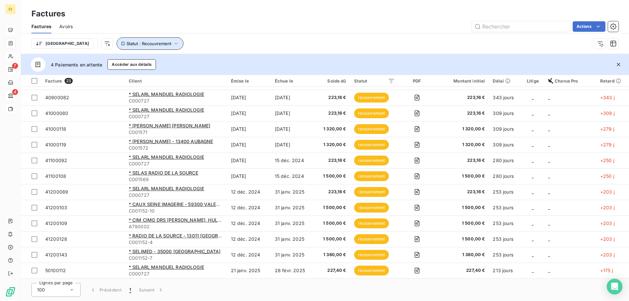
click at [173, 43] on icon "button" at bounding box center [176, 43] width 7 height 7
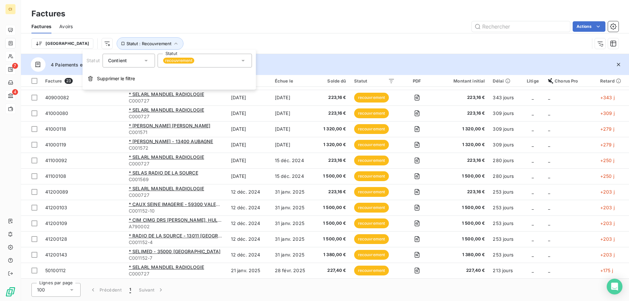
click at [242, 59] on icon at bounding box center [243, 60] width 7 height 7
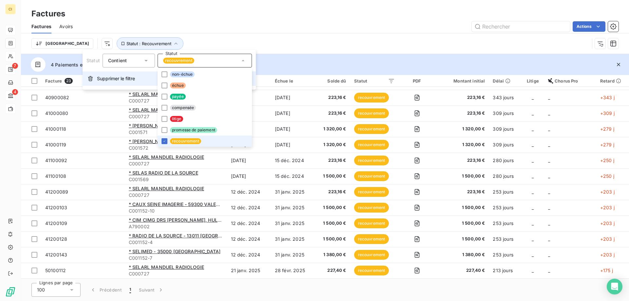
click at [118, 77] on span "Supprimer le filtre" at bounding box center [116, 78] width 38 height 7
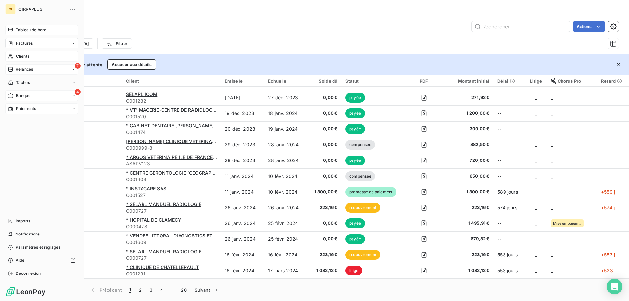
click at [22, 93] on span "Banque" at bounding box center [23, 96] width 14 height 6
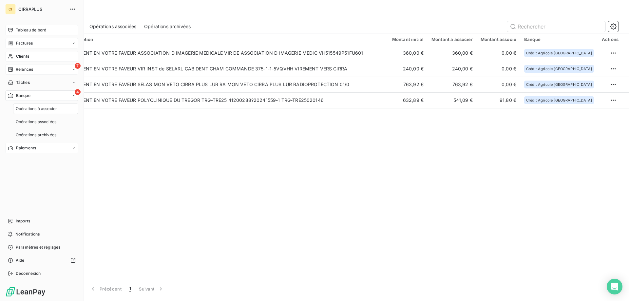
click at [25, 68] on span "Relances" at bounding box center [24, 70] width 17 height 6
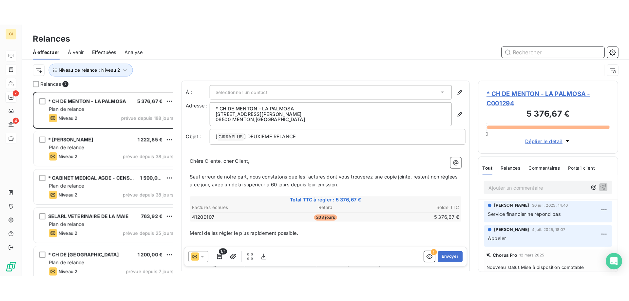
scroll to position [232, 136]
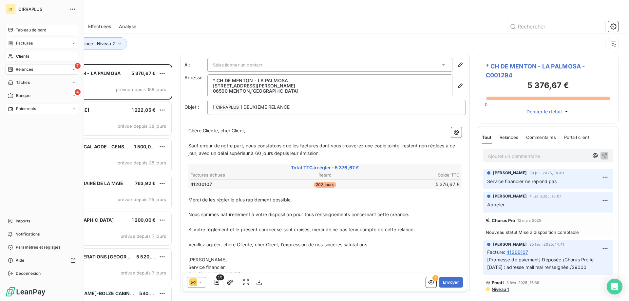
click at [21, 45] on span "Factures" at bounding box center [24, 43] width 17 height 6
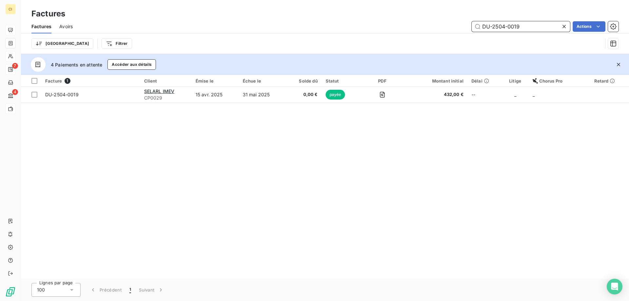
drag, startPoint x: 522, startPoint y: 27, endPoint x: 445, endPoint y: 27, distance: 77.0
click at [445, 27] on div "DU-2504-0019 Actions" at bounding box center [350, 26] width 538 height 10
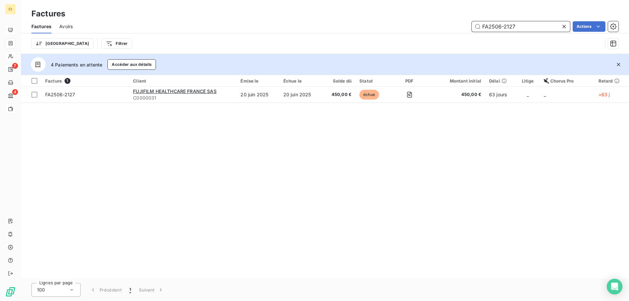
drag, startPoint x: 503, startPoint y: 26, endPoint x: 522, endPoint y: 25, distance: 18.3
click at [522, 25] on input "FA2506-2127" at bounding box center [521, 26] width 98 height 10
drag, startPoint x: 520, startPoint y: 28, endPoint x: 405, endPoint y: 26, distance: 115.0
click at [405, 26] on div "FA2506-2104 Actions" at bounding box center [350, 26] width 538 height 10
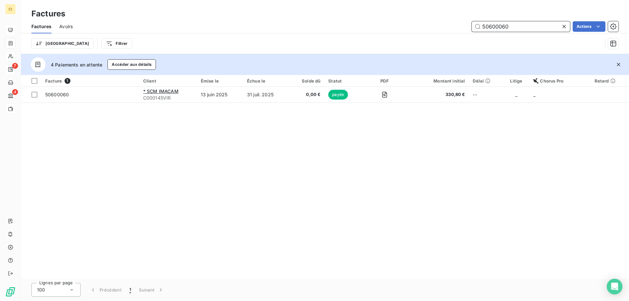
type input "50600060"
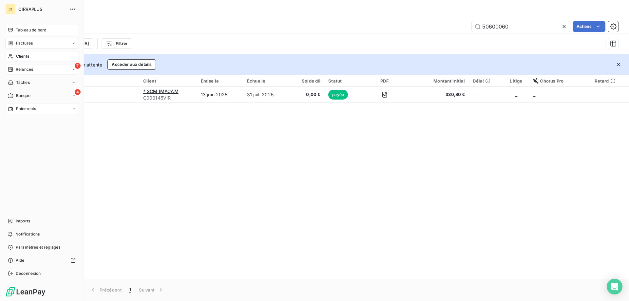
click at [27, 56] on span "Clients" at bounding box center [22, 56] width 13 height 6
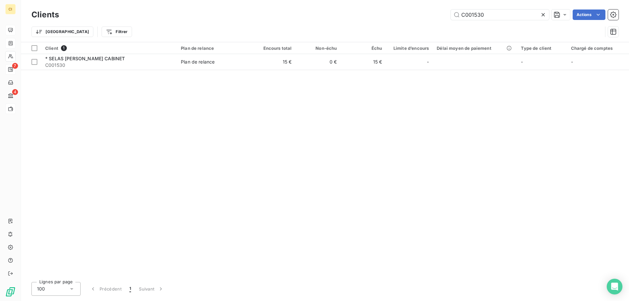
drag, startPoint x: 489, startPoint y: 10, endPoint x: 432, endPoint y: 12, distance: 57.0
click at [432, 12] on div "C001530 Actions" at bounding box center [343, 15] width 552 height 10
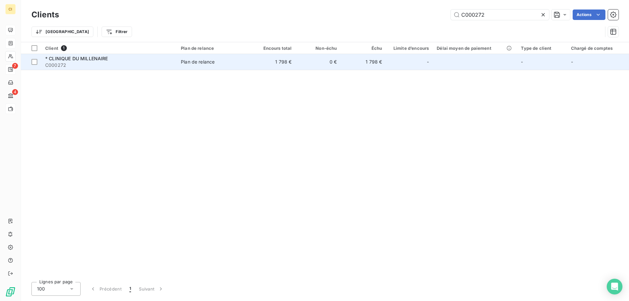
type input "C000272"
click at [92, 61] on span "* CLINIQUE DU MILLENAIRE" at bounding box center [76, 59] width 63 height 6
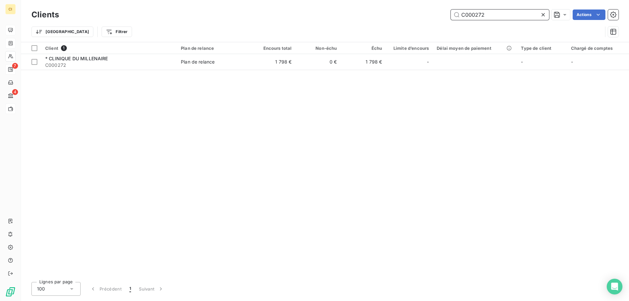
drag, startPoint x: 476, startPoint y: 14, endPoint x: 488, endPoint y: 12, distance: 12.4
click at [488, 12] on input "C000272" at bounding box center [500, 15] width 98 height 10
drag, startPoint x: 478, startPoint y: 15, endPoint x: 496, endPoint y: 13, distance: 18.2
click at [496, 13] on input "C000316" at bounding box center [500, 15] width 98 height 10
click at [485, 11] on input "C000322" at bounding box center [500, 15] width 98 height 10
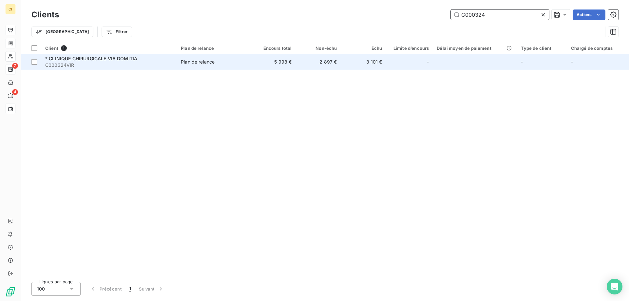
type input "C000324"
click at [90, 63] on span "C000324VIR" at bounding box center [109, 65] width 128 height 7
click at [87, 65] on span "C000324VIR" at bounding box center [109, 65] width 128 height 7
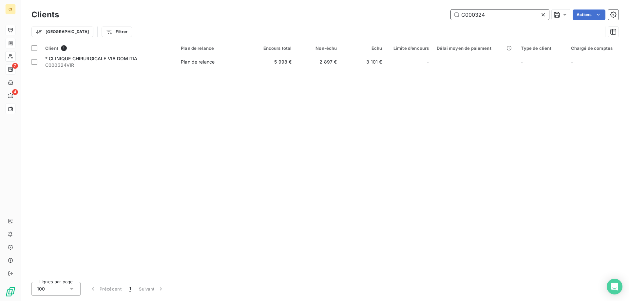
drag, startPoint x: 482, startPoint y: 13, endPoint x: 488, endPoint y: 13, distance: 6.2
click at [488, 13] on input "C000324" at bounding box center [500, 15] width 98 height 10
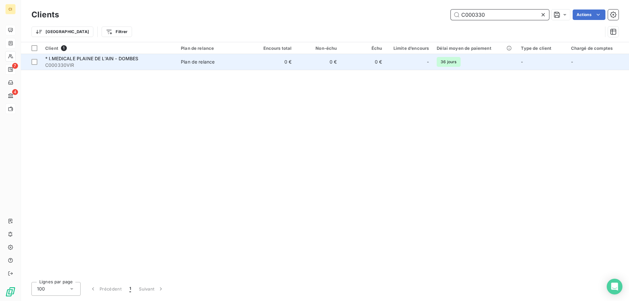
type input "C000330"
click at [93, 63] on span "C000330VIR" at bounding box center [109, 65] width 128 height 7
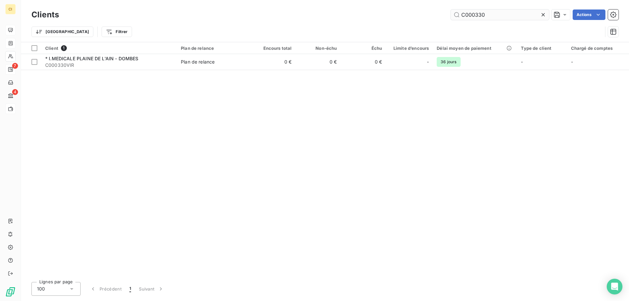
click at [470, 15] on input "C000330" at bounding box center [500, 15] width 98 height 10
drag, startPoint x: 475, startPoint y: 14, endPoint x: 505, endPoint y: 14, distance: 29.5
click at [505, 14] on input "C0000330" at bounding box center [500, 15] width 98 height 10
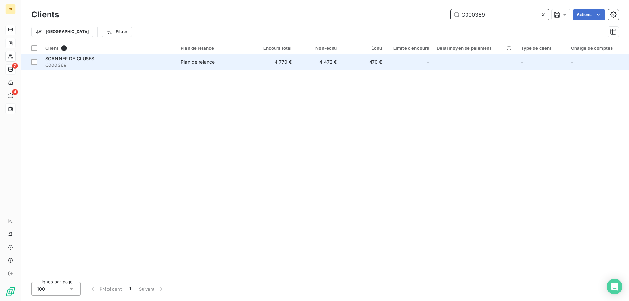
type input "C000369"
click at [64, 59] on span "SCANNER DE CLUSES" at bounding box center [69, 59] width 49 height 6
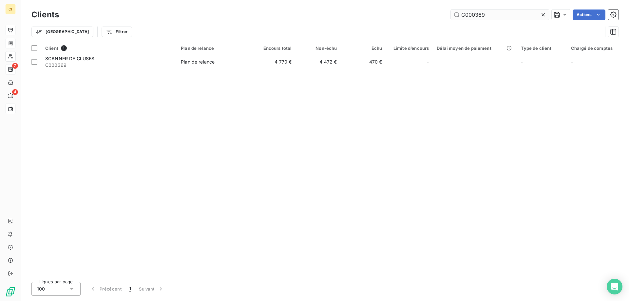
drag, startPoint x: 476, startPoint y: 14, endPoint x: 514, endPoint y: 14, distance: 38.0
click at [514, 14] on input "C000369" at bounding box center [500, 15] width 98 height 10
drag, startPoint x: 480, startPoint y: 15, endPoint x: 503, endPoint y: 14, distance: 23.3
click at [503, 14] on input "C000428" at bounding box center [500, 15] width 98 height 10
drag, startPoint x: 478, startPoint y: 14, endPoint x: 491, endPoint y: 11, distance: 13.8
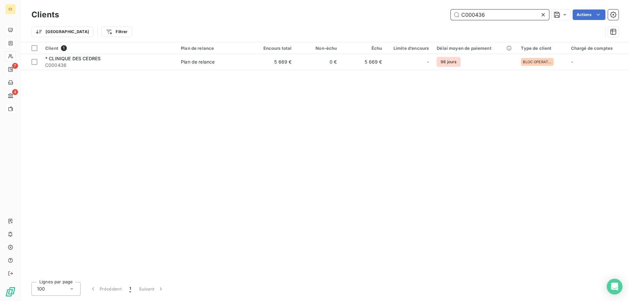
click at [491, 11] on input "C000436" at bounding box center [500, 15] width 98 height 10
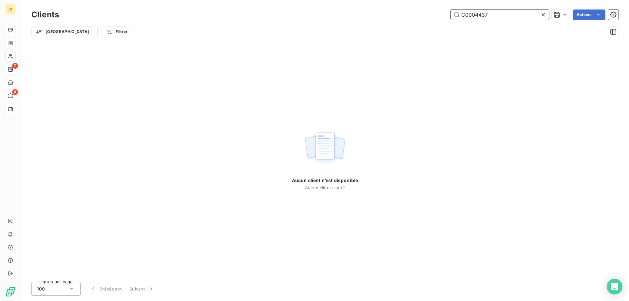
drag, startPoint x: 480, startPoint y: 15, endPoint x: 496, endPoint y: 11, distance: 16.8
click at [496, 11] on input "C0004437" at bounding box center [500, 15] width 98 height 10
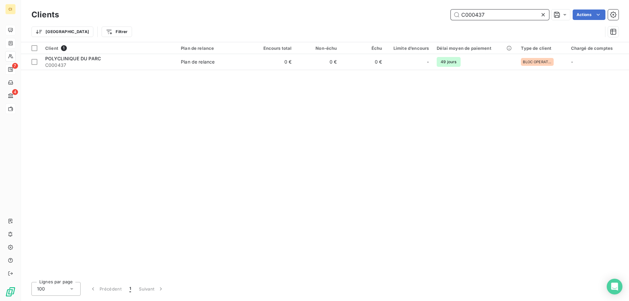
drag, startPoint x: 478, startPoint y: 15, endPoint x: 491, endPoint y: 15, distance: 13.1
click at [491, 15] on input "C000437" at bounding box center [500, 15] width 98 height 10
drag, startPoint x: 477, startPoint y: 13, endPoint x: 488, endPoint y: 11, distance: 11.0
click at [488, 11] on input "C000473" at bounding box center [500, 15] width 98 height 10
click at [486, 14] on input "C000492" at bounding box center [500, 15] width 98 height 10
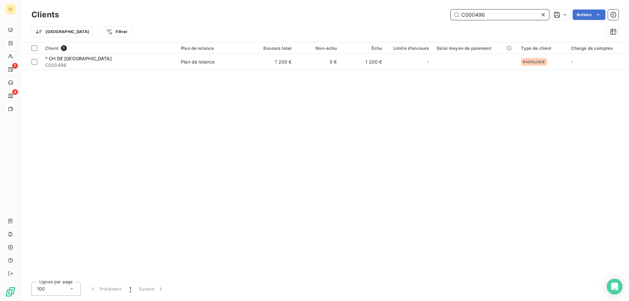
drag, startPoint x: 477, startPoint y: 15, endPoint x: 493, endPoint y: 13, distance: 16.8
click at [493, 13] on input "C000496" at bounding box center [500, 15] width 98 height 10
drag, startPoint x: 477, startPoint y: 13, endPoint x: 490, endPoint y: 13, distance: 12.8
click at [490, 13] on input "C000525" at bounding box center [500, 15] width 98 height 10
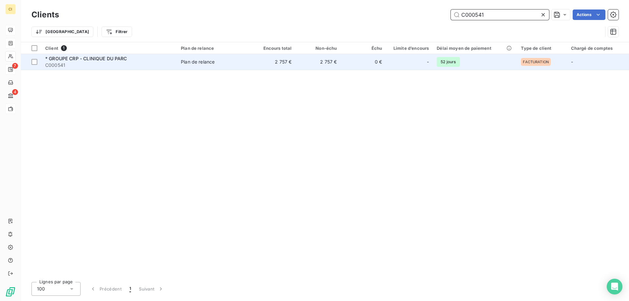
type input "C000541"
click at [89, 60] on span "* GROUPE CRP - CLINIQUE DU PARC" at bounding box center [86, 59] width 82 height 6
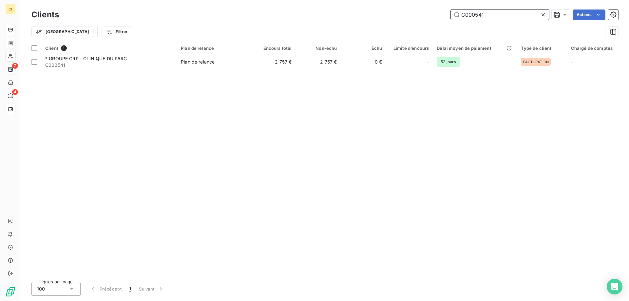
click at [487, 13] on input "C000541" at bounding box center [500, 15] width 98 height 10
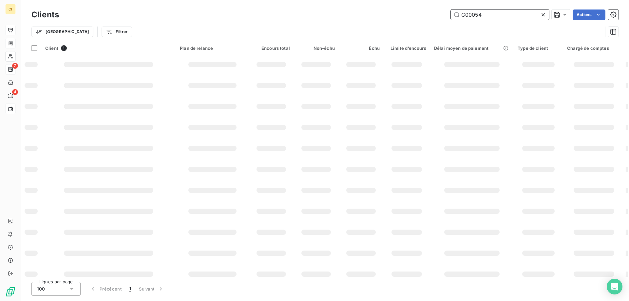
type input "C000549"
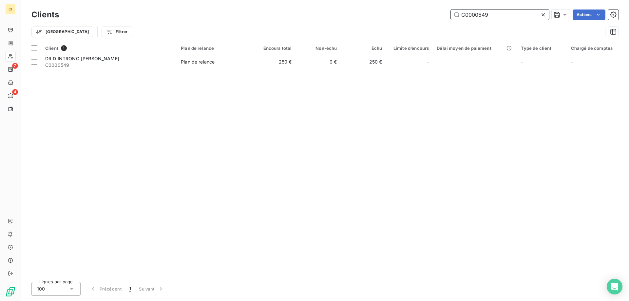
drag, startPoint x: 480, startPoint y: 14, endPoint x: 515, endPoint y: 14, distance: 34.7
click at [515, 14] on input "C0000549" at bounding box center [500, 15] width 98 height 10
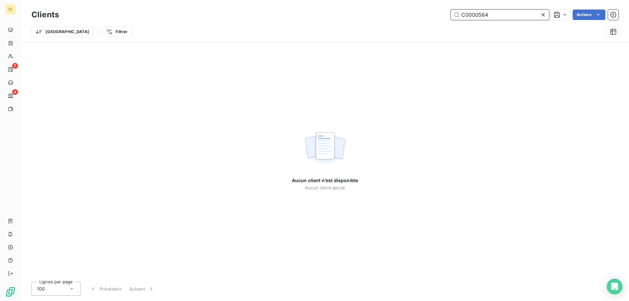
click at [473, 18] on input "C0000564" at bounding box center [500, 15] width 98 height 10
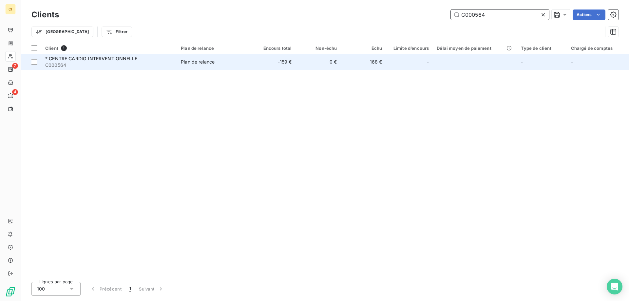
type input "C000564"
click at [74, 61] on div "* CENTRE CARDIO INTERVENTIONNELLE" at bounding box center [109, 58] width 128 height 7
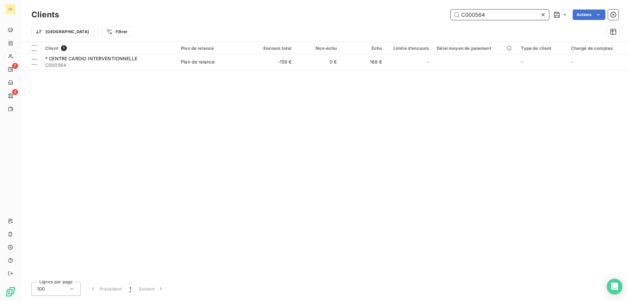
drag, startPoint x: 478, startPoint y: 15, endPoint x: 489, endPoint y: 13, distance: 11.3
click at [489, 13] on input "C000564" at bounding box center [500, 15] width 98 height 10
drag, startPoint x: 475, startPoint y: 16, endPoint x: 510, endPoint y: 16, distance: 35.1
click at [510, 16] on input "C000599" at bounding box center [500, 15] width 98 height 10
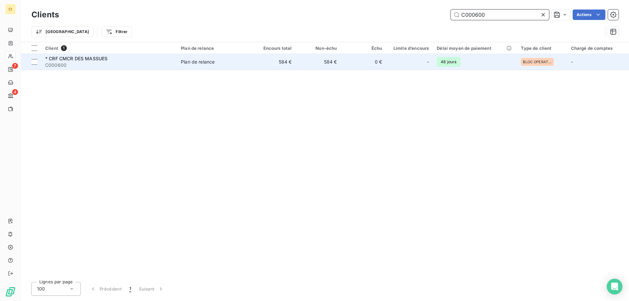
type input "C000600"
click at [88, 59] on span "* CRF CMCR DES MASSUES" at bounding box center [76, 59] width 62 height 6
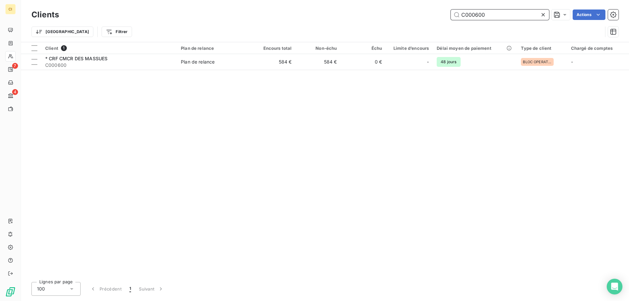
drag, startPoint x: 480, startPoint y: 16, endPoint x: 513, endPoint y: 15, distance: 33.8
click at [513, 15] on input "C000600" at bounding box center [500, 15] width 98 height 10
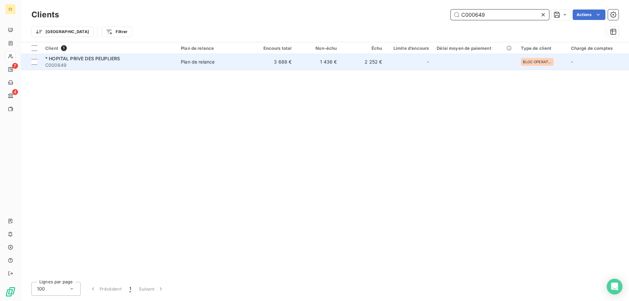
type input "C000649"
click at [95, 61] on div "* HOPITAL PRIVE DES PEUPLIERS" at bounding box center [109, 58] width 128 height 7
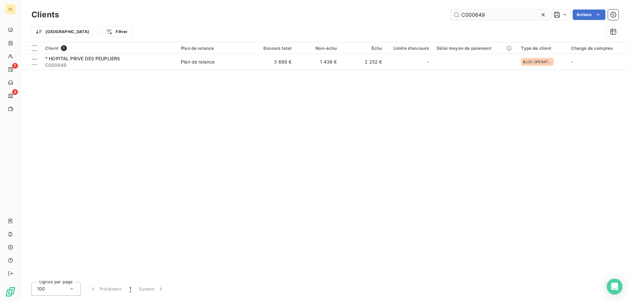
click at [466, 15] on input "C000649" at bounding box center [500, 15] width 98 height 10
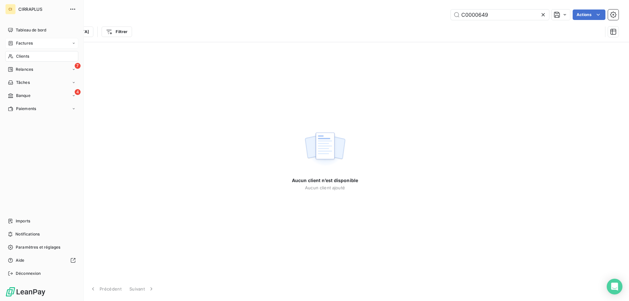
type input "C0000649"
click at [24, 43] on span "Factures" at bounding box center [24, 43] width 17 height 6
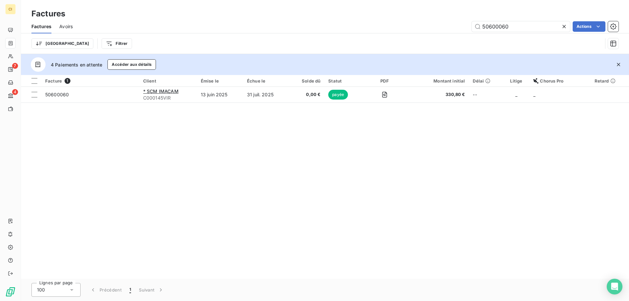
drag, startPoint x: 513, startPoint y: 24, endPoint x: 446, endPoint y: 22, distance: 66.6
click at [446, 22] on div "50600060 Actions" at bounding box center [350, 26] width 538 height 10
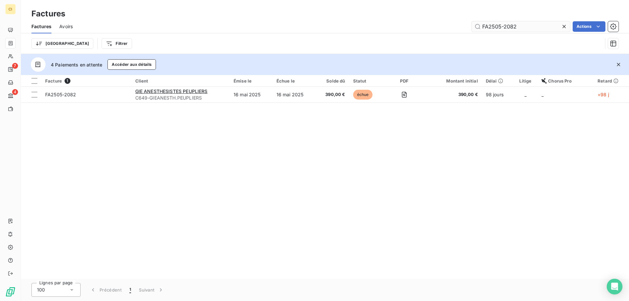
drag, startPoint x: 513, startPoint y: 26, endPoint x: 534, endPoint y: 25, distance: 20.3
click at [534, 25] on input "FA2505-2082" at bounding box center [521, 26] width 98 height 10
type input "FA2505-2083"
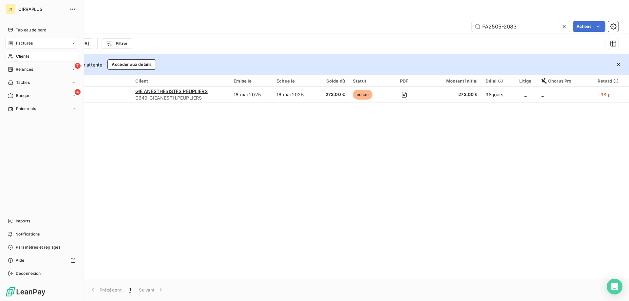
drag, startPoint x: 27, startPoint y: 56, endPoint x: 39, endPoint y: 52, distance: 13.0
click at [27, 56] on span "Clients" at bounding box center [22, 56] width 13 height 6
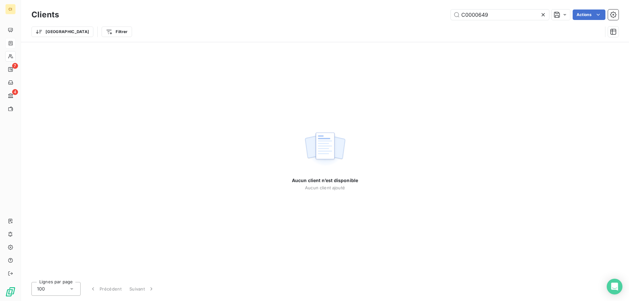
drag, startPoint x: 493, startPoint y: 16, endPoint x: 391, endPoint y: 11, distance: 102.3
click at [391, 11] on div "C0000649 Actions" at bounding box center [343, 15] width 552 height 10
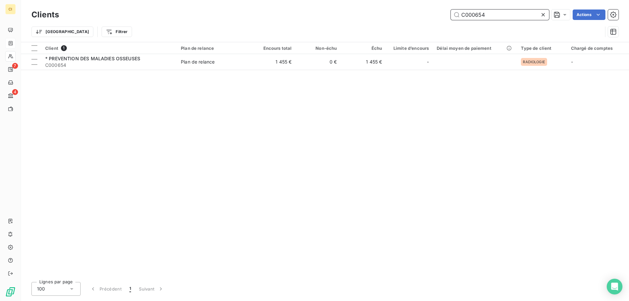
drag, startPoint x: 479, startPoint y: 13, endPoint x: 498, endPoint y: 12, distance: 19.0
click at [498, 12] on input "C000654" at bounding box center [500, 15] width 98 height 10
drag, startPoint x: 476, startPoint y: 14, endPoint x: 503, endPoint y: 14, distance: 26.5
click at [503, 14] on input "C000678" at bounding box center [500, 15] width 98 height 10
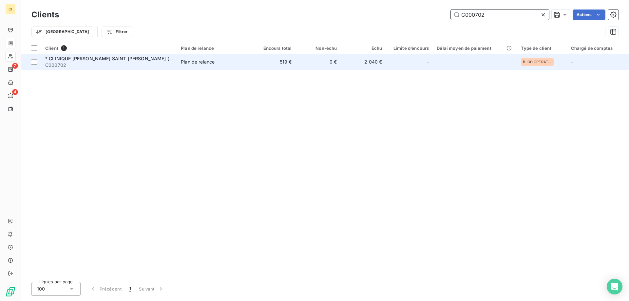
type input "C000702"
click at [119, 61] on span "* CLINIQUE [PERSON_NAME] SAINT [PERSON_NAME] (398SS)" at bounding box center [115, 59] width 141 height 6
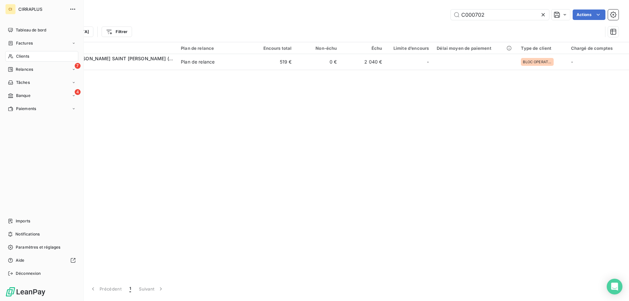
click at [27, 46] on div "Factures" at bounding box center [41, 43] width 73 height 10
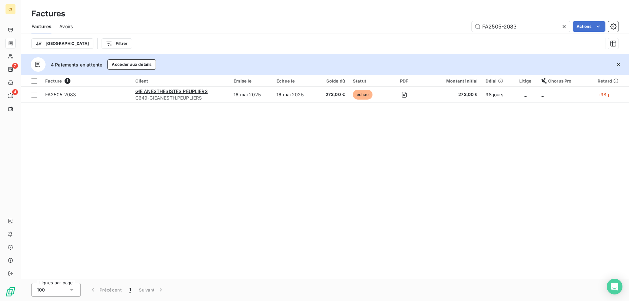
drag, startPoint x: 525, startPoint y: 26, endPoint x: 367, endPoint y: 28, distance: 157.9
click at [367, 28] on div "FA2505-2083 Actions" at bounding box center [350, 26] width 538 height 10
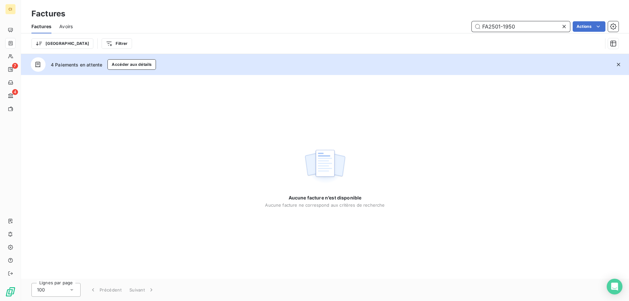
click at [517, 28] on input "FA2501-1950" at bounding box center [521, 26] width 98 height 10
drag, startPoint x: 497, startPoint y: 28, endPoint x: 555, endPoint y: 27, distance: 57.7
click at [555, 27] on input "FA2501-1953" at bounding box center [521, 26] width 98 height 10
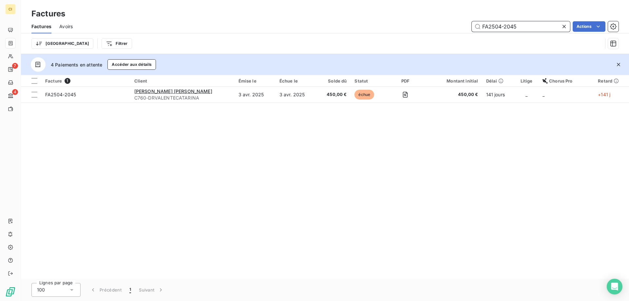
drag, startPoint x: 499, startPoint y: 27, endPoint x: 549, endPoint y: 23, distance: 50.9
click at [549, 23] on input "FA2504-2045" at bounding box center [521, 26] width 98 height 10
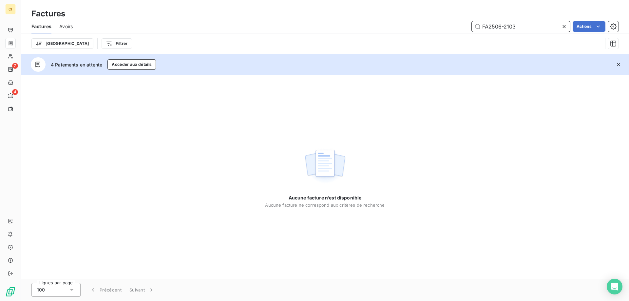
drag, startPoint x: 509, startPoint y: 27, endPoint x: 537, endPoint y: 27, distance: 27.8
click at [537, 27] on input "FA2506-2103" at bounding box center [521, 26] width 98 height 10
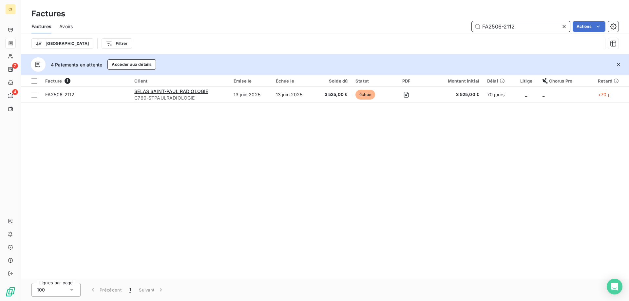
drag, startPoint x: 510, startPoint y: 26, endPoint x: 523, endPoint y: 24, distance: 12.9
click at [523, 24] on input "FA2506-2112" at bounding box center [521, 26] width 98 height 10
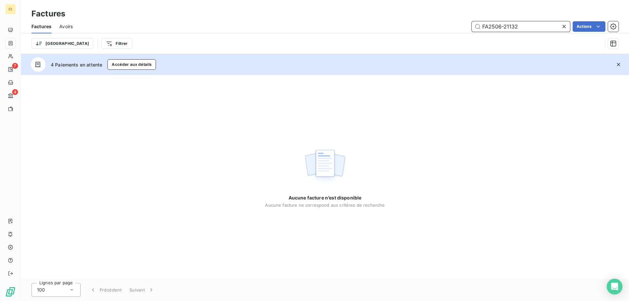
drag, startPoint x: 508, startPoint y: 25, endPoint x: 538, endPoint y: 25, distance: 29.5
click at [538, 25] on input "FA2506-21132" at bounding box center [521, 26] width 98 height 10
click at [499, 27] on input "FA2506-2132" at bounding box center [521, 26] width 98 height 10
drag, startPoint x: 503, startPoint y: 27, endPoint x: 528, endPoint y: 23, distance: 25.8
click at [528, 23] on input "FA2501-2132" at bounding box center [521, 26] width 98 height 10
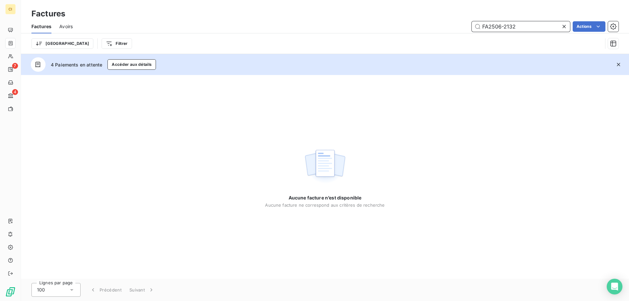
type input "FA2506-2132"
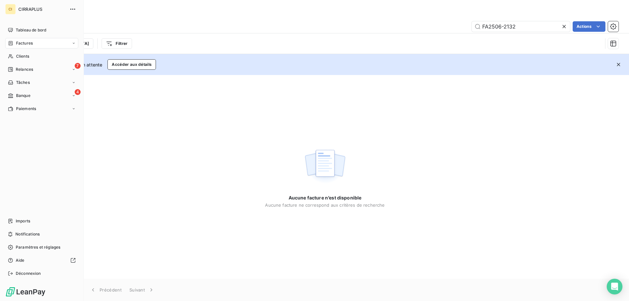
drag, startPoint x: 21, startPoint y: 54, endPoint x: 59, endPoint y: 51, distance: 38.8
click at [21, 54] on span "Clients" at bounding box center [22, 56] width 13 height 6
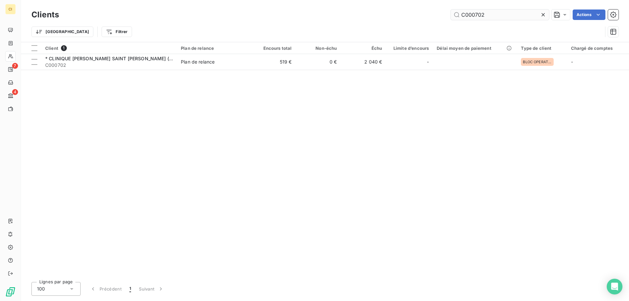
drag, startPoint x: 477, startPoint y: 15, endPoint x: 497, endPoint y: 14, distance: 20.0
click at [497, 14] on input "C000702" at bounding box center [500, 15] width 98 height 10
drag, startPoint x: 481, startPoint y: 15, endPoint x: 492, endPoint y: 11, distance: 11.6
click at [492, 11] on input "C000770" at bounding box center [500, 15] width 98 height 10
drag, startPoint x: 481, startPoint y: 15, endPoint x: 486, endPoint y: 15, distance: 5.0
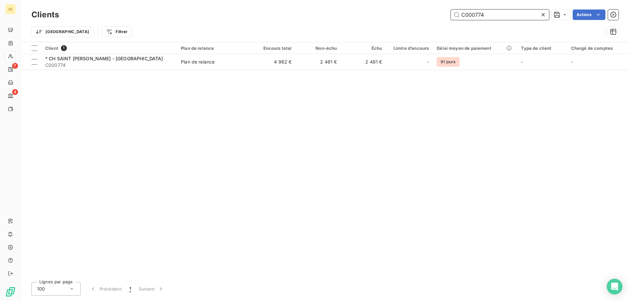
click at [486, 15] on input "C000774" at bounding box center [500, 15] width 98 height 10
drag, startPoint x: 474, startPoint y: 12, endPoint x: 510, endPoint y: 11, distance: 36.1
click at [510, 11] on input "C000779" at bounding box center [500, 15] width 98 height 10
drag, startPoint x: 479, startPoint y: 16, endPoint x: 490, endPoint y: 13, distance: 11.7
click at [490, 13] on input "C000807" at bounding box center [500, 15] width 98 height 10
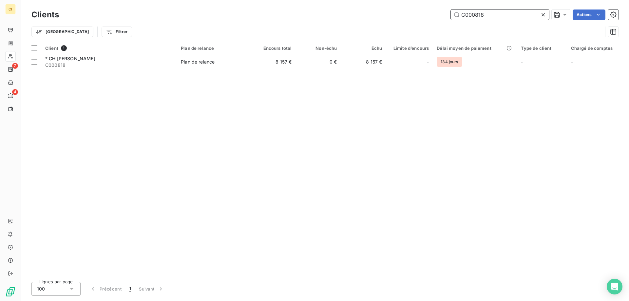
drag, startPoint x: 480, startPoint y: 11, endPoint x: 489, endPoint y: 11, distance: 9.5
click at [489, 11] on input "C000818" at bounding box center [500, 15] width 98 height 10
drag, startPoint x: 479, startPoint y: 14, endPoint x: 495, endPoint y: 13, distance: 16.8
click at [495, 13] on input "C000838" at bounding box center [500, 15] width 98 height 10
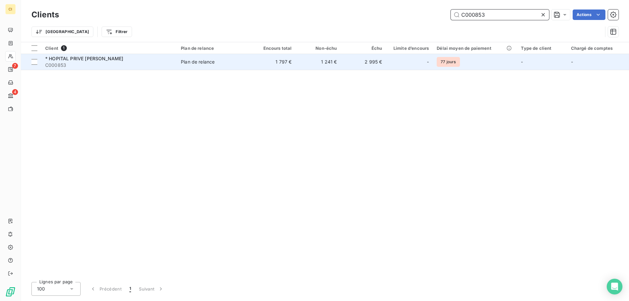
type input "C000853"
click at [91, 62] on span "C000853" at bounding box center [109, 65] width 128 height 7
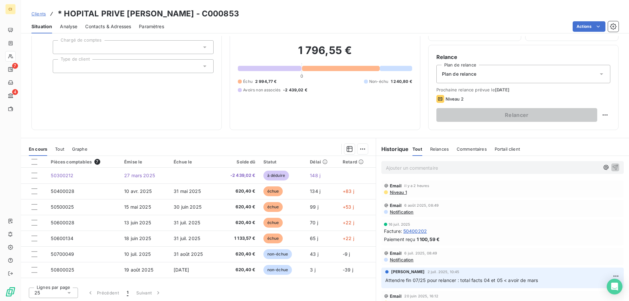
scroll to position [42, 0]
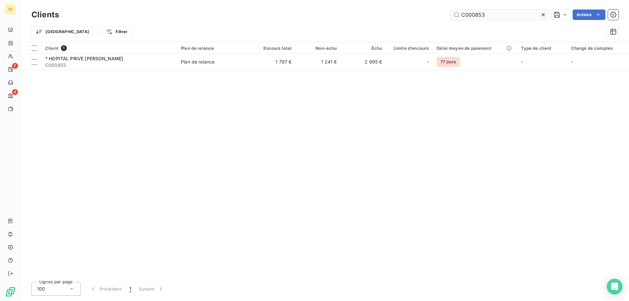
drag, startPoint x: 479, startPoint y: 14, endPoint x: 492, endPoint y: 12, distance: 13.2
click at [492, 12] on input "C000853" at bounding box center [500, 15] width 98 height 10
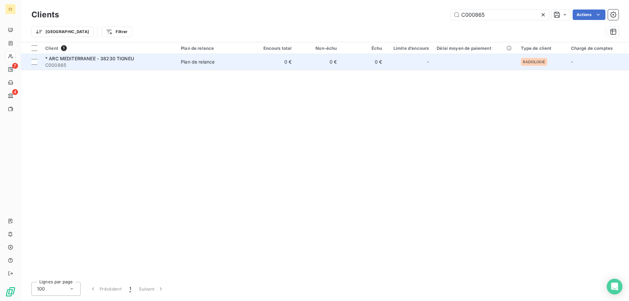
type input "C000865"
click at [84, 59] on span "* ARC MEDITERRANEE - 38230 TIGNEU" at bounding box center [89, 59] width 89 height 6
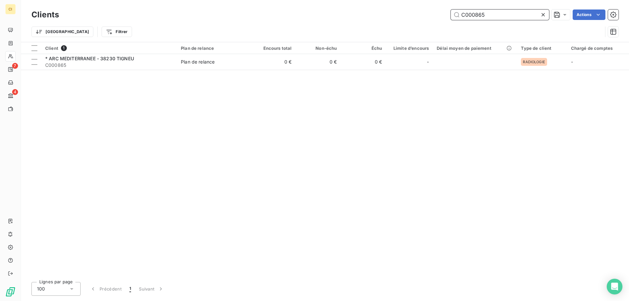
drag, startPoint x: 476, startPoint y: 16, endPoint x: 509, endPoint y: 9, distance: 33.8
click at [509, 9] on div "Clients C000865 Actions" at bounding box center [324, 15] width 587 height 14
drag, startPoint x: 472, startPoint y: 14, endPoint x: 518, endPoint y: 12, distance: 45.9
click at [517, 10] on input "C000944" at bounding box center [500, 15] width 98 height 10
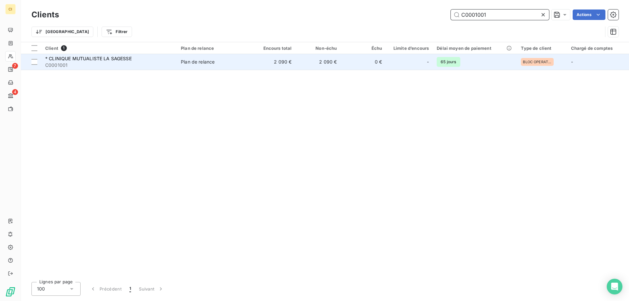
type input "C0001001"
click at [110, 58] on span "* CLINIQUE MUTUALISTE LA SAGESSE" at bounding box center [88, 59] width 86 height 6
type input "C0001032"
click at [69, 60] on div "* C.M.B.O" at bounding box center [109, 58] width 128 height 7
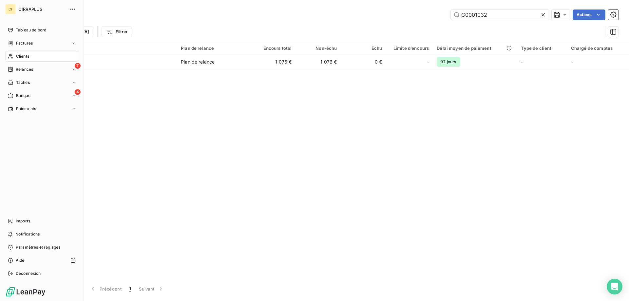
click at [30, 42] on span "Factures" at bounding box center [24, 43] width 17 height 6
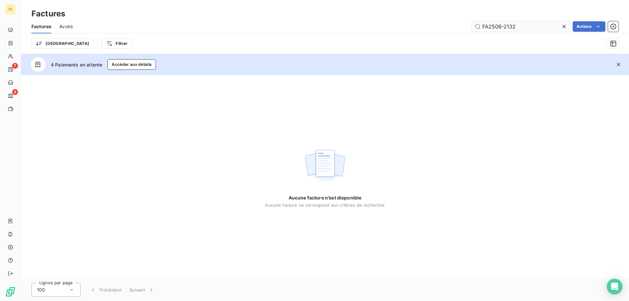
drag, startPoint x: 509, startPoint y: 26, endPoint x: 524, endPoint y: 23, distance: 15.3
click at [524, 23] on input "FA2506-2132" at bounding box center [521, 26] width 98 height 10
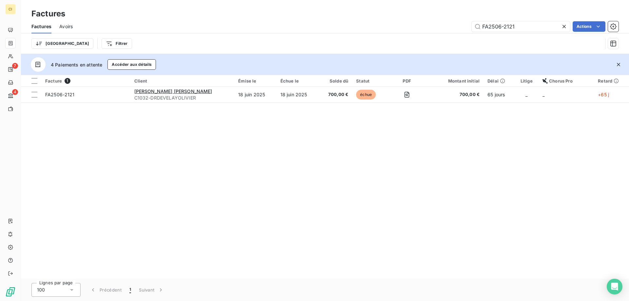
type input "FA2506-2121"
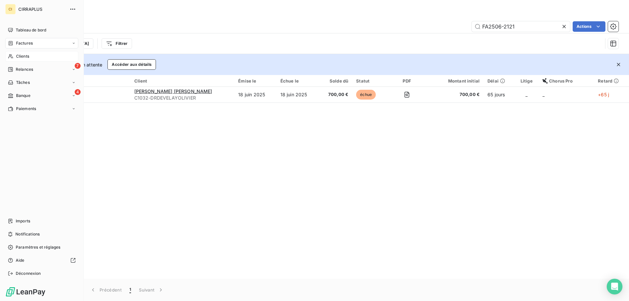
click at [25, 56] on span "Clients" at bounding box center [22, 56] width 13 height 6
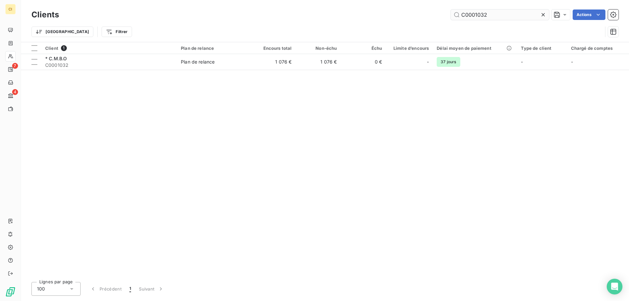
drag, startPoint x: 473, startPoint y: 12, endPoint x: 523, endPoint y: 12, distance: 50.1
click at [523, 12] on input "C0001032" at bounding box center [500, 15] width 98 height 10
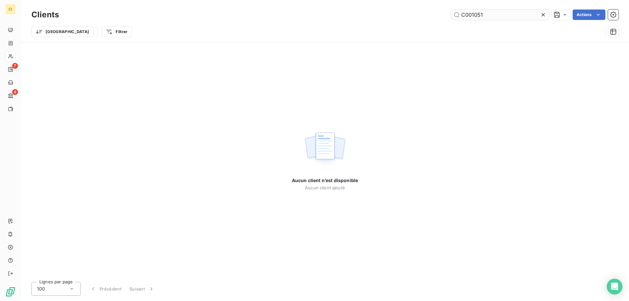
click at [469, 13] on input "C001051" at bounding box center [500, 15] width 98 height 10
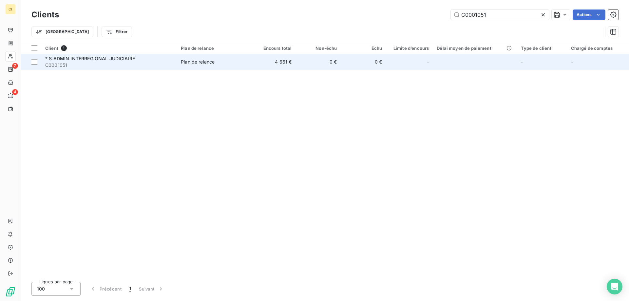
type input "C0001051"
click at [98, 56] on span "* S.ADMIN.INTERREGIONAL JUDICIAIRE" at bounding box center [90, 59] width 90 height 6
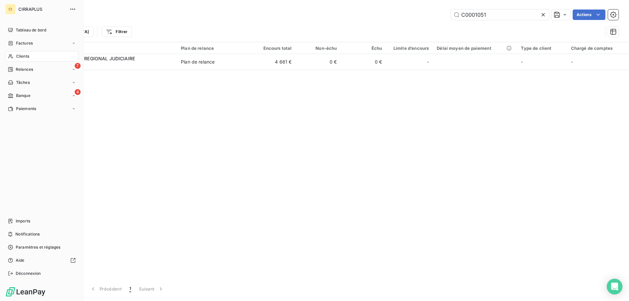
click at [25, 43] on span "Factures" at bounding box center [24, 43] width 17 height 6
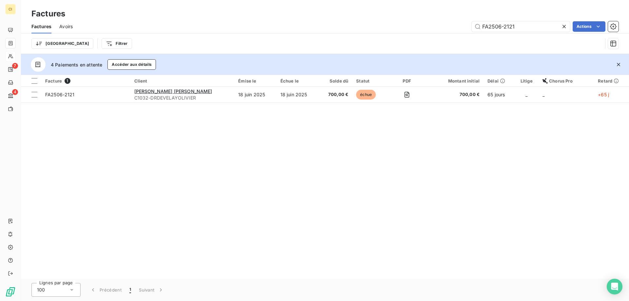
drag, startPoint x: 499, startPoint y: 27, endPoint x: 551, endPoint y: 20, distance: 52.2
click at [550, 21] on input "FA2506-2121" at bounding box center [521, 26] width 98 height 10
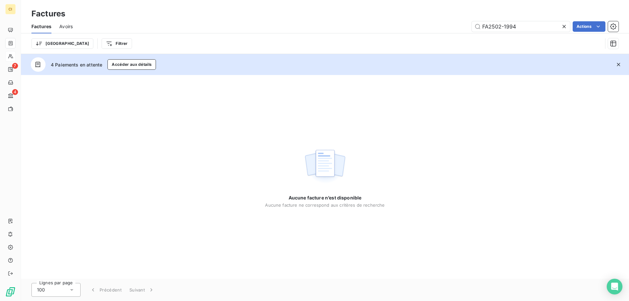
drag, startPoint x: 520, startPoint y: 28, endPoint x: 459, endPoint y: 26, distance: 60.7
click at [459, 26] on div "FA2502-1994 Actions" at bounding box center [350, 26] width 538 height 10
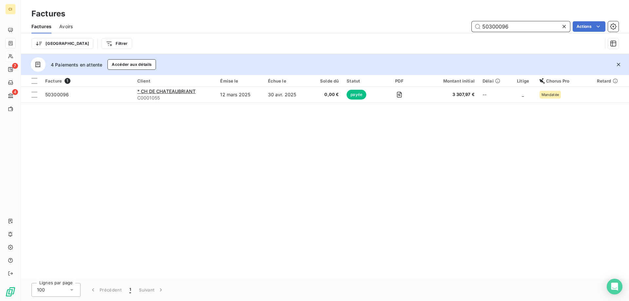
drag, startPoint x: 514, startPoint y: 25, endPoint x: 387, endPoint y: 30, distance: 126.6
click at [387, 30] on div "50300096 Actions" at bounding box center [350, 26] width 538 height 10
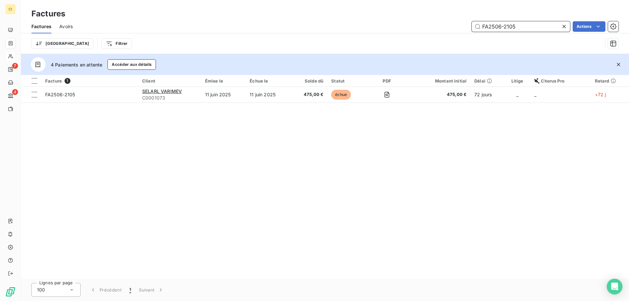
type input "FA2506-2105"
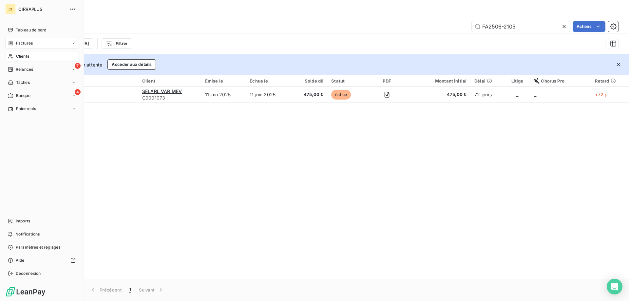
click at [26, 56] on span "Clients" at bounding box center [22, 56] width 13 height 6
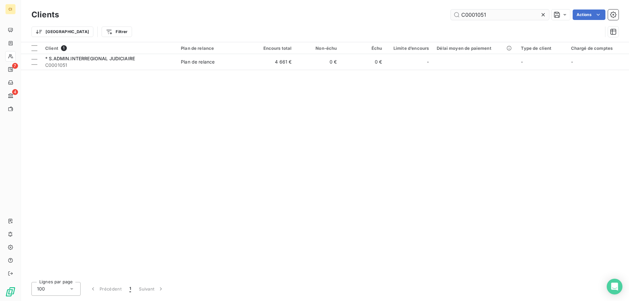
drag, startPoint x: 471, startPoint y: 14, endPoint x: 518, endPoint y: 11, distance: 46.9
click at [518, 11] on input "C0001051" at bounding box center [500, 15] width 98 height 10
click at [492, 14] on input "C001126" at bounding box center [500, 15] width 98 height 10
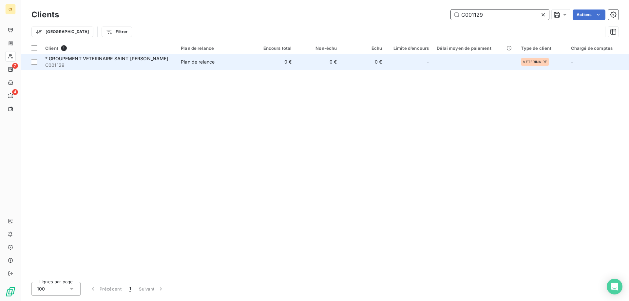
type input "C001129"
click at [112, 60] on span "* GROUPEMENT VETERINAIRE SAINT [PERSON_NAME]" at bounding box center [106, 59] width 123 height 6
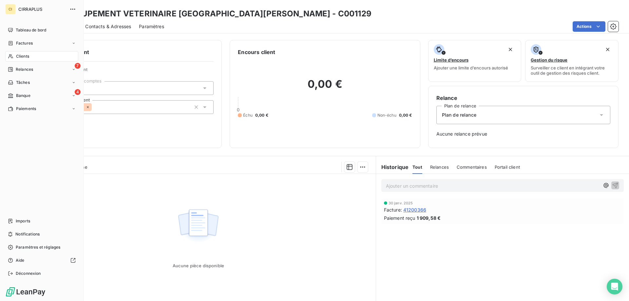
click at [25, 44] on span "Factures" at bounding box center [24, 43] width 17 height 6
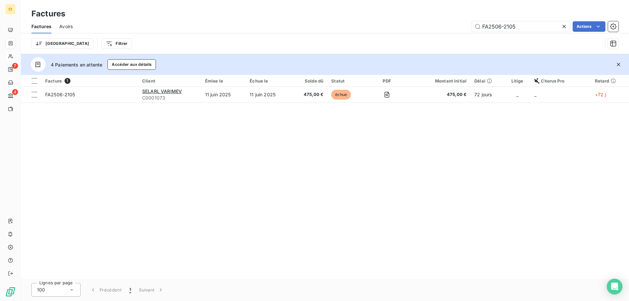
drag, startPoint x: 523, startPoint y: 26, endPoint x: 417, endPoint y: 25, distance: 105.2
click at [417, 25] on div "FA2506-2105 Actions" at bounding box center [350, 26] width 538 height 10
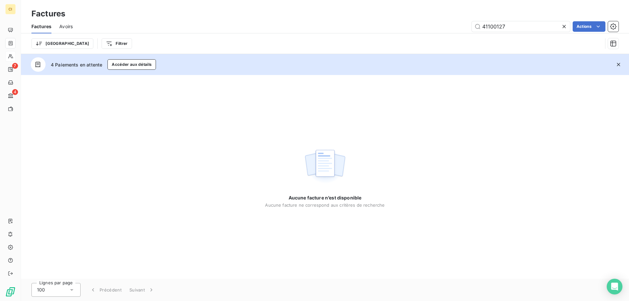
type input "41100127"
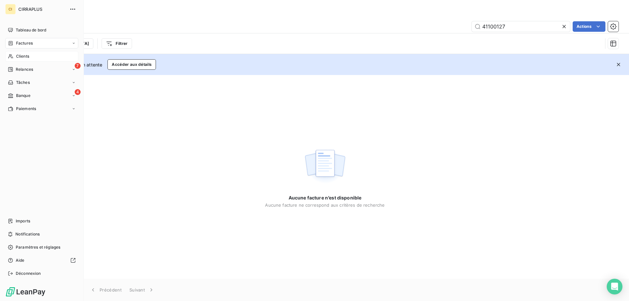
click at [26, 56] on span "Clients" at bounding box center [22, 56] width 13 height 6
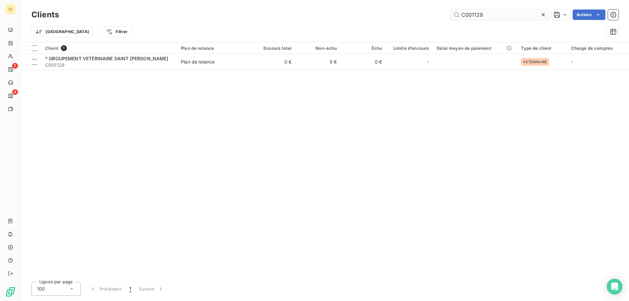
drag, startPoint x: 476, startPoint y: 14, endPoint x: 490, endPoint y: 12, distance: 14.2
click at [490, 12] on input "C001129" at bounding box center [500, 15] width 98 height 10
drag, startPoint x: 477, startPoint y: 12, endPoint x: 495, endPoint y: 10, distance: 18.5
click at [495, 10] on input "C001138" at bounding box center [500, 15] width 98 height 10
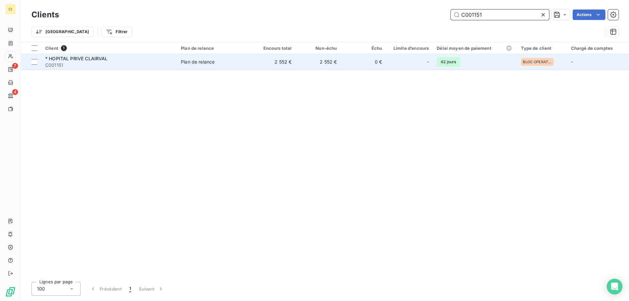
type input "C001151"
click at [104, 62] on span "C001151" at bounding box center [109, 65] width 128 height 7
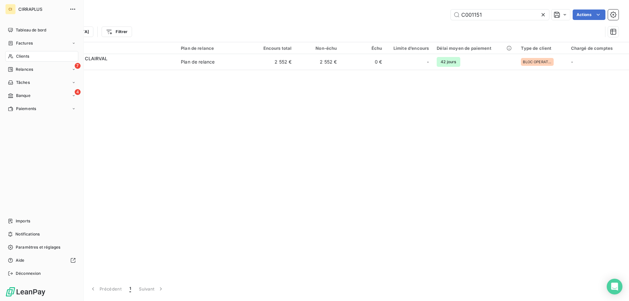
click at [31, 42] on span "Factures" at bounding box center [24, 43] width 17 height 6
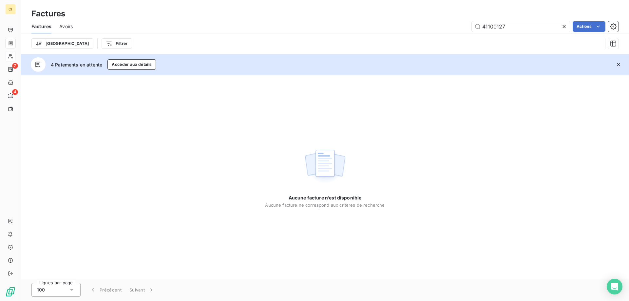
drag, startPoint x: 512, startPoint y: 28, endPoint x: 431, endPoint y: 22, distance: 81.1
click at [431, 22] on div "41100127 Actions" at bounding box center [350, 26] width 538 height 10
type input "FA2505-2094"
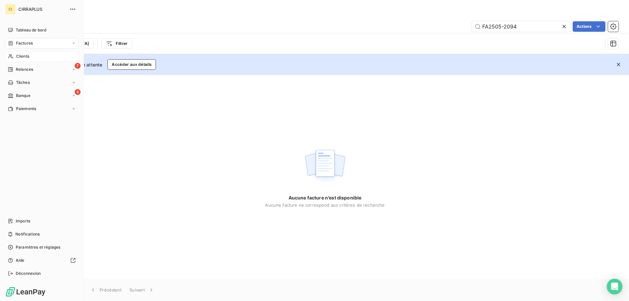
click at [23, 55] on span "Clients" at bounding box center [22, 56] width 13 height 6
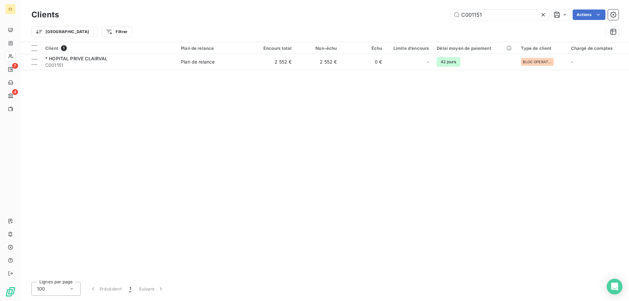
drag, startPoint x: 493, startPoint y: 14, endPoint x: 367, endPoint y: 20, distance: 126.3
click at [367, 20] on div "C001151 Actions" at bounding box center [343, 15] width 552 height 10
drag, startPoint x: 476, startPoint y: 14, endPoint x: 504, endPoint y: 9, distance: 28.1
click at [504, 9] on div "Clients C001165 Actions" at bounding box center [324, 15] width 587 height 14
drag, startPoint x: 477, startPoint y: 15, endPoint x: 499, endPoint y: 8, distance: 23.2
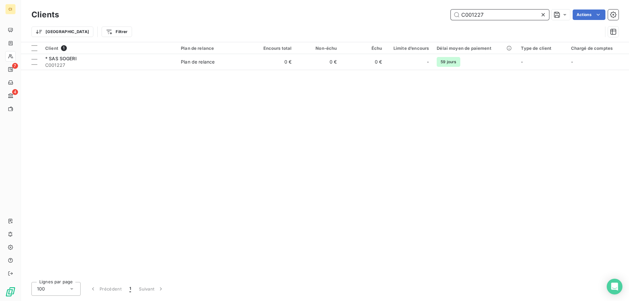
click at [499, 8] on div "Clients C001227 Actions" at bounding box center [324, 15] width 587 height 14
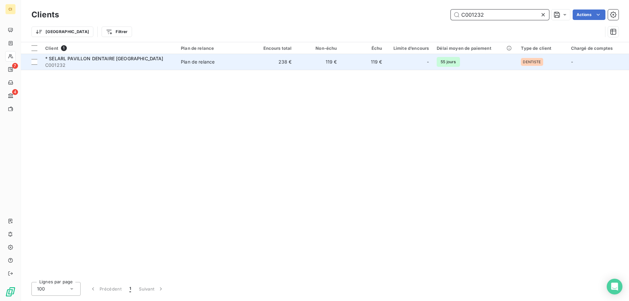
type input "C001232"
click at [120, 64] on span "C001232" at bounding box center [109, 65] width 128 height 7
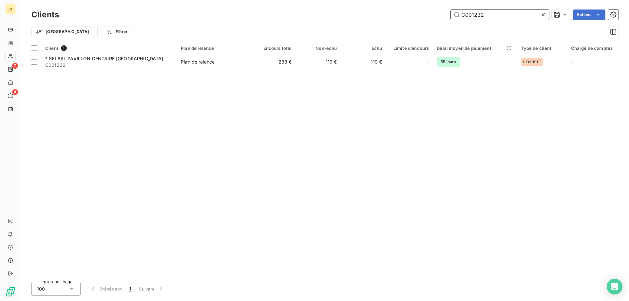
drag, startPoint x: 477, startPoint y: 15, endPoint x: 492, endPoint y: 10, distance: 15.3
click at [492, 10] on input "C001232" at bounding box center [500, 15] width 98 height 10
drag, startPoint x: 482, startPoint y: 13, endPoint x: 494, endPoint y: 11, distance: 12.3
click at [494, 11] on input "C001294" at bounding box center [500, 15] width 98 height 10
drag, startPoint x: 474, startPoint y: 13, endPoint x: 512, endPoint y: 11, distance: 37.4
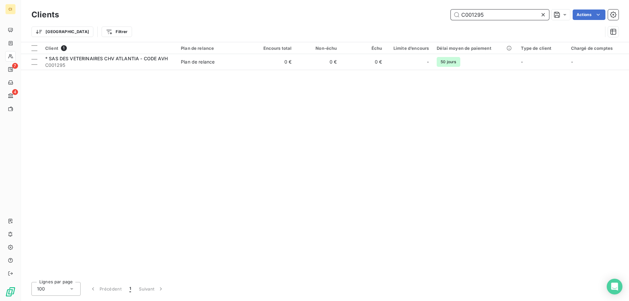
click at [510, 11] on input "C001295" at bounding box center [500, 15] width 98 height 10
drag, startPoint x: 477, startPoint y: 14, endPoint x: 525, endPoint y: 9, distance: 48.1
click at [519, 11] on input "C001306" at bounding box center [500, 15] width 98 height 10
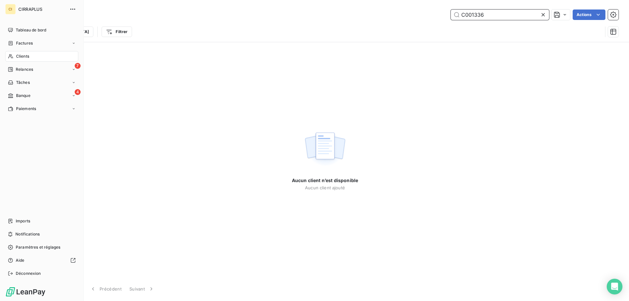
type input "C001336"
click at [21, 43] on span "Factures" at bounding box center [24, 43] width 17 height 6
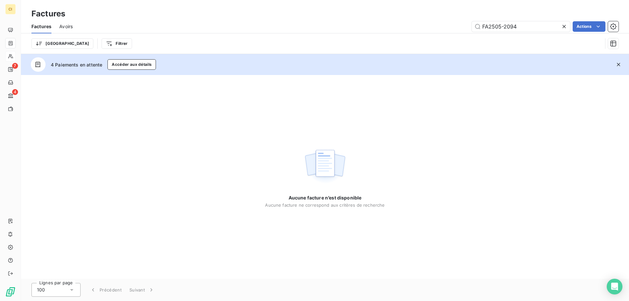
drag, startPoint x: 520, startPoint y: 25, endPoint x: 375, endPoint y: 30, distance: 144.9
click at [375, 30] on div "FA2505-2094 Actions" at bounding box center [350, 26] width 538 height 10
type input "41000199"
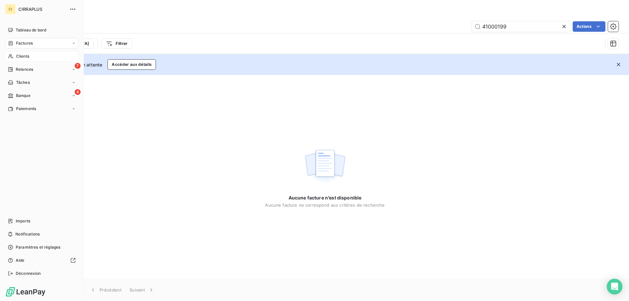
drag, startPoint x: 22, startPoint y: 54, endPoint x: 44, endPoint y: 53, distance: 21.7
click at [22, 54] on span "Clients" at bounding box center [22, 56] width 13 height 6
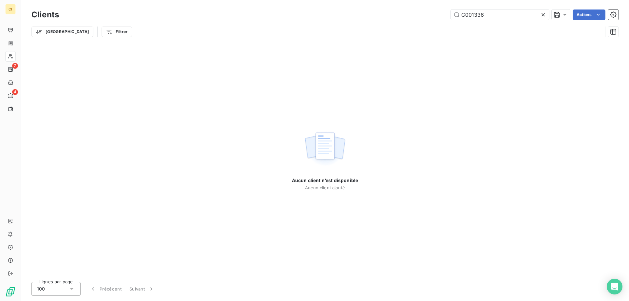
drag, startPoint x: 477, startPoint y: 15, endPoint x: 511, endPoint y: 9, distance: 35.3
click at [511, 9] on div "Clients C001336 Actions" at bounding box center [324, 15] width 587 height 14
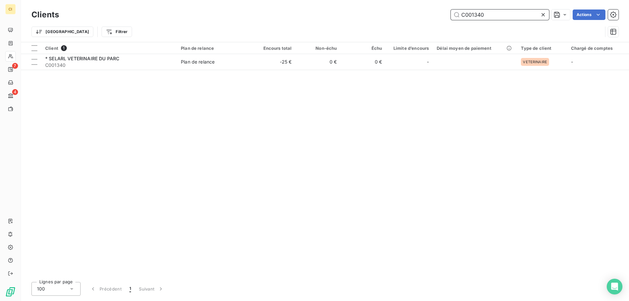
click at [482, 15] on input "C001340" at bounding box center [500, 15] width 98 height 10
drag, startPoint x: 477, startPoint y: 14, endPoint x: 494, endPoint y: 10, distance: 17.8
click at [494, 10] on input "C001342" at bounding box center [500, 15] width 98 height 10
drag, startPoint x: 480, startPoint y: 13, endPoint x: 488, endPoint y: 11, distance: 8.5
click at [488, 11] on input "C001350" at bounding box center [500, 15] width 98 height 10
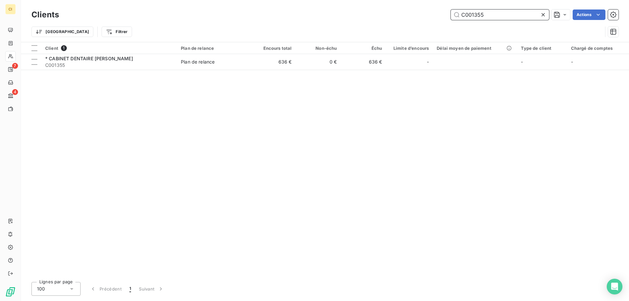
drag, startPoint x: 476, startPoint y: 15, endPoint x: 492, endPoint y: 14, distance: 15.8
click at [492, 14] on input "C001355" at bounding box center [500, 15] width 98 height 10
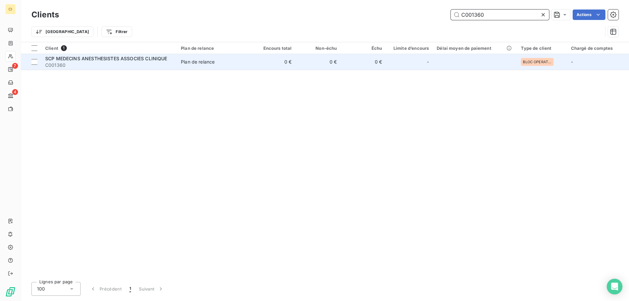
type input "C001360"
click at [123, 65] on span "C001360" at bounding box center [109, 65] width 128 height 7
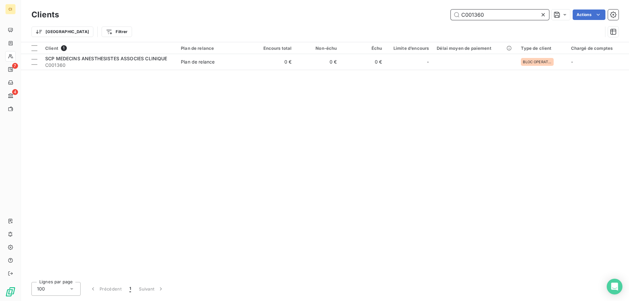
drag, startPoint x: 477, startPoint y: 13, endPoint x: 512, endPoint y: 13, distance: 35.4
click at [512, 13] on input "C001360" at bounding box center [500, 15] width 98 height 10
drag, startPoint x: 479, startPoint y: 15, endPoint x: 487, endPoint y: 12, distance: 8.8
click at [487, 12] on input "C001372" at bounding box center [500, 15] width 98 height 10
drag, startPoint x: 477, startPoint y: 12, endPoint x: 486, endPoint y: 12, distance: 8.8
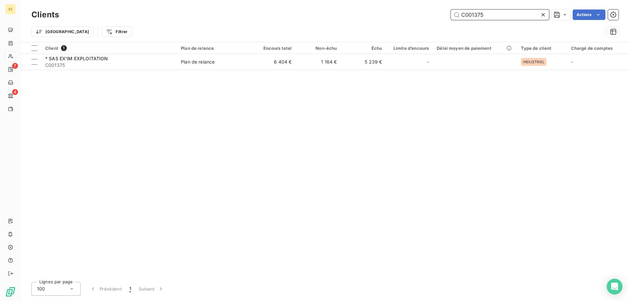
click at [486, 12] on input "C001375" at bounding box center [500, 15] width 98 height 10
drag, startPoint x: 475, startPoint y: 14, endPoint x: 525, endPoint y: 12, distance: 50.2
click at [525, 12] on input "C001384" at bounding box center [500, 15] width 98 height 10
drag, startPoint x: 477, startPoint y: 13, endPoint x: 515, endPoint y: 9, distance: 38.2
click at [512, 12] on input "C001435" at bounding box center [500, 15] width 98 height 10
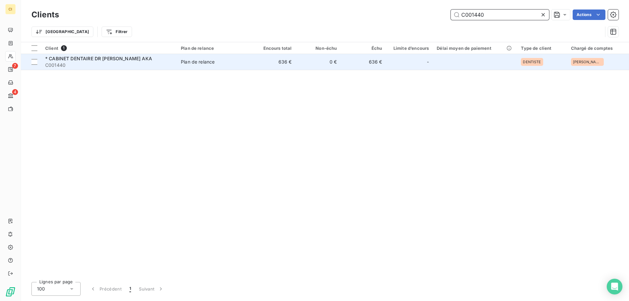
type input "C001440"
click at [90, 61] on div "* CABINET DENTAIRE DR [PERSON_NAME] AKA C001440" at bounding box center [109, 61] width 128 height 13
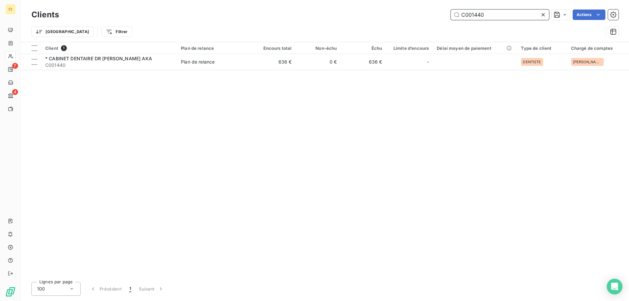
drag, startPoint x: 480, startPoint y: 13, endPoint x: 489, endPoint y: 11, distance: 9.0
click at [489, 11] on input "C001440" at bounding box center [500, 15] width 98 height 10
drag, startPoint x: 475, startPoint y: 15, endPoint x: 505, endPoint y: 11, distance: 30.1
click at [505, 11] on input "C001441" at bounding box center [500, 15] width 98 height 10
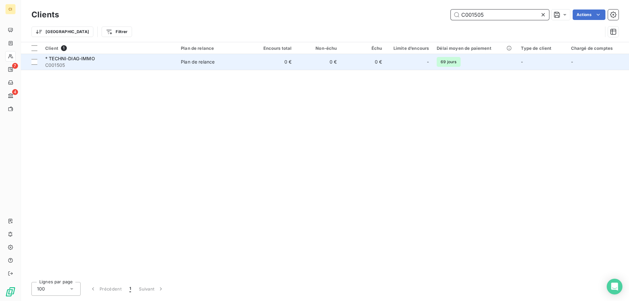
type input "C001505"
click at [62, 64] on span "C001505" at bounding box center [109, 65] width 128 height 7
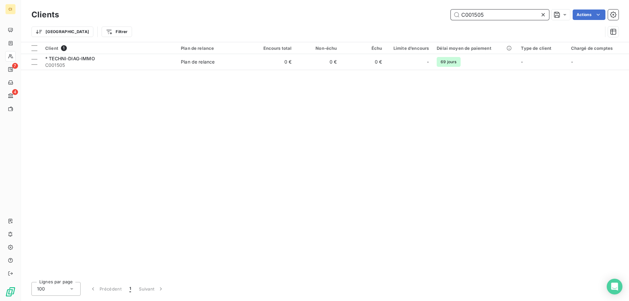
drag, startPoint x: 480, startPoint y: 15, endPoint x: 486, endPoint y: 12, distance: 6.3
click at [486, 12] on input "C001505" at bounding box center [500, 15] width 98 height 10
drag, startPoint x: 477, startPoint y: 13, endPoint x: 501, endPoint y: 10, distance: 24.5
click at [501, 10] on input "C001506" at bounding box center [500, 15] width 98 height 10
drag, startPoint x: 479, startPoint y: 13, endPoint x: 492, endPoint y: 11, distance: 13.2
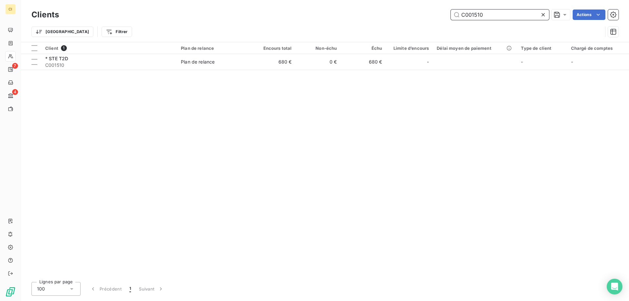
click at [492, 11] on input "C001510" at bounding box center [500, 15] width 98 height 10
drag, startPoint x: 479, startPoint y: 13, endPoint x: 487, endPoint y: 13, distance: 8.2
click at [487, 13] on input "C001516" at bounding box center [500, 15] width 98 height 10
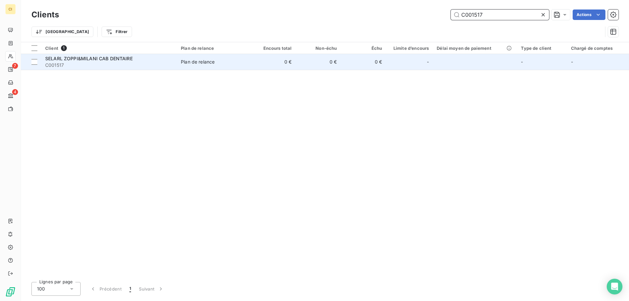
type input "C001517"
click at [94, 59] on span "SELARL ZOPPI&MILANI CAB DENTAIRE" at bounding box center [88, 59] width 87 height 6
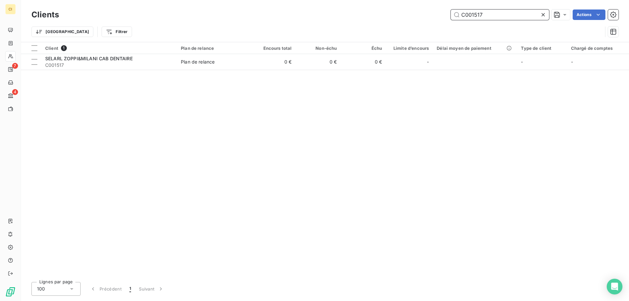
drag, startPoint x: 477, startPoint y: 15, endPoint x: 517, endPoint y: 14, distance: 40.6
click at [517, 14] on input "C001517" at bounding box center [500, 15] width 98 height 10
drag, startPoint x: 477, startPoint y: 14, endPoint x: 511, endPoint y: 12, distance: 34.1
click at [511, 12] on input "C001523" at bounding box center [500, 15] width 98 height 10
drag, startPoint x: 476, startPoint y: 13, endPoint x: 497, endPoint y: 11, distance: 20.7
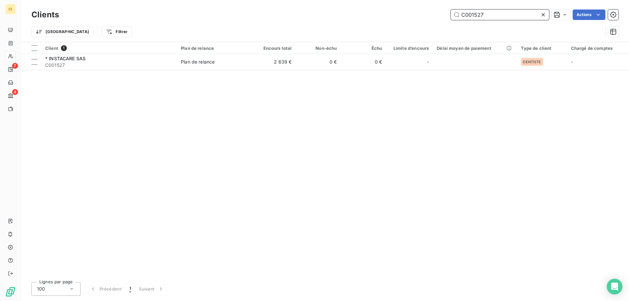
click at [497, 11] on input "C001527" at bounding box center [500, 15] width 98 height 10
click at [476, 13] on input "C001530" at bounding box center [500, 15] width 98 height 10
drag, startPoint x: 480, startPoint y: 14, endPoint x: 490, endPoint y: 12, distance: 10.7
click at [490, 12] on input "C001630" at bounding box center [500, 15] width 98 height 10
drag, startPoint x: 478, startPoint y: 14, endPoint x: 492, endPoint y: 11, distance: 14.1
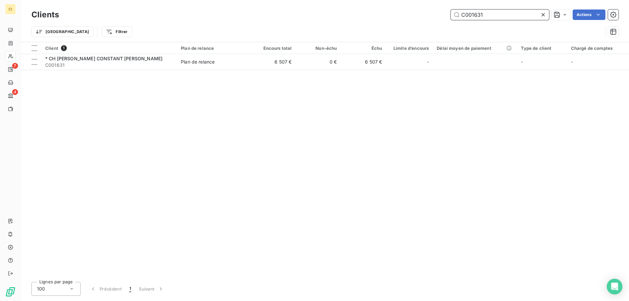
click at [492, 11] on input "C001631" at bounding box center [500, 15] width 98 height 10
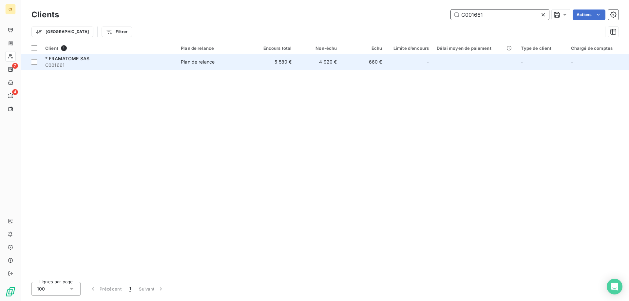
type input "C001661"
click at [76, 58] on span "* FRAMATOME SAS" at bounding box center [67, 59] width 44 height 6
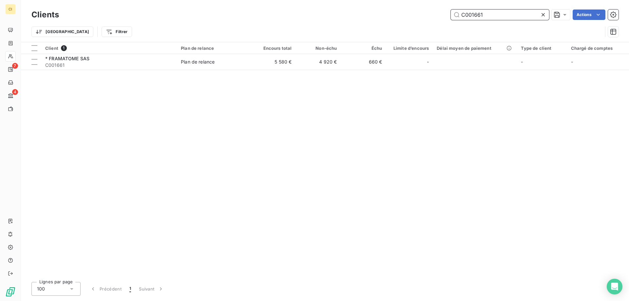
drag, startPoint x: 480, startPoint y: 13, endPoint x: 492, endPoint y: 11, distance: 12.4
click at [492, 11] on input "C001661" at bounding box center [500, 15] width 98 height 10
drag, startPoint x: 478, startPoint y: 14, endPoint x: 486, endPoint y: 10, distance: 8.9
click at [486, 10] on input "C001668" at bounding box center [500, 15] width 98 height 10
drag, startPoint x: 478, startPoint y: 13, endPoint x: 508, endPoint y: 12, distance: 30.8
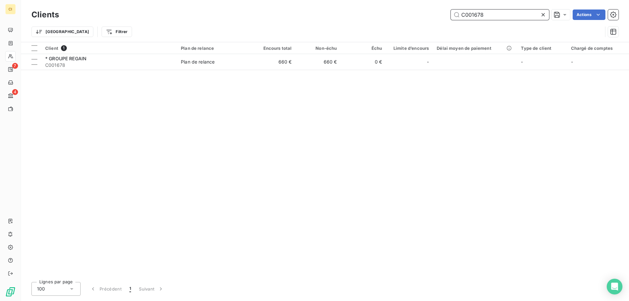
click at [508, 12] on input "C001678" at bounding box center [500, 15] width 98 height 10
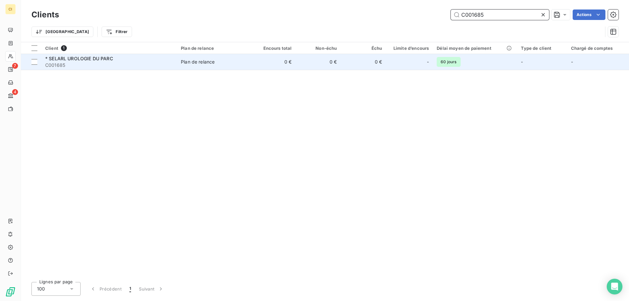
type input "C001685"
click at [82, 66] on span "C001685" at bounding box center [109, 65] width 128 height 7
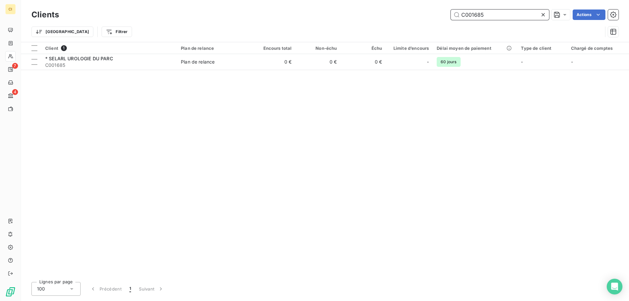
drag, startPoint x: 478, startPoint y: 15, endPoint x: 507, endPoint y: 8, distance: 30.4
click at [506, 9] on div "Clients C001685 Actions" at bounding box center [324, 15] width 587 height 14
drag, startPoint x: 477, startPoint y: 16, endPoint x: 493, endPoint y: 11, distance: 16.7
click at [492, 12] on input "C001687" at bounding box center [500, 15] width 98 height 10
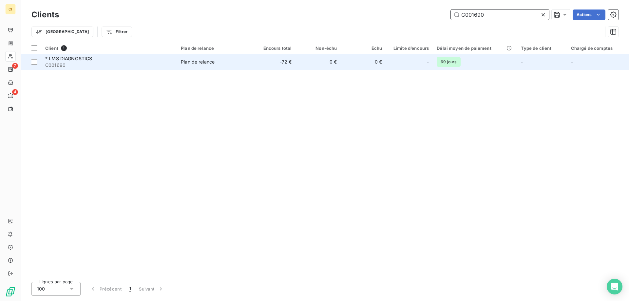
type input "C001690"
click at [86, 62] on span "C001690" at bounding box center [109, 65] width 128 height 7
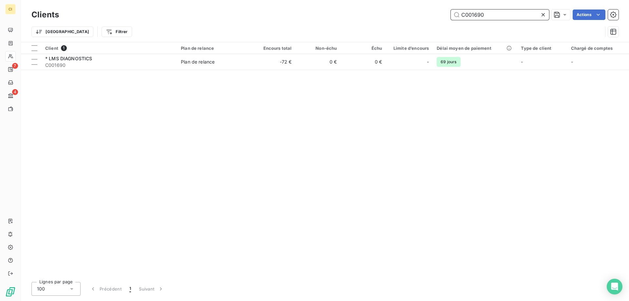
click at [487, 18] on input "C001690" at bounding box center [500, 15] width 98 height 10
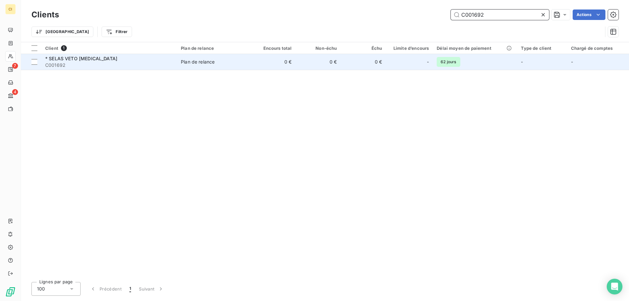
type input "C001692"
click at [71, 65] on span "C001692" at bounding box center [109, 65] width 128 height 7
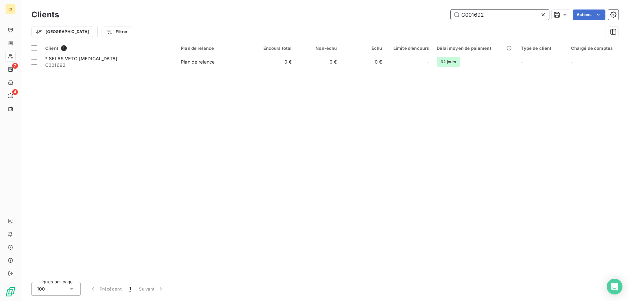
click at [483, 12] on input "C001692" at bounding box center [500, 15] width 98 height 10
drag, startPoint x: 482, startPoint y: 14, endPoint x: 487, endPoint y: 14, distance: 4.6
click at [487, 14] on input "C001694" at bounding box center [500, 15] width 98 height 10
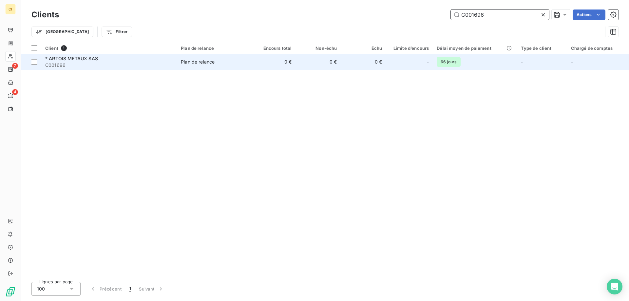
type input "C001696"
click at [62, 61] on div "* ARTOIS METAUX SAS" at bounding box center [109, 58] width 128 height 7
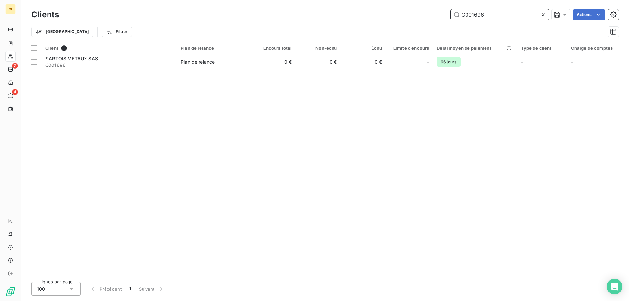
drag, startPoint x: 475, startPoint y: 15, endPoint x: 498, endPoint y: 13, distance: 23.1
click at [498, 13] on input "C001696" at bounding box center [500, 15] width 98 height 10
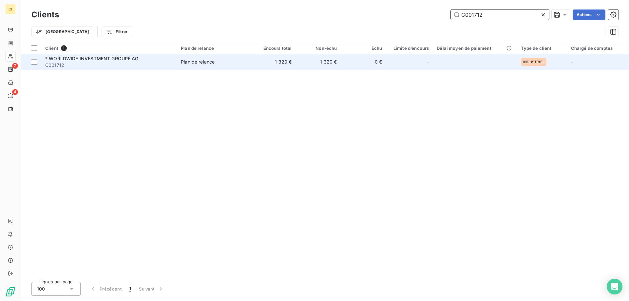
type input "C001712"
click at [90, 65] on span "C001712" at bounding box center [109, 65] width 128 height 7
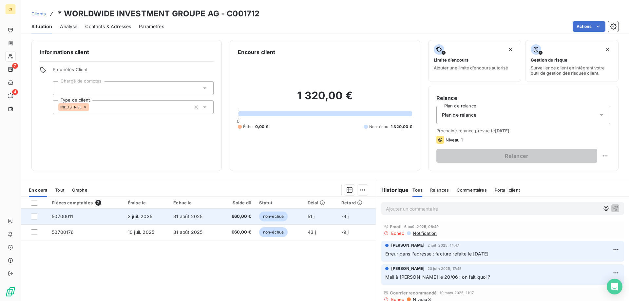
click at [61, 216] on span "50700011" at bounding box center [62, 217] width 21 height 6
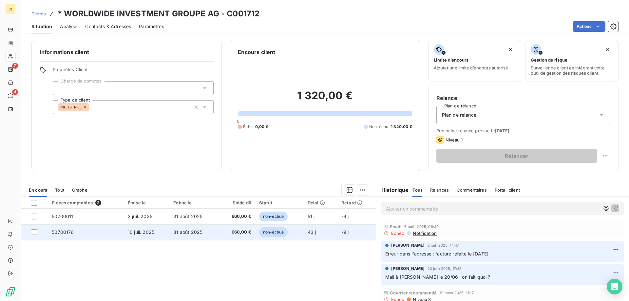
click at [66, 235] on td "50700176" at bounding box center [86, 232] width 76 height 16
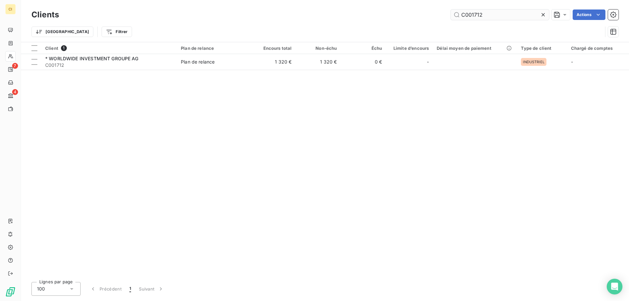
drag, startPoint x: 476, startPoint y: 15, endPoint x: 491, endPoint y: 10, distance: 15.5
click at [491, 10] on input "C001712" at bounding box center [500, 15] width 98 height 10
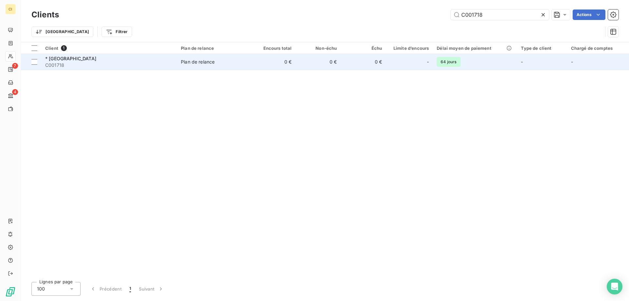
type input "C001718"
click at [106, 65] on span "C001718" at bounding box center [109, 65] width 128 height 7
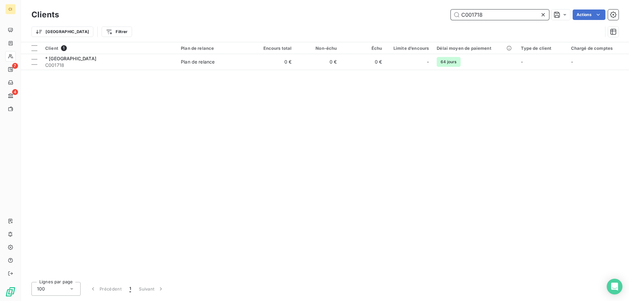
click at [476, 12] on input "C001718" at bounding box center [500, 15] width 98 height 10
drag, startPoint x: 476, startPoint y: 12, endPoint x: 485, endPoint y: 11, distance: 9.3
click at [485, 11] on input "C001718" at bounding box center [500, 15] width 98 height 10
drag, startPoint x: 480, startPoint y: 13, endPoint x: 488, endPoint y: 13, distance: 7.9
click at [488, 13] on input "C001734" at bounding box center [500, 15] width 98 height 10
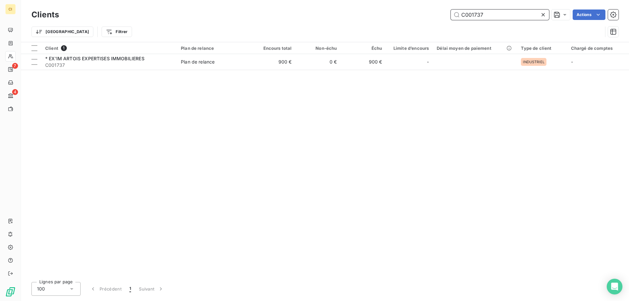
drag, startPoint x: 475, startPoint y: 15, endPoint x: 496, endPoint y: 12, distance: 20.6
click at [496, 12] on input "C001737" at bounding box center [500, 15] width 98 height 10
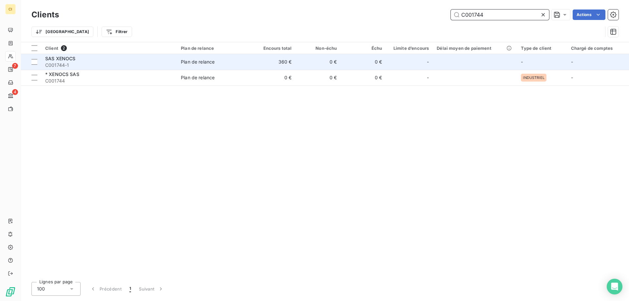
type input "C001744"
click at [59, 63] on span "C001744-1" at bounding box center [109, 65] width 128 height 7
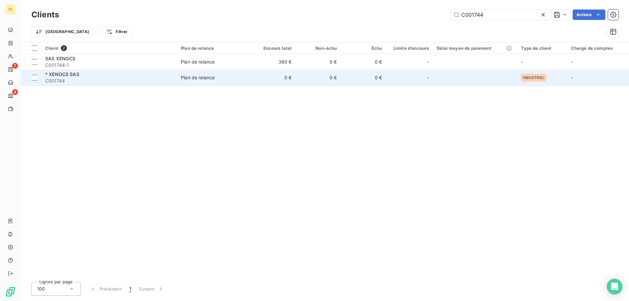
click at [173, 76] on div "* XENOCS SAS" at bounding box center [109, 74] width 128 height 7
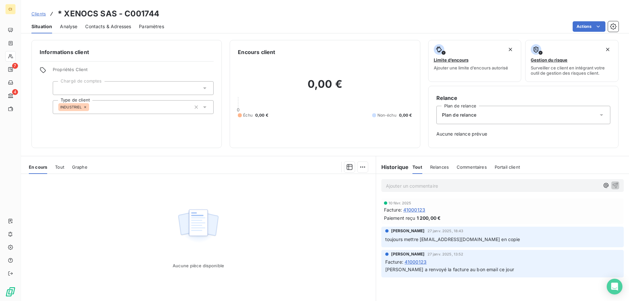
click at [113, 28] on span "Contacts & Adresses" at bounding box center [108, 26] width 46 height 7
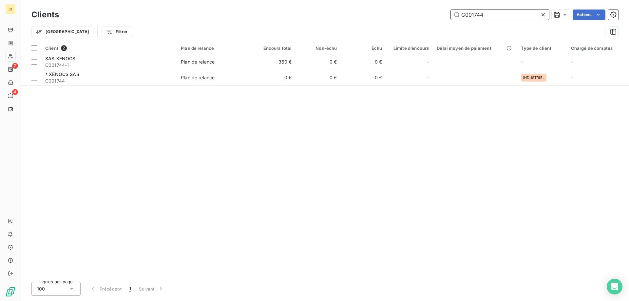
drag, startPoint x: 477, startPoint y: 12, endPoint x: 493, endPoint y: 12, distance: 16.1
click at [493, 12] on input "C001744" at bounding box center [500, 15] width 98 height 10
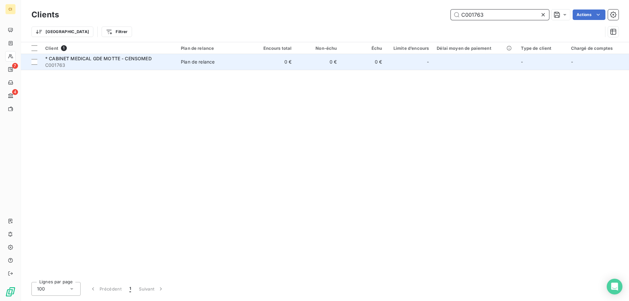
type input "C001763"
click at [131, 58] on span "* CABINET MEDICAL GDE MOTTE - CENSOMED" at bounding box center [98, 59] width 106 height 6
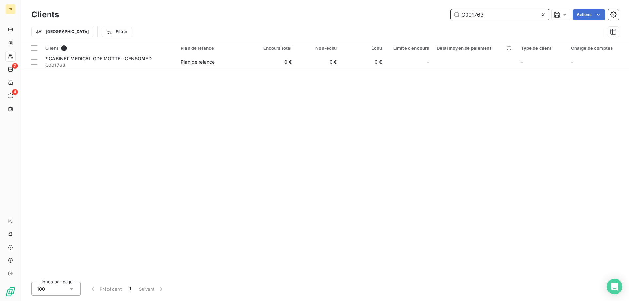
drag, startPoint x: 481, startPoint y: 16, endPoint x: 484, endPoint y: 14, distance: 4.2
click at [484, 14] on input "C001763" at bounding box center [500, 15] width 98 height 10
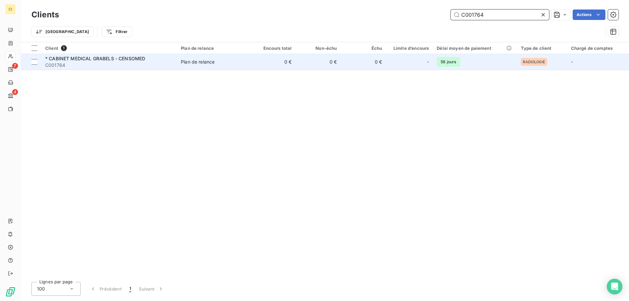
type input "C001764"
click at [63, 64] on span "C001764" at bounding box center [109, 65] width 128 height 7
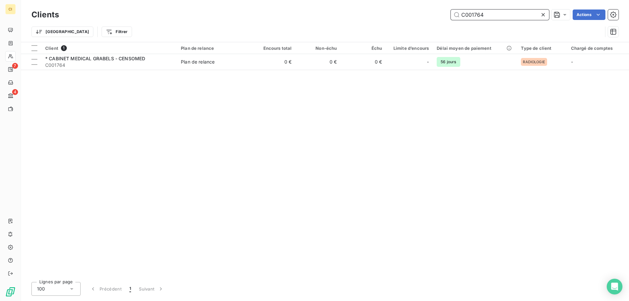
drag, startPoint x: 480, startPoint y: 14, endPoint x: 492, endPoint y: 13, distance: 11.5
click at [492, 13] on input "C001764" at bounding box center [500, 15] width 98 height 10
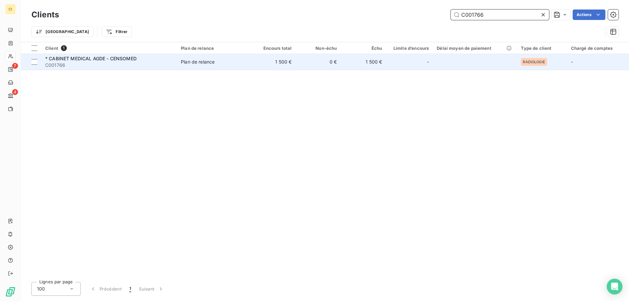
type input "C001766"
click at [97, 61] on span "* CABINET MEDICAL AGDE - CENSOMED" at bounding box center [90, 59] width 91 height 6
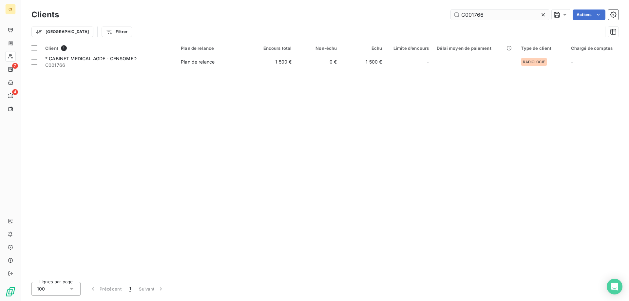
drag, startPoint x: 477, startPoint y: 12, endPoint x: 492, endPoint y: 12, distance: 15.7
click at [492, 12] on input "C001766" at bounding box center [500, 15] width 98 height 10
drag, startPoint x: 476, startPoint y: 15, endPoint x: 489, endPoint y: 13, distance: 13.3
click at [489, 13] on input "C001772" at bounding box center [500, 15] width 98 height 10
drag, startPoint x: 475, startPoint y: 14, endPoint x: 516, endPoint y: 12, distance: 41.3
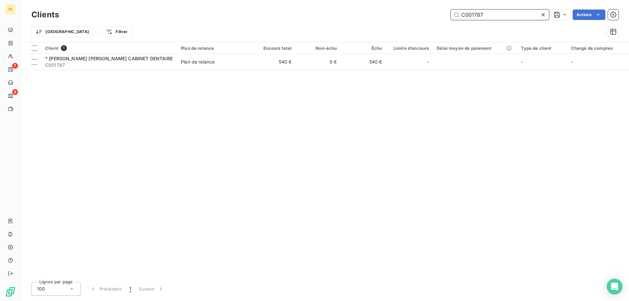
click at [516, 12] on input "C001787" at bounding box center [500, 15] width 98 height 10
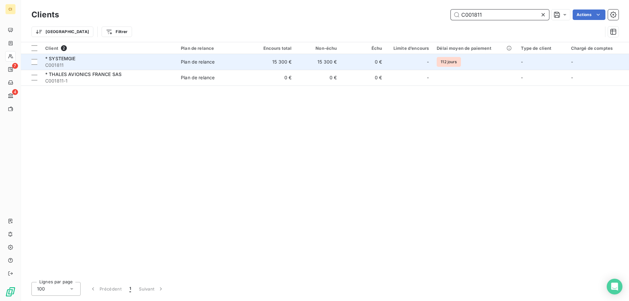
type input "C001811"
click at [135, 63] on span "C001811" at bounding box center [109, 65] width 128 height 7
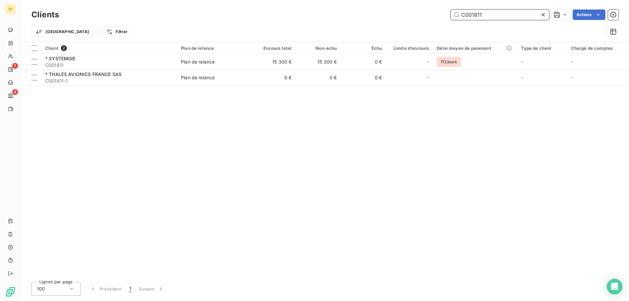
click at [480, 14] on input "C001811" at bounding box center [500, 15] width 98 height 10
click at [483, 14] on input "C001811" at bounding box center [500, 15] width 98 height 10
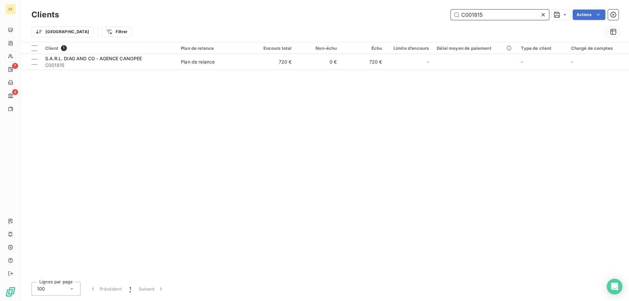
drag, startPoint x: 476, startPoint y: 15, endPoint x: 497, endPoint y: 13, distance: 20.7
click at [497, 13] on input "C001815" at bounding box center [500, 15] width 98 height 10
drag, startPoint x: 477, startPoint y: 14, endPoint x: 501, endPoint y: 10, distance: 24.6
click at [501, 10] on input "C001829" at bounding box center [500, 15] width 98 height 10
drag, startPoint x: 480, startPoint y: 16, endPoint x: 489, endPoint y: 11, distance: 10.7
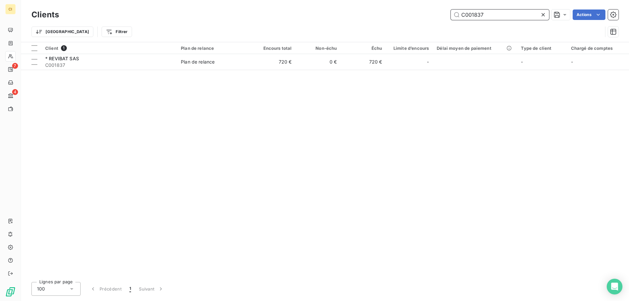
click at [489, 11] on input "C001837" at bounding box center [500, 15] width 98 height 10
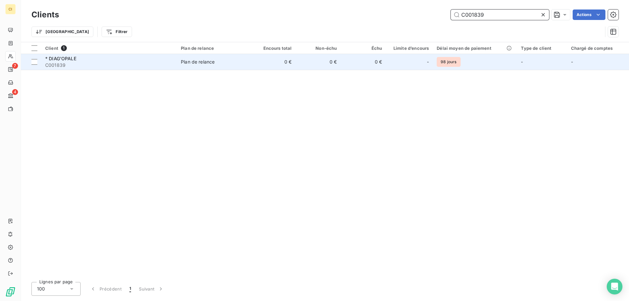
type input "C001839"
click at [77, 59] on div "* DIAG'OPALE" at bounding box center [109, 58] width 128 height 7
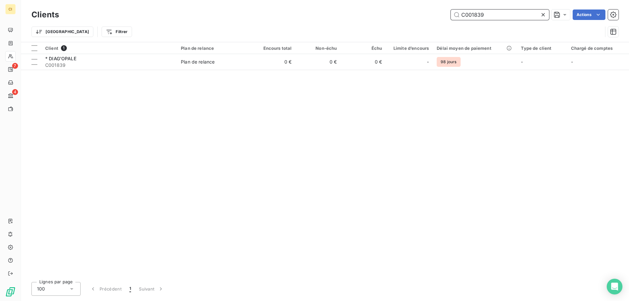
drag, startPoint x: 477, startPoint y: 14, endPoint x: 490, endPoint y: 11, distance: 13.4
click at [490, 11] on input "C001839" at bounding box center [500, 15] width 98 height 10
drag, startPoint x: 479, startPoint y: 14, endPoint x: 496, endPoint y: 12, distance: 16.8
click at [496, 12] on input "C001841" at bounding box center [500, 15] width 98 height 10
drag, startPoint x: 479, startPoint y: 14, endPoint x: 486, endPoint y: 12, distance: 7.2
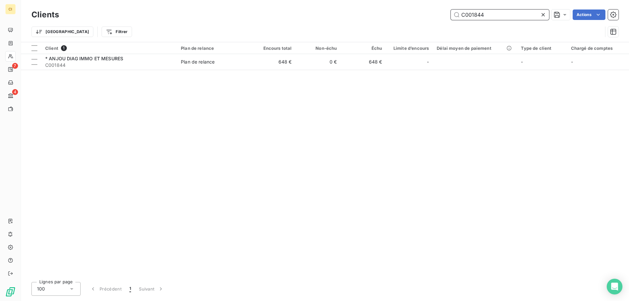
click at [486, 12] on input "C001844" at bounding box center [500, 15] width 98 height 10
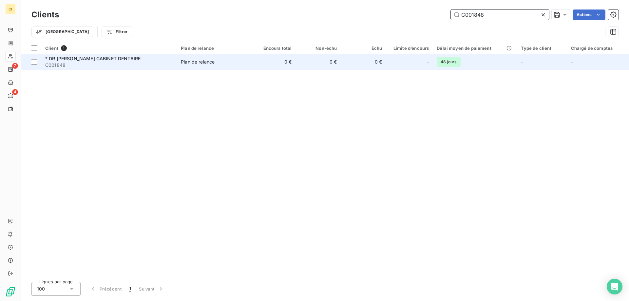
type input "C001848"
click at [118, 60] on span "* DR RAMMANT CABINET DENTAIRE" at bounding box center [92, 59] width 95 height 6
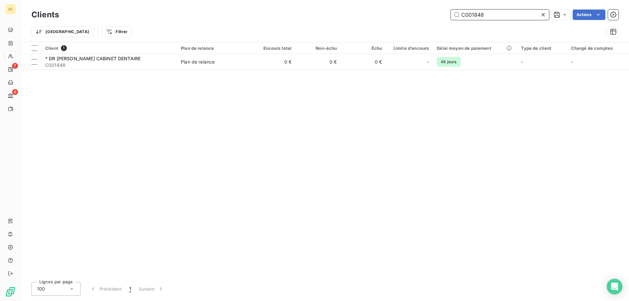
drag, startPoint x: 481, startPoint y: 12, endPoint x: 491, endPoint y: 12, distance: 9.9
click at [491, 12] on input "C001848" at bounding box center [500, 15] width 98 height 10
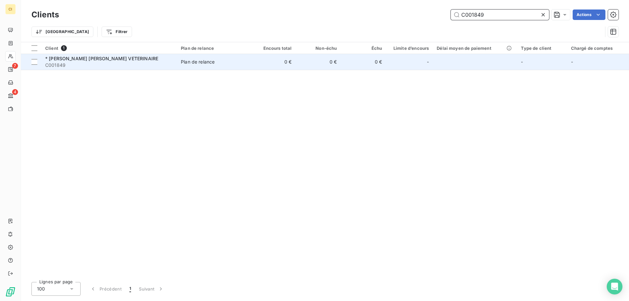
type input "C001849"
click at [125, 62] on span "C001849" at bounding box center [109, 65] width 128 height 7
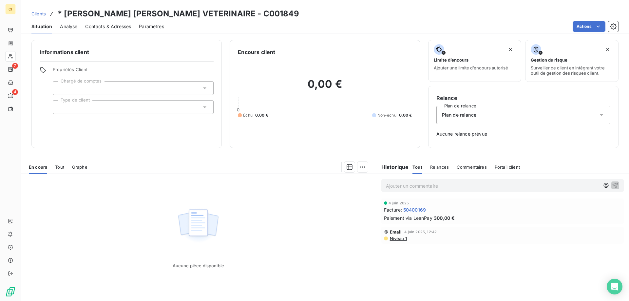
click at [414, 209] on span "50400169" at bounding box center [414, 209] width 23 height 7
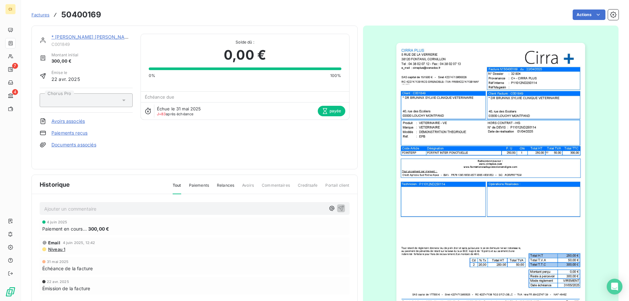
click at [479, 155] on img "button" at bounding box center [490, 176] width 189 height 267
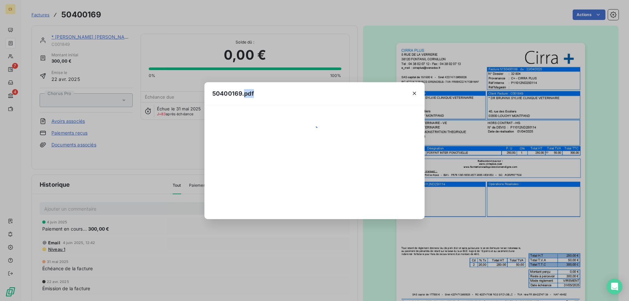
click at [479, 155] on div "50400169.pdf" at bounding box center [314, 150] width 629 height 301
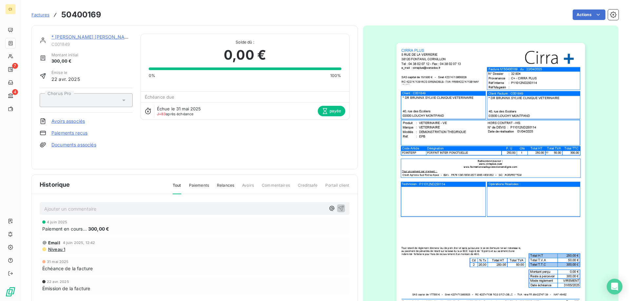
click at [479, 155] on img "button" at bounding box center [490, 176] width 189 height 267
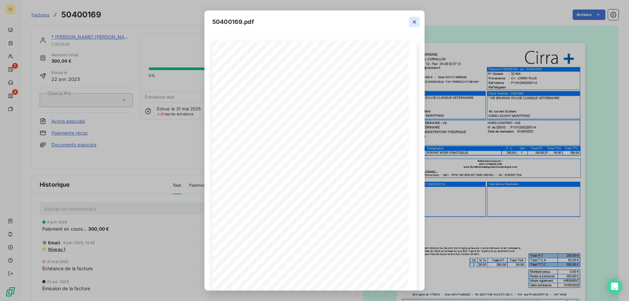
click at [412, 22] on icon "button" at bounding box center [414, 22] width 7 height 7
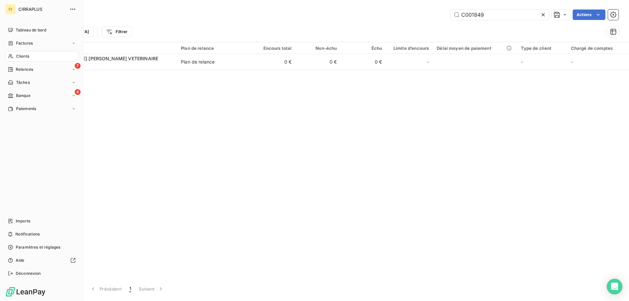
click at [28, 43] on span "Factures" at bounding box center [24, 43] width 17 height 6
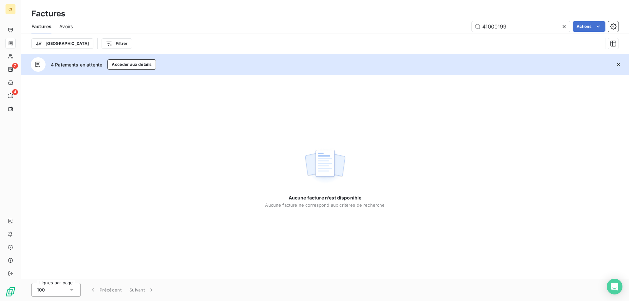
drag, startPoint x: 524, startPoint y: 26, endPoint x: 431, endPoint y: 25, distance: 92.1
click at [431, 25] on div "41000199 Actions" at bounding box center [350, 26] width 538 height 10
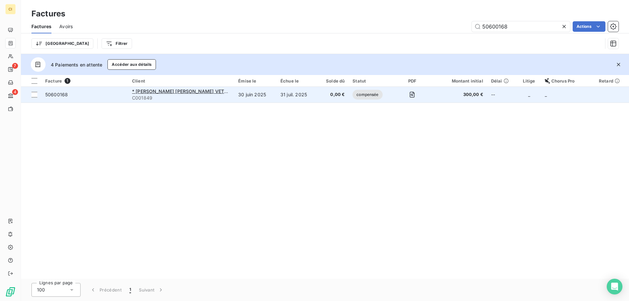
type input "50600168"
click at [60, 94] on span "50600168" at bounding box center [56, 95] width 23 height 6
click at [65, 93] on span "50600168" at bounding box center [56, 95] width 23 height 6
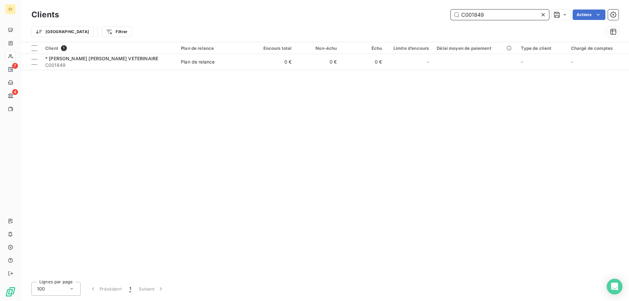
drag, startPoint x: 477, startPoint y: 15, endPoint x: 499, endPoint y: 15, distance: 22.0
click at [499, 15] on input "C001849" at bounding box center [500, 15] width 98 height 10
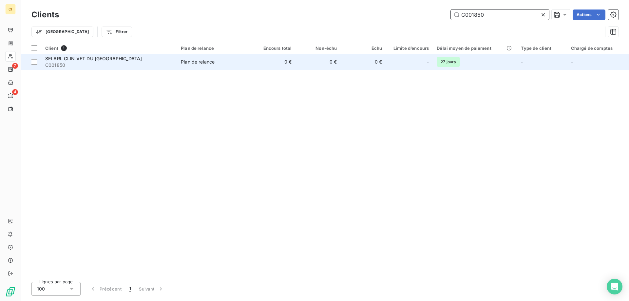
type input "C001850"
click at [87, 56] on span "SELARL CLIN VET DU ST LAURENT" at bounding box center [93, 59] width 97 height 6
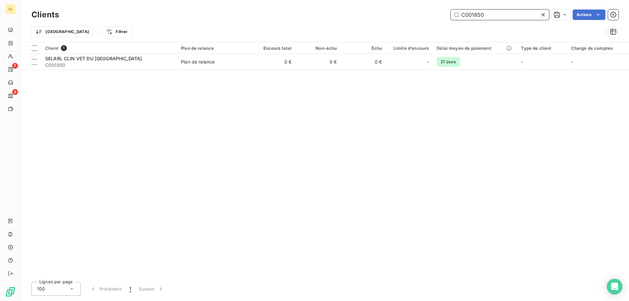
drag, startPoint x: 476, startPoint y: 16, endPoint x: 508, endPoint y: 14, distance: 32.2
click at [508, 14] on input "C001850" at bounding box center [500, 15] width 98 height 10
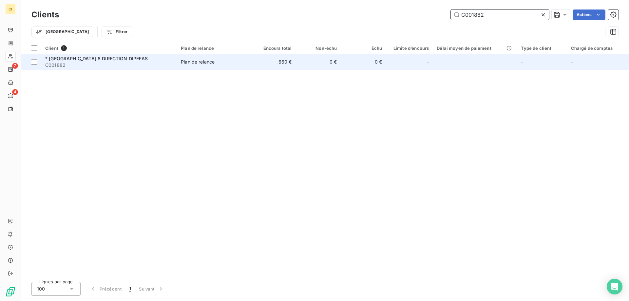
type input "C001882"
click at [110, 63] on span "C001882" at bounding box center [109, 65] width 128 height 7
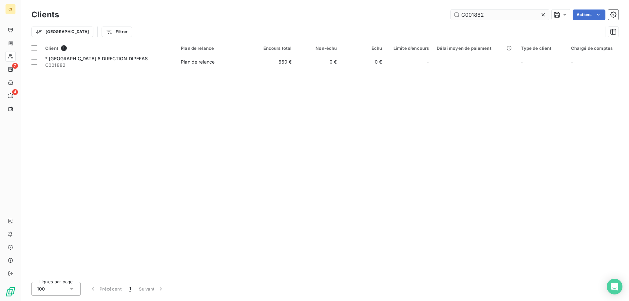
drag, startPoint x: 476, startPoint y: 15, endPoint x: 517, endPoint y: 12, distance: 40.4
click at [517, 12] on input "C001882" at bounding box center [500, 15] width 98 height 10
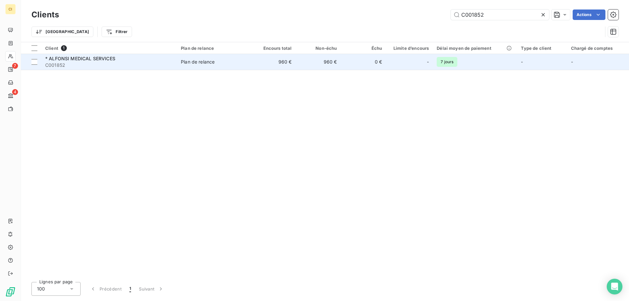
type input "C001852"
click at [87, 58] on span "* ALFONSI MEDICAL SERVICES" at bounding box center [80, 59] width 70 height 6
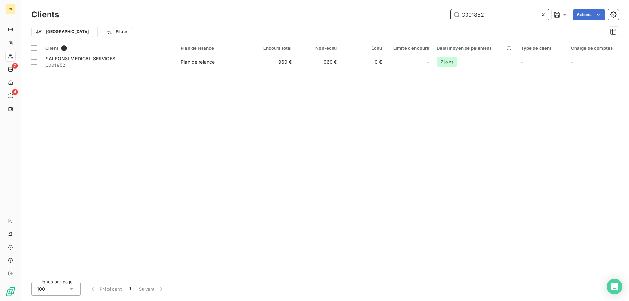
drag, startPoint x: 481, startPoint y: 14, endPoint x: 497, endPoint y: 11, distance: 16.4
click at [497, 11] on input "C001852" at bounding box center [500, 15] width 98 height 10
drag, startPoint x: 482, startPoint y: 15, endPoint x: 485, endPoint y: 13, distance: 4.1
click at [485, 13] on input "C001853" at bounding box center [500, 15] width 98 height 10
drag, startPoint x: 493, startPoint y: 18, endPoint x: 414, endPoint y: 11, distance: 79.2
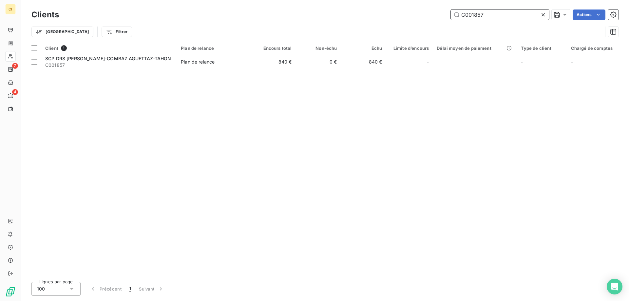
click at [414, 11] on div "C001857 Actions" at bounding box center [343, 15] width 552 height 10
type input "CA060002"
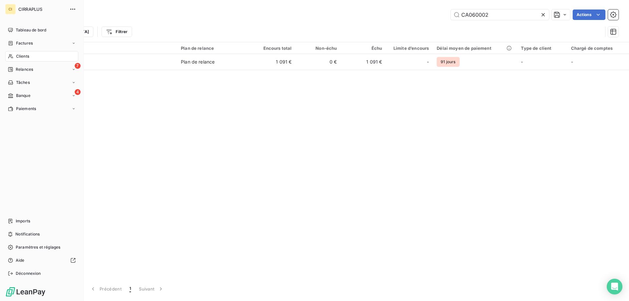
click at [25, 44] on span "Factures" at bounding box center [24, 43] width 17 height 6
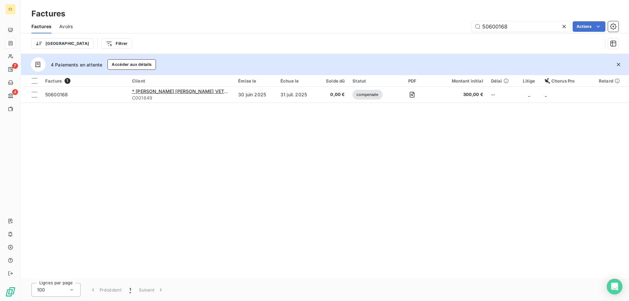
drag, startPoint x: 515, startPoint y: 26, endPoint x: 356, endPoint y: 26, distance: 158.9
click at [356, 26] on div "50600168 Actions" at bounding box center [350, 26] width 538 height 10
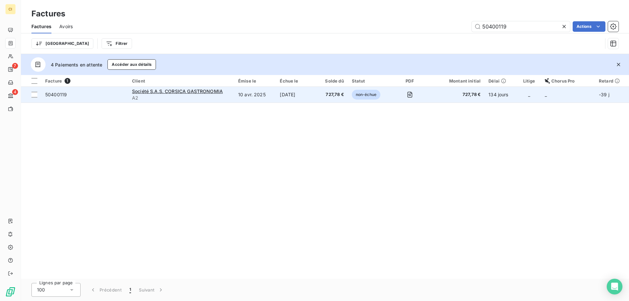
type input "50400119"
click at [64, 94] on span "50400119" at bounding box center [56, 95] width 22 height 6
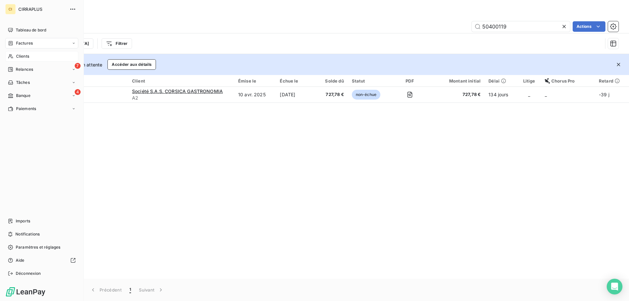
click at [25, 57] on span "Clients" at bounding box center [22, 56] width 13 height 6
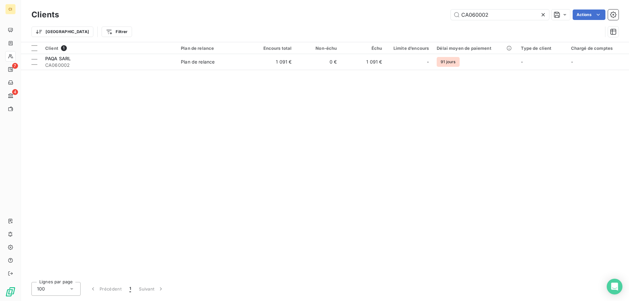
drag, startPoint x: 495, startPoint y: 15, endPoint x: 401, endPoint y: 14, distance: 94.7
click at [401, 14] on div "CA060002 Actions" at bounding box center [343, 15] width 552 height 10
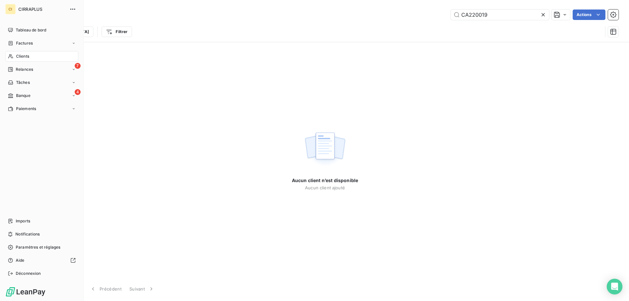
type input "CA220019"
click at [28, 45] on span "Factures" at bounding box center [24, 43] width 17 height 6
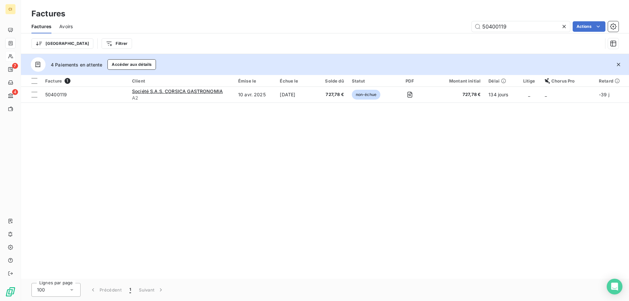
drag, startPoint x: 530, startPoint y: 28, endPoint x: 397, endPoint y: 28, distance: 132.7
click at [397, 28] on div "50400119 Actions" at bounding box center [350, 26] width 538 height 10
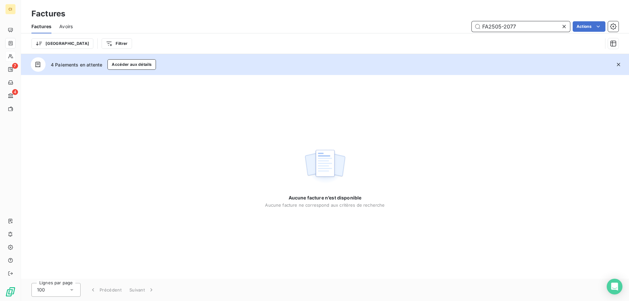
drag, startPoint x: 498, startPoint y: 26, endPoint x: 554, endPoint y: 24, distance: 56.1
click at [554, 24] on input "FA2505-2077" at bounding box center [521, 26] width 98 height 10
drag, startPoint x: 522, startPoint y: 27, endPoint x: 396, endPoint y: 27, distance: 126.1
click at [396, 27] on div "FA2503-2022 Actions" at bounding box center [350, 26] width 538 height 10
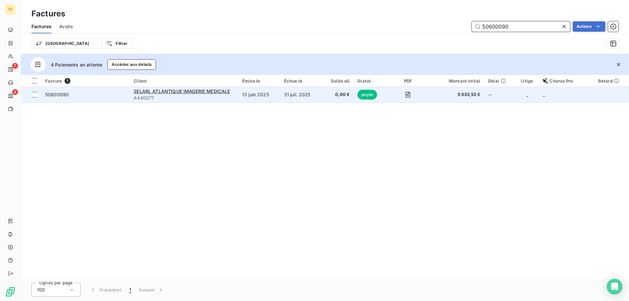
type input "50600090"
click at [61, 93] on span "50600090" at bounding box center [57, 95] width 24 height 6
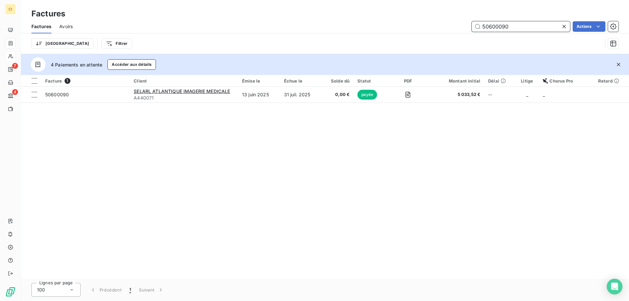
drag, startPoint x: 517, startPoint y: 25, endPoint x: 368, endPoint y: 24, distance: 148.7
click at [368, 24] on div "50600090 Actions" at bounding box center [350, 26] width 538 height 10
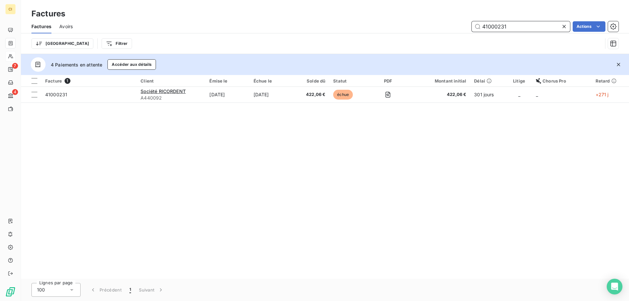
drag, startPoint x: 516, startPoint y: 29, endPoint x: 404, endPoint y: 22, distance: 112.2
click at [404, 22] on div "41000231 Actions" at bounding box center [350, 26] width 538 height 10
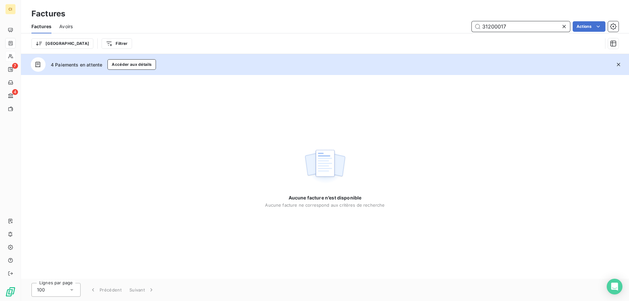
drag, startPoint x: 512, startPoint y: 26, endPoint x: 392, endPoint y: 29, distance: 120.9
click at [392, 29] on div "31200017 Actions" at bounding box center [350, 26] width 538 height 10
drag, startPoint x: 524, startPoint y: 29, endPoint x: 410, endPoint y: 20, distance: 114.3
click at [411, 23] on div "FA2505-2089 Actions" at bounding box center [350, 26] width 538 height 10
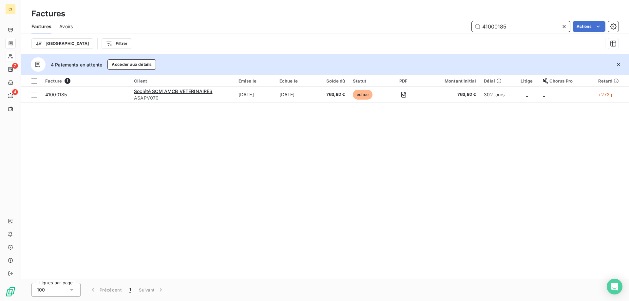
click at [511, 24] on input "41000185" at bounding box center [521, 26] width 98 height 10
drag, startPoint x: 511, startPoint y: 24, endPoint x: 445, endPoint y: 26, distance: 66.8
click at [445, 26] on div "41000185 Actions" at bounding box center [350, 26] width 538 height 10
type input "41200323"
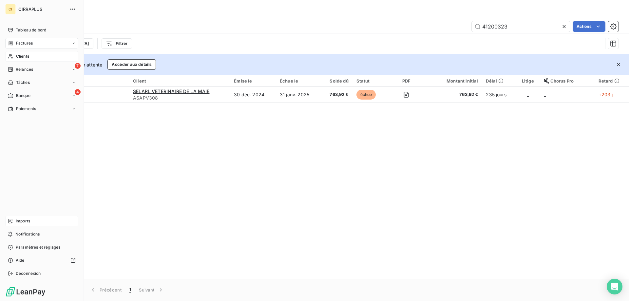
click at [23, 220] on span "Imports" at bounding box center [23, 221] width 14 height 6
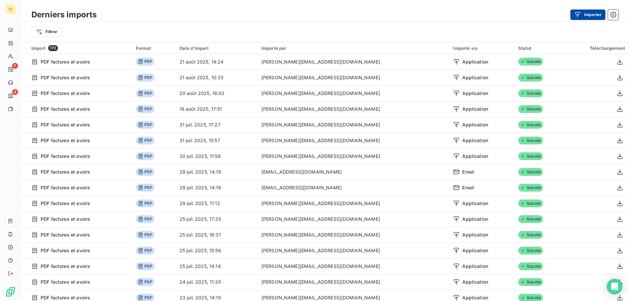
click at [591, 13] on button "Importer" at bounding box center [587, 15] width 35 height 10
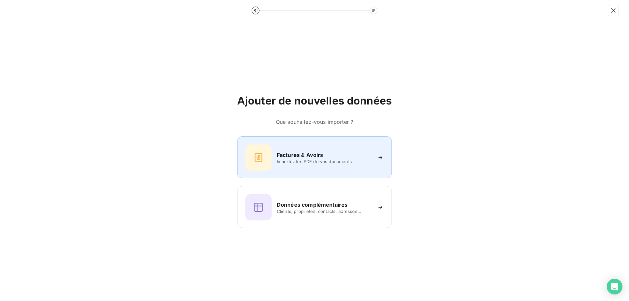
click at [288, 152] on h6 "Factures & Avoirs" at bounding box center [300, 155] width 47 height 8
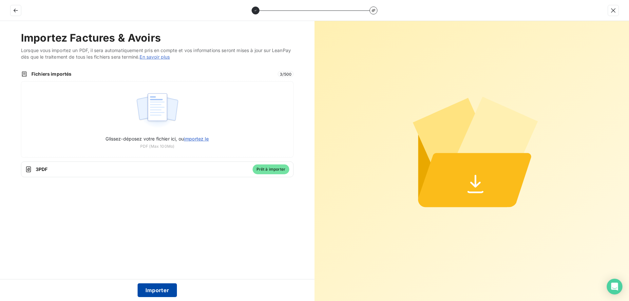
click at [150, 287] on button "Importer" at bounding box center [158, 290] width 40 height 14
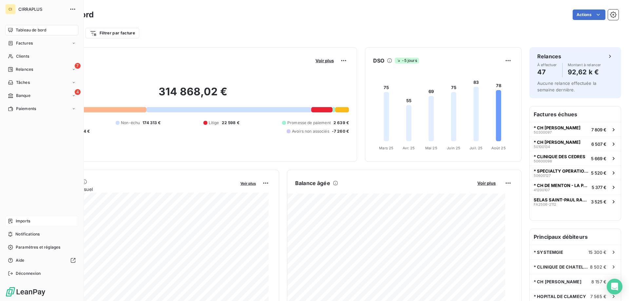
click at [23, 221] on span "Imports" at bounding box center [23, 221] width 14 height 6
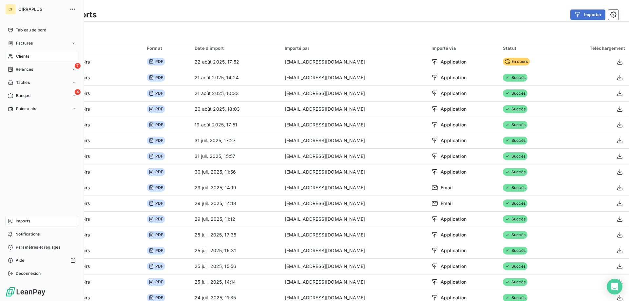
click at [23, 57] on span "Clients" at bounding box center [22, 56] width 13 height 6
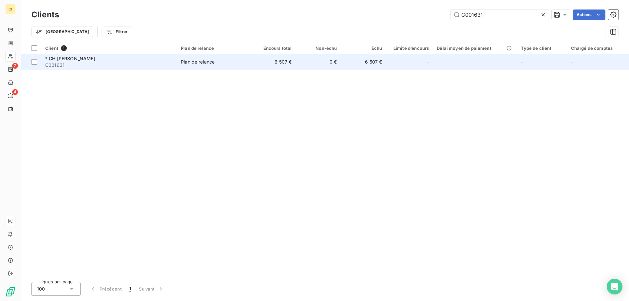
type input "C001631"
click at [95, 60] on span "* CH [PERSON_NAME]" at bounding box center [70, 59] width 50 height 6
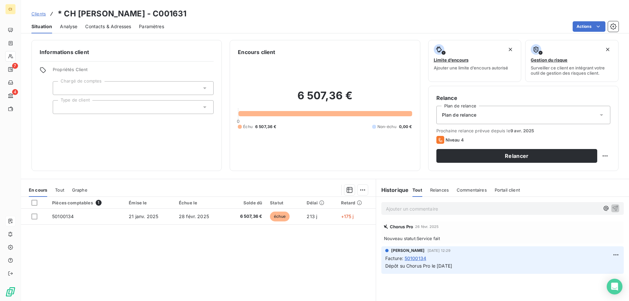
click at [395, 209] on p "Ajouter un commentaire ﻿" at bounding box center [493, 209] width 214 height 8
click at [410, 209] on span "Pas de mvts depuis 02/25" at bounding box center [415, 208] width 58 height 6
click at [466, 207] on p "Pas de mvt / Chorus depuis 02/25" at bounding box center [493, 209] width 214 height 8
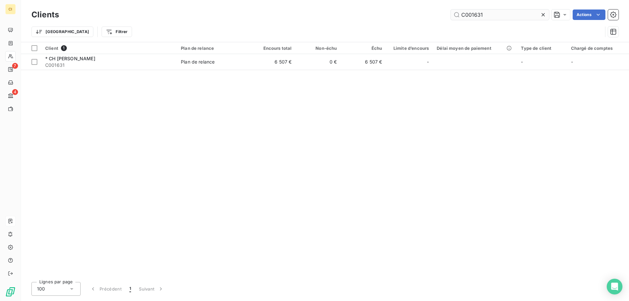
drag, startPoint x: 472, startPoint y: 15, endPoint x: 509, endPoint y: 11, distance: 37.6
click at [509, 13] on input "C001631" at bounding box center [500, 15] width 98 height 10
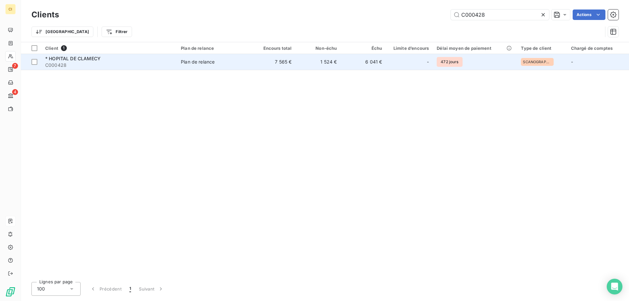
type input "C000428"
click at [96, 62] on span "C000428" at bounding box center [109, 65] width 128 height 7
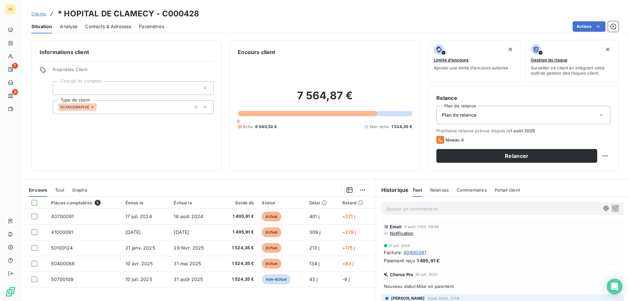
click at [409, 210] on p "Ajouter un commentaire ﻿" at bounding box center [493, 209] width 214 height 8
click at [425, 207] on span "Chorus Pro : 1 fact réglée" at bounding box center [413, 208] width 55 height 6
click at [464, 210] on p "Chorus Pro : 1 fact 04/24 réglée" at bounding box center [493, 209] width 214 height 8
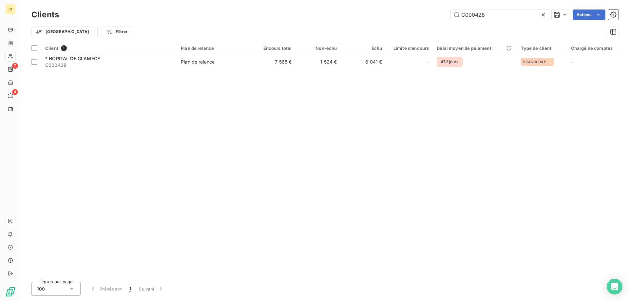
drag, startPoint x: 472, startPoint y: 14, endPoint x: 554, endPoint y: 4, distance: 82.8
click at [545, 11] on div "C000428" at bounding box center [500, 15] width 98 height 10
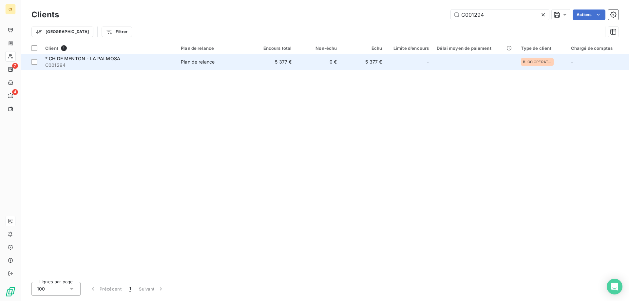
type input "C001294"
click at [117, 61] on span "* CH DE MENTON - LA PALMOSA" at bounding box center [82, 59] width 75 height 6
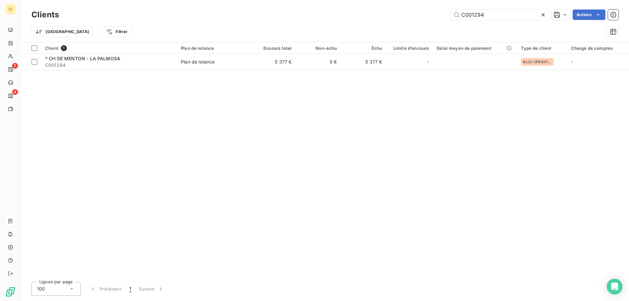
drag, startPoint x: 474, startPoint y: 15, endPoint x: 516, endPoint y: 6, distance: 43.3
click at [516, 10] on input "C001294" at bounding box center [500, 15] width 98 height 10
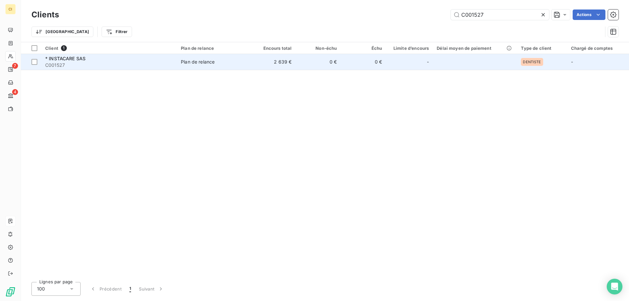
type input "C001527"
click at [60, 65] on span "C001527" at bounding box center [109, 65] width 128 height 7
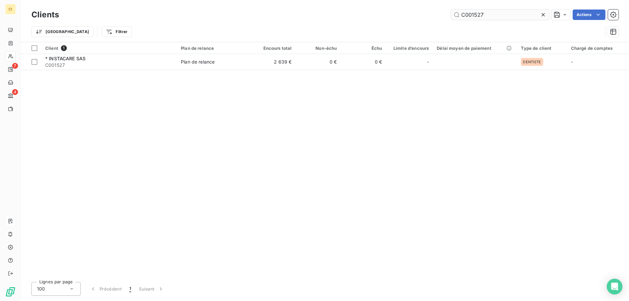
drag, startPoint x: 474, startPoint y: 12, endPoint x: 503, endPoint y: 10, distance: 29.3
click at [503, 12] on input "C001527" at bounding box center [500, 15] width 98 height 10
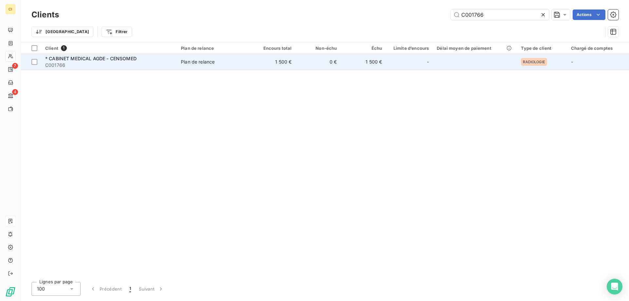
type input "C001766"
click at [115, 57] on span "* CABINET MEDICAL AGDE - CENSOMED" at bounding box center [90, 59] width 91 height 6
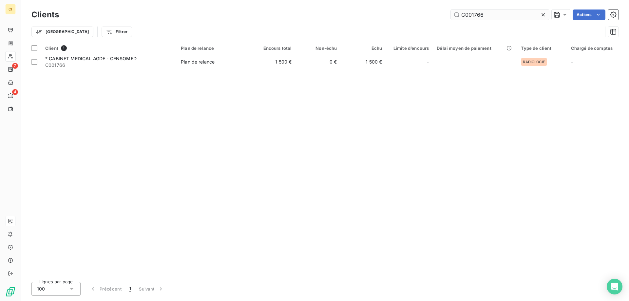
drag, startPoint x: 475, startPoint y: 13, endPoint x: 506, endPoint y: 11, distance: 30.5
click at [506, 11] on input "C001766" at bounding box center [500, 15] width 98 height 10
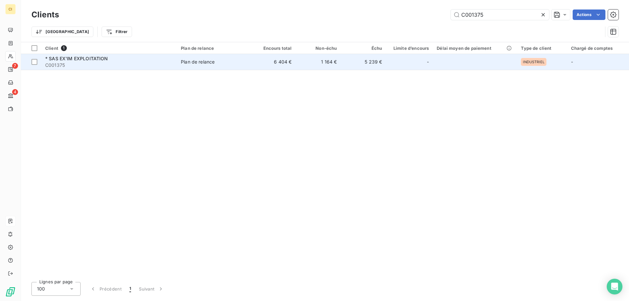
type input "C001375"
click at [85, 62] on span "C001375" at bounding box center [109, 65] width 128 height 7
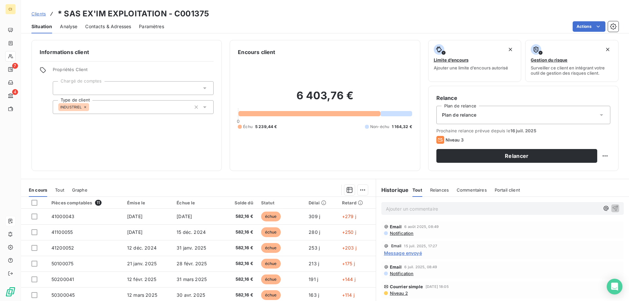
click at [402, 252] on span "Message envoyé" at bounding box center [403, 253] width 38 height 7
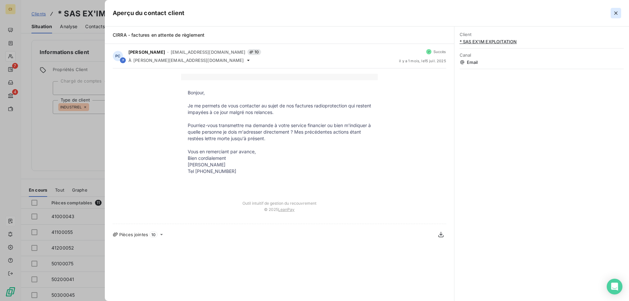
click at [616, 11] on icon "button" at bounding box center [616, 13] width 7 height 7
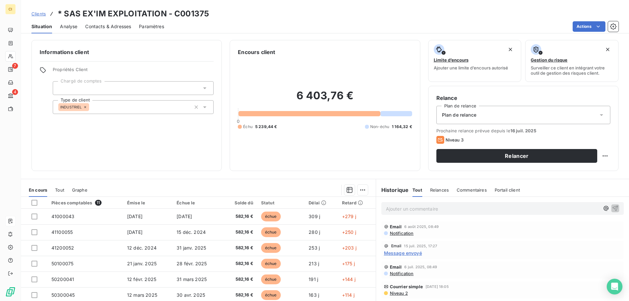
click at [403, 207] on p "Ajouter un commentaire ﻿" at bounding box center [493, 209] width 214 height 8
click at [387, 207] on span "NOuveau contrat signé début août :" at bounding box center [425, 208] width 79 height 6
click at [468, 209] on p "Nouveau contrat signé début août :" at bounding box center [493, 209] width 214 height 8
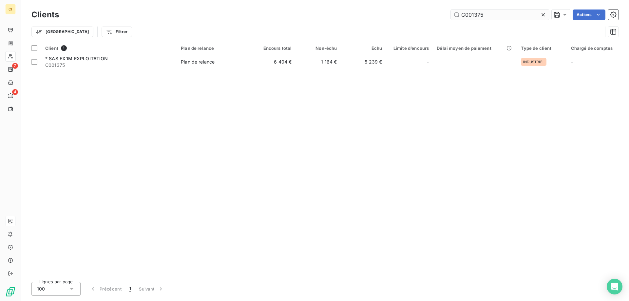
drag, startPoint x: 475, startPoint y: 14, endPoint x: 531, endPoint y: 14, distance: 55.4
click at [531, 14] on input "C001375" at bounding box center [500, 15] width 98 height 10
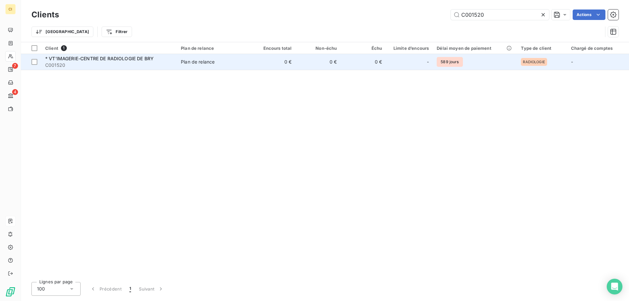
type input "C001520"
click at [84, 61] on span "* VT'IMAGERIE-CENTRE DE RADIOLOGIE DE BRY" at bounding box center [99, 59] width 108 height 6
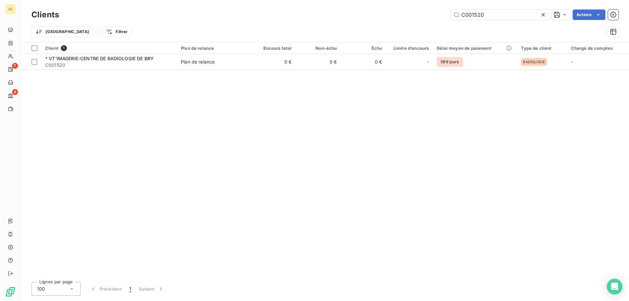
drag, startPoint x: 475, startPoint y: 13, endPoint x: 507, endPoint y: 9, distance: 32.0
click at [506, 11] on input "C001520" at bounding box center [500, 15] width 98 height 10
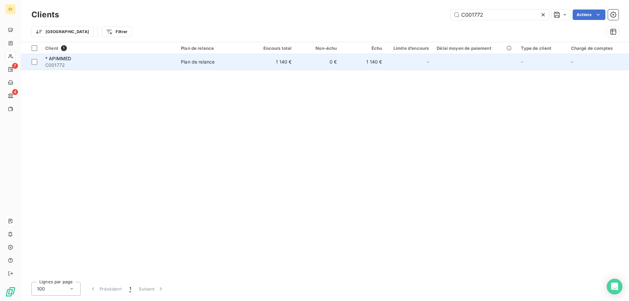
type input "C001772"
click at [76, 61] on div "* APIMMED" at bounding box center [109, 58] width 128 height 7
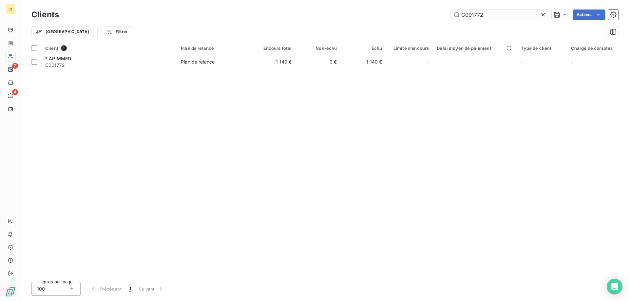
drag, startPoint x: 474, startPoint y: 14, endPoint x: 524, endPoint y: 11, distance: 49.2
click at [520, 13] on input "C001772" at bounding box center [500, 15] width 98 height 10
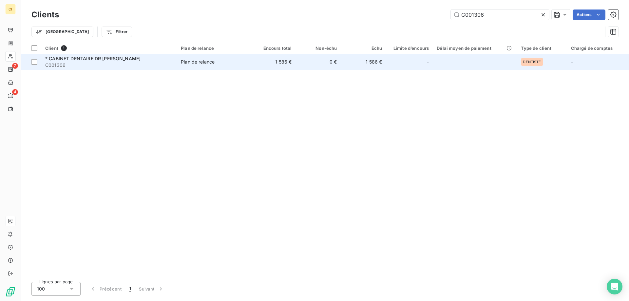
type input "C001306"
click at [103, 63] on span "C001306" at bounding box center [109, 65] width 128 height 7
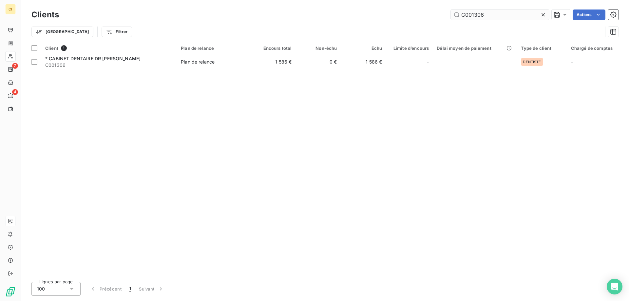
drag, startPoint x: 475, startPoint y: 14, endPoint x: 508, endPoint y: 11, distance: 33.2
click at [507, 14] on input "C001306" at bounding box center [500, 15] width 98 height 10
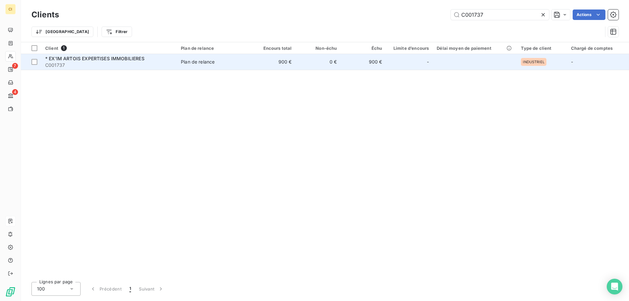
type input "C001737"
click at [76, 55] on div "* EX'IM ARTOIS EXPERTISES IMMOBILIERES" at bounding box center [109, 58] width 128 height 7
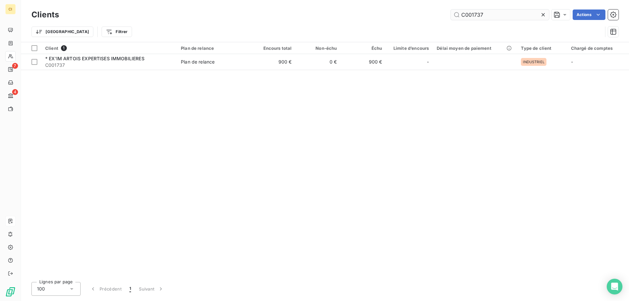
drag, startPoint x: 472, startPoint y: 14, endPoint x: 500, endPoint y: 11, distance: 27.4
click at [500, 11] on input "C001737" at bounding box center [500, 15] width 98 height 10
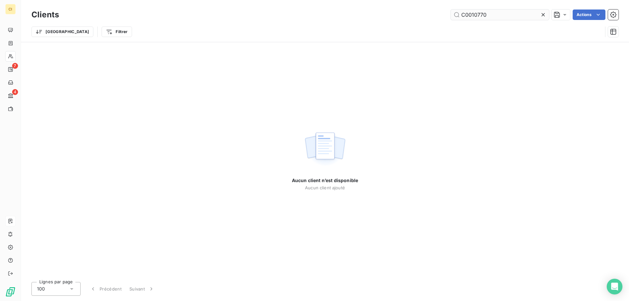
click at [472, 14] on input "C0010770" at bounding box center [500, 15] width 98 height 10
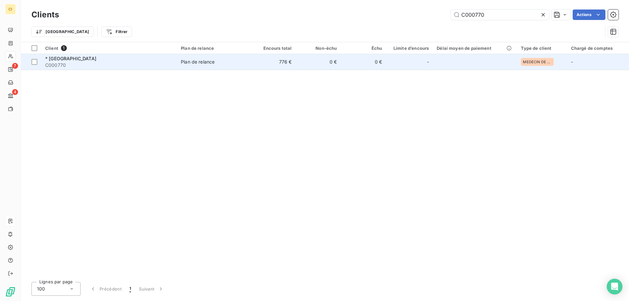
type input "C000770"
click at [67, 61] on div "* MAIRIE DE COURCHEVEL C000770" at bounding box center [109, 61] width 128 height 13
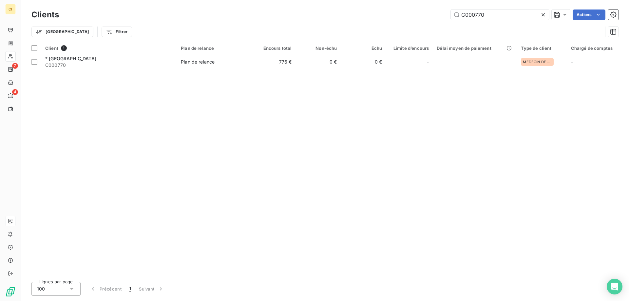
drag, startPoint x: 494, startPoint y: 15, endPoint x: 377, endPoint y: 3, distance: 117.6
click at [377, 3] on div "Clients C000770 Actions Trier Filtrer" at bounding box center [325, 21] width 608 height 42
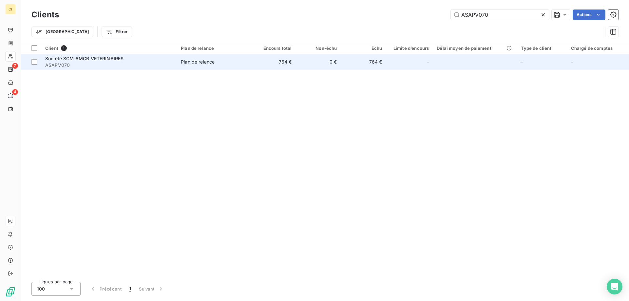
type input "ASAPV070"
click at [56, 61] on span "Société SCM AMCB VETERINAIRES" at bounding box center [84, 59] width 78 height 6
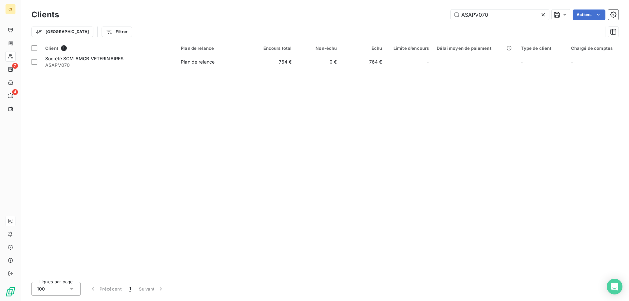
drag, startPoint x: 480, startPoint y: 15, endPoint x: 548, endPoint y: 13, distance: 67.8
click at [548, 13] on div "ASAPV070" at bounding box center [500, 15] width 98 height 10
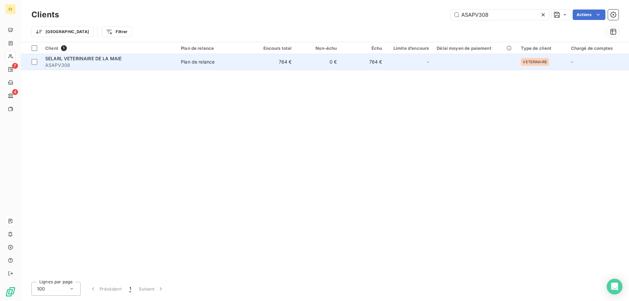
type input "ASAPV308"
click at [79, 58] on span "SELARL VETERINAIRE DE LA MAIE" at bounding box center [83, 59] width 76 height 6
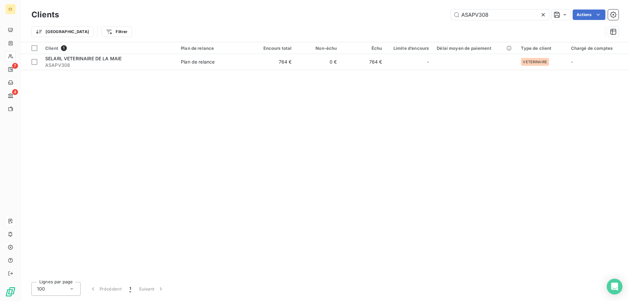
drag, startPoint x: 491, startPoint y: 15, endPoint x: 302, endPoint y: 8, distance: 189.5
click at [302, 8] on div "Clients ASAPV308 Actions" at bounding box center [324, 15] width 587 height 14
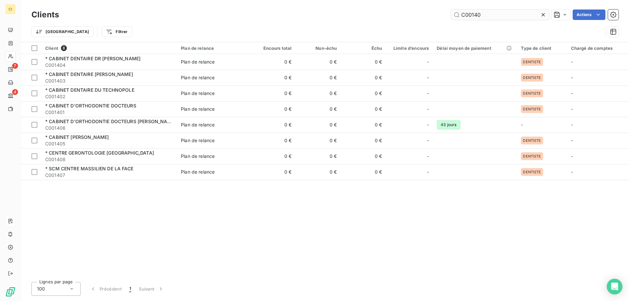
click at [479, 14] on input "C00140" at bounding box center [500, 15] width 98 height 10
click at [477, 13] on input "C00140" at bounding box center [500, 15] width 98 height 10
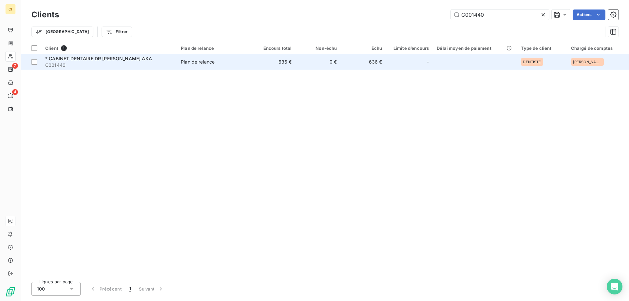
type input "C001440"
click at [85, 58] on span "* CABINET DENTAIRE DR [PERSON_NAME] AKA" at bounding box center [98, 59] width 107 height 6
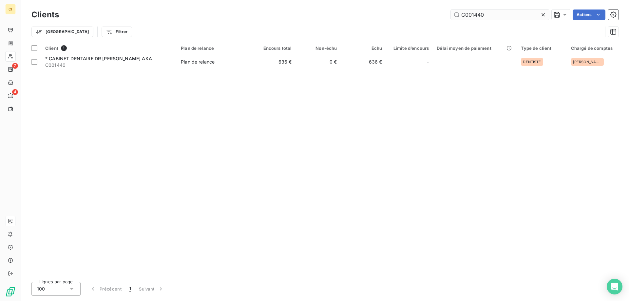
drag, startPoint x: 474, startPoint y: 16, endPoint x: 516, endPoint y: 13, distance: 41.4
click at [516, 13] on input "C001440" at bounding box center [500, 15] width 98 height 10
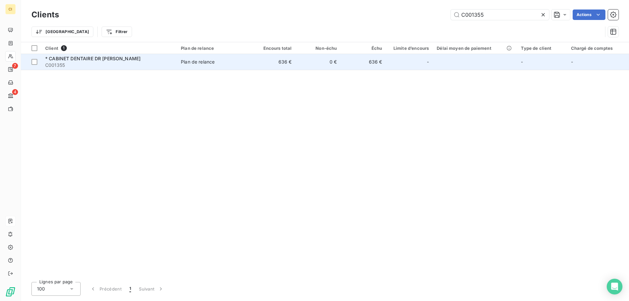
type input "C001355"
click at [90, 61] on div "* CABINET DENTAIRE DR [PERSON_NAME]" at bounding box center [109, 58] width 128 height 7
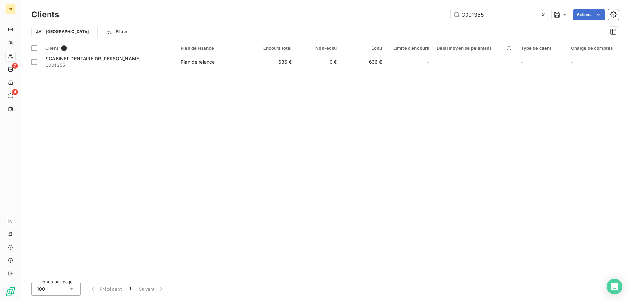
drag, startPoint x: 474, startPoint y: 15, endPoint x: 545, endPoint y: 15, distance: 71.7
click at [545, 15] on div "C001355" at bounding box center [500, 15] width 98 height 10
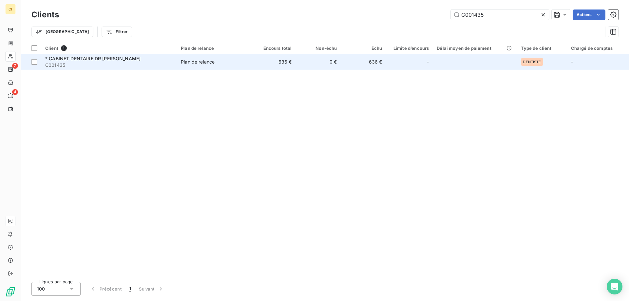
type input "C001435"
click at [103, 58] on span "* CABINET DENTAIRE DR [PERSON_NAME]" at bounding box center [92, 59] width 95 height 6
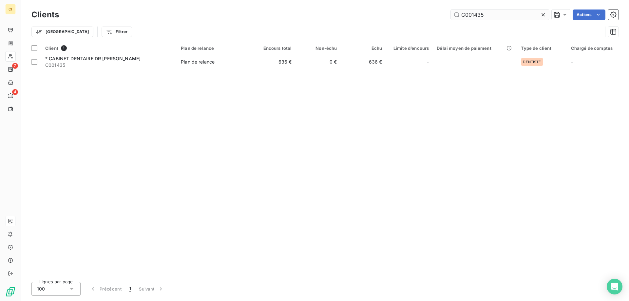
drag, startPoint x: 477, startPoint y: 14, endPoint x: 519, endPoint y: 10, distance: 42.5
click at [519, 10] on input "C001435" at bounding box center [500, 15] width 98 height 10
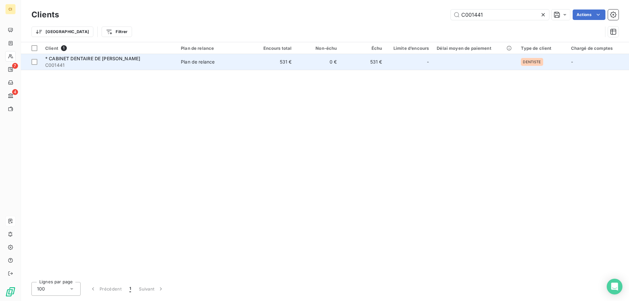
type input "C001441"
click at [62, 57] on span "* CABINET DENTAIRE DE [PERSON_NAME]" at bounding box center [92, 59] width 95 height 6
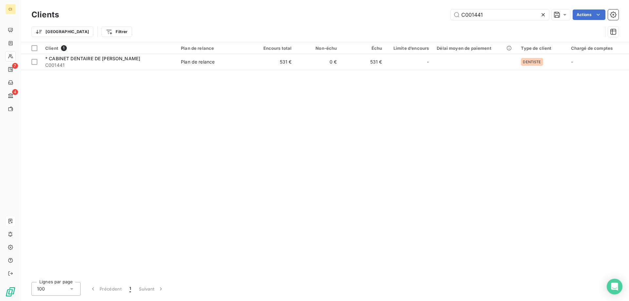
drag, startPoint x: 487, startPoint y: 13, endPoint x: 373, endPoint y: 10, distance: 113.7
click at [374, 11] on div "C001441 Actions" at bounding box center [343, 15] width 552 height 10
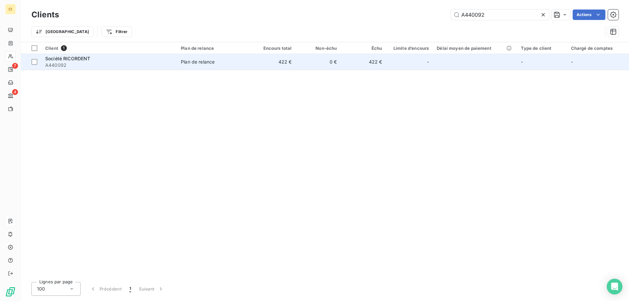
type input "A440092"
click at [75, 61] on div "Société RICORDENT" at bounding box center [109, 58] width 128 height 7
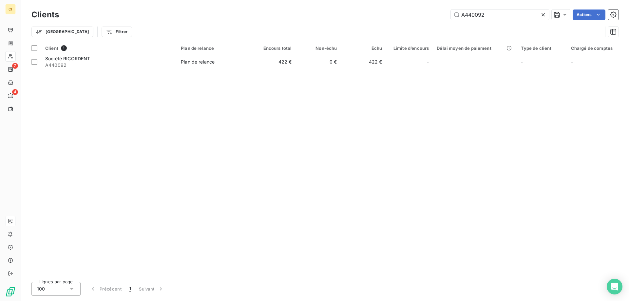
drag, startPoint x: 462, startPoint y: 15, endPoint x: 732, endPoint y: 15, distance: 270.0
click at [629, 15] on html "CI 7 4 Clients A440092 Actions Trier Filtrer Client 1 Plan de relance Encours t…" at bounding box center [314, 150] width 629 height 301
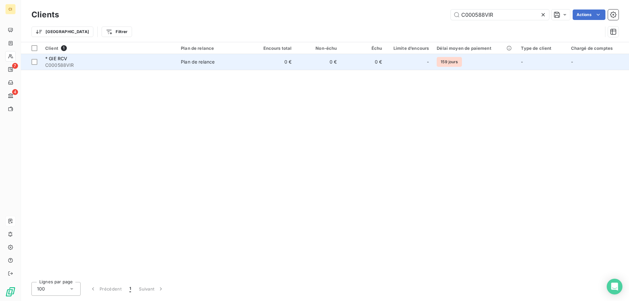
type input "C000588VIR"
click at [73, 60] on div "* GIE RCV" at bounding box center [109, 58] width 128 height 7
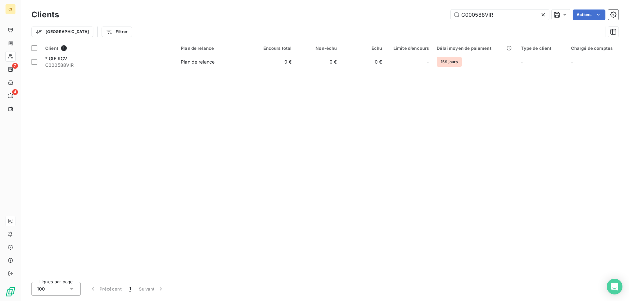
drag, startPoint x: 506, startPoint y: 16, endPoint x: 438, endPoint y: 12, distance: 68.6
click at [438, 12] on div "C000588VIR Actions" at bounding box center [343, 15] width 552 height 10
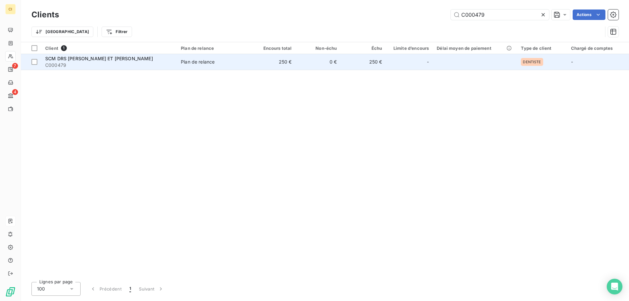
type input "C000479"
click at [66, 63] on span "C000479" at bounding box center [109, 65] width 128 height 7
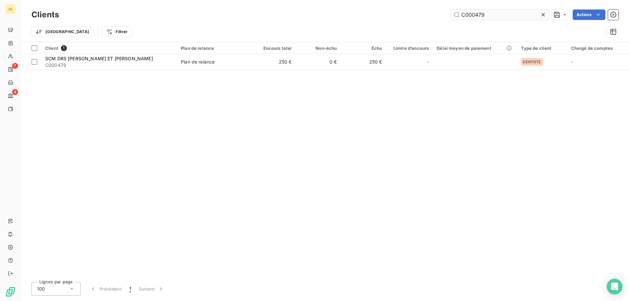
drag, startPoint x: 476, startPoint y: 15, endPoint x: 520, endPoint y: 12, distance: 44.3
click at [520, 12] on input "C000479" at bounding box center [500, 15] width 98 height 10
click at [468, 17] on input "C000838" at bounding box center [500, 15] width 98 height 10
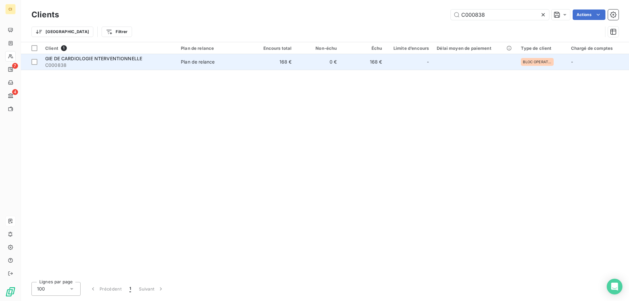
type input "C000838"
click at [69, 62] on span "C000838" at bounding box center [109, 65] width 128 height 7
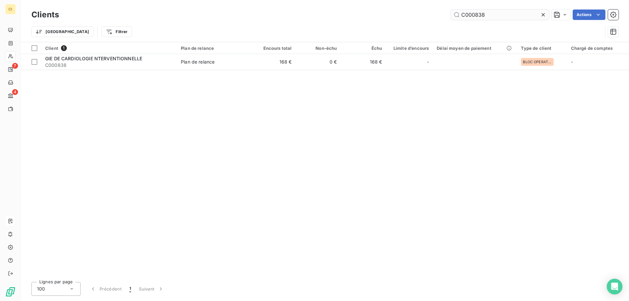
drag, startPoint x: 475, startPoint y: 13, endPoint x: 503, endPoint y: 10, distance: 28.0
click at [503, 10] on input "C000838" at bounding box center [500, 15] width 98 height 10
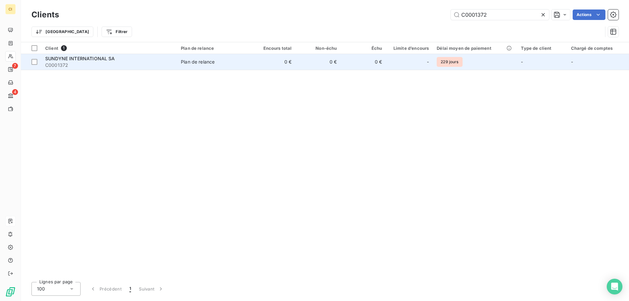
type input "C0001372"
click at [75, 63] on span "C0001372" at bounding box center [109, 65] width 128 height 7
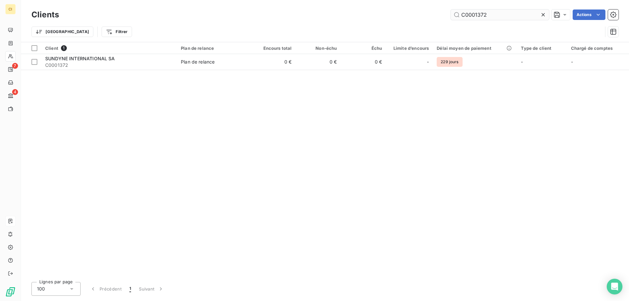
drag, startPoint x: 474, startPoint y: 15, endPoint x: 513, endPoint y: 15, distance: 39.3
click at [513, 15] on input "C0001372" at bounding box center [500, 15] width 98 height 10
click at [468, 13] on input "C000830" at bounding box center [500, 15] width 98 height 10
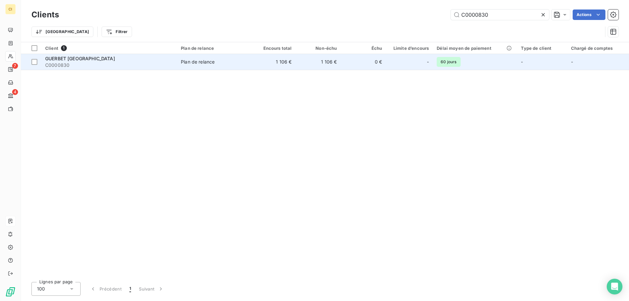
type input "C0000830"
click at [80, 59] on span "GUERBET [GEOGRAPHIC_DATA]" at bounding box center [80, 59] width 70 height 6
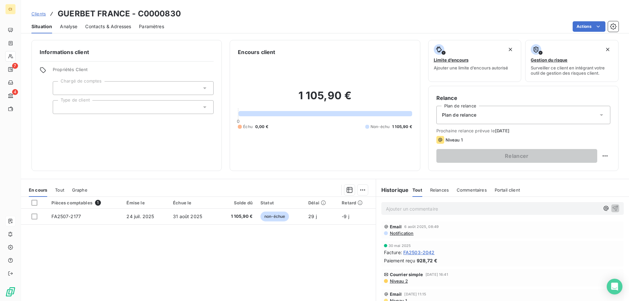
click at [396, 208] on p "Ajouter un commentaire ﻿" at bounding box center [493, 209] width 214 height 8
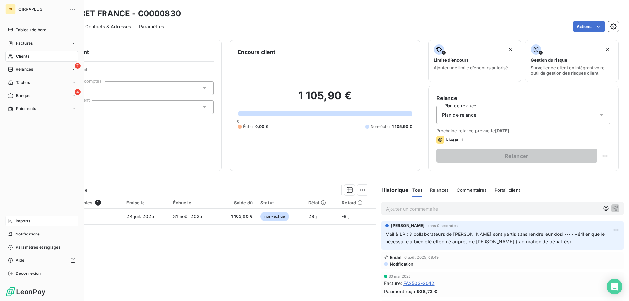
click at [20, 221] on span "Imports" at bounding box center [23, 221] width 14 height 6
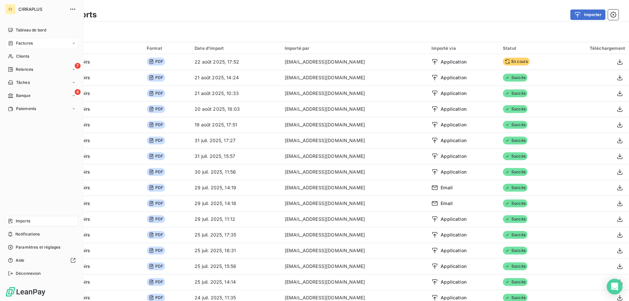
click at [21, 45] on span "Factures" at bounding box center [24, 43] width 17 height 6
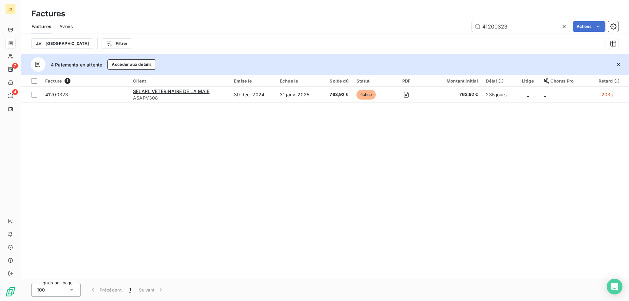
drag, startPoint x: 512, startPoint y: 27, endPoint x: 456, endPoint y: 22, distance: 56.2
click at [456, 22] on div "41200323 Actions" at bounding box center [350, 26] width 538 height 10
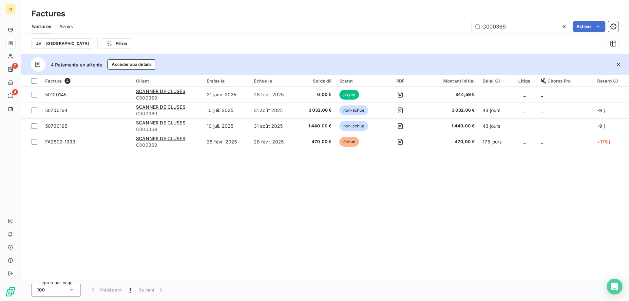
type input "C000369"
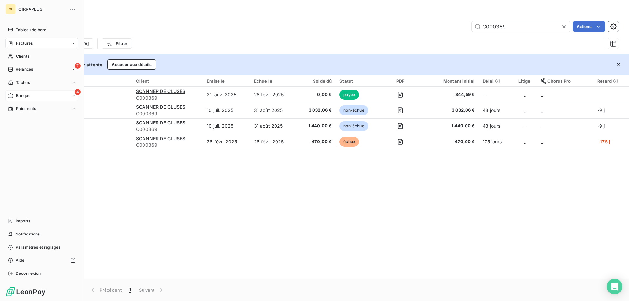
click at [24, 96] on span "Banque" at bounding box center [23, 96] width 14 height 6
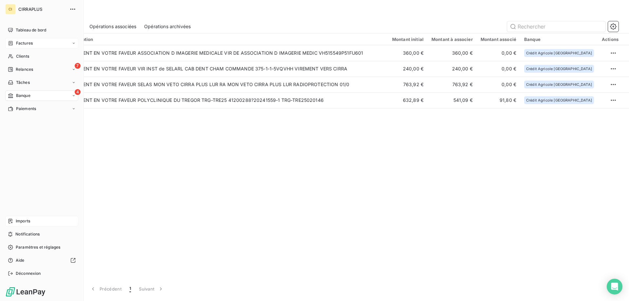
click at [24, 220] on span "Imports" at bounding box center [23, 221] width 14 height 6
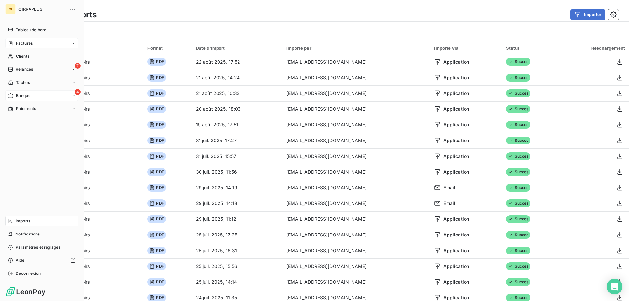
click at [22, 43] on span "Factures" at bounding box center [24, 43] width 17 height 6
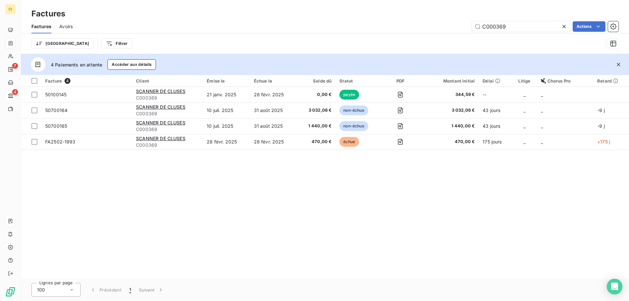
click at [196, 227] on div "Facture 4 Client Émise le Échue le Solde dû Statut PDF Montant initial Délai Li…" at bounding box center [325, 177] width 608 height 204
click at [68, 27] on span "Avoirs" at bounding box center [65, 26] width 13 height 7
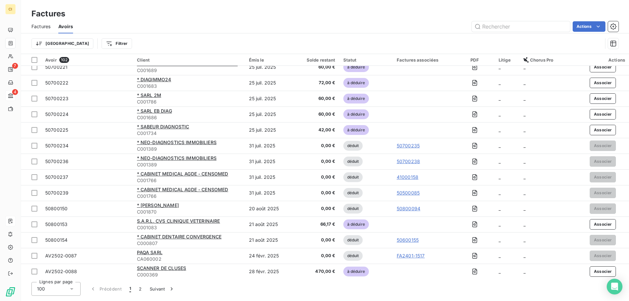
scroll to position [1362, 0]
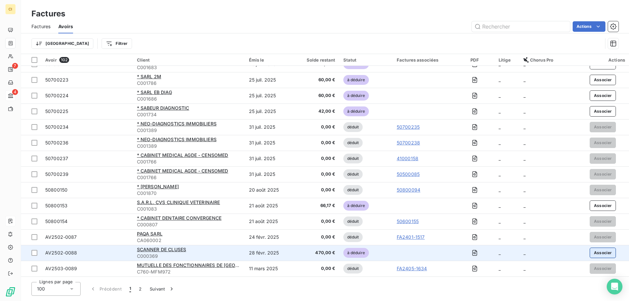
click at [604, 253] on button "Associer" at bounding box center [603, 253] width 27 height 10
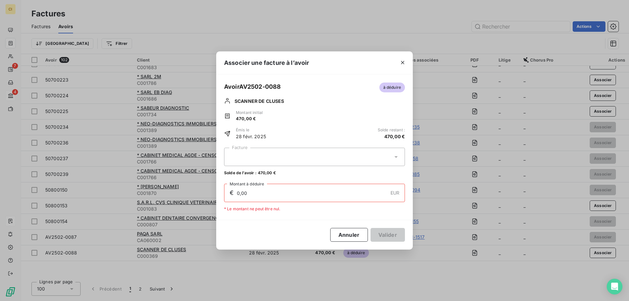
click at [395, 154] on icon at bounding box center [396, 157] width 7 height 7
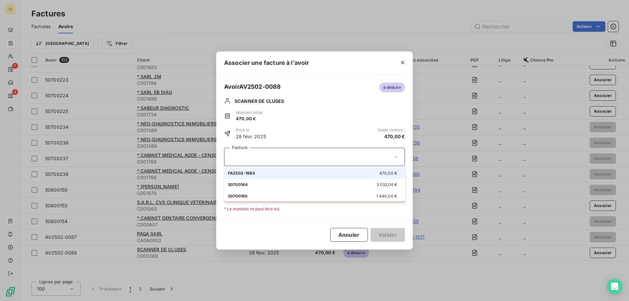
click at [253, 171] on span "FA2502-1993" at bounding box center [241, 173] width 27 height 5
type input "470,00"
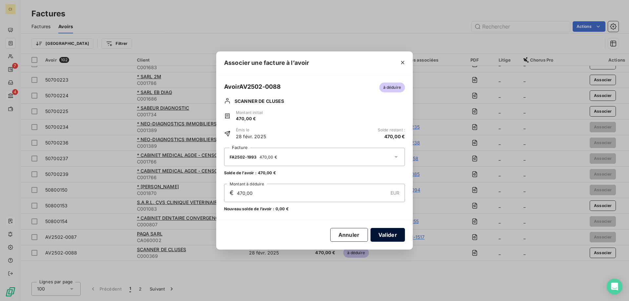
click at [392, 235] on button "Valider" at bounding box center [388, 235] width 34 height 14
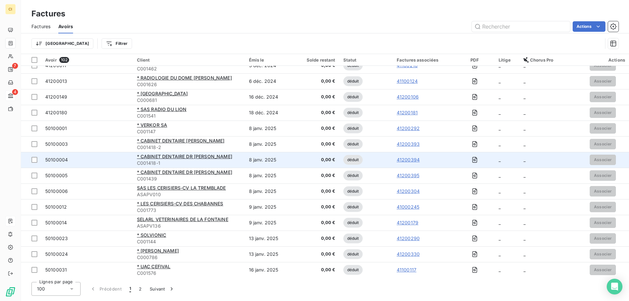
scroll to position [0, 0]
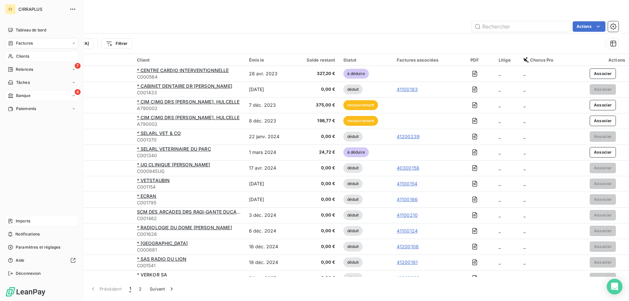
click at [20, 57] on span "Clients" at bounding box center [22, 56] width 13 height 6
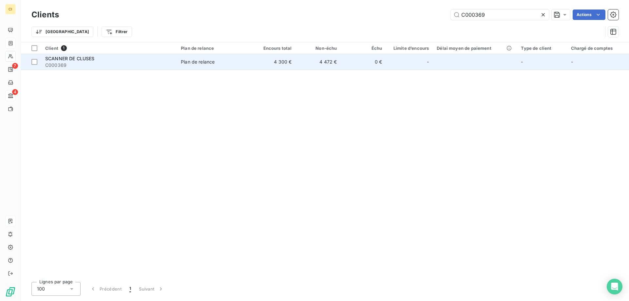
type input "C000369"
click at [88, 60] on span "SCANNER DE CLUSES" at bounding box center [69, 59] width 49 height 6
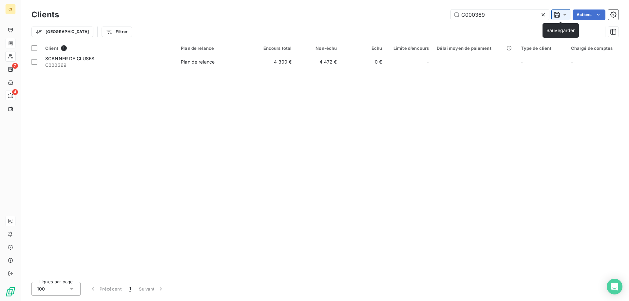
drag, startPoint x: 472, startPoint y: 15, endPoint x: 569, endPoint y: 13, distance: 97.0
click at [569, 13] on div "C000369 Actions" at bounding box center [343, 15] width 552 height 10
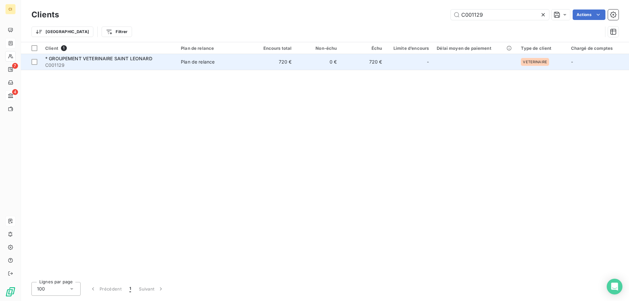
type input "C001129"
click at [75, 66] on span "C001129" at bounding box center [109, 65] width 128 height 7
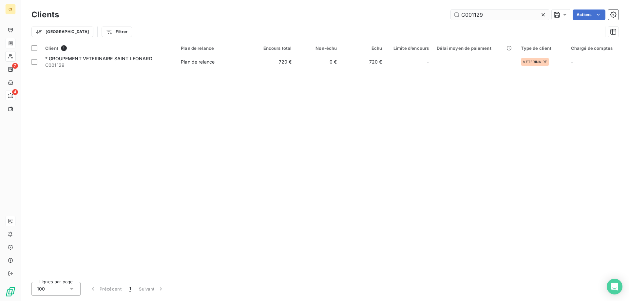
drag, startPoint x: 474, startPoint y: 15, endPoint x: 503, endPoint y: 14, distance: 29.5
click at [503, 14] on input "C001129" at bounding box center [500, 15] width 98 height 10
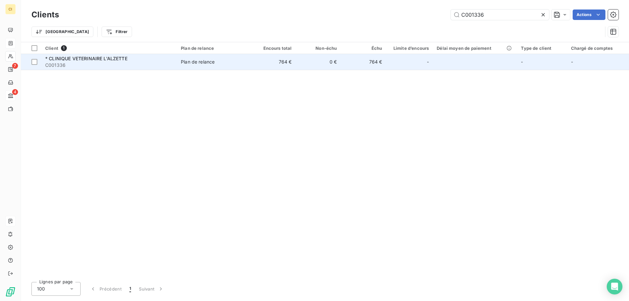
type input "C001336"
click at [77, 66] on span "C001336" at bounding box center [109, 65] width 128 height 7
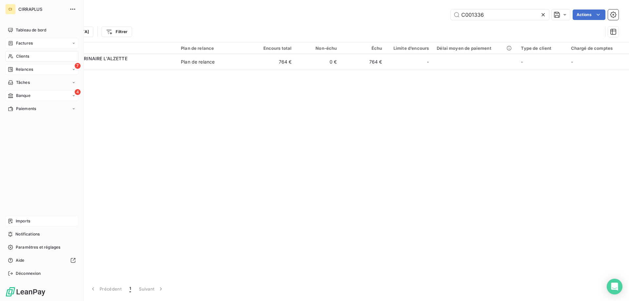
click at [19, 67] on span "Relances" at bounding box center [24, 70] width 17 height 6
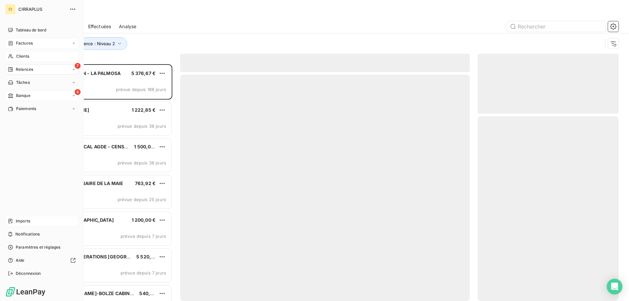
scroll to position [232, 136]
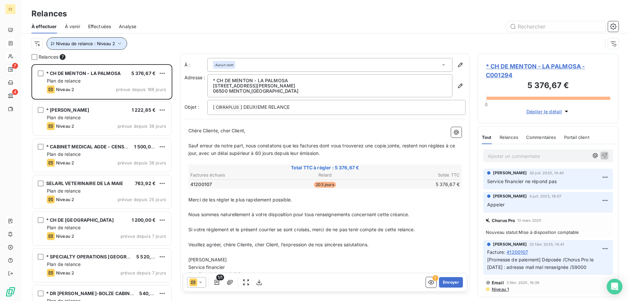
click at [120, 44] on icon "button" at bounding box center [119, 43] width 7 height 7
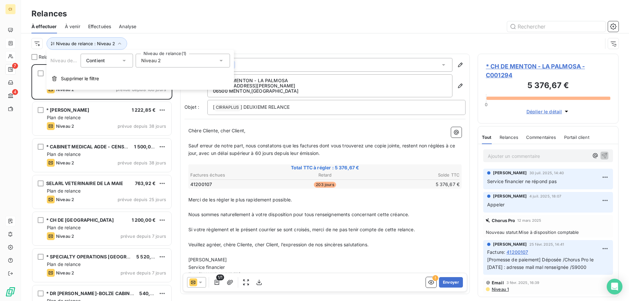
click at [218, 60] on div "Niveau 2" at bounding box center [183, 61] width 94 height 14
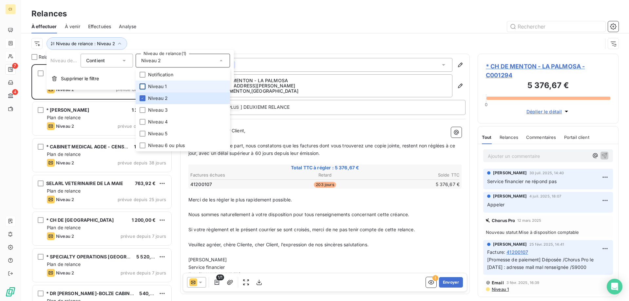
click at [145, 86] on div at bounding box center [143, 87] width 6 height 6
click at [143, 98] on icon at bounding box center [143, 98] width 2 height 1
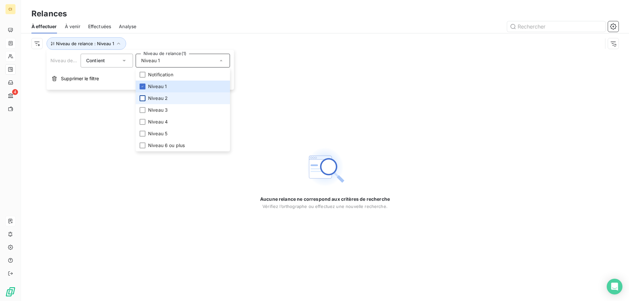
click at [158, 204] on div "Aucune relance ne correspond aux critères de recherche [PERSON_NAME] l’orthogra…" at bounding box center [325, 177] width 608 height 247
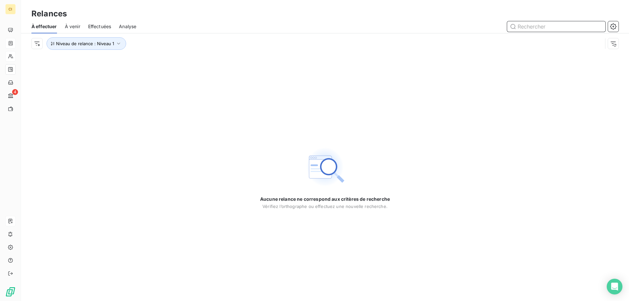
click at [525, 25] on input "text" at bounding box center [556, 26] width 98 height 10
click at [119, 43] on icon "button" at bounding box center [118, 43] width 7 height 7
click at [219, 60] on icon at bounding box center [221, 60] width 7 height 7
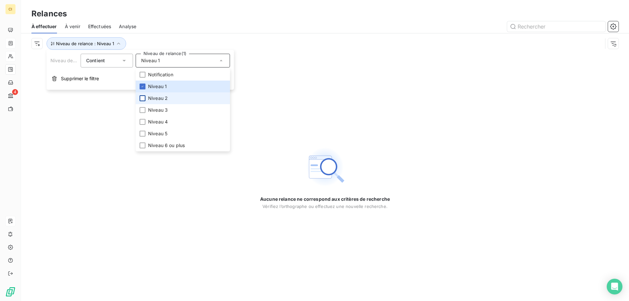
click at [144, 99] on div at bounding box center [143, 98] width 6 height 6
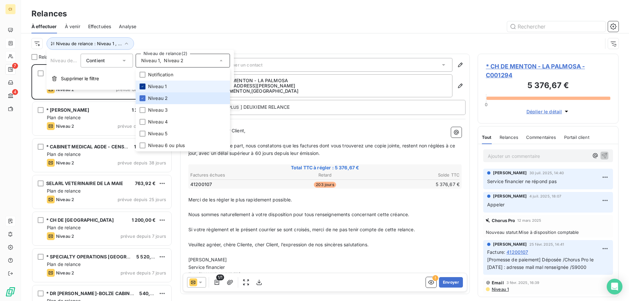
scroll to position [232, 136]
click at [145, 86] on li "Niveau 1" at bounding box center [183, 87] width 94 height 12
click at [214, 36] on div "Niveau de relance : Niveau 2" at bounding box center [324, 43] width 587 height 20
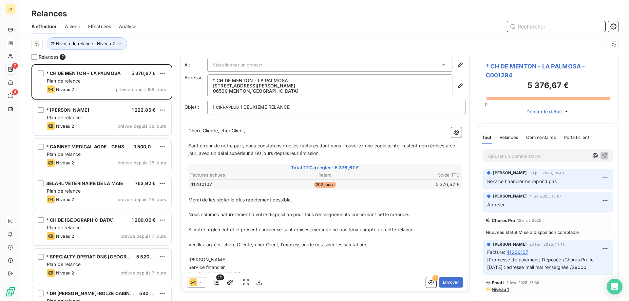
click at [562, 26] on input "text" at bounding box center [556, 26] width 98 height 10
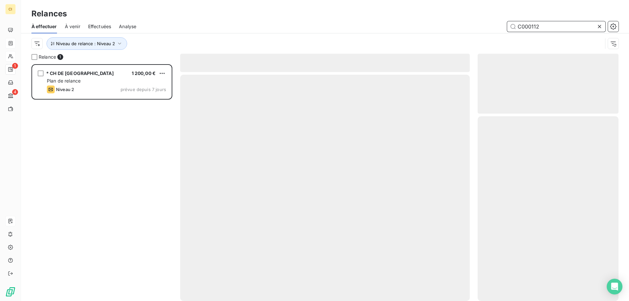
scroll to position [232, 136]
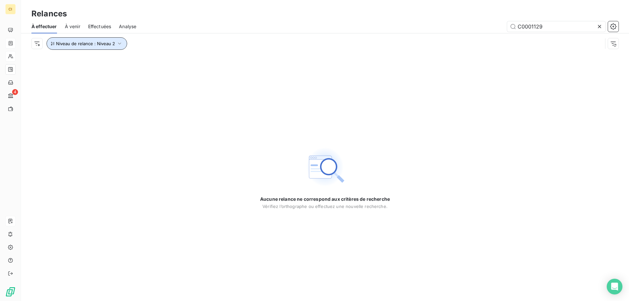
click at [117, 45] on icon "button" at bounding box center [119, 43] width 7 height 7
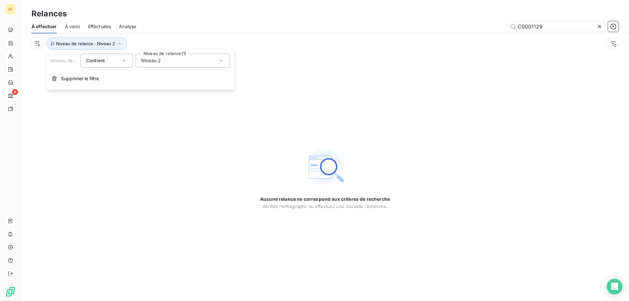
click at [220, 60] on icon at bounding box center [221, 60] width 7 height 7
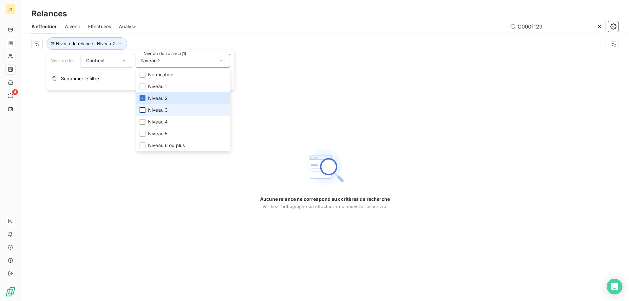
click at [144, 110] on div at bounding box center [143, 110] width 6 height 6
click at [144, 98] on icon at bounding box center [143, 98] width 4 height 4
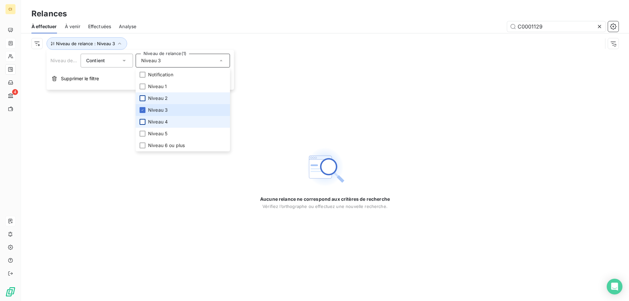
click at [144, 122] on div at bounding box center [143, 122] width 6 height 6
click at [141, 109] on icon at bounding box center [143, 110] width 4 height 4
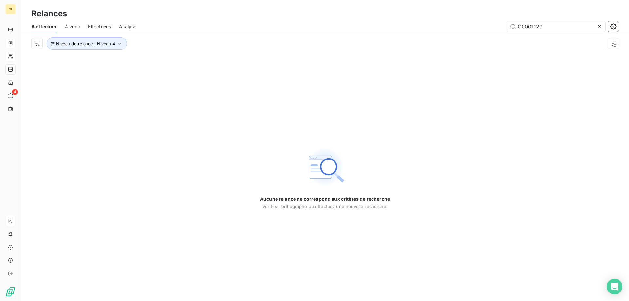
click at [175, 166] on div "Aucune relance ne correspond aux critères de recherche [PERSON_NAME] l’orthogra…" at bounding box center [325, 177] width 608 height 247
click at [118, 45] on icon "button" at bounding box center [119, 43] width 7 height 7
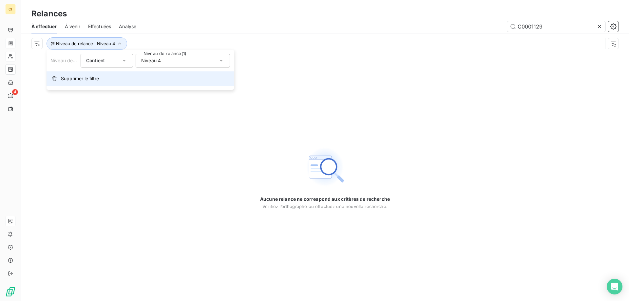
click at [91, 83] on button "Supprimer le filtre" at bounding box center [140, 78] width 187 height 14
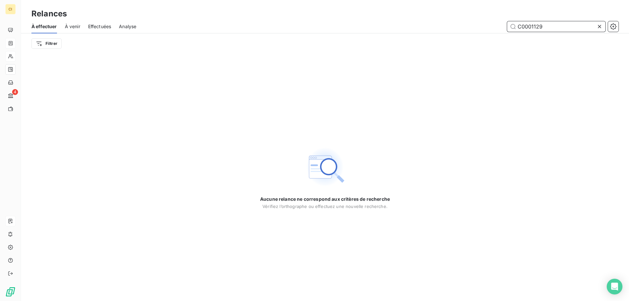
drag, startPoint x: 547, startPoint y: 28, endPoint x: 495, endPoint y: 28, distance: 51.8
click at [495, 28] on div "C0001129" at bounding box center [381, 26] width 474 height 10
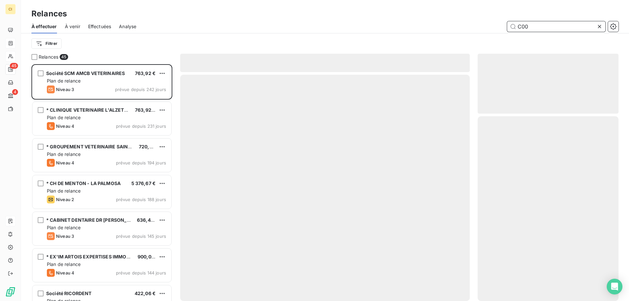
scroll to position [232, 136]
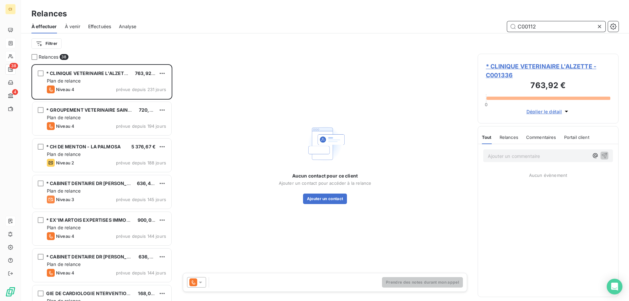
scroll to position [232, 136]
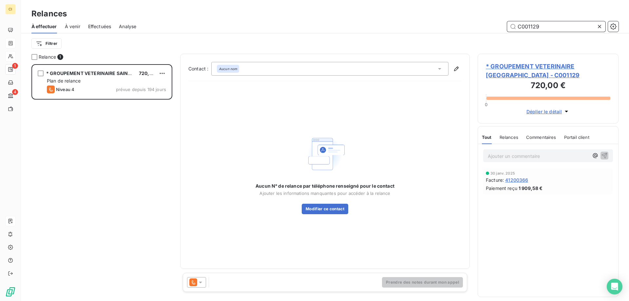
scroll to position [232, 136]
click at [201, 282] on icon at bounding box center [200, 283] width 3 height 2
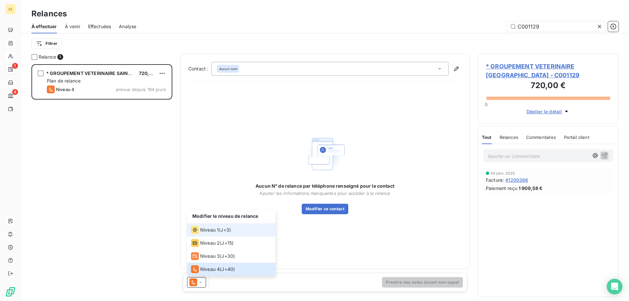
click at [219, 229] on div "Niveau 1 ( J+3 )" at bounding box center [211, 230] width 40 height 8
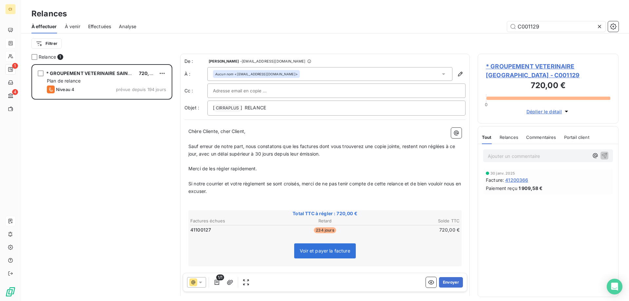
click at [189, 168] on span "Merci de les régler rapidement." at bounding box center [222, 169] width 69 height 6
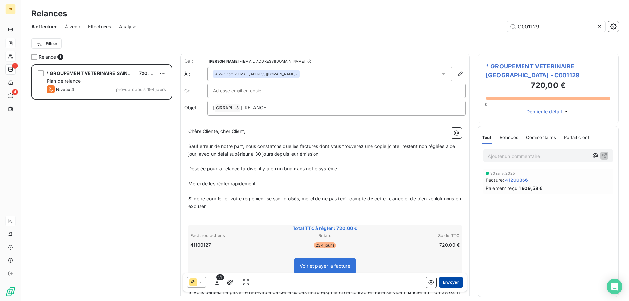
click at [442, 283] on button "Envoyer" at bounding box center [451, 282] width 24 height 10
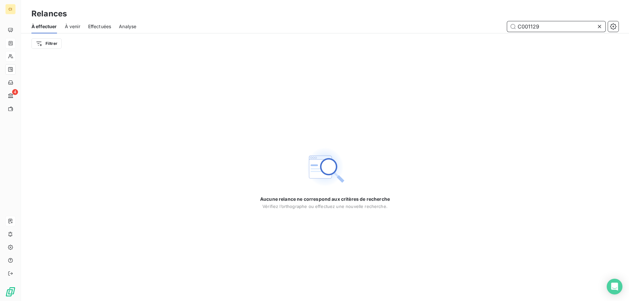
drag, startPoint x: 531, startPoint y: 29, endPoint x: 559, endPoint y: 27, distance: 28.2
click at [559, 27] on input "C001129" at bounding box center [556, 26] width 98 height 10
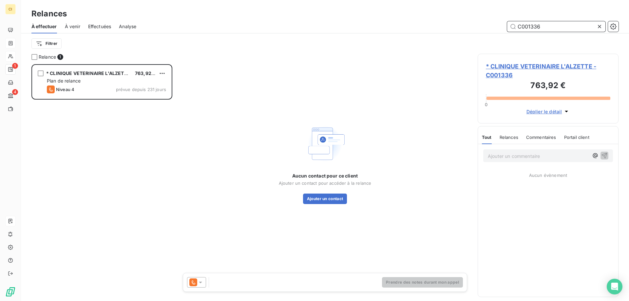
scroll to position [232, 136]
type input "C001336"
click at [202, 283] on icon at bounding box center [200, 282] width 7 height 7
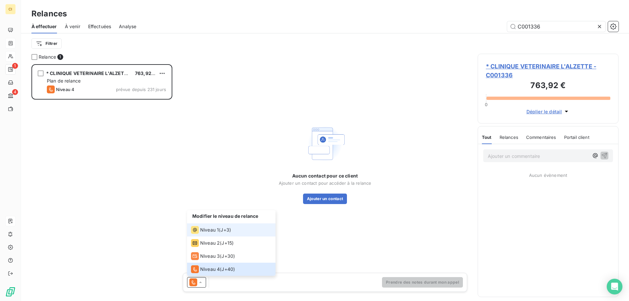
click at [208, 233] on div "Niveau 1" at bounding box center [205, 230] width 28 height 8
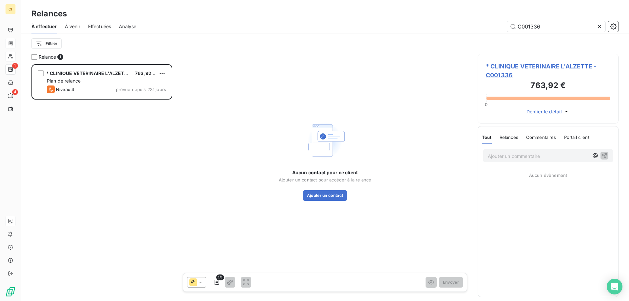
click at [514, 66] on span "* CLINIQUE VETERINAIRE L'ALZETTE - C001336" at bounding box center [548, 71] width 124 height 18
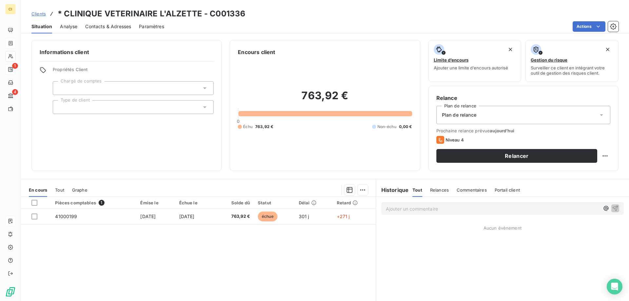
click at [99, 24] on span "Contacts & Adresses" at bounding box center [108, 26] width 46 height 7
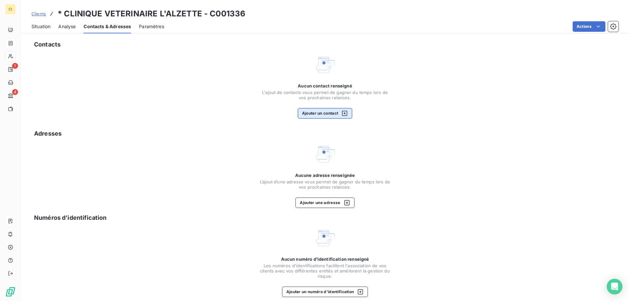
click at [324, 111] on button "Ajouter un contact" at bounding box center [325, 113] width 55 height 10
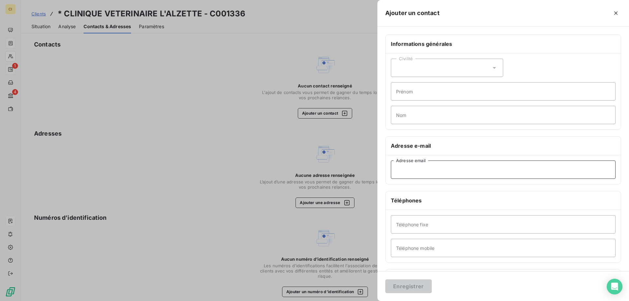
click at [427, 166] on input "Adresse email" at bounding box center [503, 170] width 225 height 18
paste input "[PERSON_NAME][EMAIL_ADDRESS][DOMAIN_NAME]"
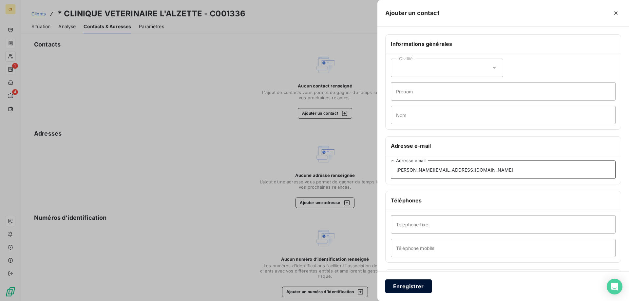
type input "[PERSON_NAME][EMAIL_ADDRESS][DOMAIN_NAME]"
click at [409, 283] on button "Enregistrer" at bounding box center [408, 286] width 47 height 14
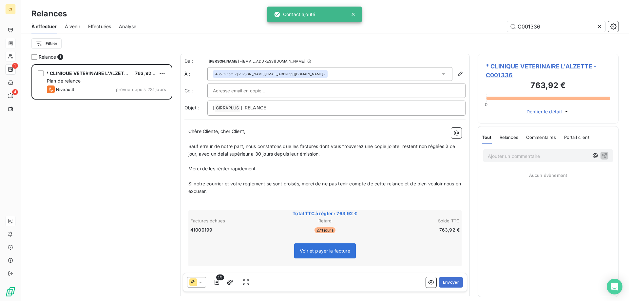
scroll to position [232, 136]
click at [333, 152] on p "Sauf erreur de notre part, nous constatons que les factures dont vous trouverez…" at bounding box center [324, 150] width 273 height 15
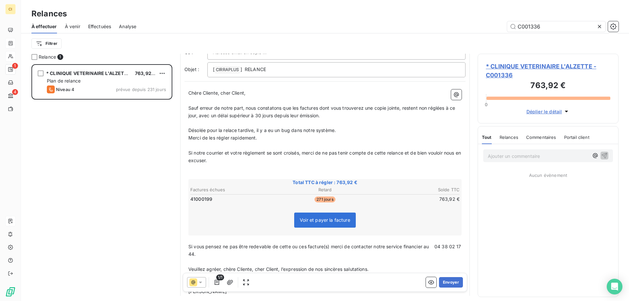
scroll to position [0, 0]
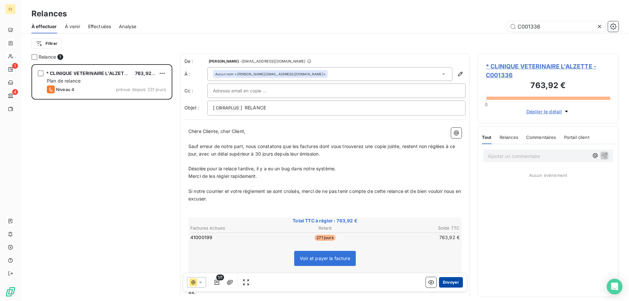
click at [448, 279] on button "Envoyer" at bounding box center [451, 282] width 24 height 10
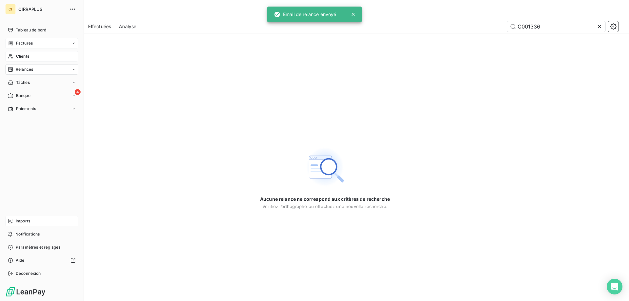
click at [23, 68] on span "Relances" at bounding box center [24, 70] width 17 height 6
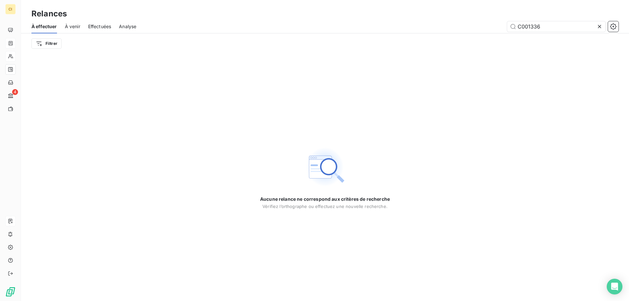
click at [103, 25] on span "Effectuées" at bounding box center [99, 26] width 23 height 7
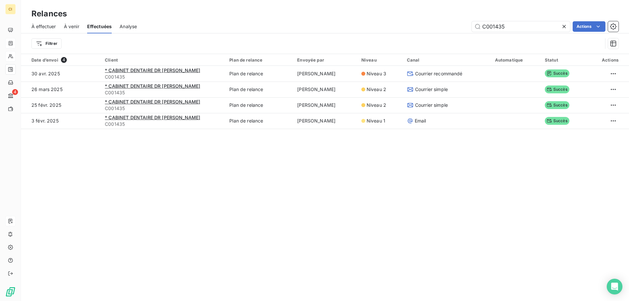
drag, startPoint x: 510, startPoint y: 26, endPoint x: 453, endPoint y: 21, distance: 56.9
click at [453, 21] on div "C001435 Actions" at bounding box center [382, 26] width 474 height 10
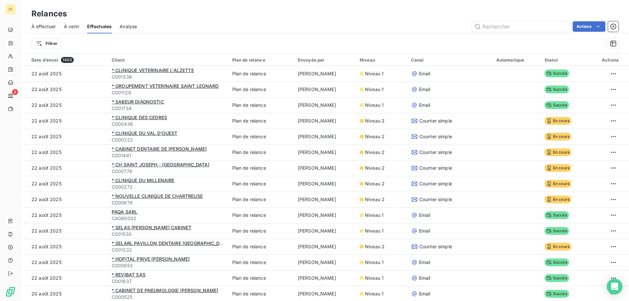
click at [42, 26] on span "À effectuer" at bounding box center [43, 26] width 25 height 7
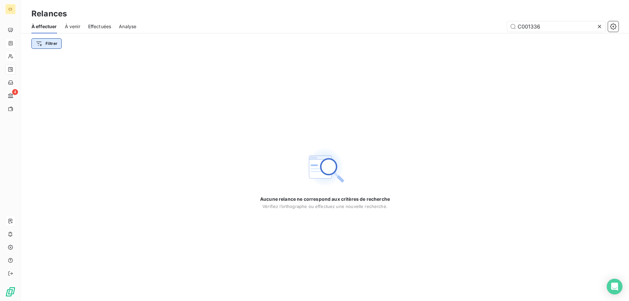
click at [51, 42] on html "CI 4 Relances À effectuer À venir Effectuées Analyse C001336 Filtrer Aucune rel…" at bounding box center [314, 150] width 629 height 301
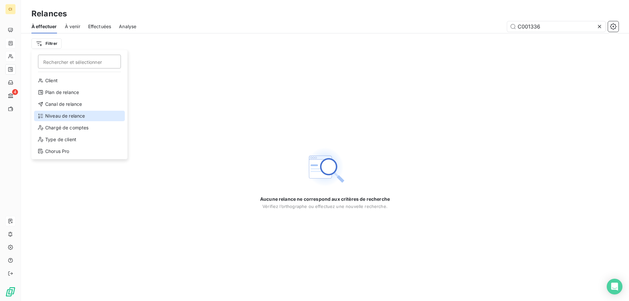
click at [63, 113] on div "Niveau de relance" at bounding box center [79, 116] width 91 height 10
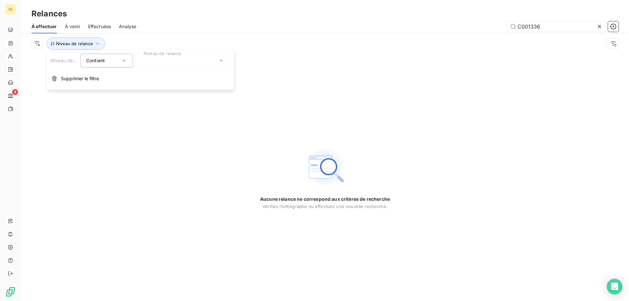
click at [220, 61] on icon at bounding box center [221, 60] width 7 height 7
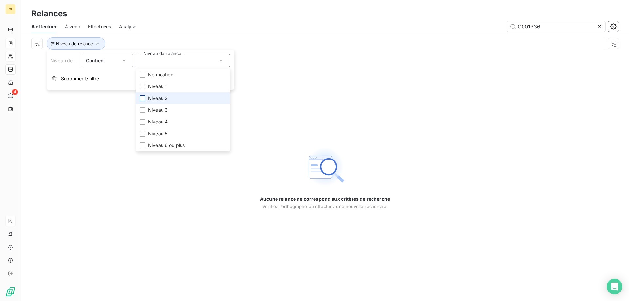
click at [142, 99] on div at bounding box center [143, 98] width 6 height 6
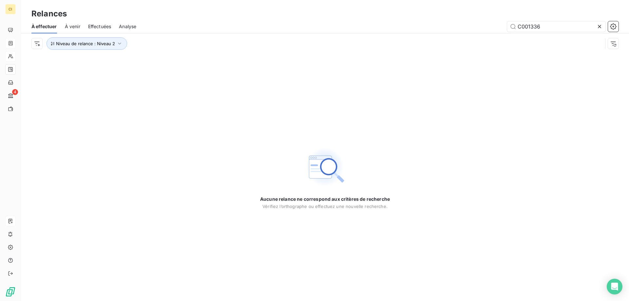
click at [141, 196] on div "Aucune relance ne correspond aux critères de recherche [PERSON_NAME] l’orthogra…" at bounding box center [325, 177] width 608 height 247
click at [117, 43] on icon "button" at bounding box center [119, 43] width 7 height 7
drag, startPoint x: 569, startPoint y: 26, endPoint x: 463, endPoint y: 23, distance: 106.2
click at [463, 23] on div "C001336" at bounding box center [381, 26] width 474 height 10
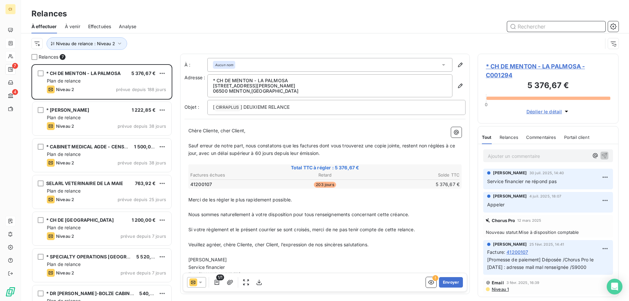
scroll to position [232, 136]
